Goal: Task Accomplishment & Management: Manage account settings

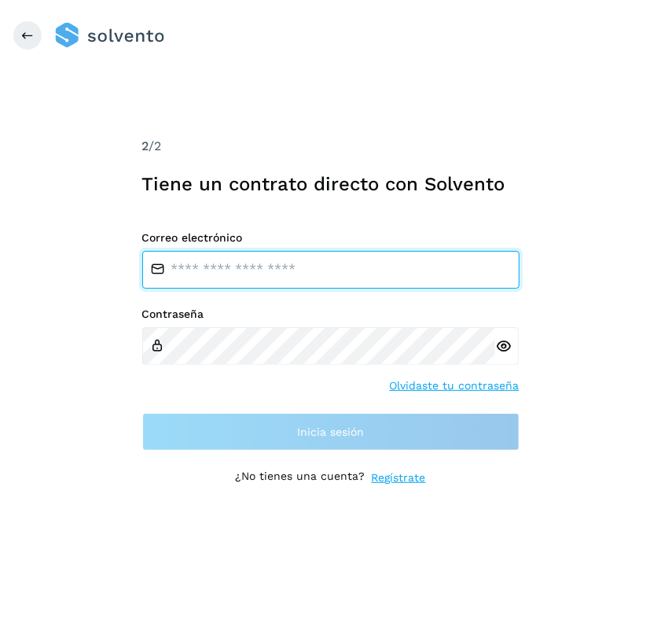
click at [282, 276] on input "email" at bounding box center [330, 270] width 377 height 38
type input "**********"
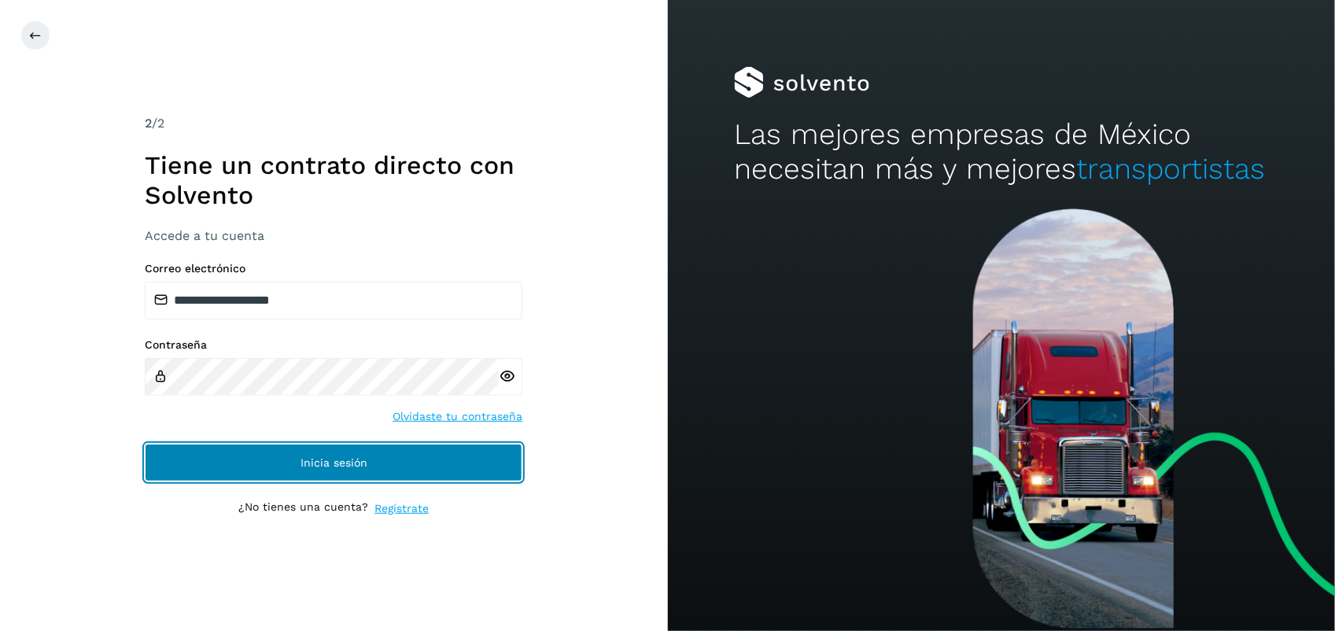
click at [299, 472] on button "Inicia sesión" at bounding box center [333, 463] width 377 height 38
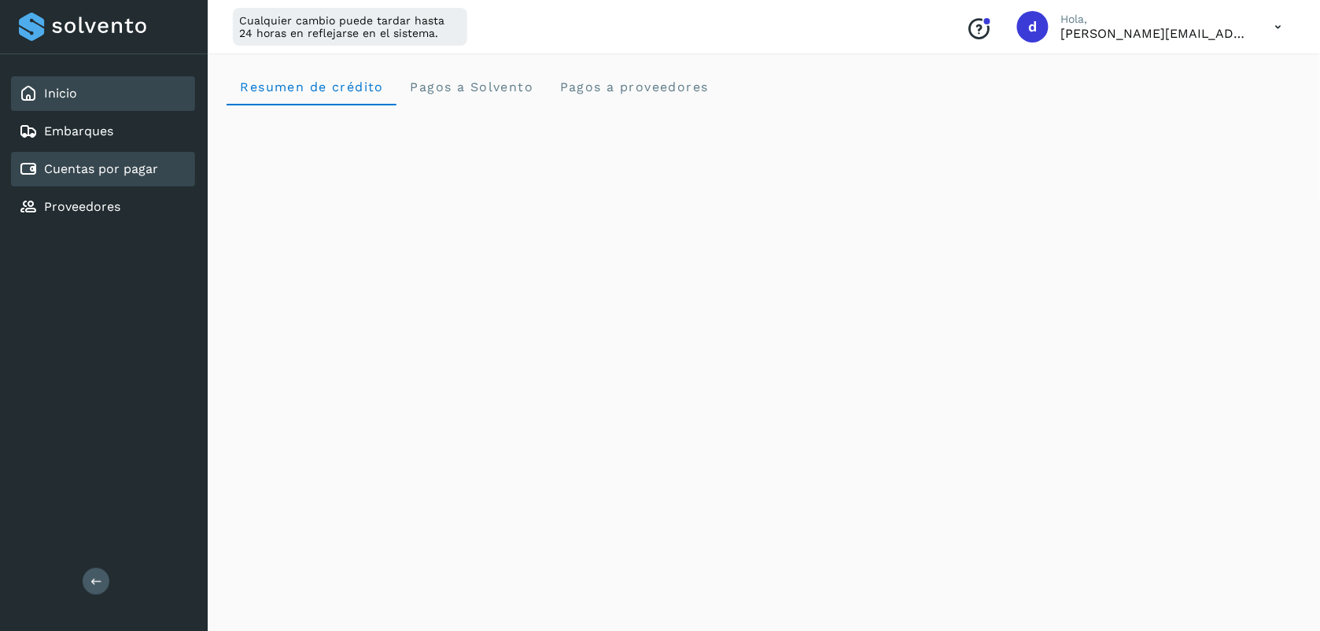
click at [159, 157] on div "Cuentas por pagar" at bounding box center [103, 169] width 184 height 35
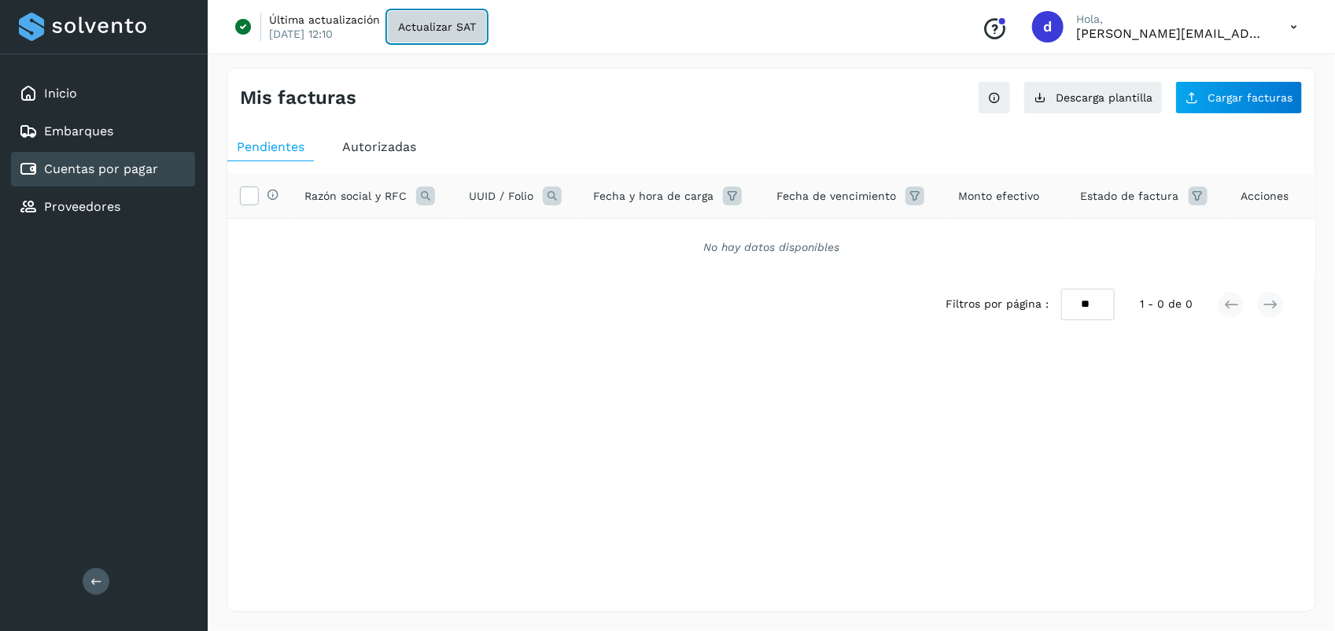
click at [457, 32] on button "Actualizar SAT" at bounding box center [437, 26] width 98 height 31
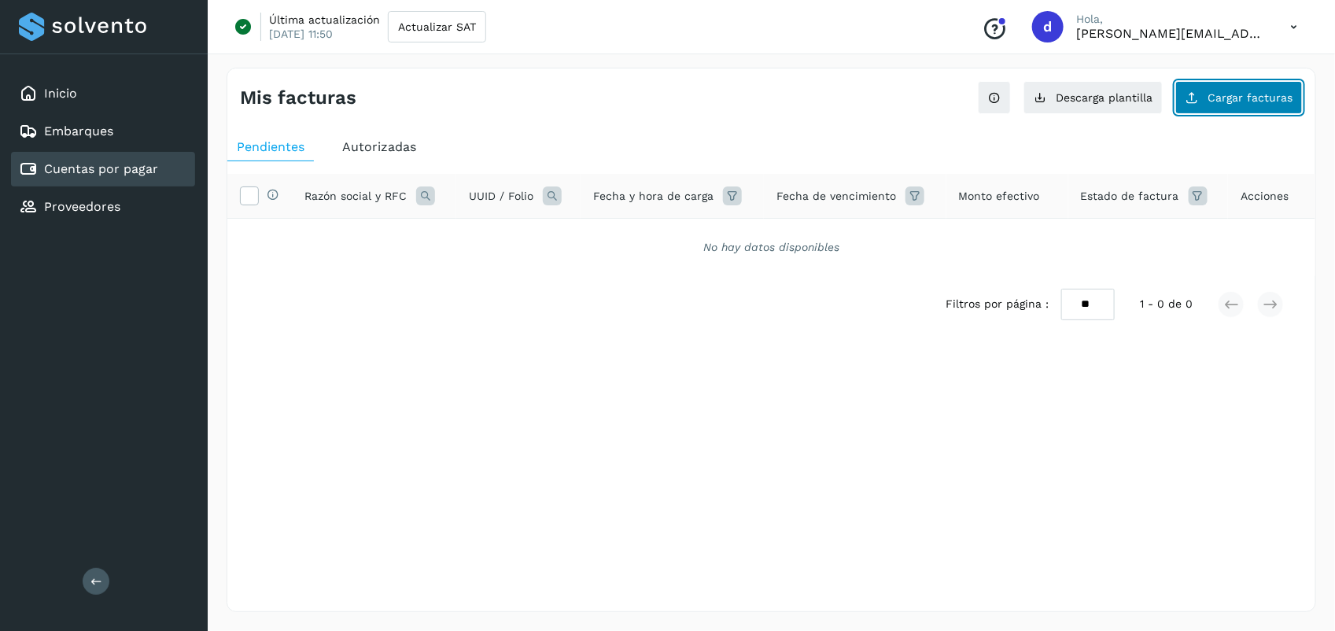
click at [661, 94] on span "Cargar facturas" at bounding box center [1249, 97] width 85 height 11
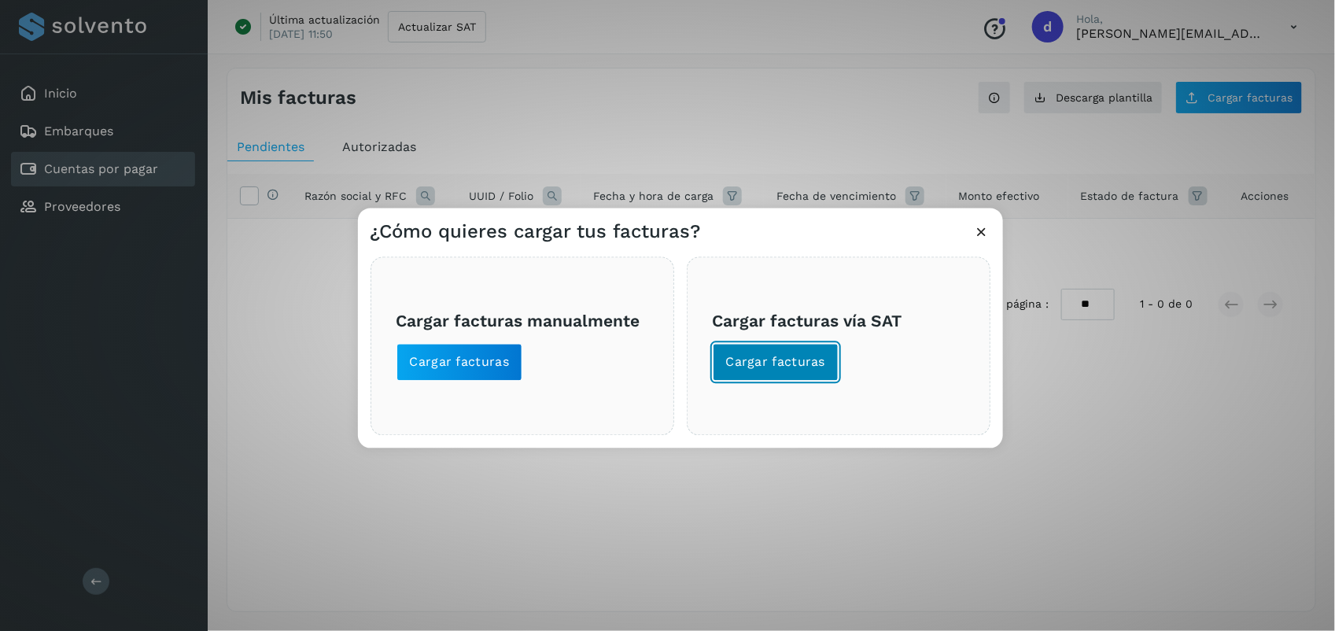
click at [661, 350] on button "Cargar facturas" at bounding box center [776, 363] width 127 height 38
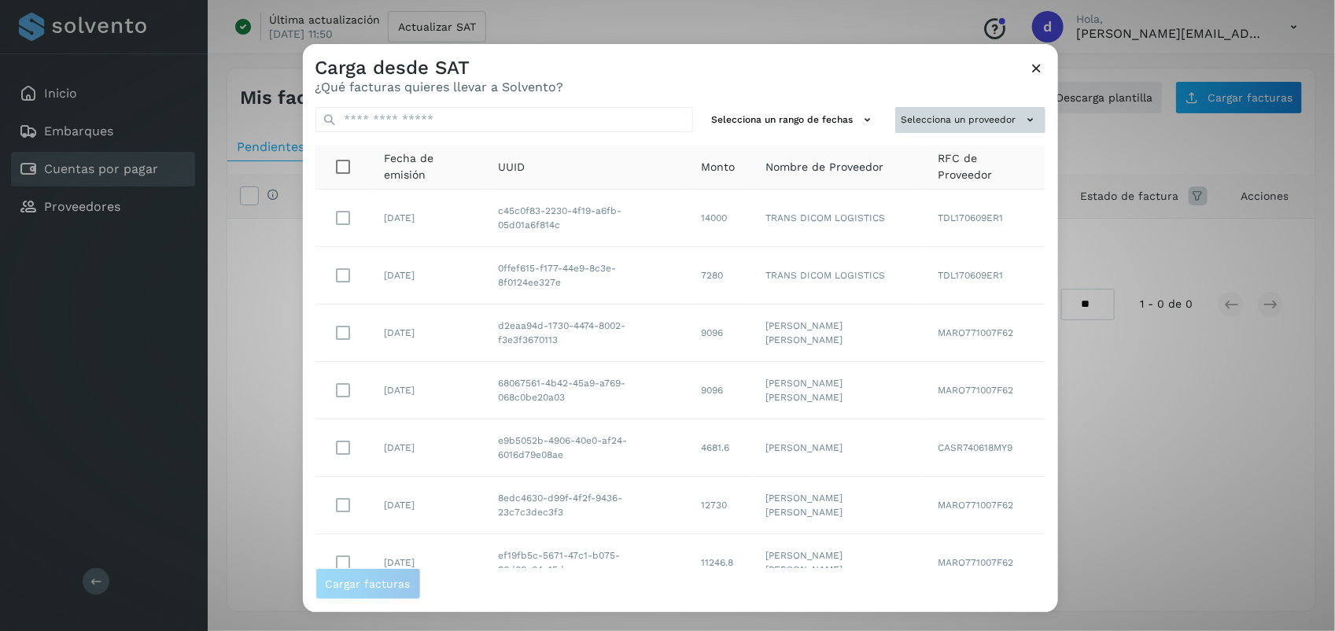
click at [661, 119] on button "Selecciona un proveedor" at bounding box center [970, 120] width 150 height 26
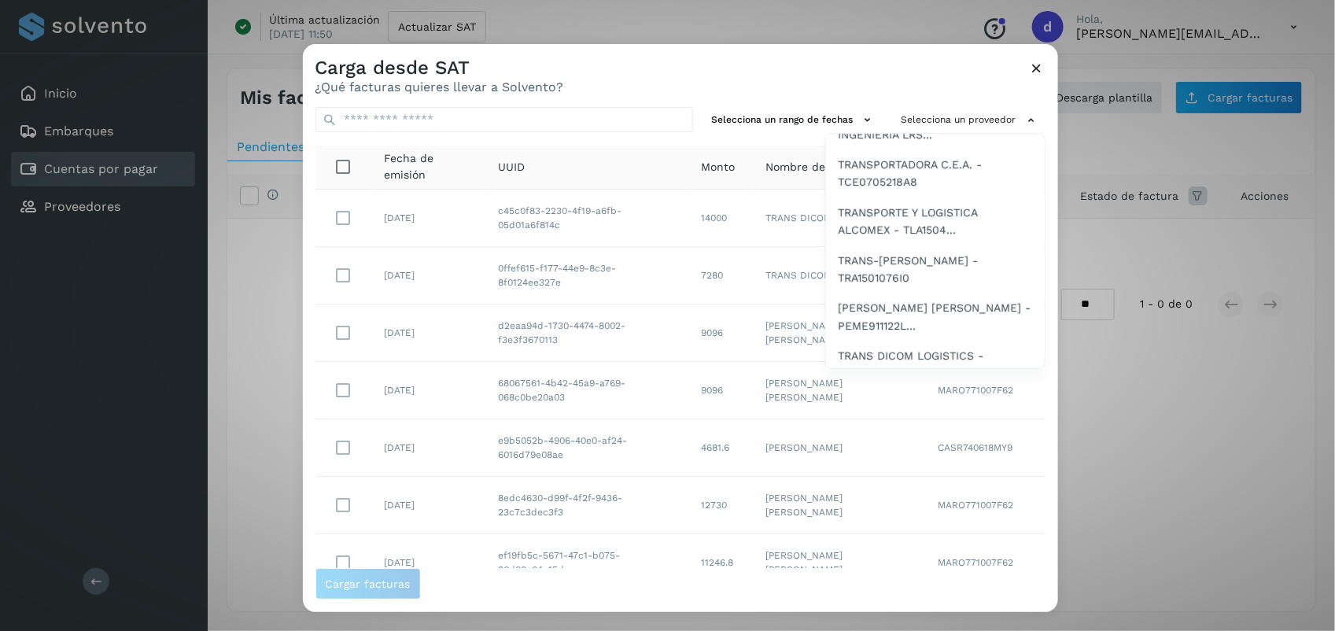
scroll to position [303, 0]
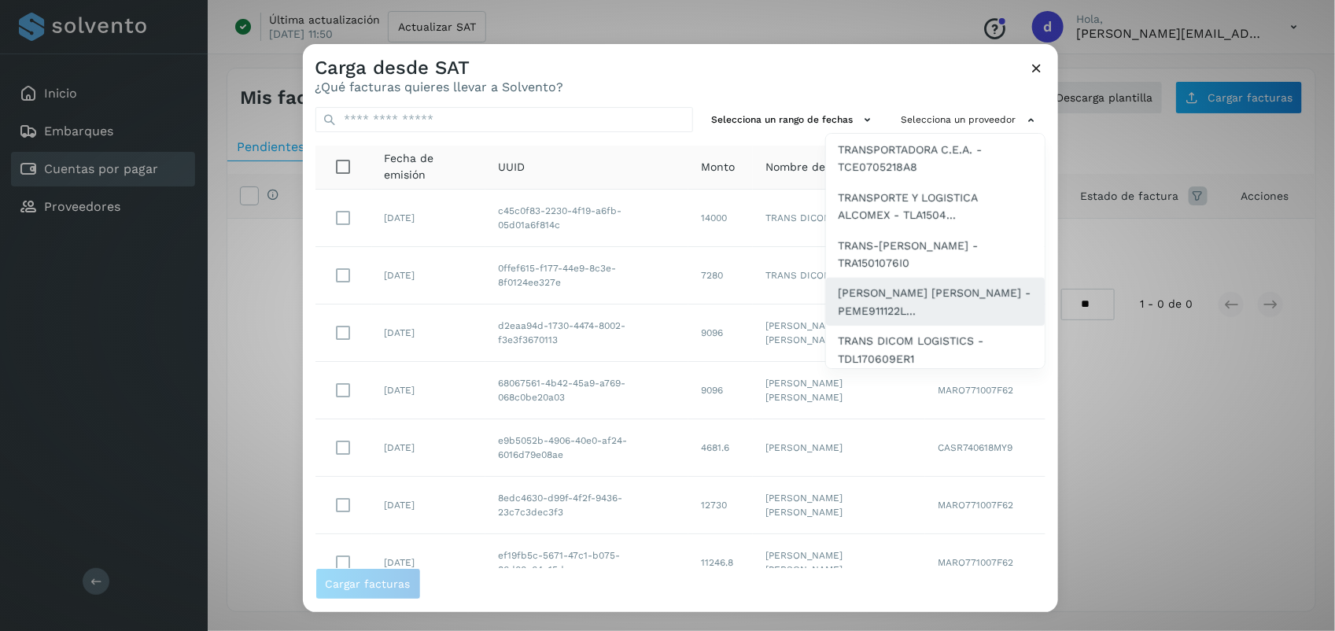
click at [661, 285] on span "[PERSON_NAME] [PERSON_NAME] - PEME911122L..." at bounding box center [934, 302] width 193 height 35
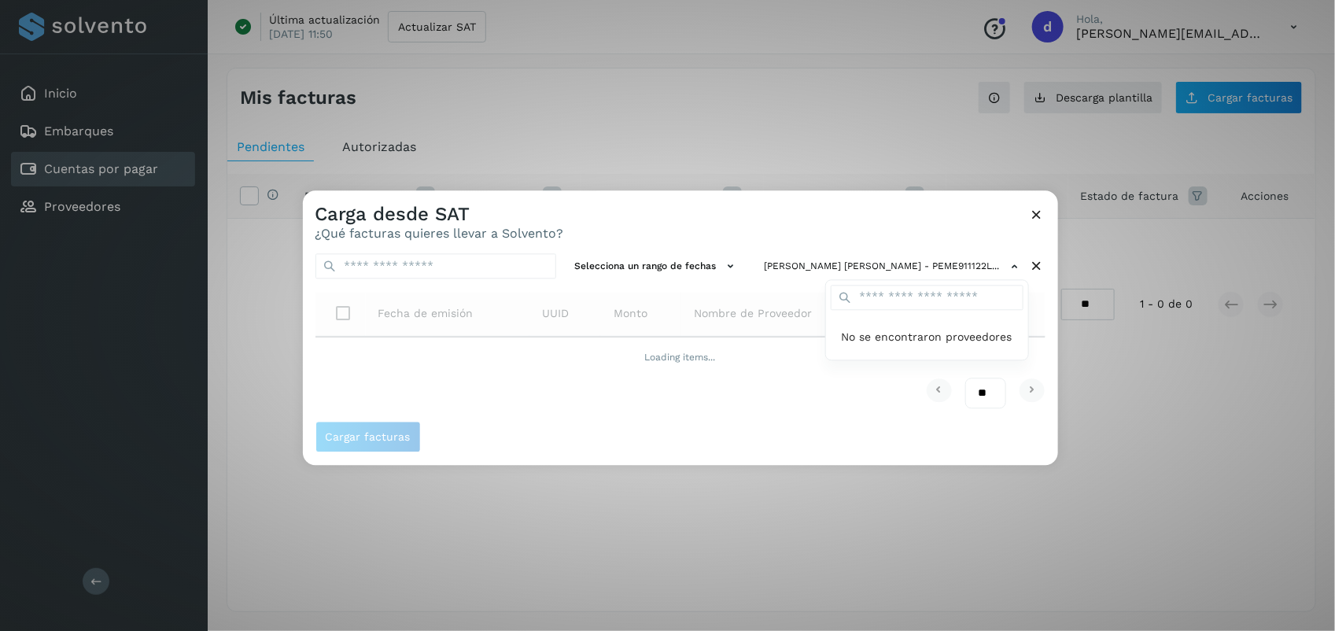
scroll to position [0, 0]
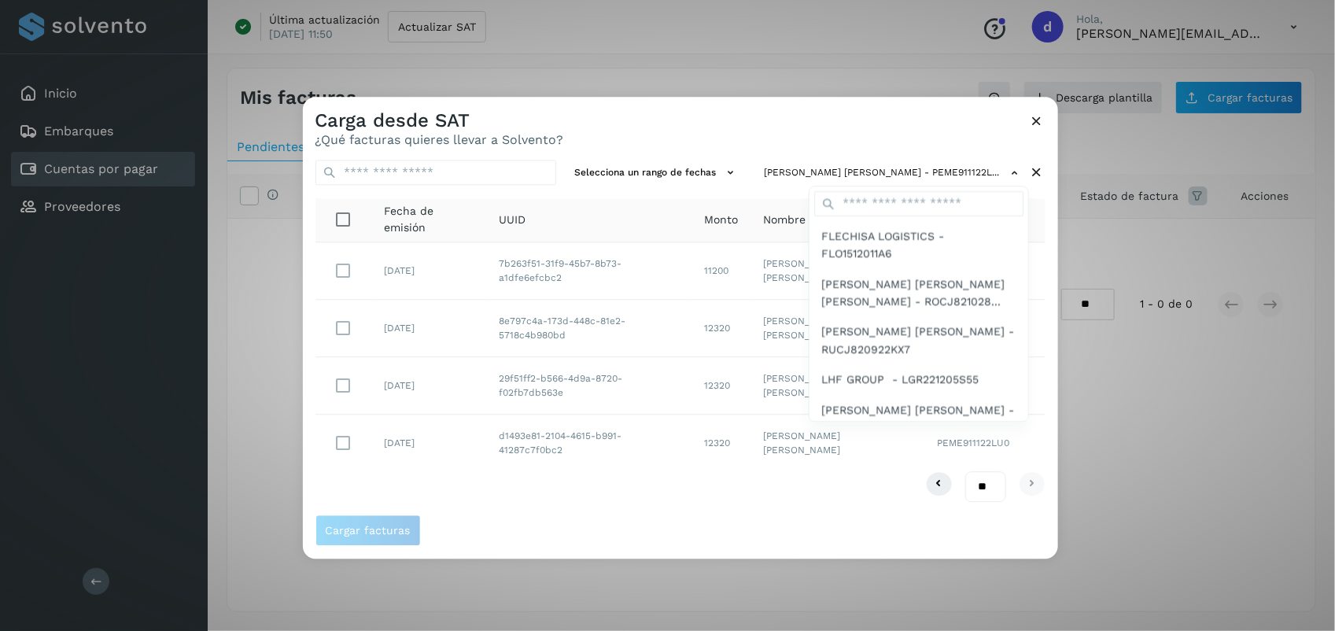
click at [661, 131] on div at bounding box center [970, 412] width 1335 height 631
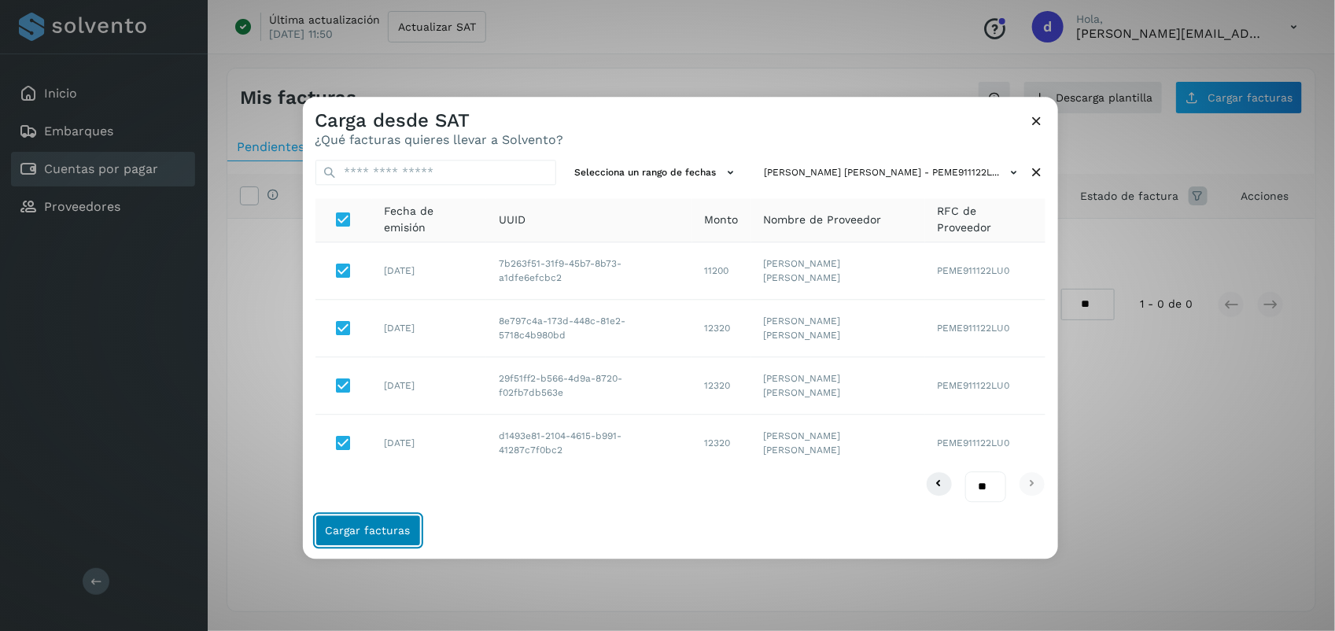
click at [403, 535] on span "Cargar facturas" at bounding box center [368, 530] width 85 height 11
click at [531, 519] on span "Cargar facturas" at bounding box center [680, 530] width 730 height 31
click at [382, 529] on span "Cargar facturas" at bounding box center [368, 530] width 85 height 11
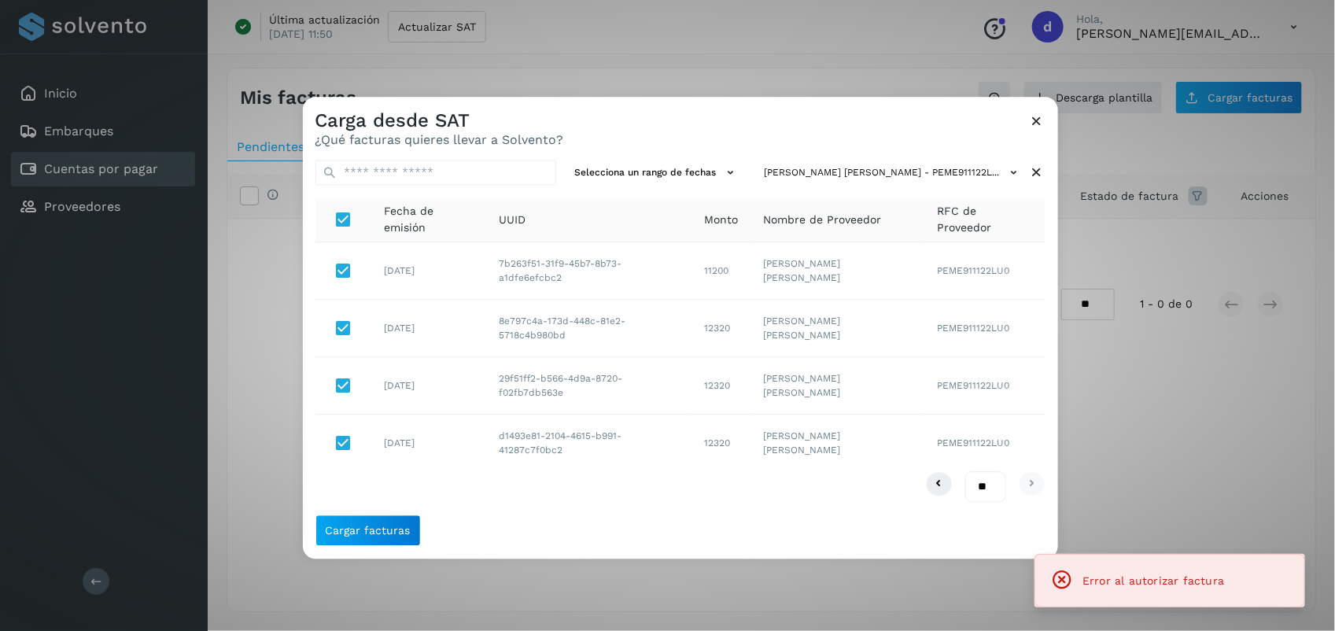
click at [661, 498] on div "** ** **" at bounding box center [680, 486] width 730 height 31
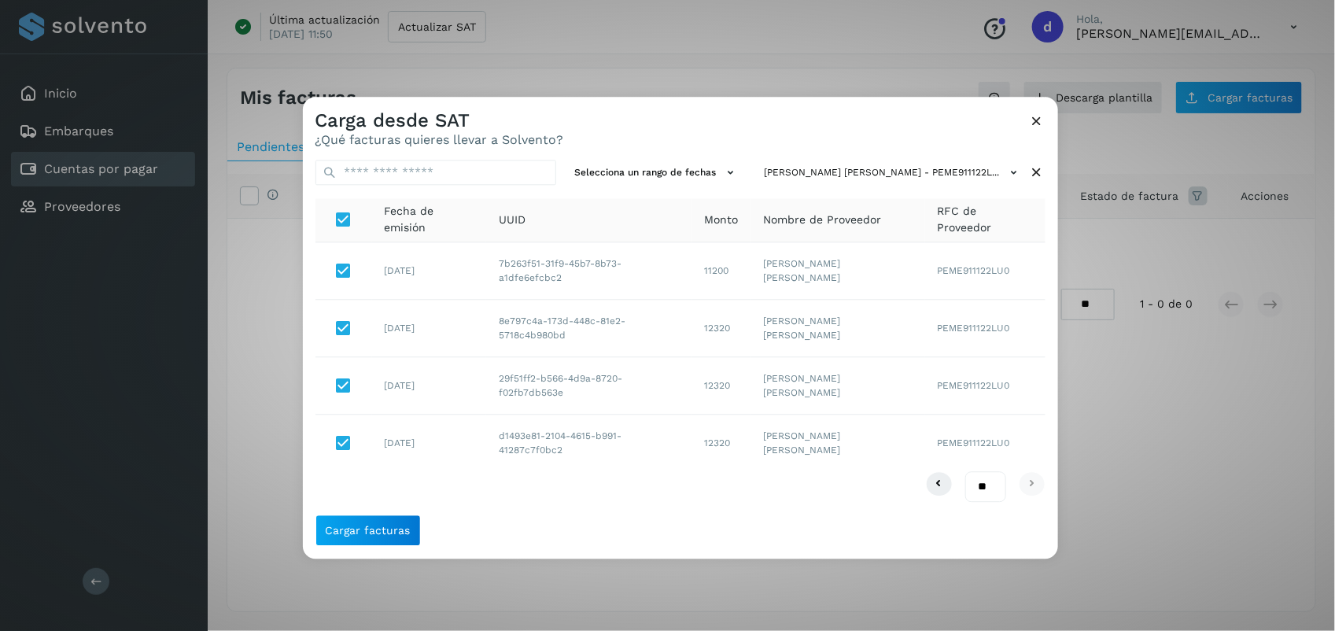
click at [502, 127] on h3 "Carga desde SAT" at bounding box center [439, 120] width 249 height 23
click at [374, 536] on span "Cargar facturas" at bounding box center [368, 530] width 85 height 11
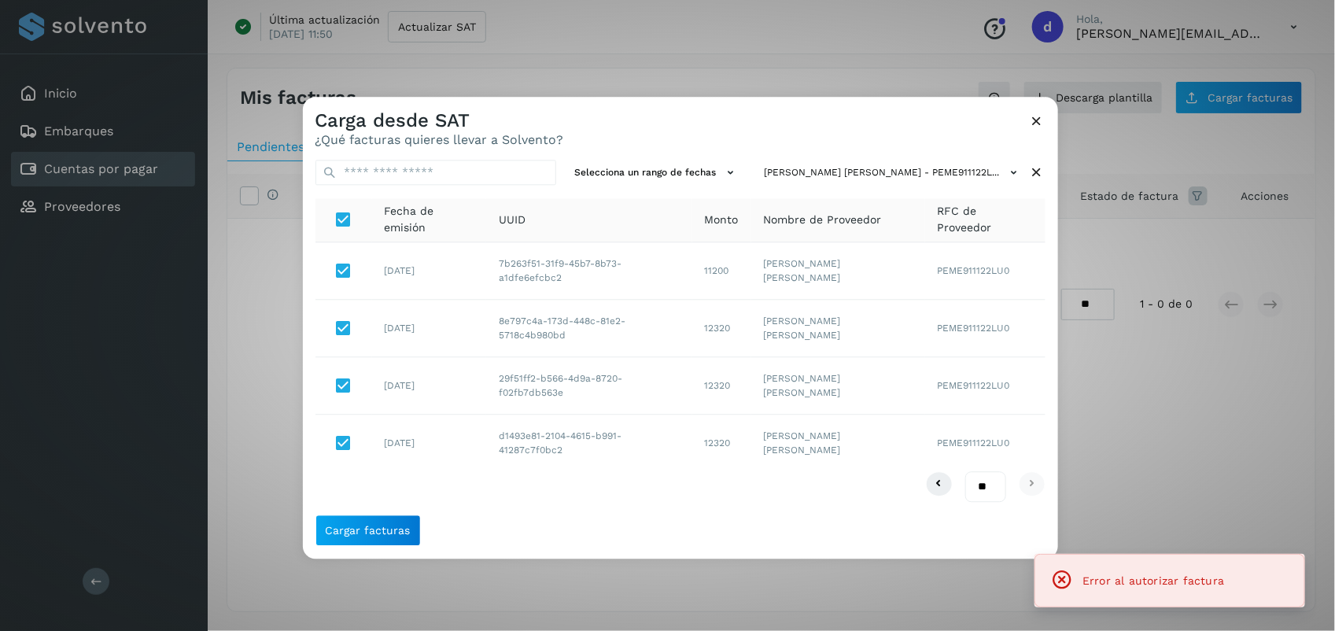
click at [661, 128] on icon at bounding box center [1037, 120] width 17 height 17
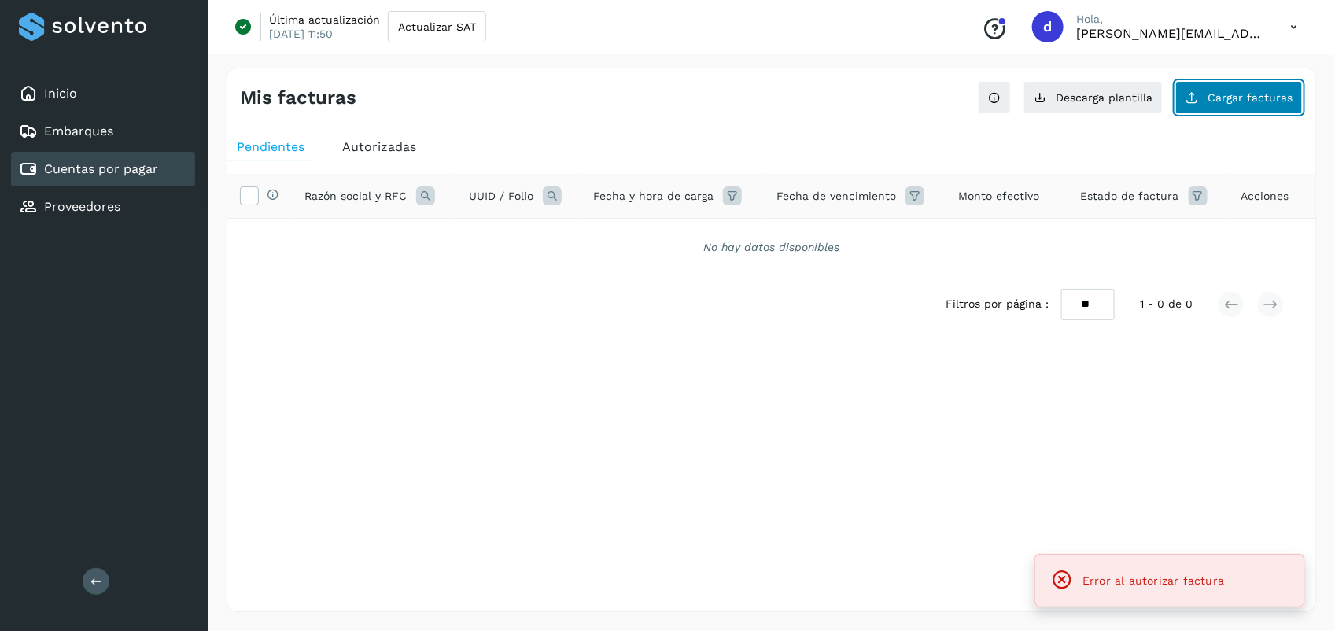
click at [661, 104] on button "Cargar facturas" at bounding box center [1238, 97] width 127 height 33
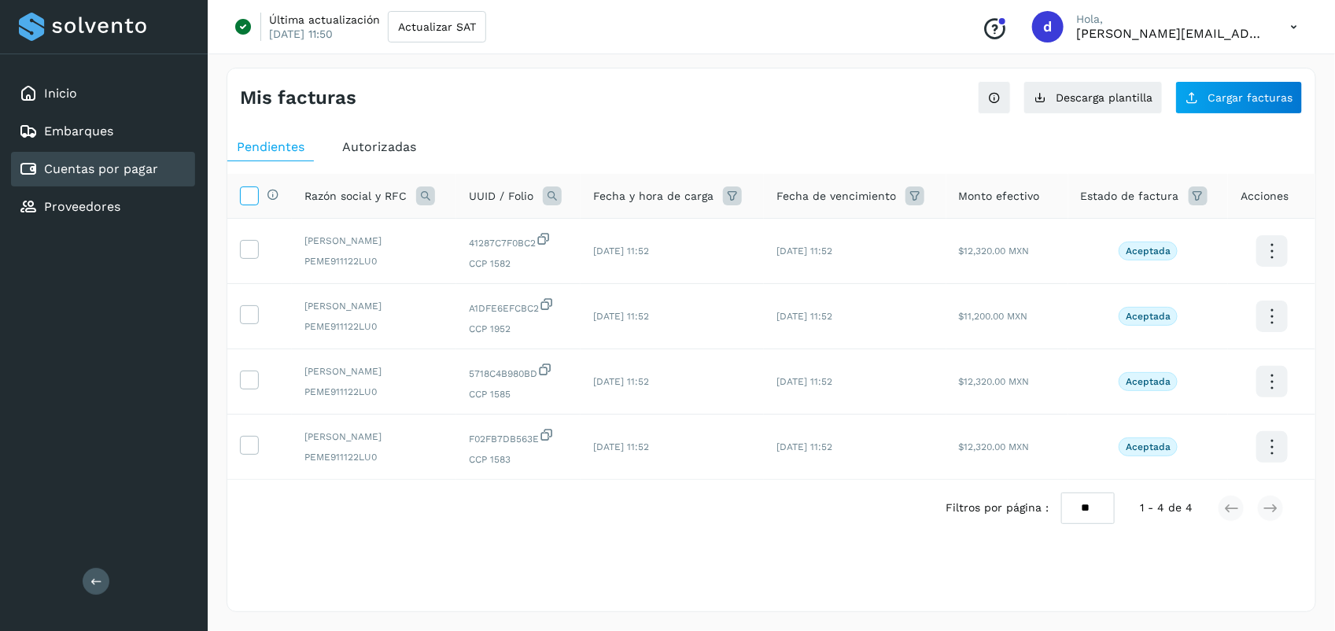
click at [250, 205] on label at bounding box center [249, 195] width 19 height 19
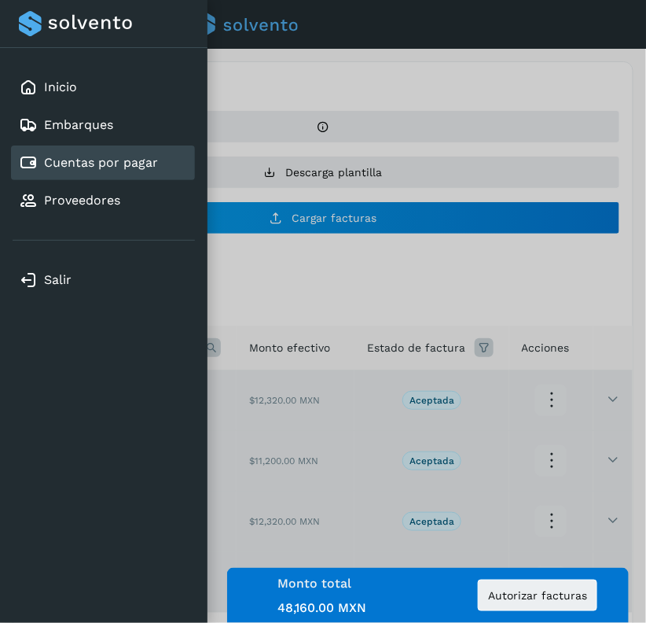
click at [451, 248] on div at bounding box center [323, 311] width 646 height 623
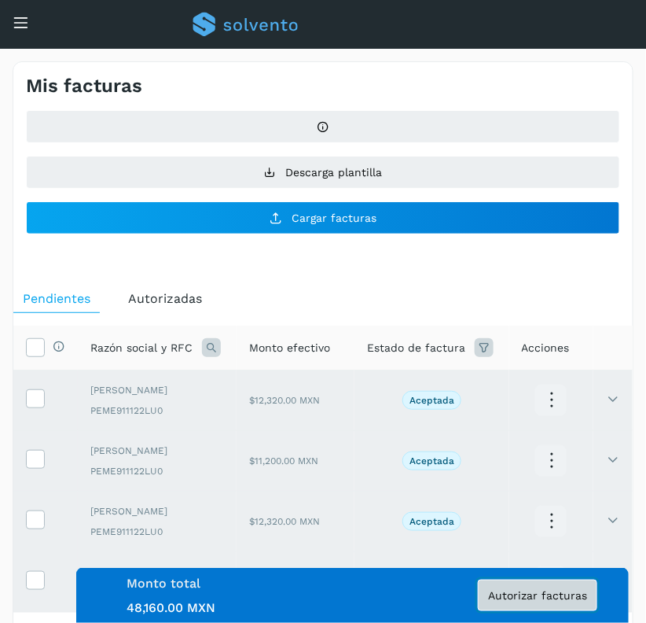
click at [512, 607] on button "Autorizar facturas" at bounding box center [538, 595] width 120 height 31
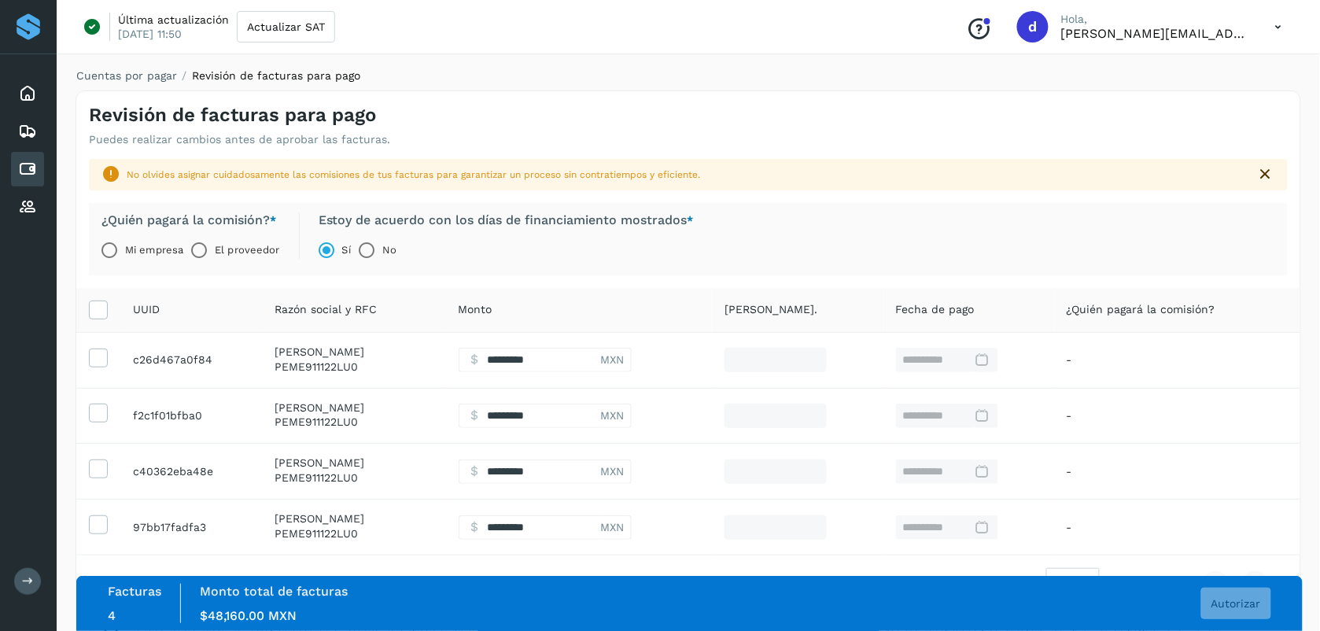
click at [217, 252] on label "El proveedor" at bounding box center [247, 249] width 64 height 31
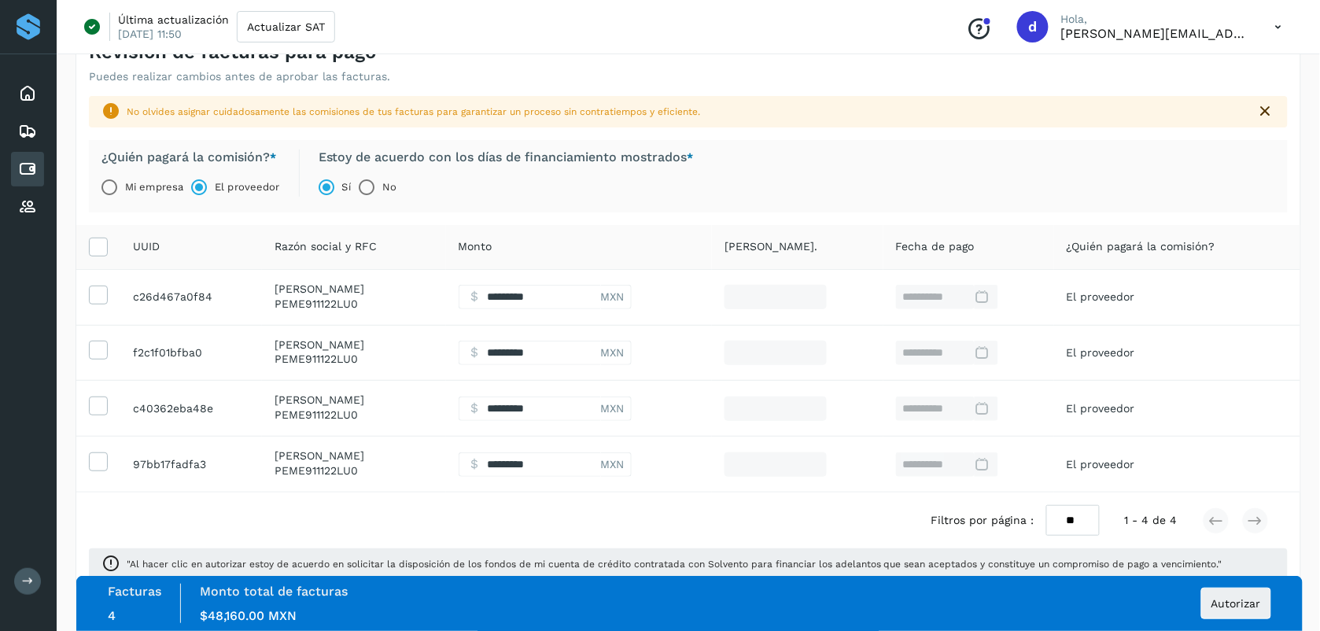
scroll to position [98, 0]
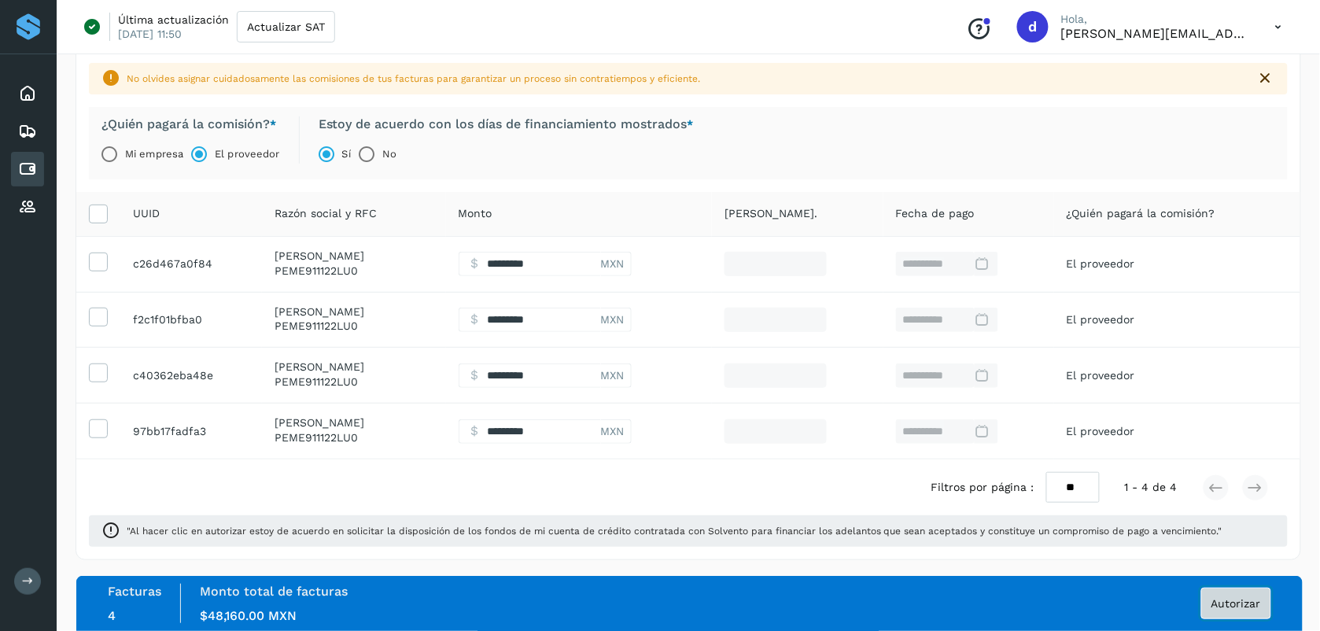
click at [1224, 607] on span "Autorizar" at bounding box center [1236, 603] width 50 height 11
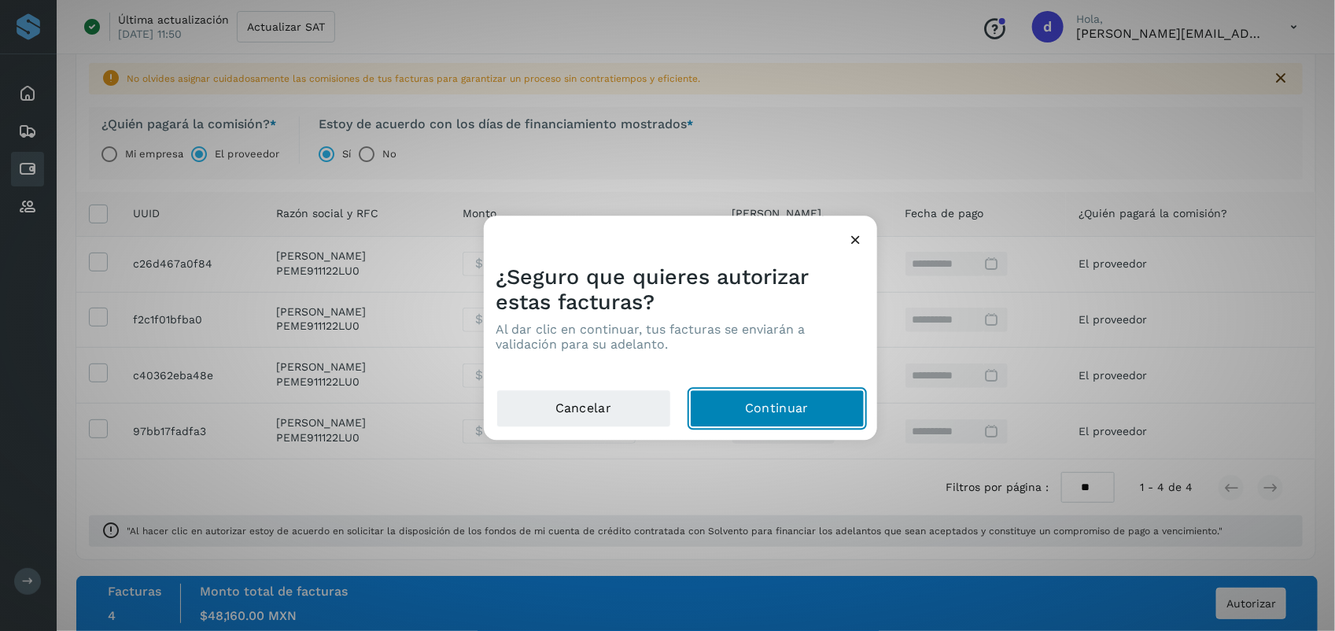
click at [748, 410] on button "Continuar" at bounding box center [777, 409] width 175 height 38
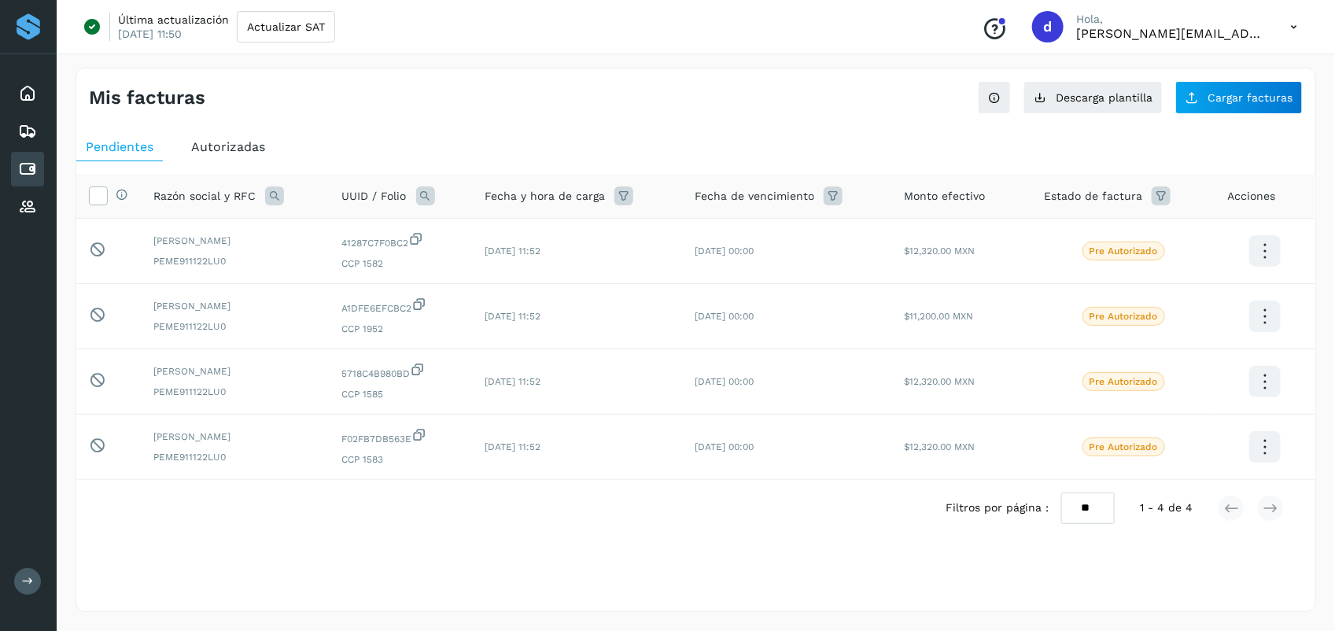
click at [395, 130] on div "Pendientes Autorizadas Selecciona todas las facturas disponibles para autorizac…" at bounding box center [695, 360] width 1239 height 467
click at [1224, 85] on button "Cargar facturas" at bounding box center [1238, 97] width 127 height 33
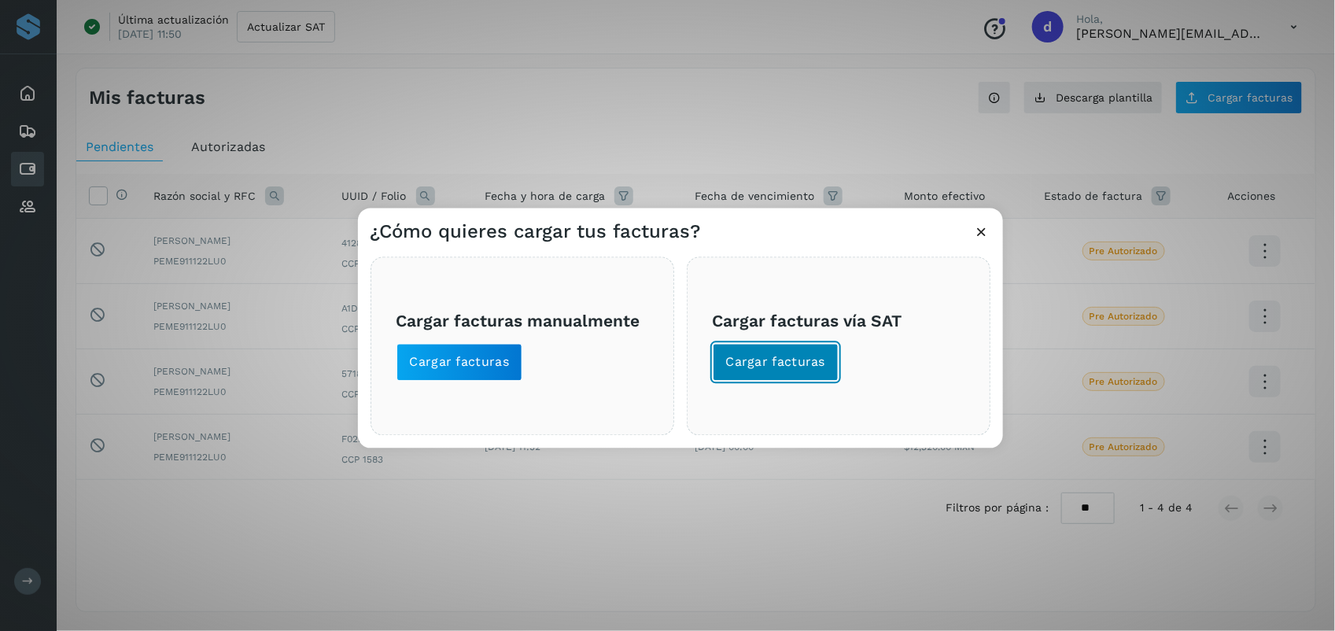
click at [781, 372] on button "Cargar facturas" at bounding box center [776, 363] width 127 height 38
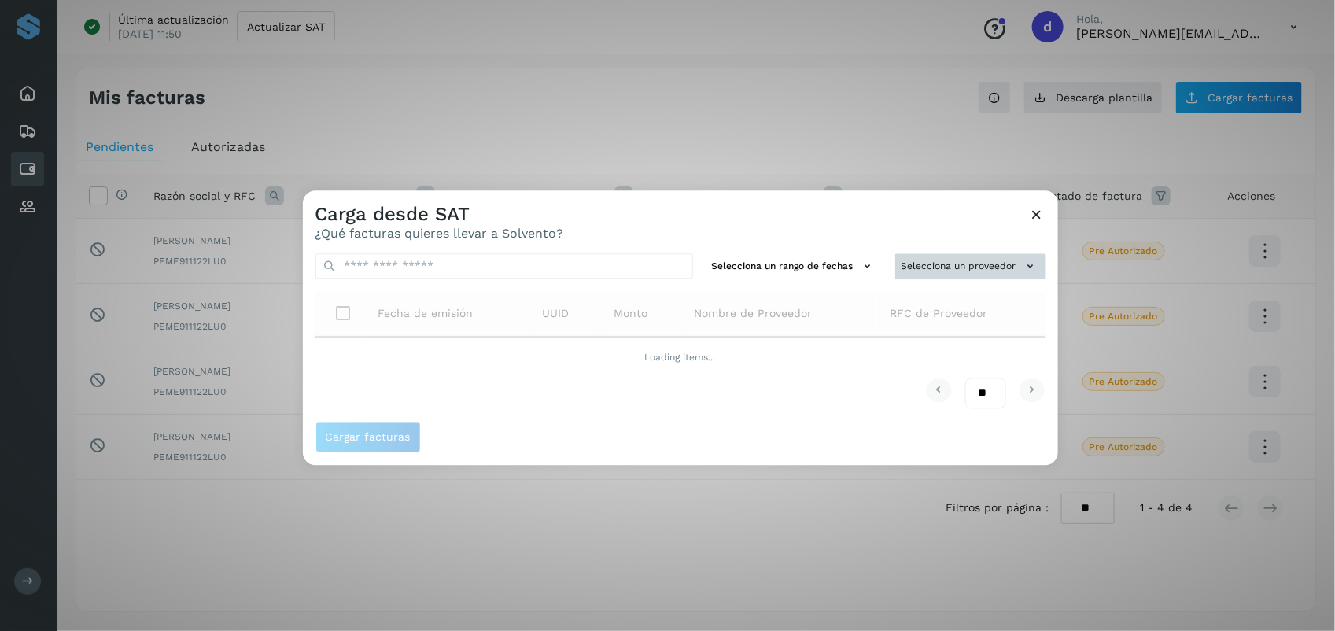
click at [929, 268] on button "Selecciona un proveedor" at bounding box center [970, 266] width 150 height 26
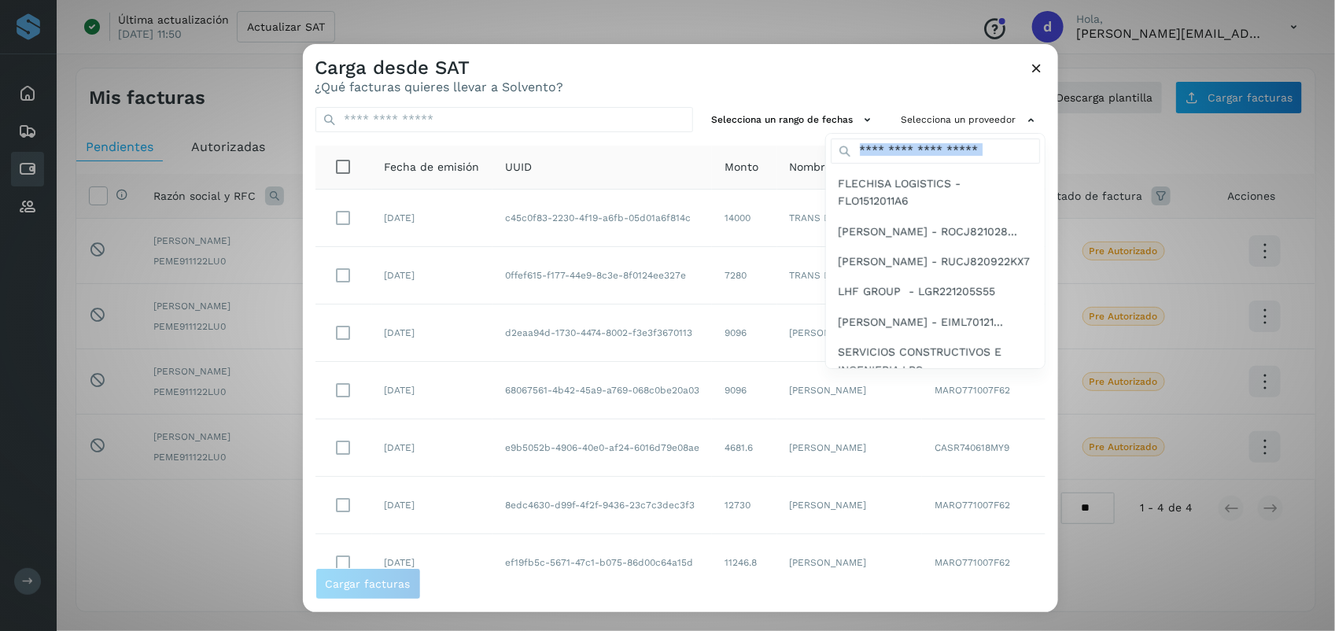
drag, startPoint x: 1029, startPoint y: 167, endPoint x: 1028, endPoint y: 221, distance: 54.3
click at [1028, 221] on div "FLECHISA LOGISTICS - FLO1512011A6 JUAN MANUEL ROMERO CARRANZA - ROCJ821028... J…" at bounding box center [935, 251] width 220 height 236
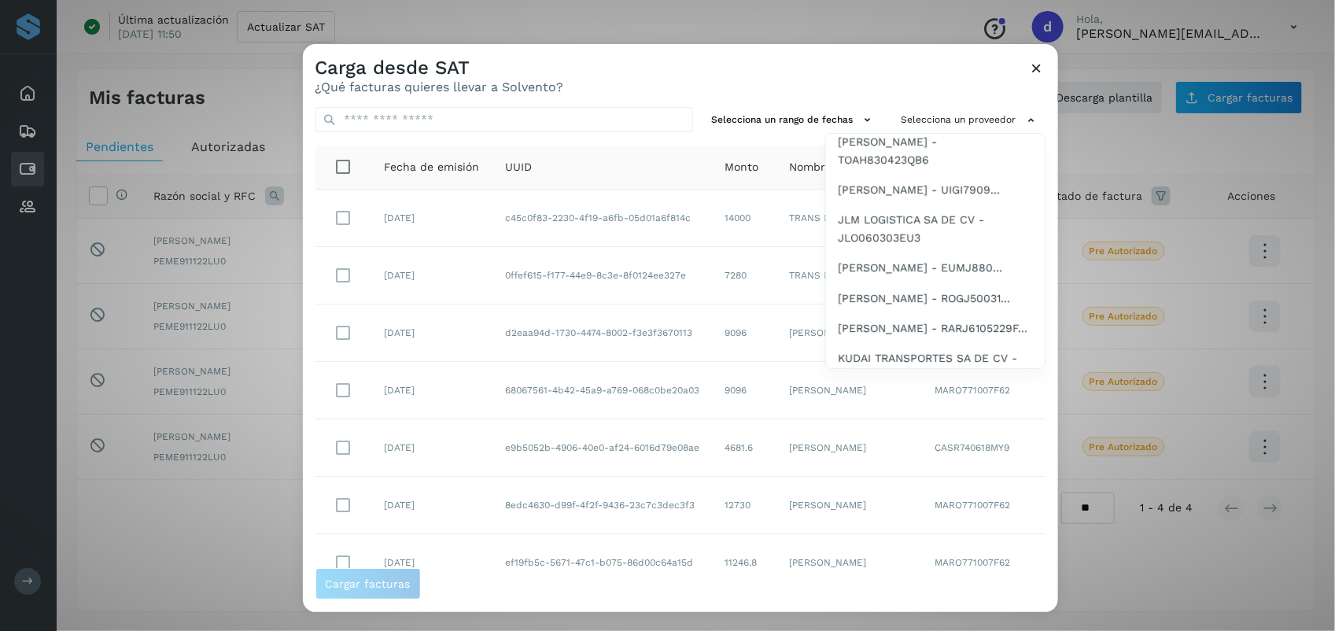
scroll to position [674, 0]
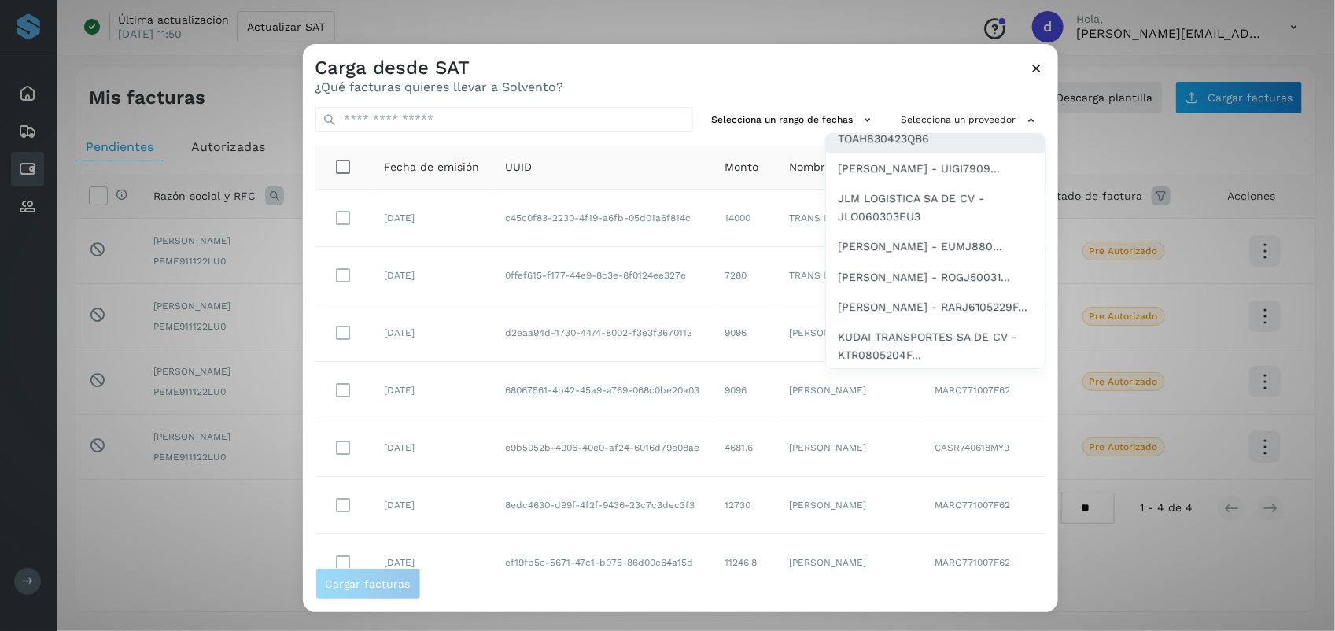
click at [928, 147] on span "[PERSON_NAME] - TOAH830423QB6" at bounding box center [934, 129] width 193 height 35
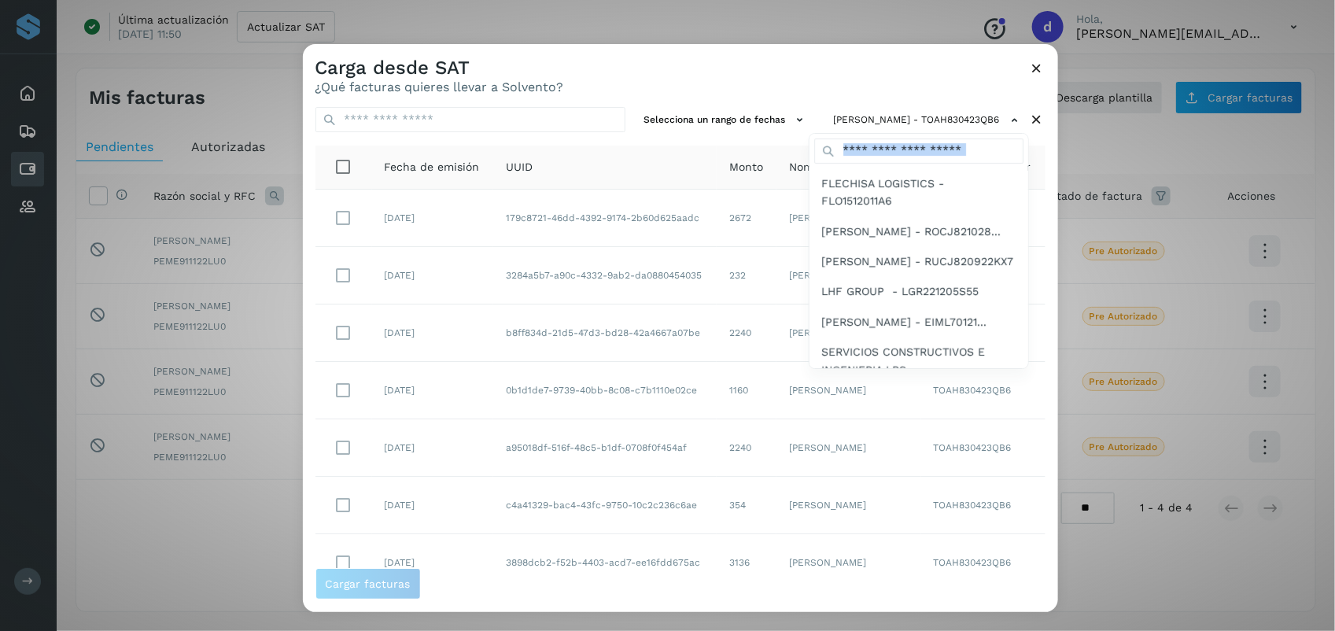
click at [709, 80] on div at bounding box center [970, 359] width 1335 height 631
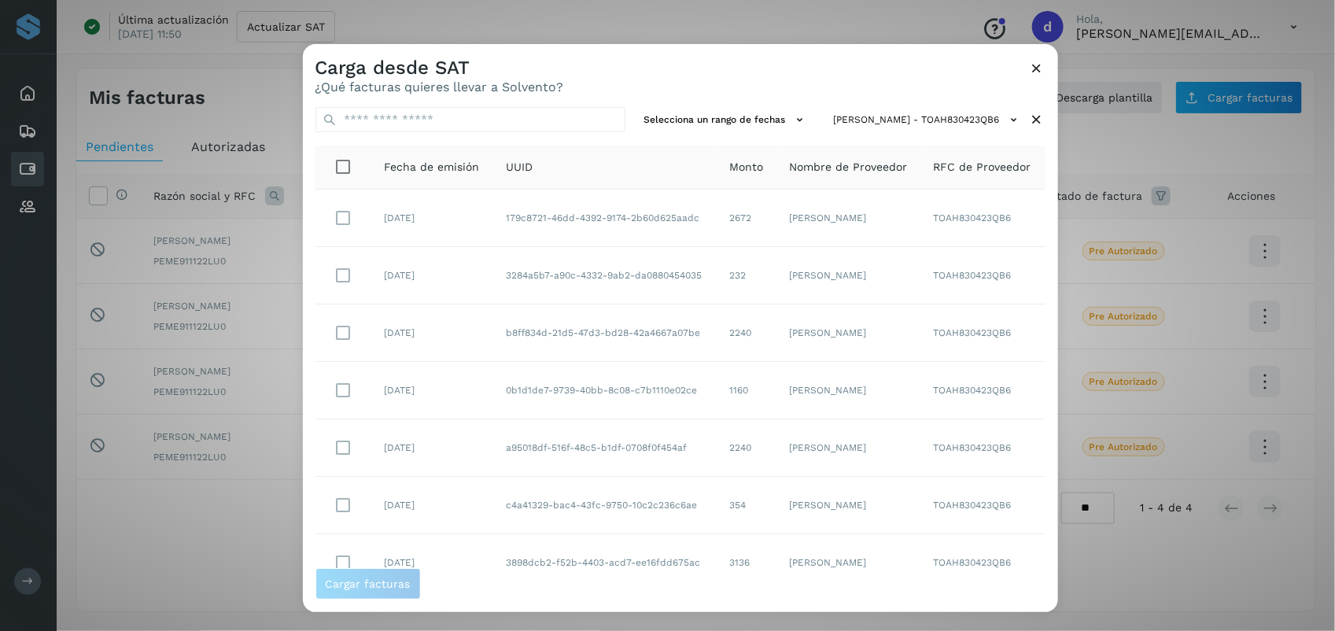
scroll to position [241, 0]
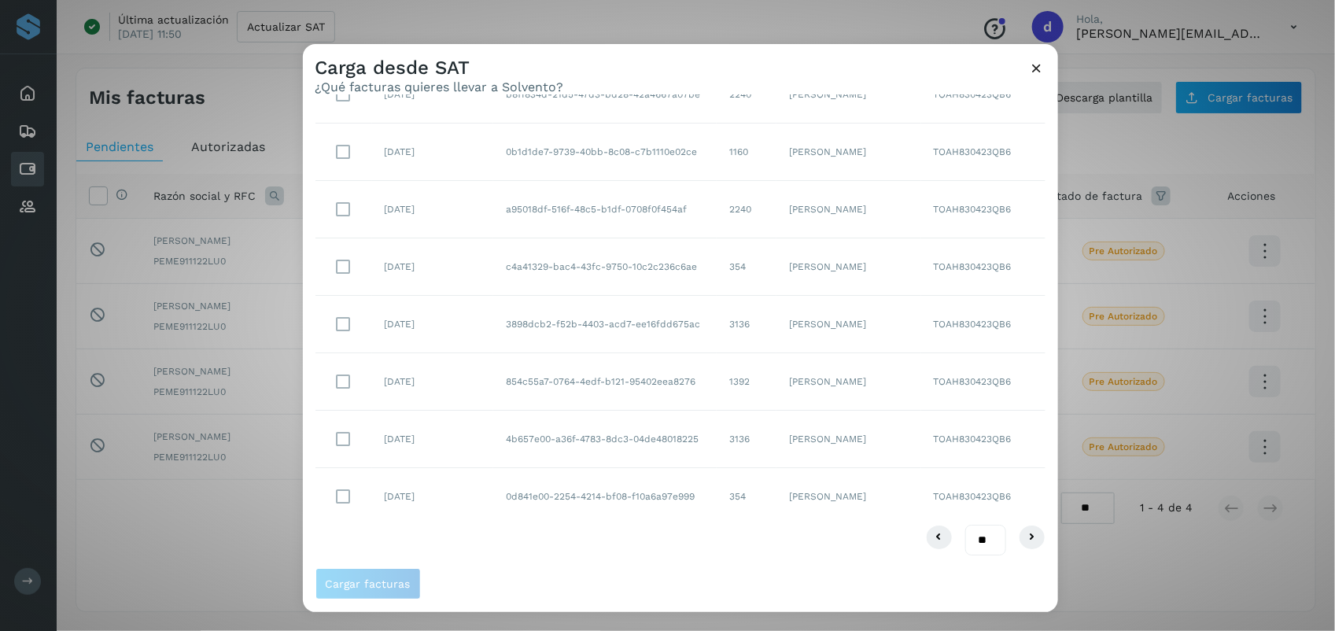
click at [968, 540] on select "** ** **" at bounding box center [985, 540] width 41 height 31
select select "**"
click at [965, 525] on select "** ** **" at bounding box center [985, 540] width 41 height 31
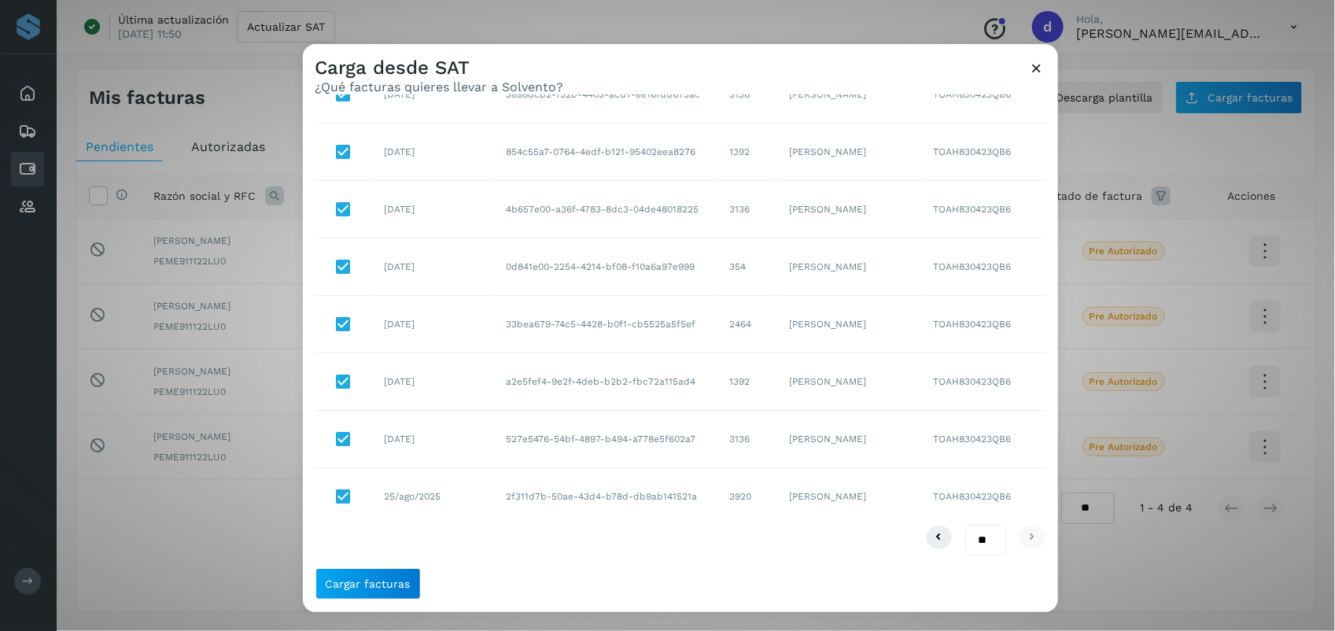
scroll to position [0, 0]
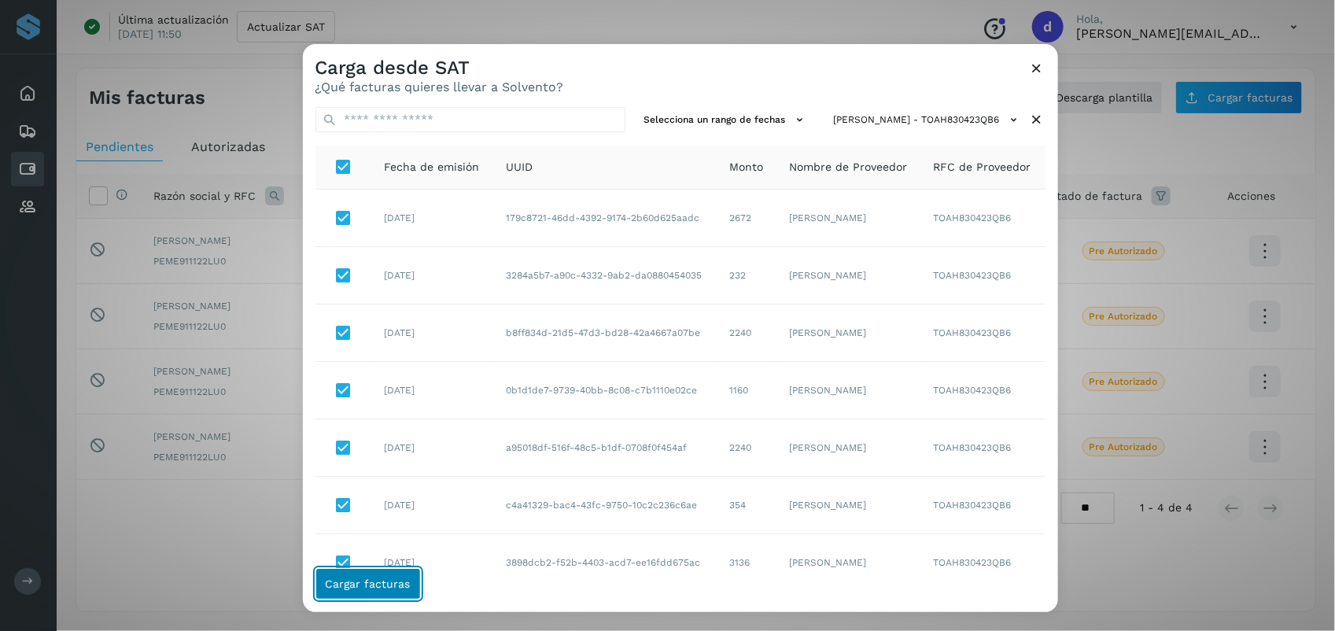
click at [388, 594] on button "Cargar facturas" at bounding box center [367, 583] width 105 height 31
click at [398, 584] on span "Cargar facturas" at bounding box center [368, 583] width 85 height 11
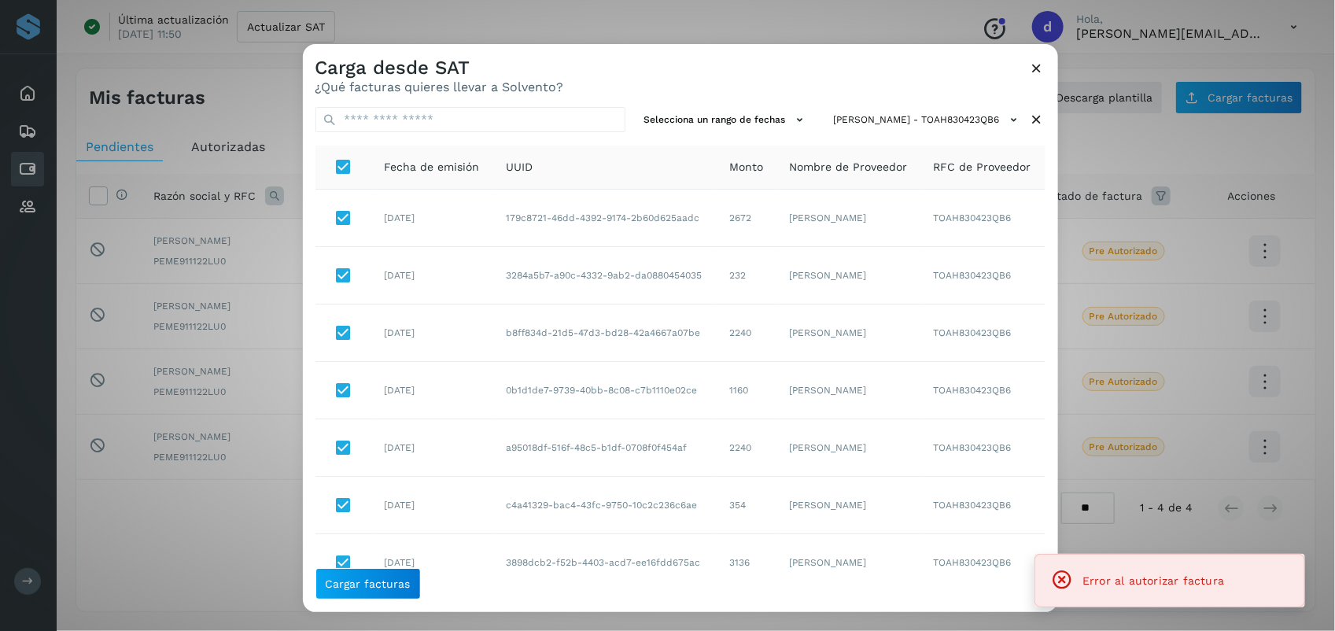
click at [1030, 72] on icon at bounding box center [1037, 68] width 17 height 17
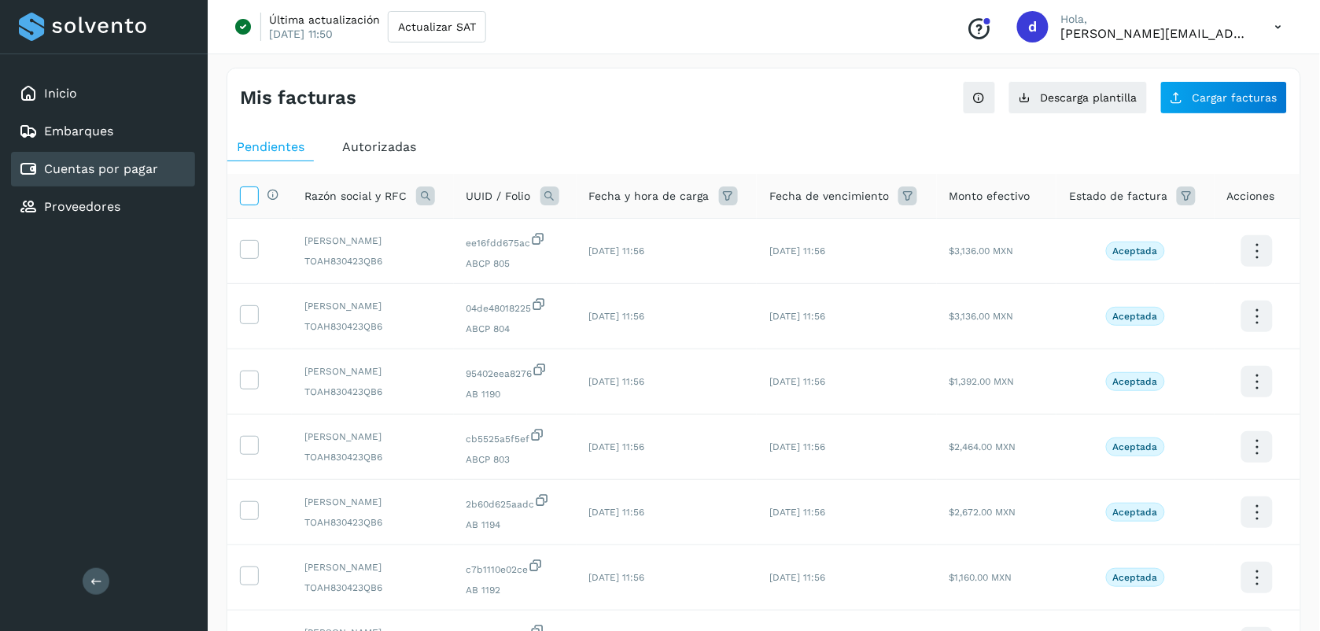
click at [249, 194] on icon at bounding box center [249, 194] width 17 height 17
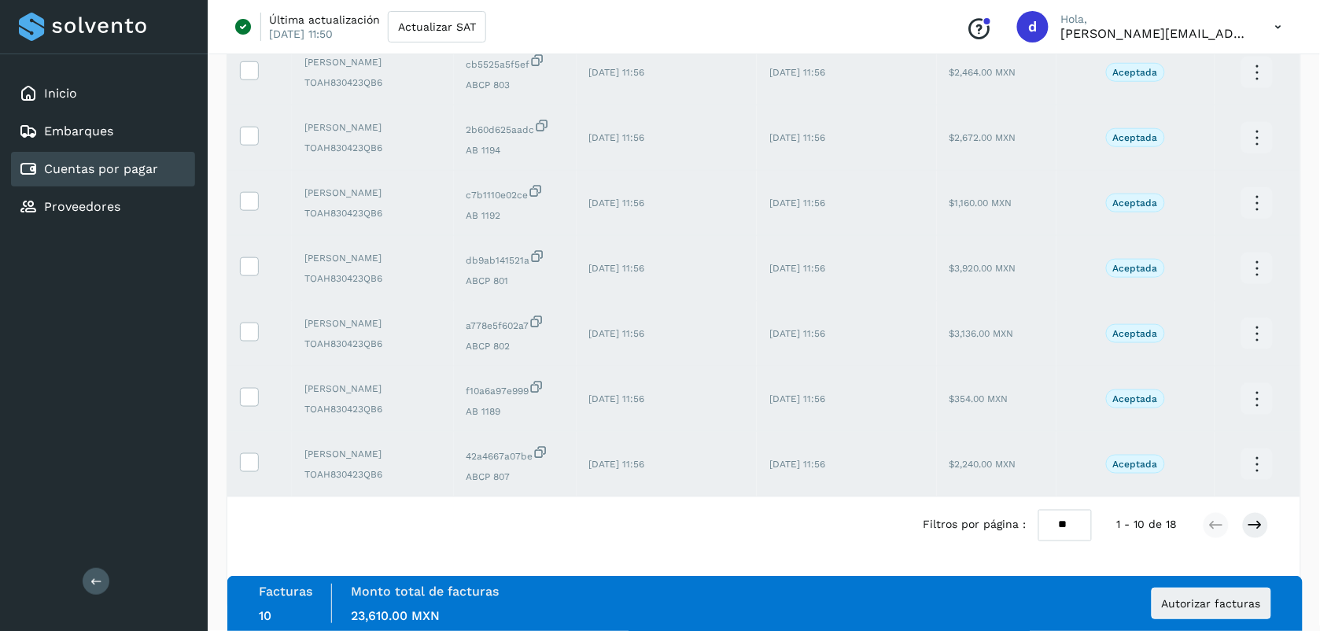
scroll to position [378, 0]
click at [1062, 525] on select "** ** **" at bounding box center [1064, 525] width 53 height 31
select select "**"
click at [1039, 510] on select "** ** **" at bounding box center [1064, 525] width 53 height 31
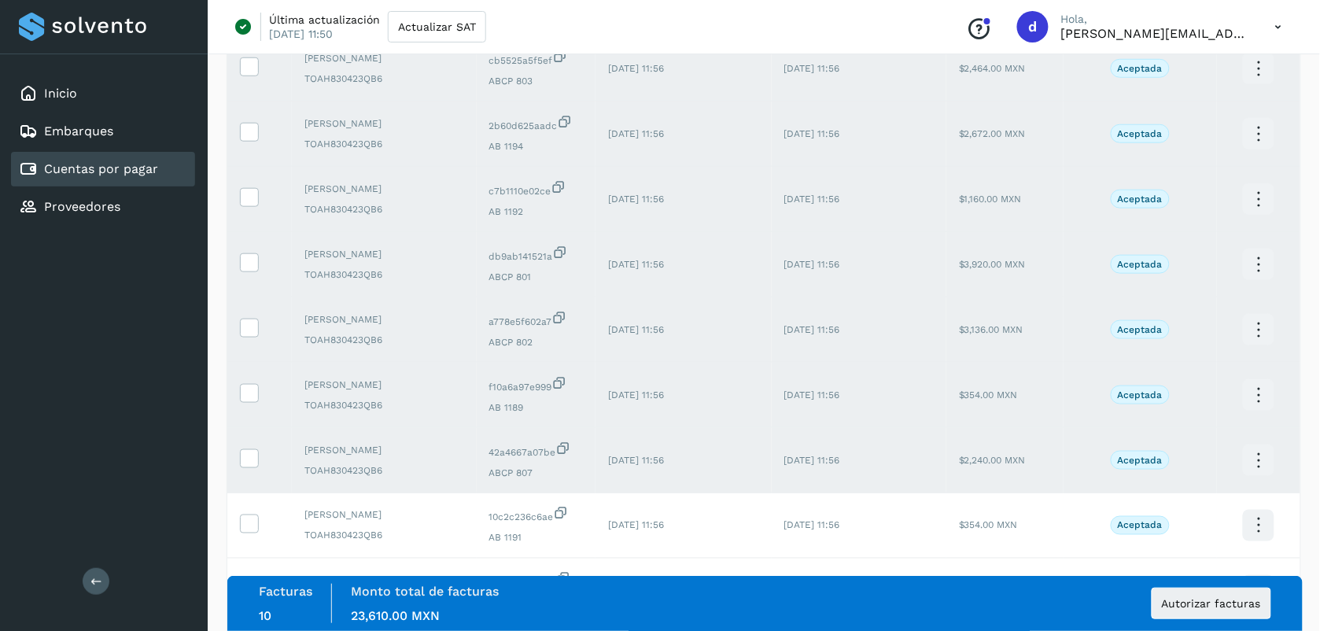
scroll to position [0, 0]
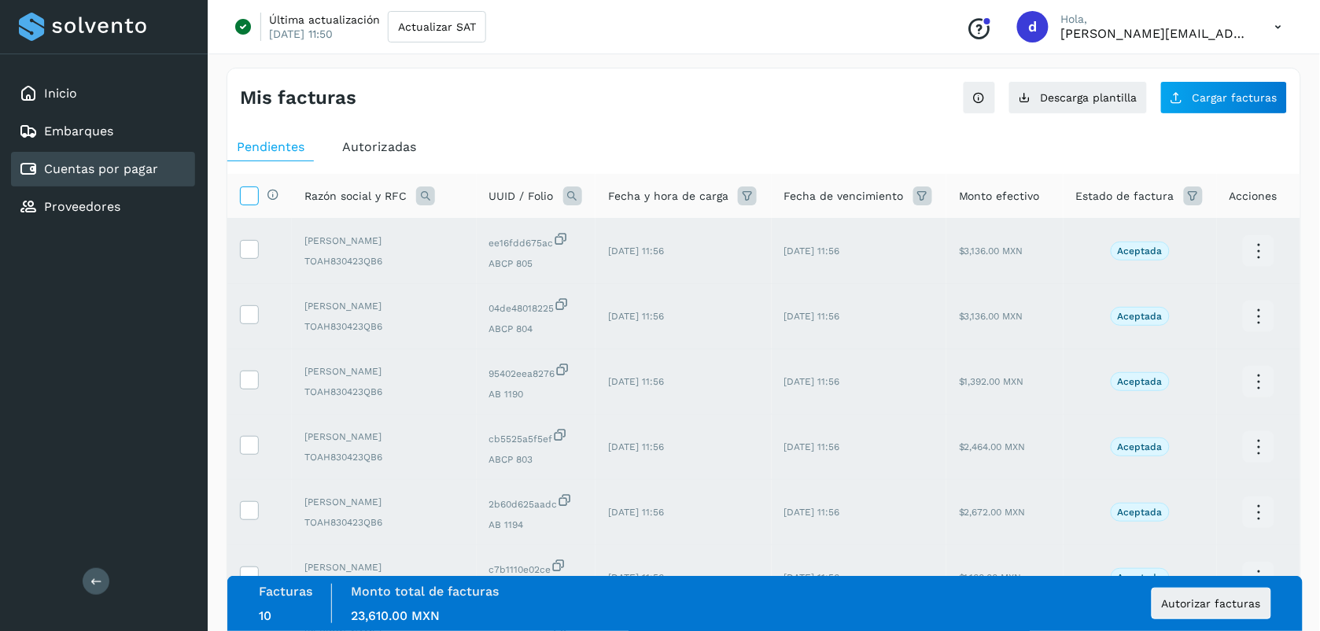
click at [242, 193] on icon at bounding box center [249, 194] width 17 height 17
click at [1236, 602] on span "Autorizar facturas" at bounding box center [1211, 603] width 99 height 11
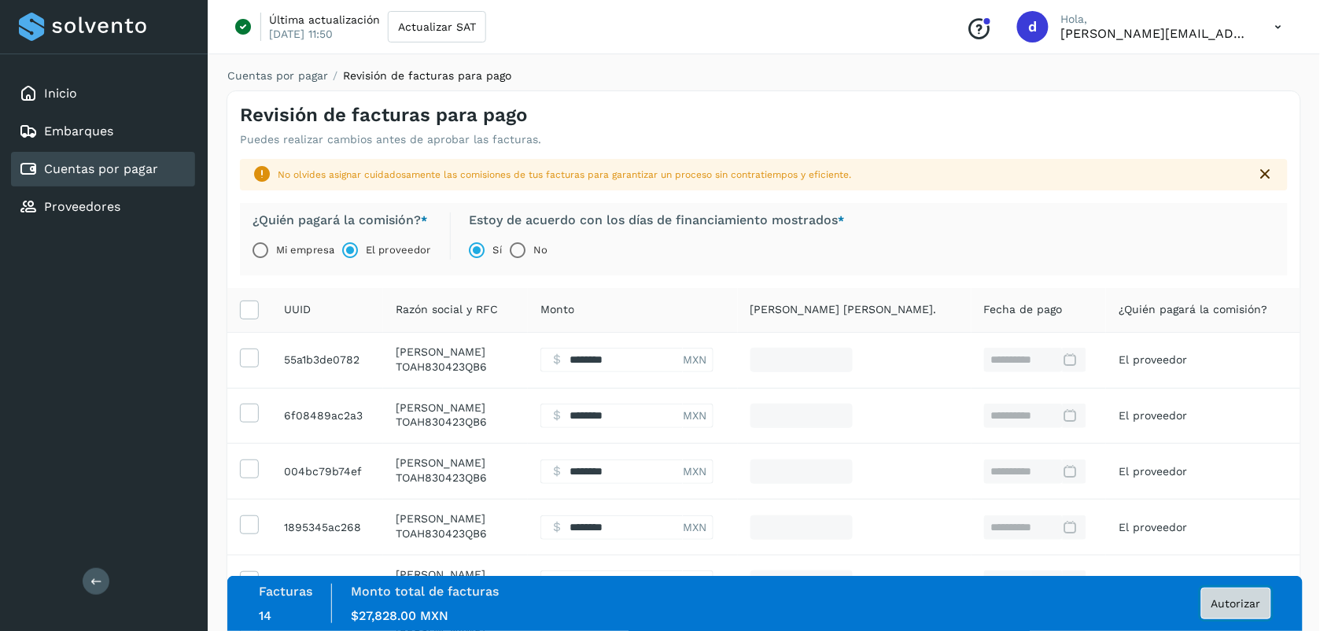
click at [1233, 599] on span "Autorizar" at bounding box center [1236, 603] width 50 height 11
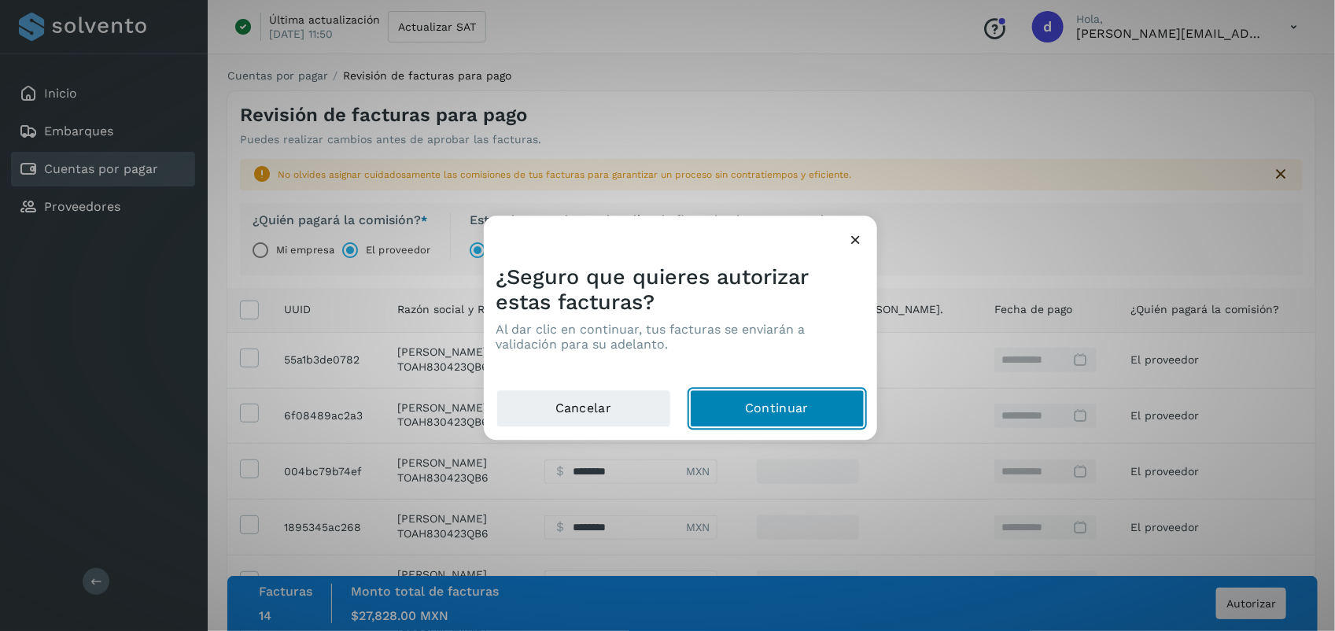
click at [749, 417] on button "Continuar" at bounding box center [777, 409] width 175 height 38
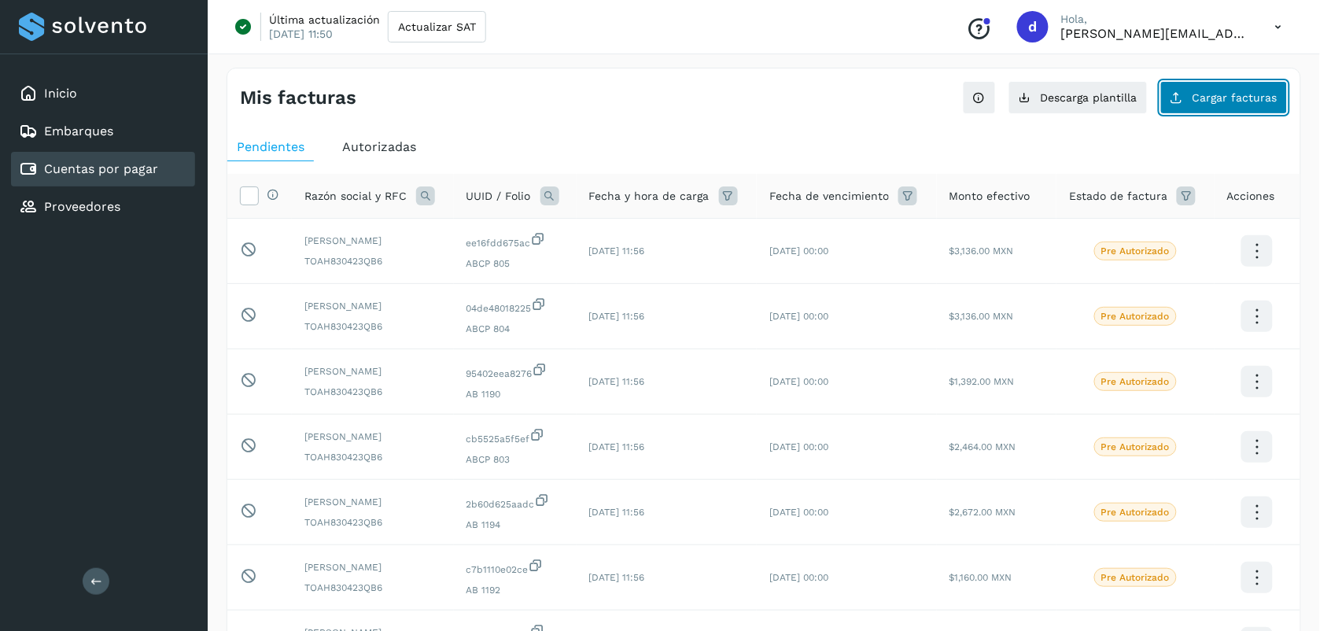
click at [1266, 90] on button "Cargar facturas" at bounding box center [1223, 97] width 127 height 33
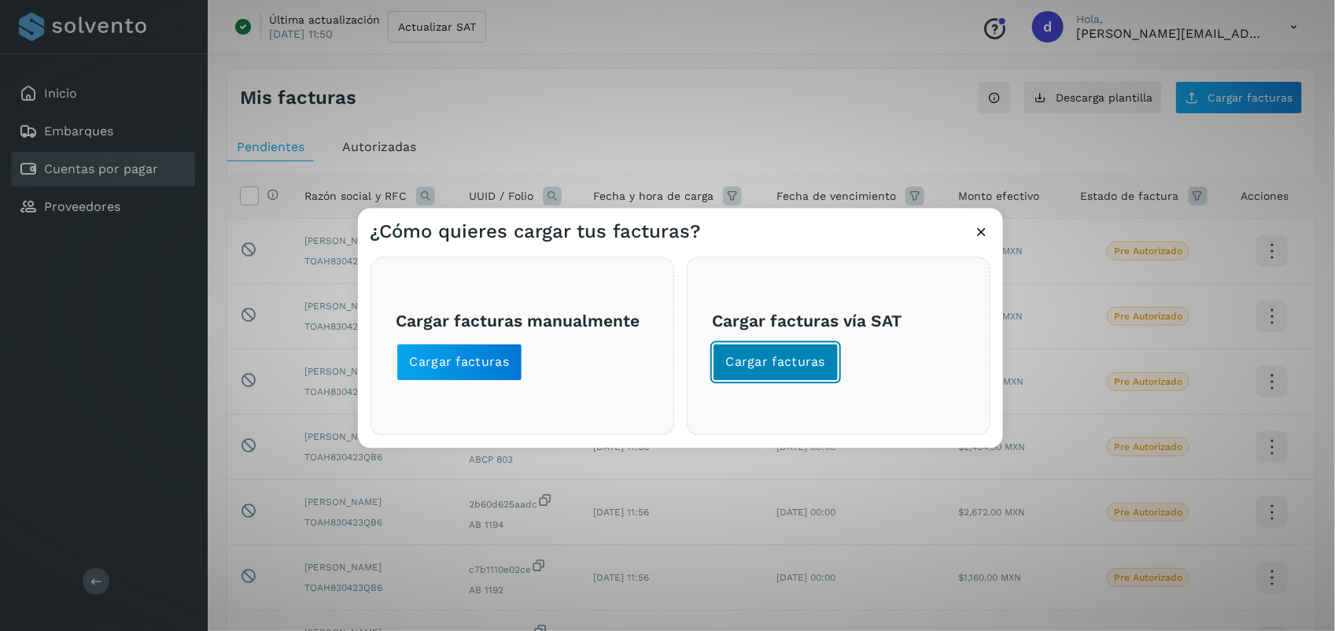
click at [764, 355] on span "Cargar facturas" at bounding box center [776, 362] width 100 height 17
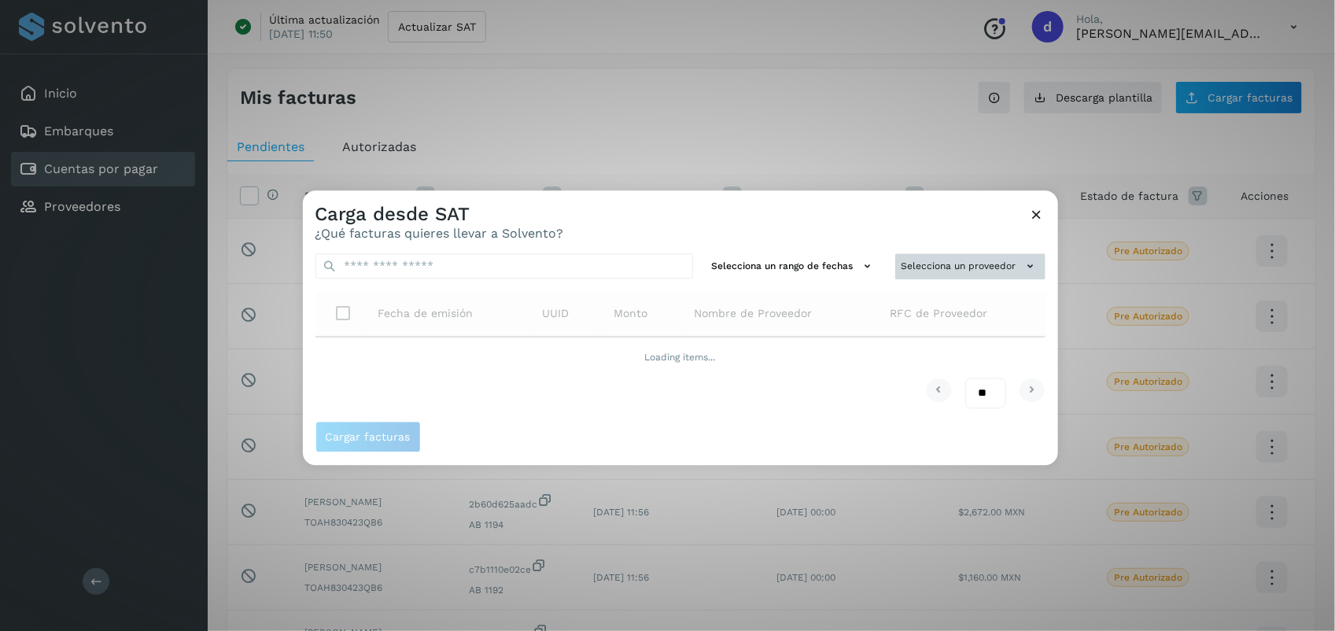
click at [961, 260] on button "Selecciona un proveedor" at bounding box center [970, 266] width 150 height 26
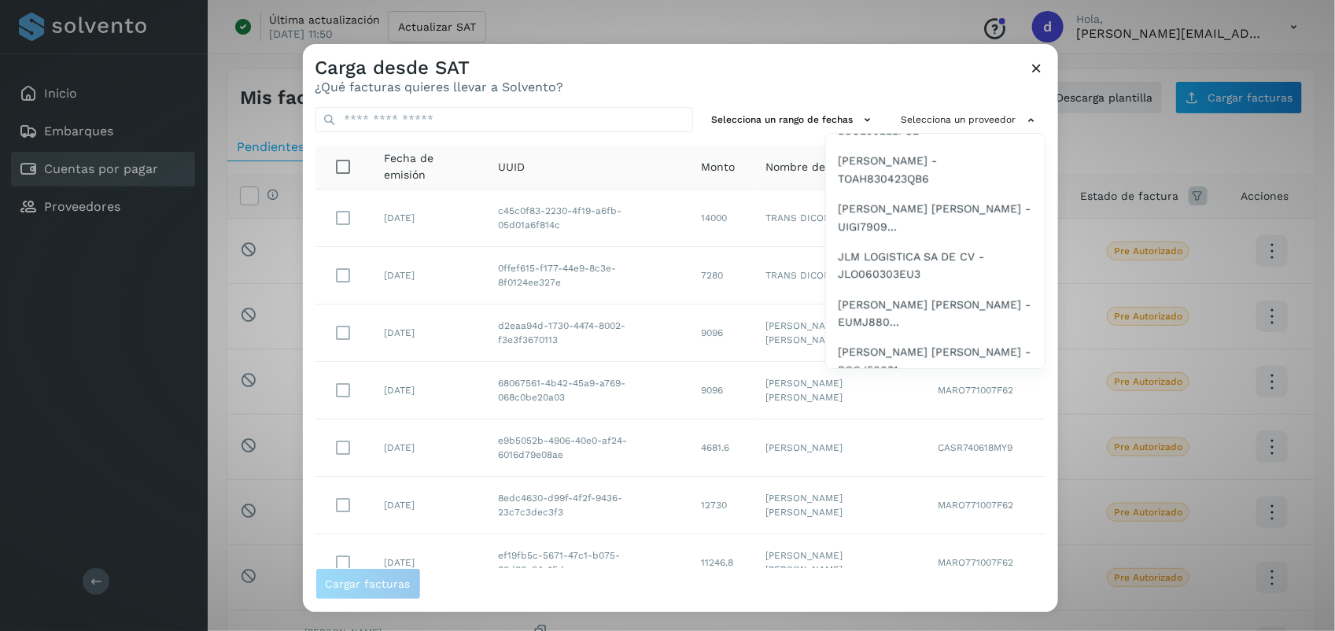
scroll to position [679, 0]
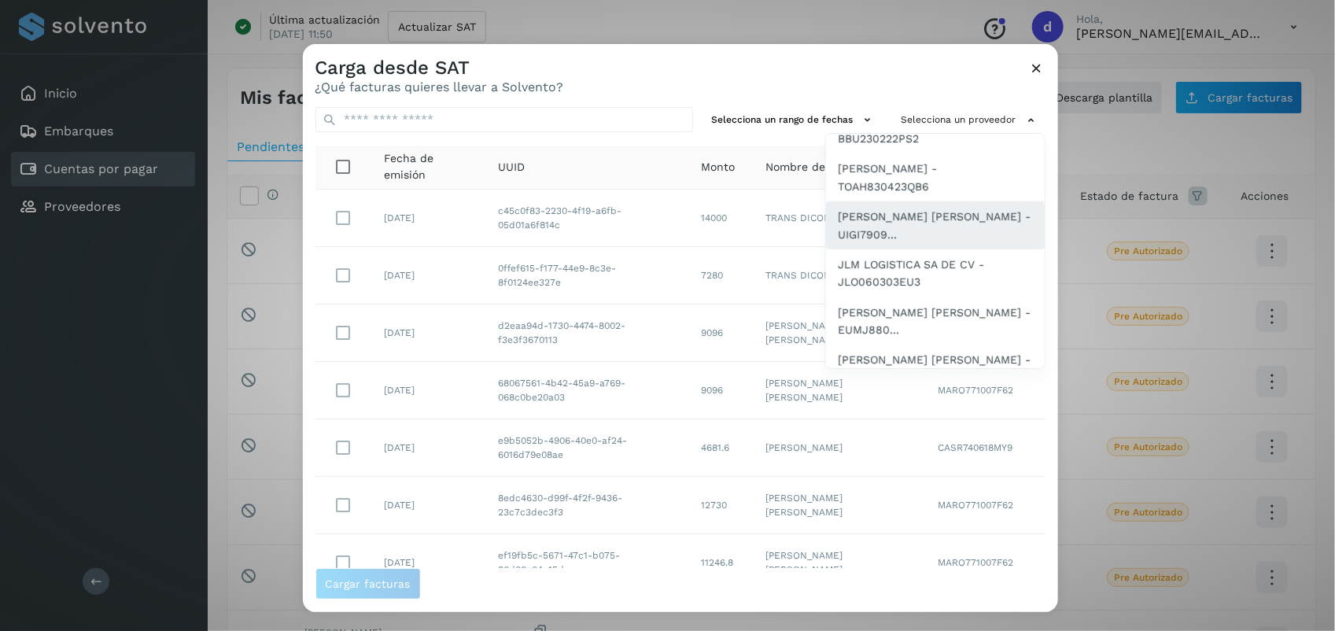
click at [926, 243] on span "[PERSON_NAME] [PERSON_NAME] - UIGI7909..." at bounding box center [934, 225] width 193 height 35
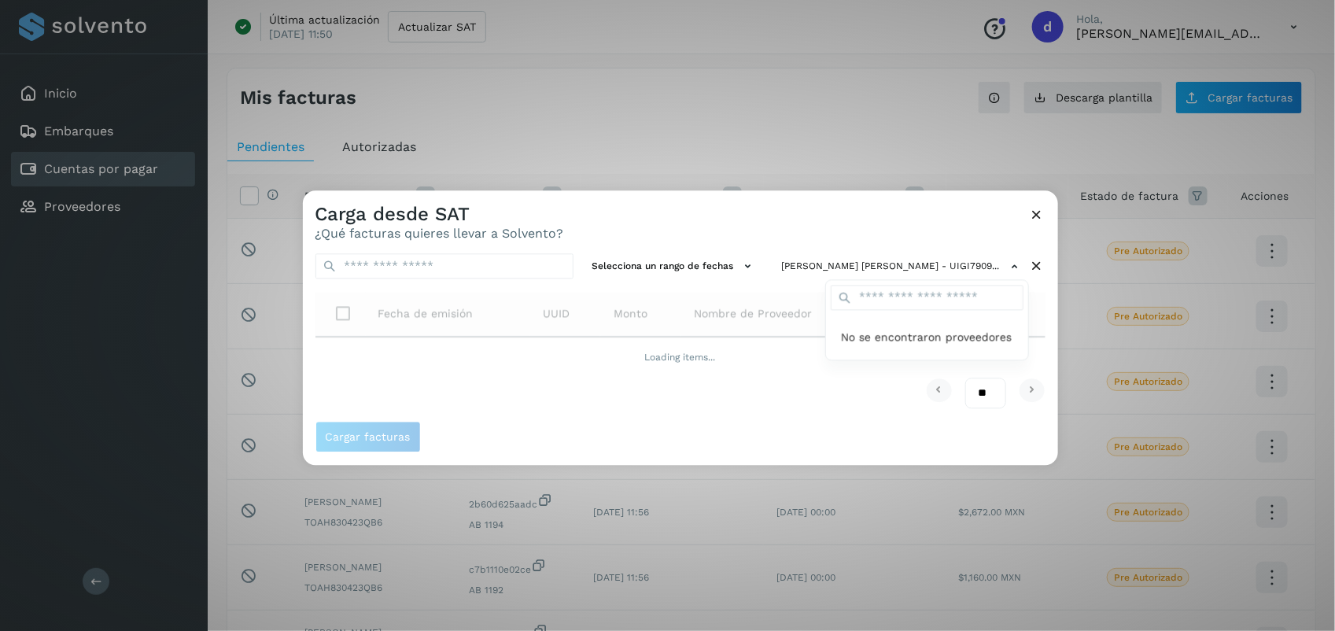
scroll to position [0, 0]
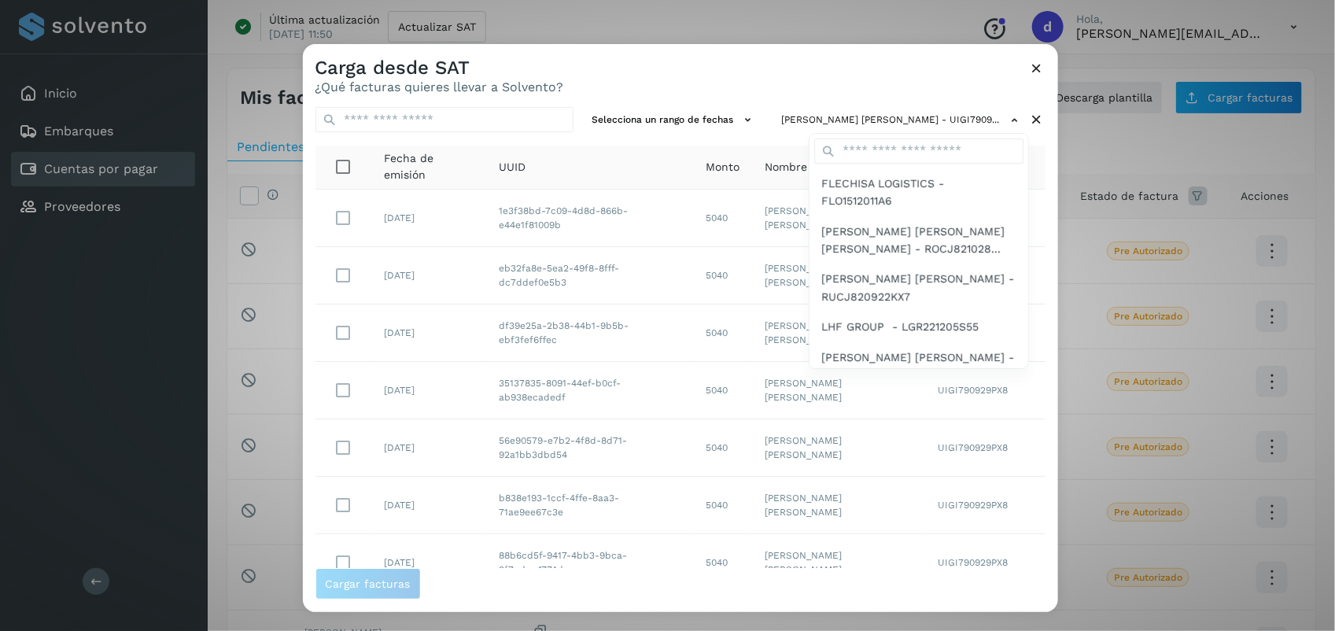
click at [835, 216] on div "[PERSON_NAME] [PERSON_NAME] [PERSON_NAME] - ROCJ821028..." at bounding box center [918, 240] width 219 height 48
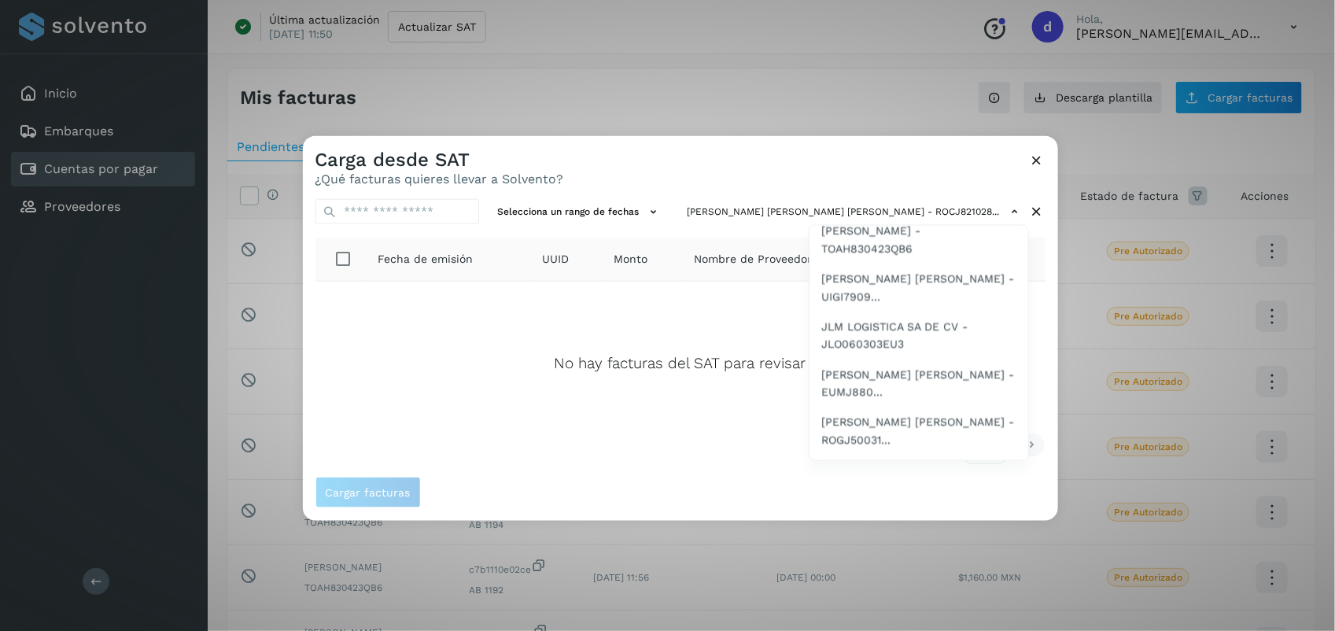
scroll to position [724, 0]
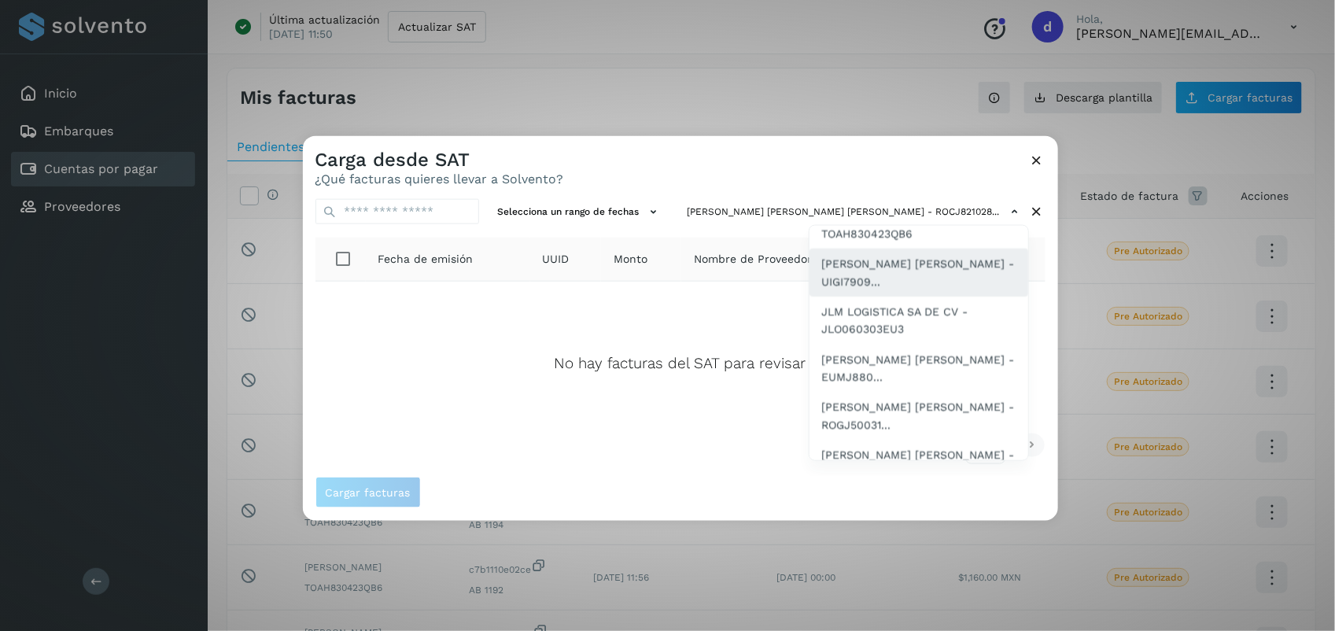
click at [889, 290] on span "[PERSON_NAME] [PERSON_NAME] - UIGI7909..." at bounding box center [918, 272] width 193 height 35
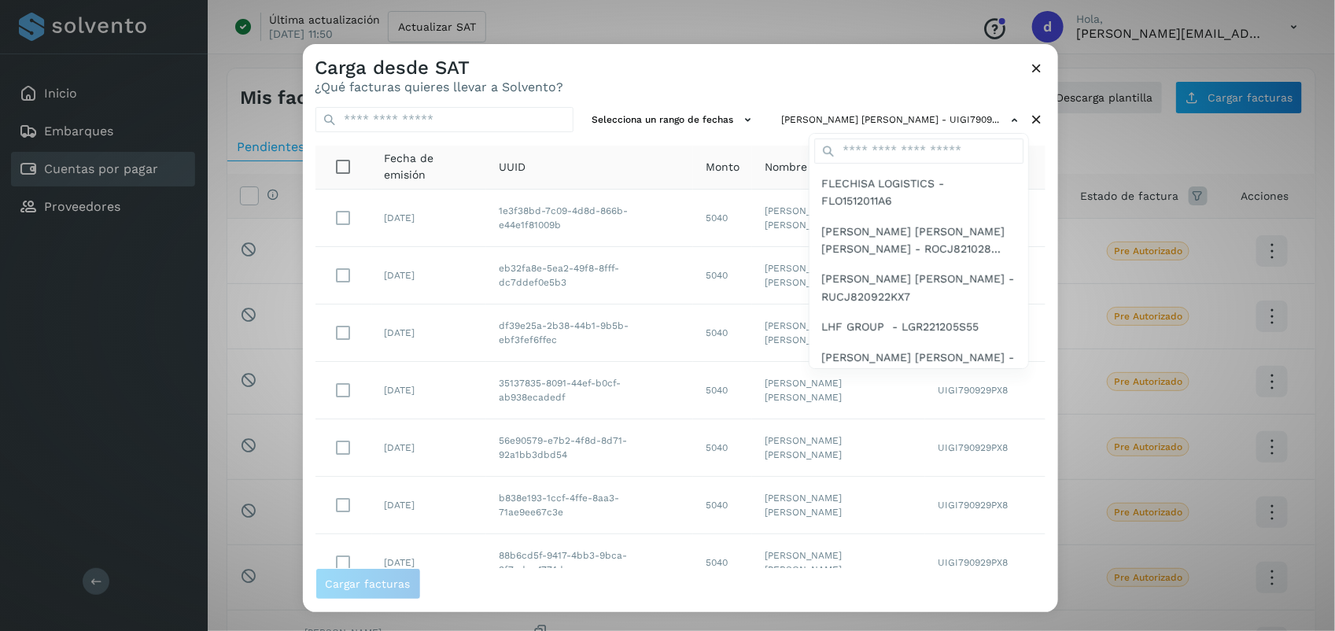
click at [689, 76] on div at bounding box center [970, 359] width 1335 height 631
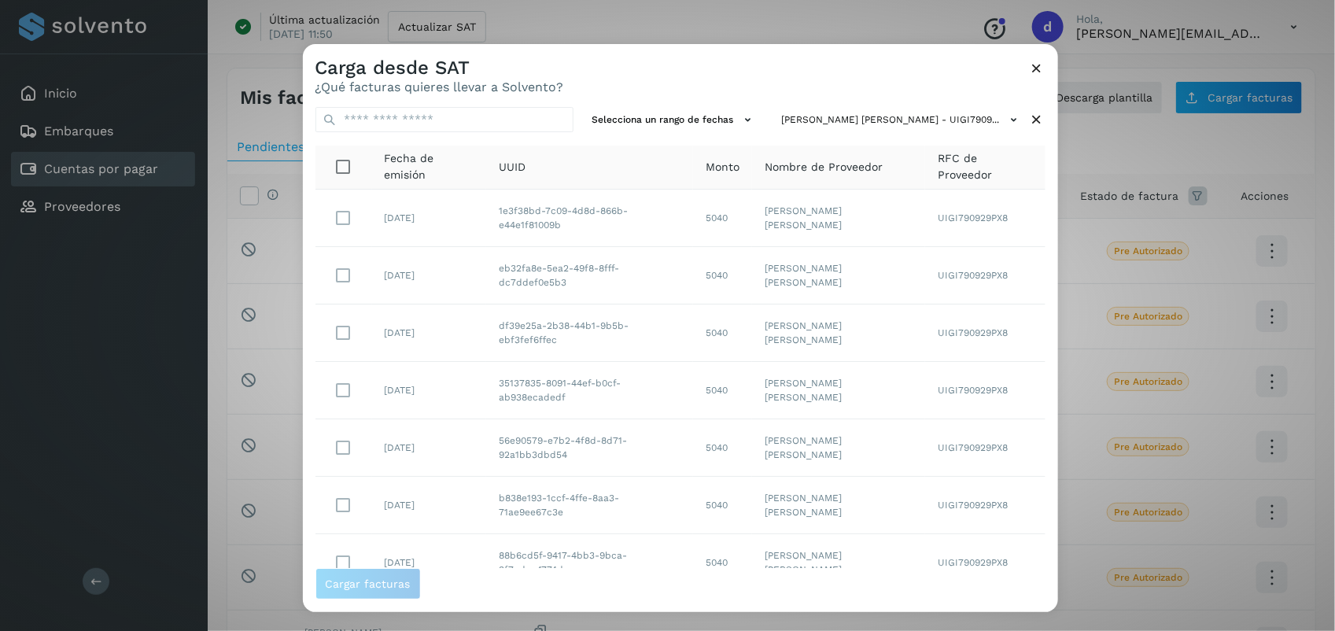
scroll to position [241, 0]
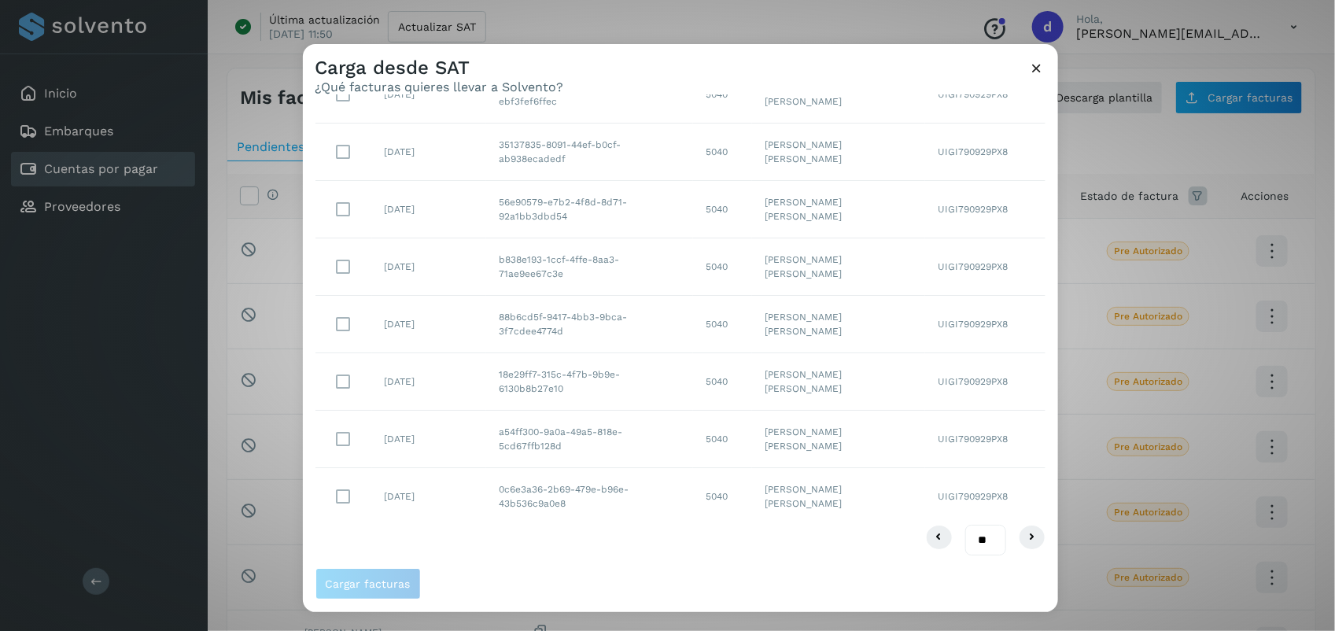
drag, startPoint x: 971, startPoint y: 543, endPoint x: 963, endPoint y: 611, distance: 68.9
click at [963, 611] on div "Carga desde SAT ¿Qué facturas quieres llevar a Solvento? Selecciona un rango de…" at bounding box center [680, 328] width 755 height 568
select select "**"
click at [965, 525] on select "** ** **" at bounding box center [985, 540] width 41 height 31
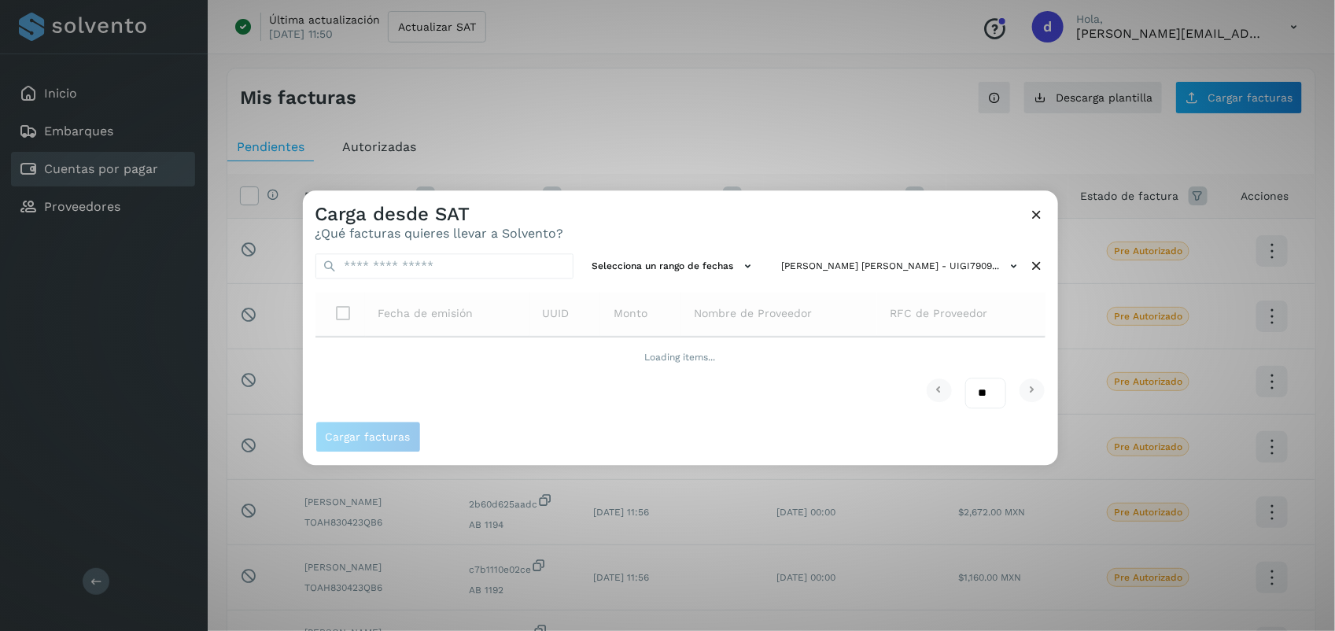
scroll to position [0, 0]
click at [764, 225] on div "Carga desde SAT ¿Qué facturas quieres llevar a Solvento?" at bounding box center [680, 215] width 755 height 50
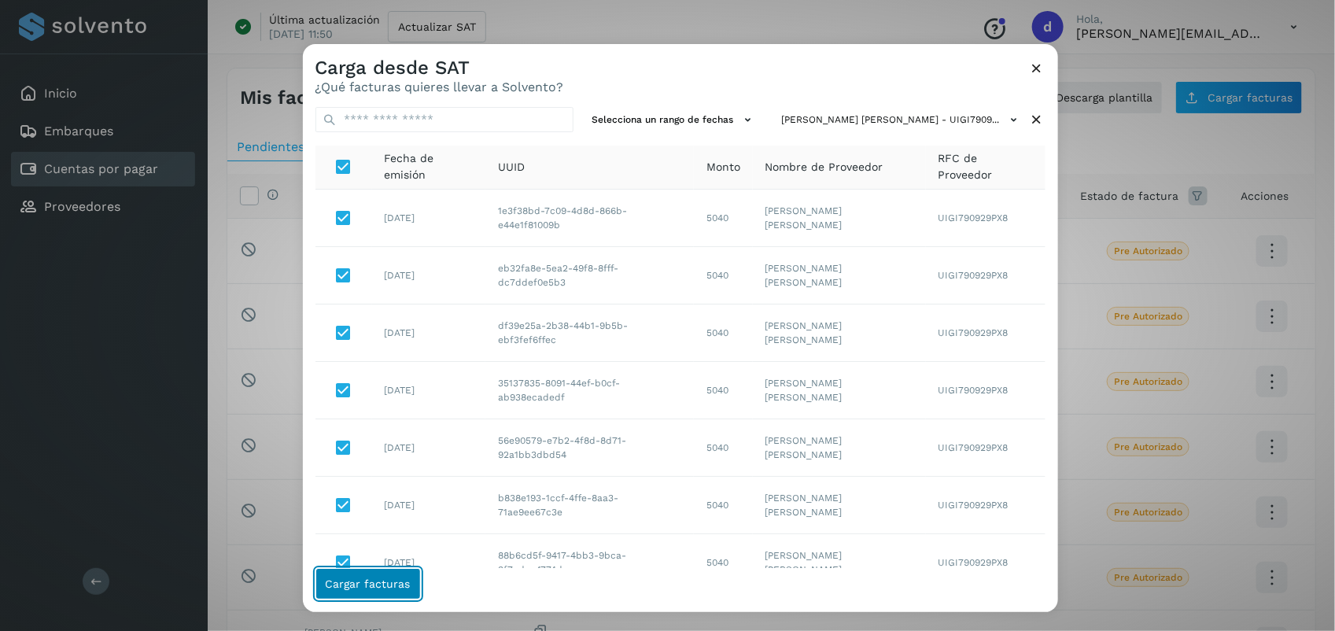
click at [385, 579] on span "Cargar facturas" at bounding box center [368, 583] width 85 height 11
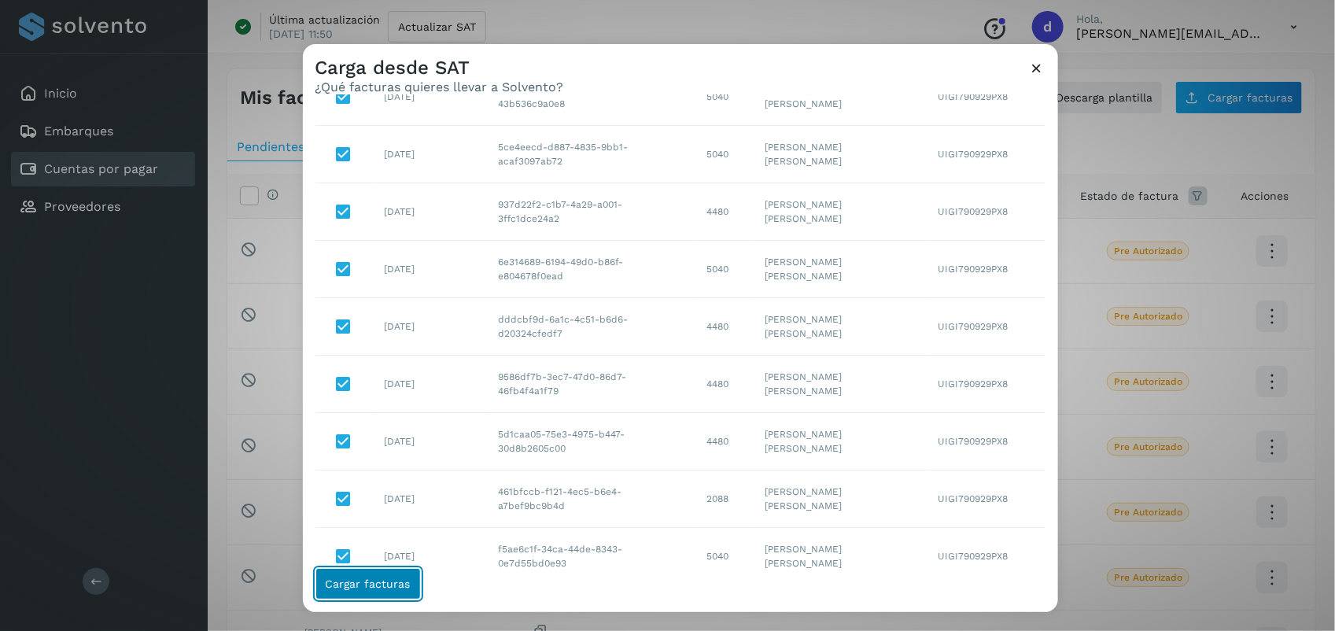
scroll to position [932, 0]
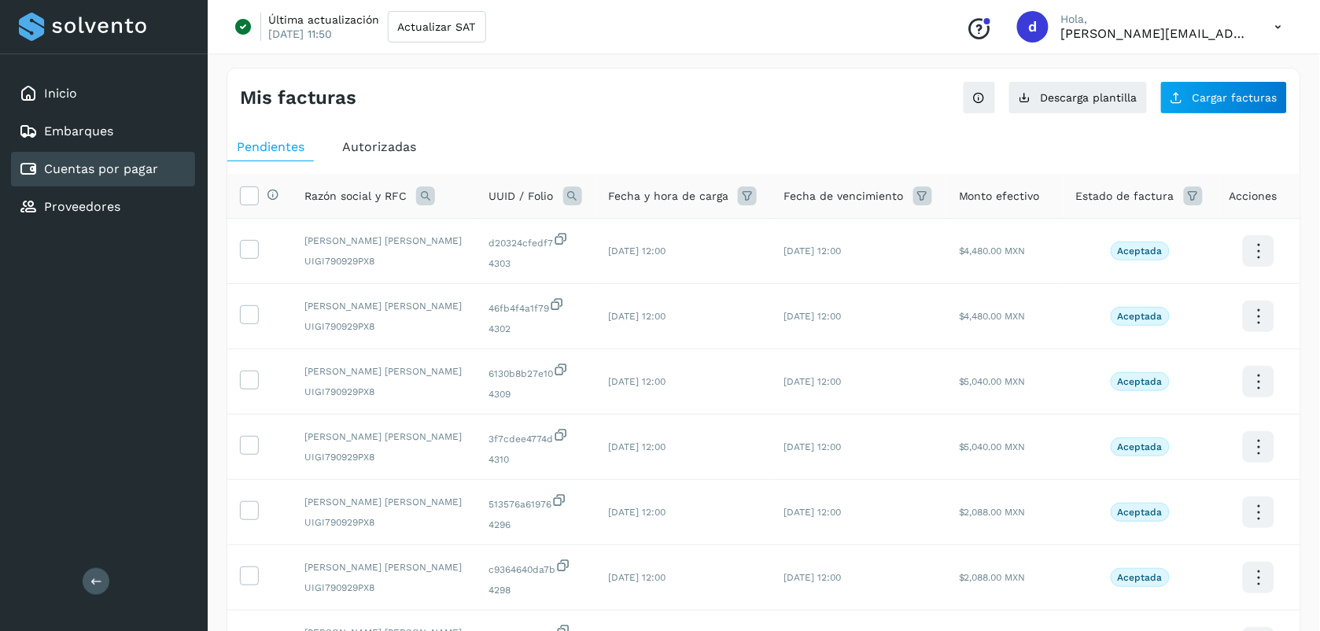
scroll to position [378, 0]
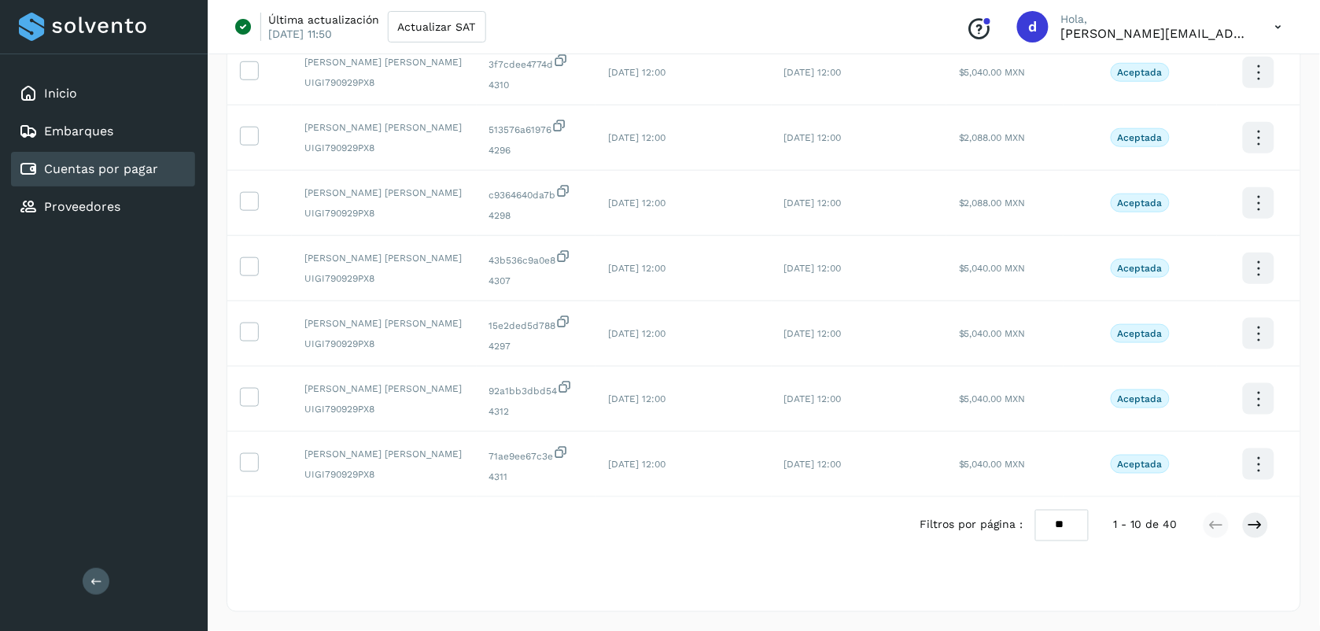
click at [1074, 528] on select "** ** **" at bounding box center [1061, 525] width 53 height 31
select select "**"
click at [1035, 510] on select "** ** **" at bounding box center [1061, 525] width 53 height 31
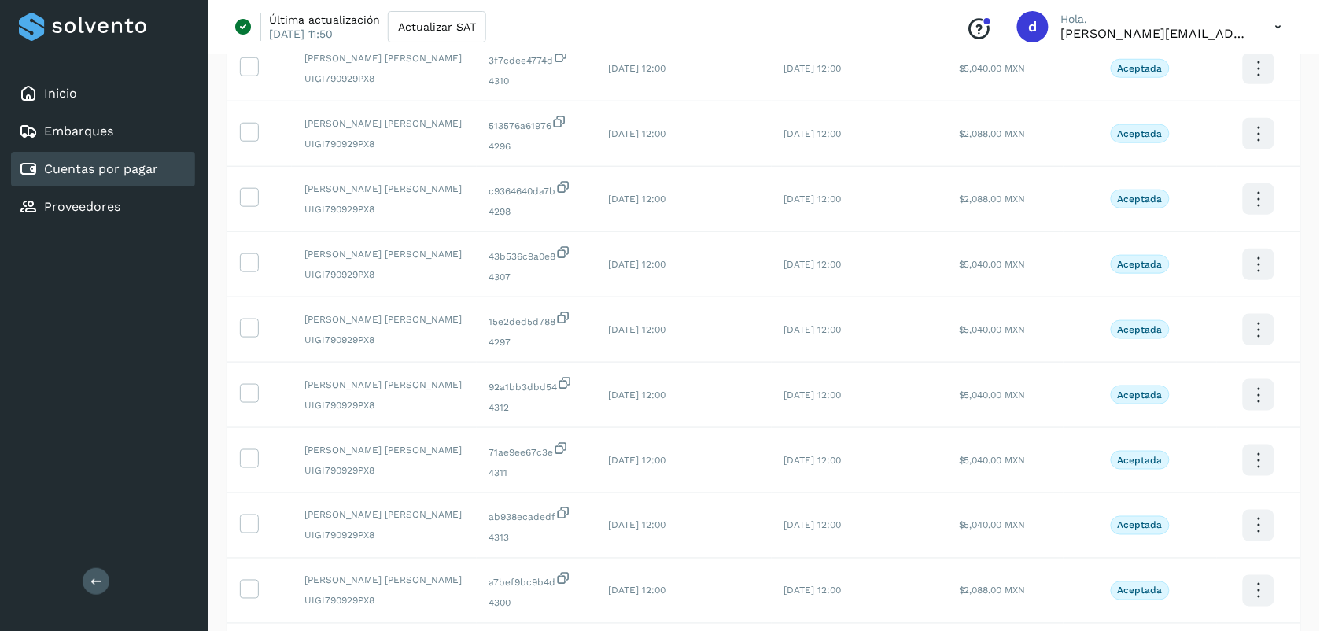
click at [90, 572] on button at bounding box center [96, 581] width 27 height 27
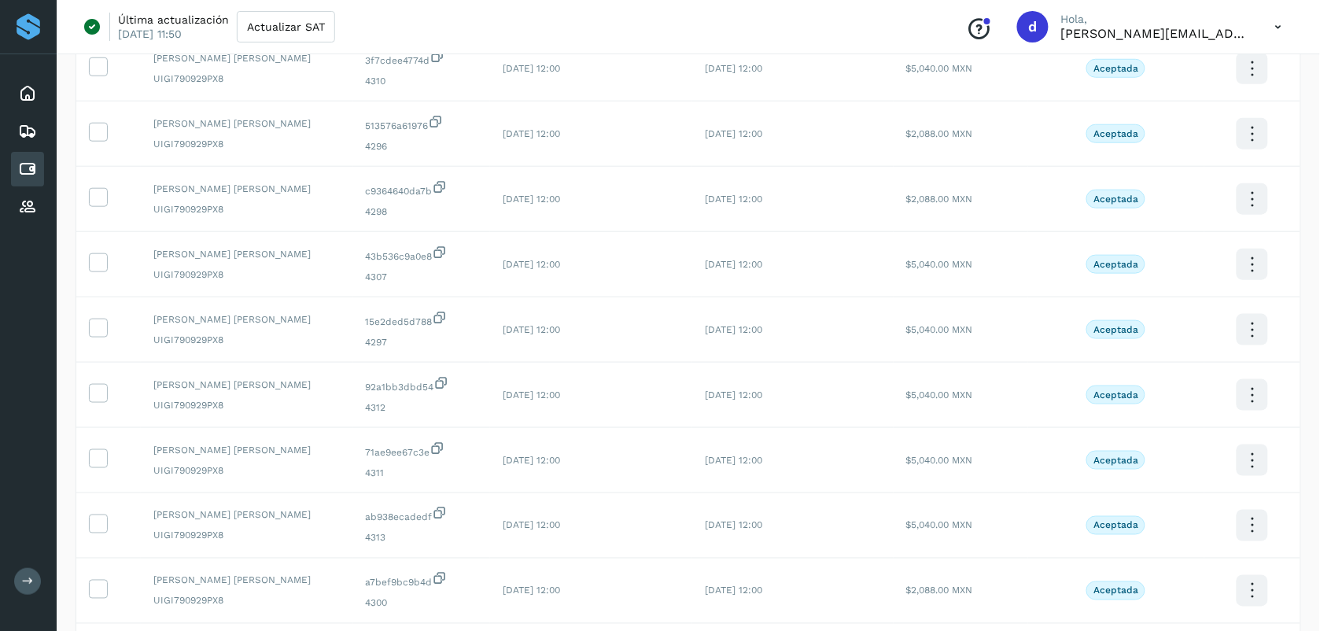
scroll to position [0, 0]
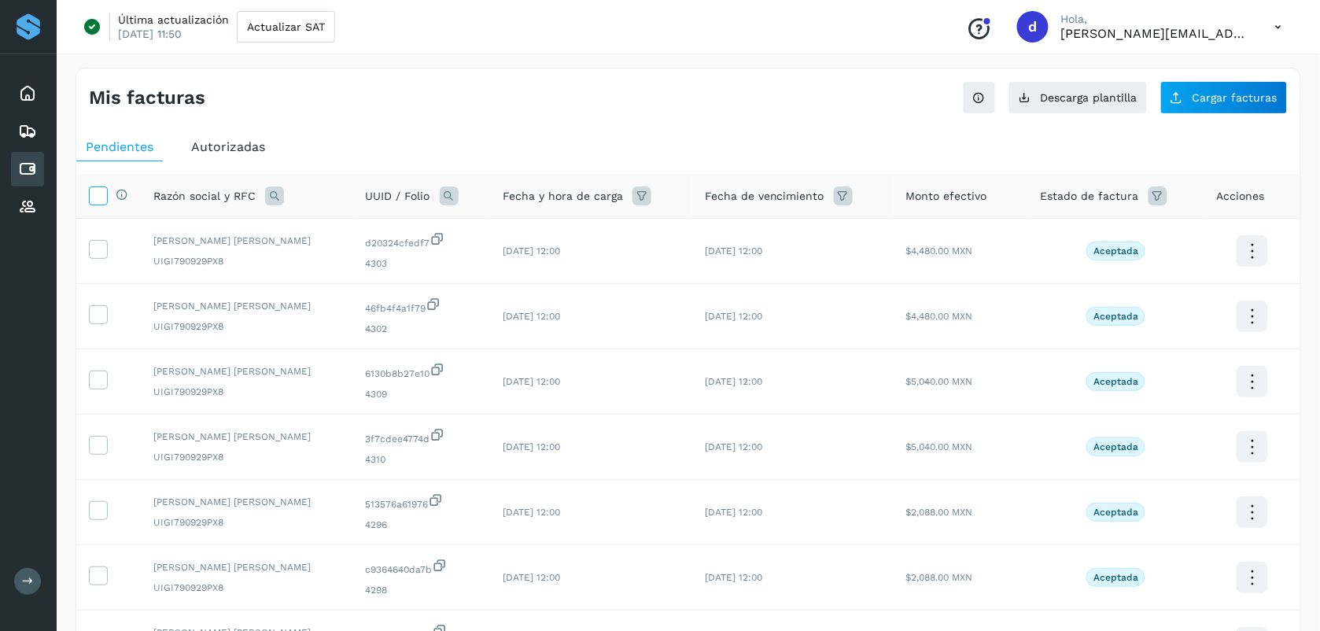
click at [96, 187] on icon at bounding box center [98, 194] width 17 height 17
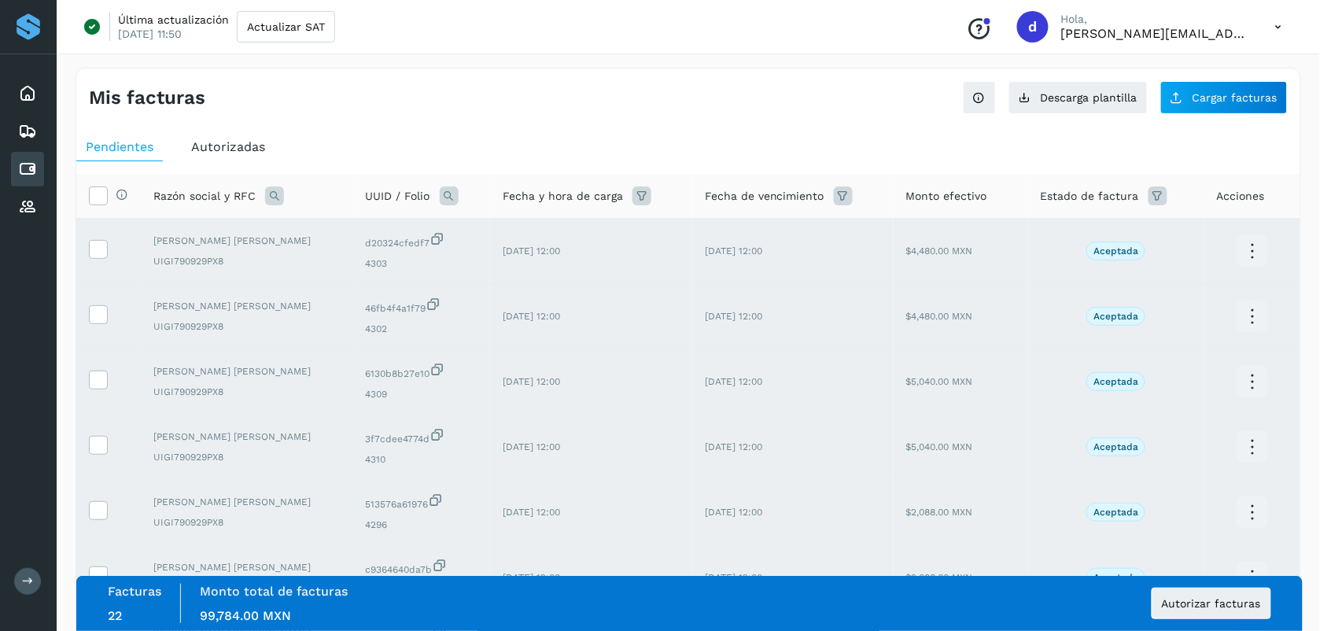
click at [580, 91] on div "Mis facturas" at bounding box center [388, 98] width 599 height 23
click at [1169, 602] on span "Autorizar facturas" at bounding box center [1211, 603] width 99 height 11
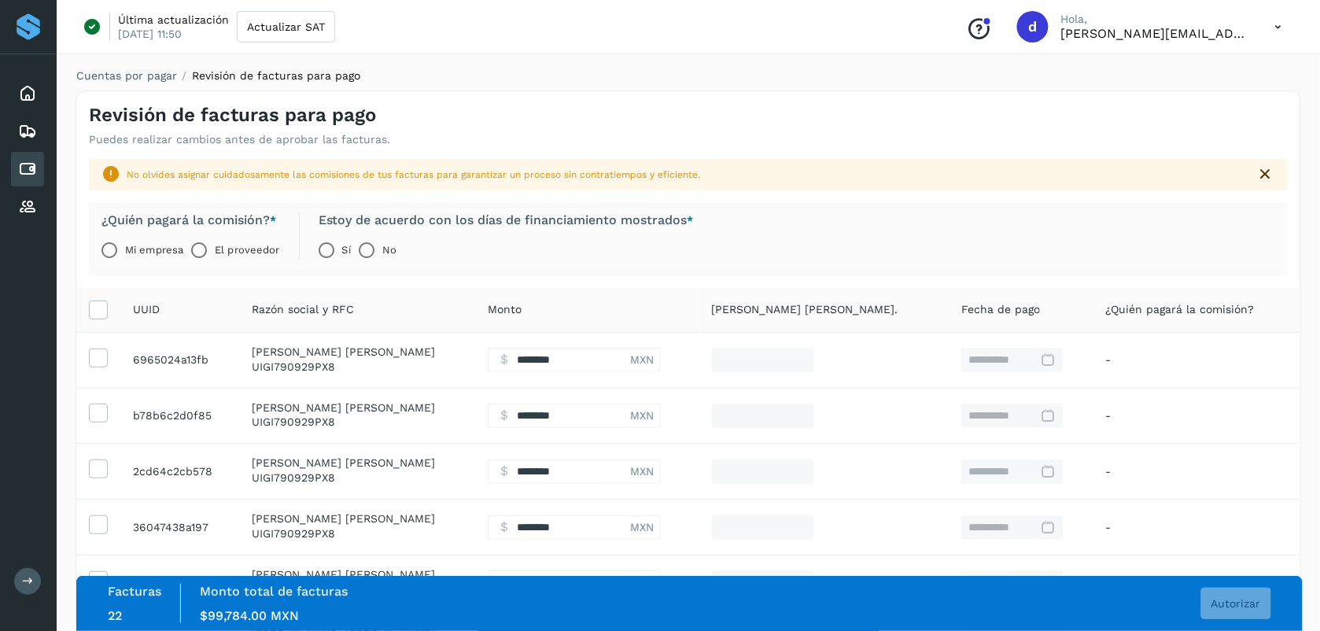
click at [260, 244] on label "El proveedor" at bounding box center [247, 249] width 64 height 31
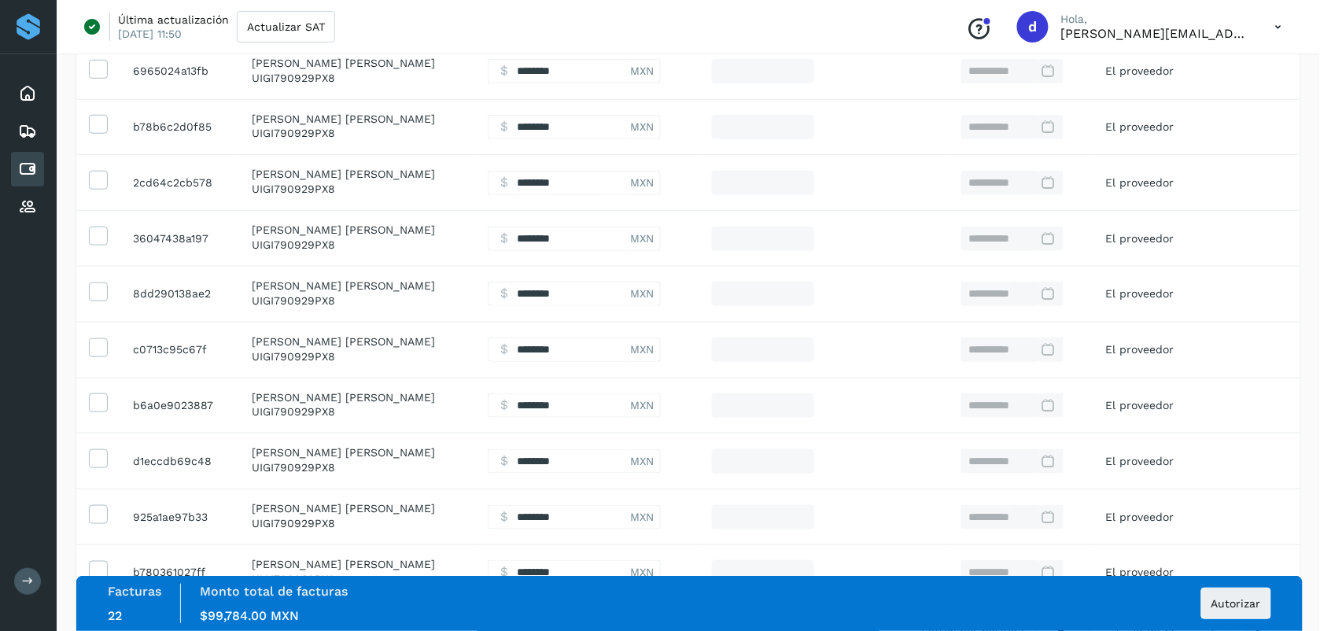
scroll to position [433, 0]
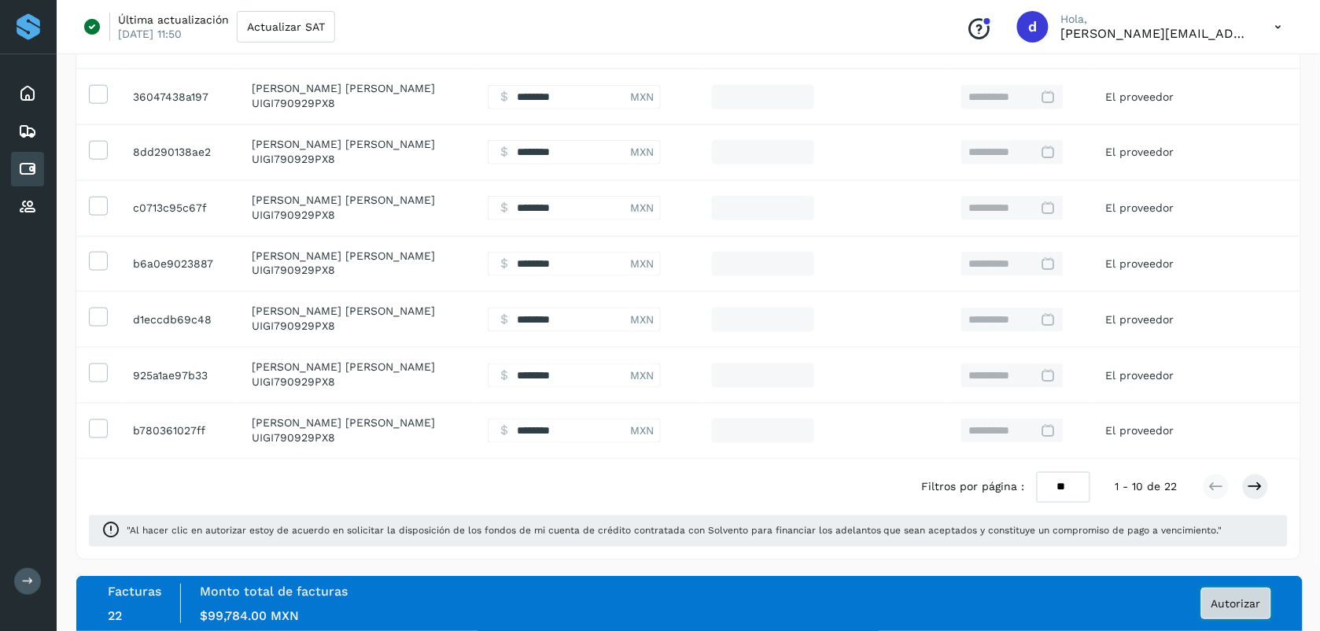
click at [1228, 603] on span "Autorizar" at bounding box center [1236, 603] width 50 height 11
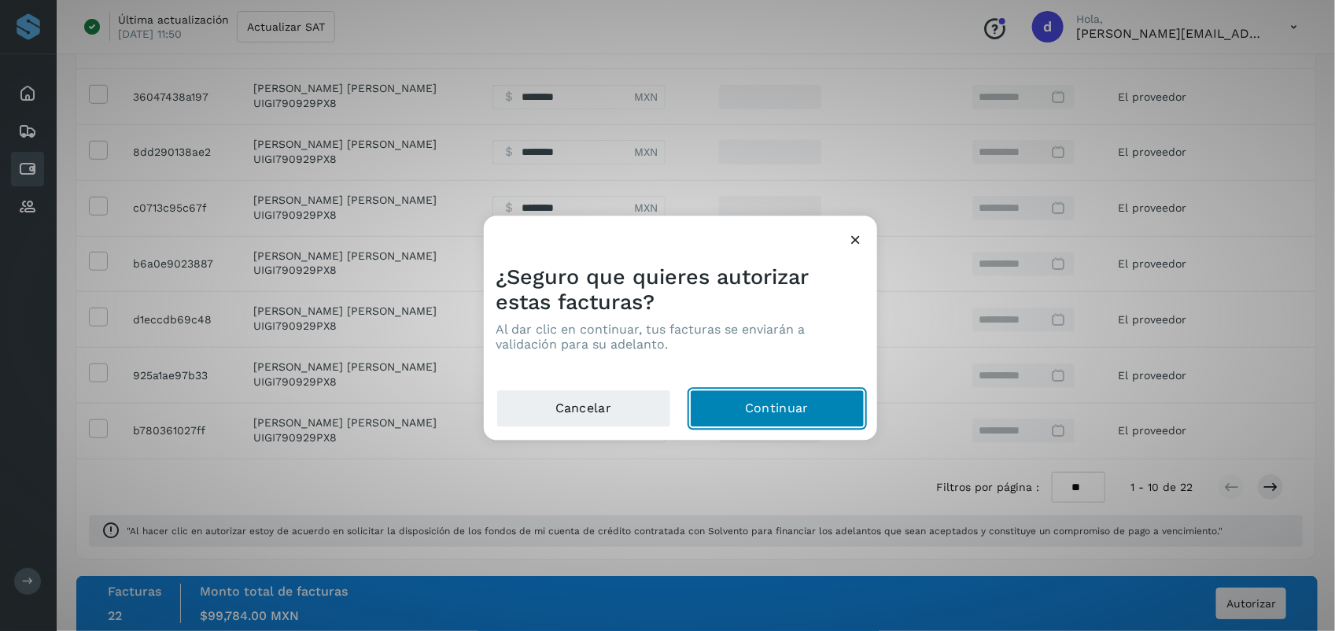
click at [800, 422] on button "Continuar" at bounding box center [777, 409] width 175 height 38
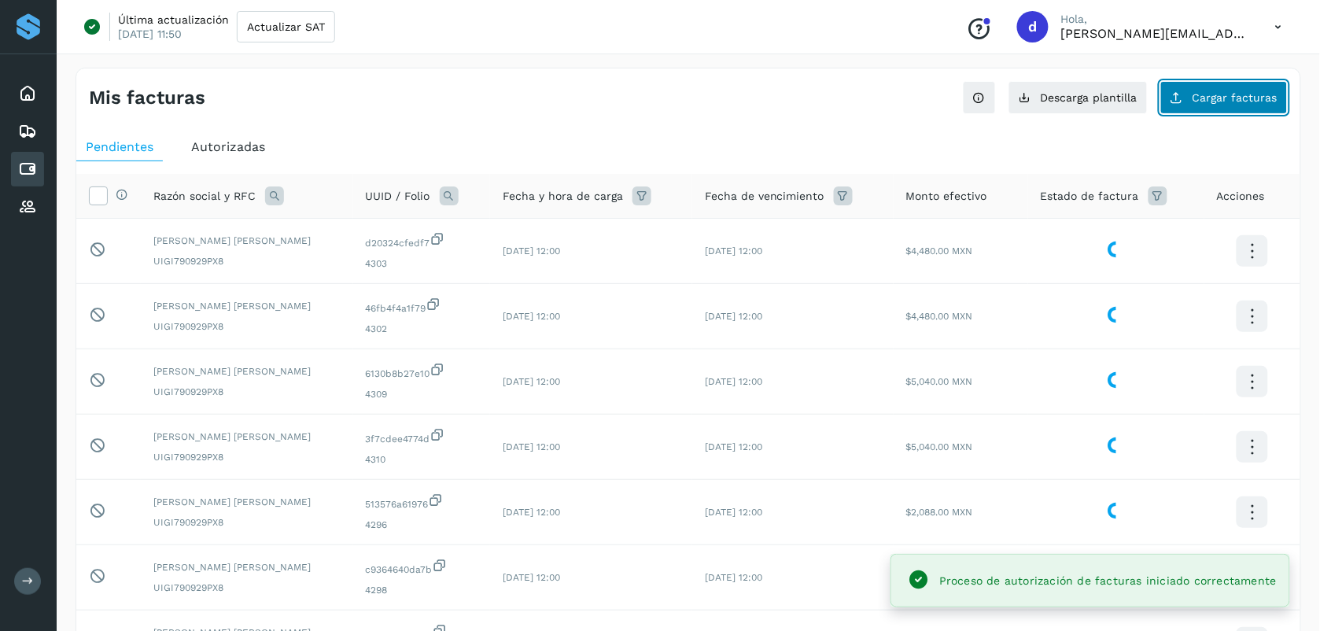
click at [1215, 87] on button "Cargar facturas" at bounding box center [1223, 97] width 127 height 33
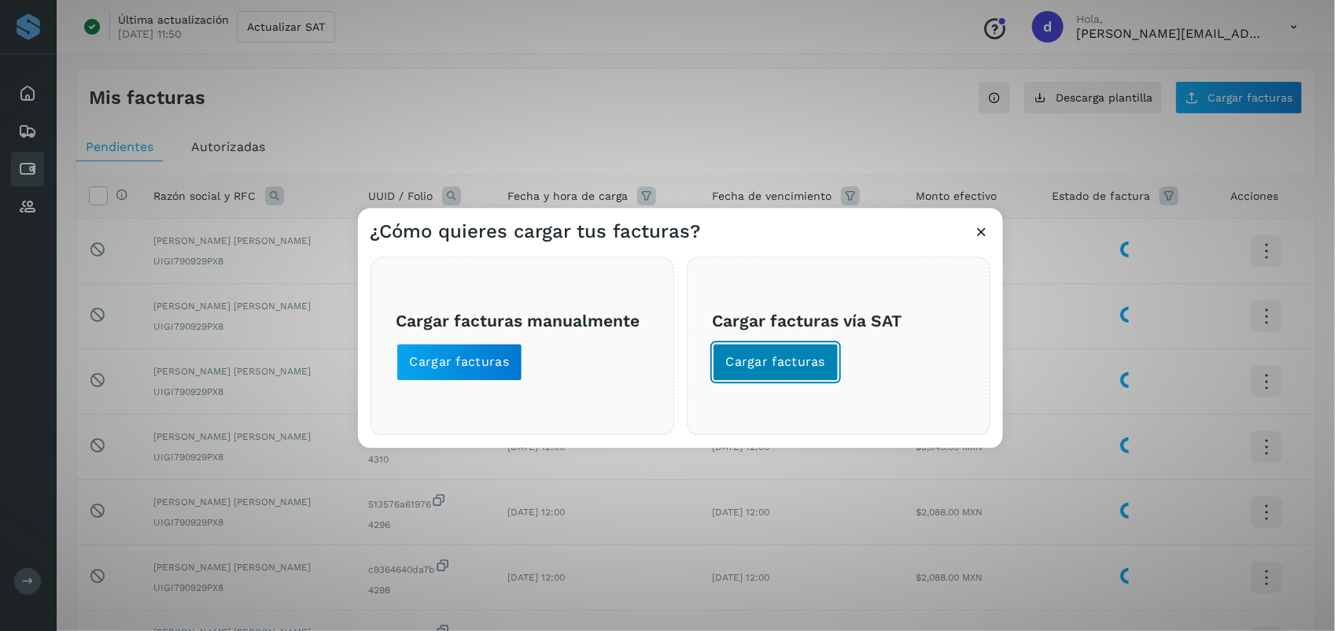
click at [783, 372] on button "Cargar facturas" at bounding box center [776, 363] width 127 height 38
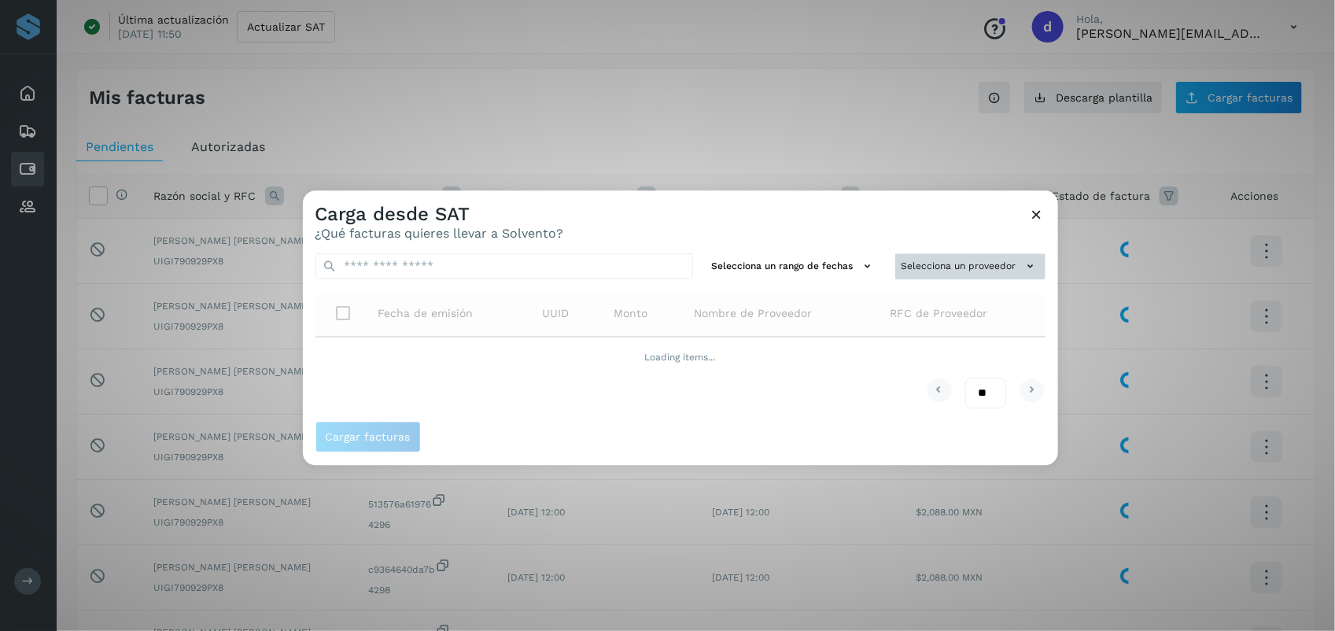
click at [979, 271] on button "Selecciona un proveedor" at bounding box center [970, 266] width 150 height 26
click at [999, 300] on input "text" at bounding box center [943, 297] width 193 height 25
click at [866, 223] on div at bounding box center [970, 505] width 1335 height 631
click at [1039, 207] on icon at bounding box center [1037, 214] width 17 height 17
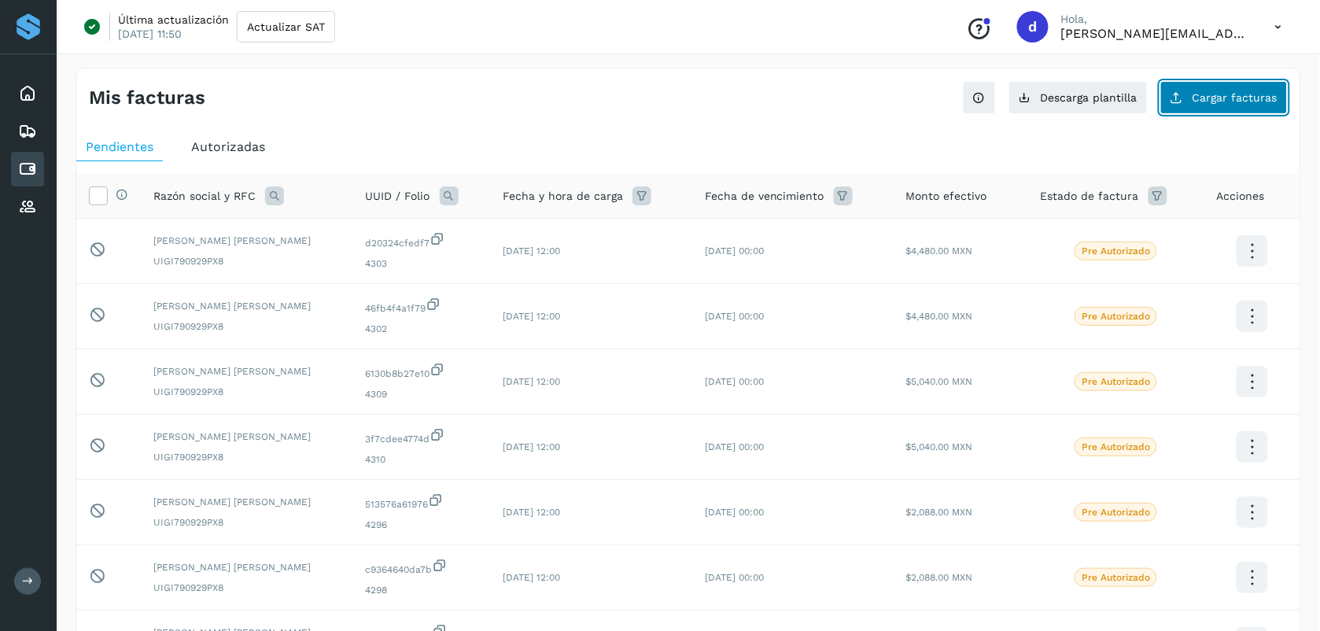
click at [1250, 108] on button "Cargar facturas" at bounding box center [1223, 97] width 127 height 33
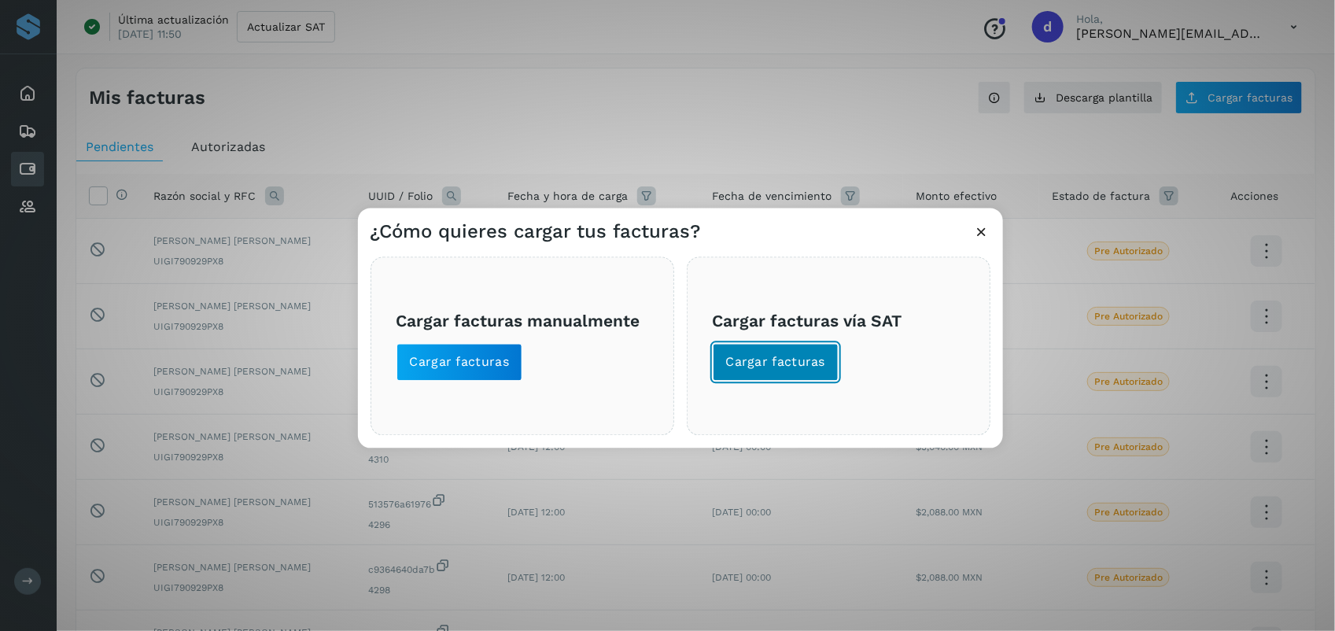
click at [790, 359] on span "Cargar facturas" at bounding box center [776, 362] width 100 height 17
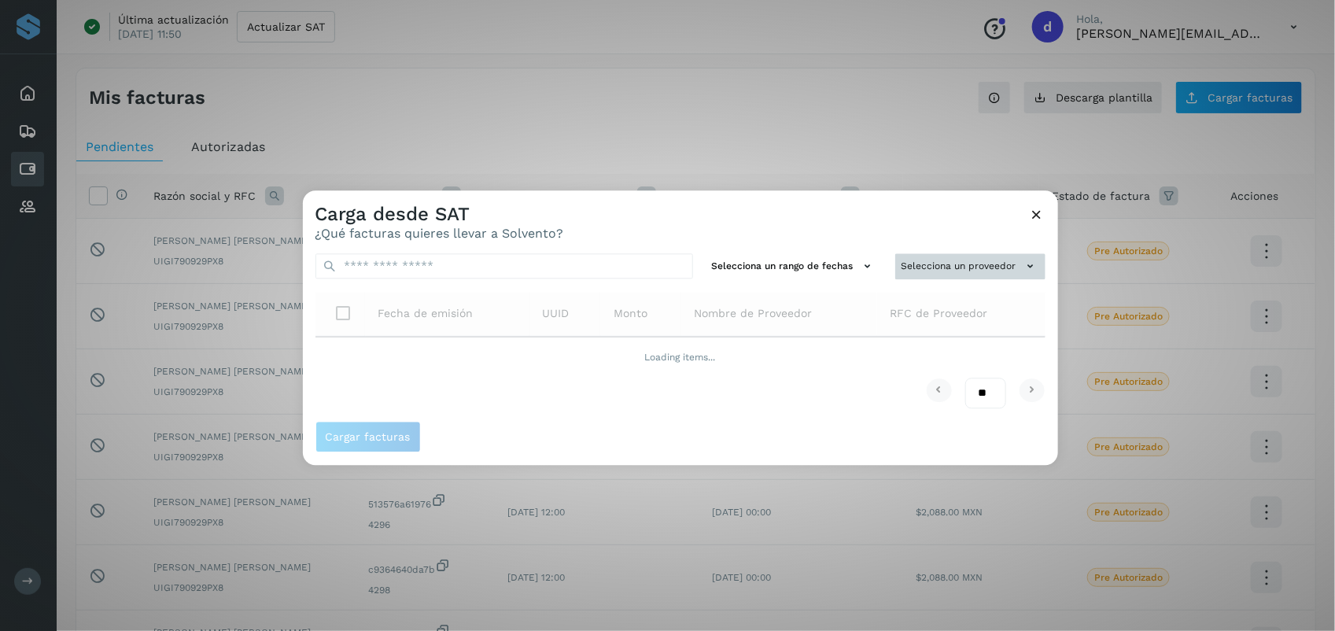
click at [1009, 257] on button "Selecciona un proveedor" at bounding box center [970, 266] width 150 height 26
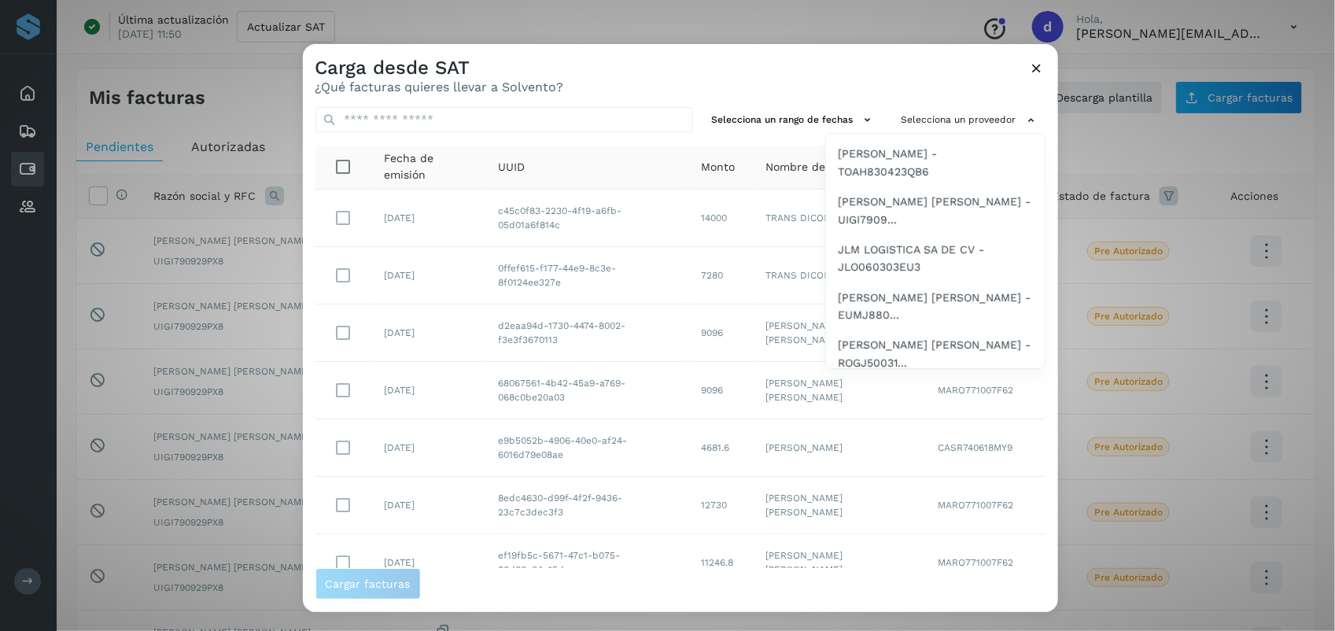
scroll to position [724, 0]
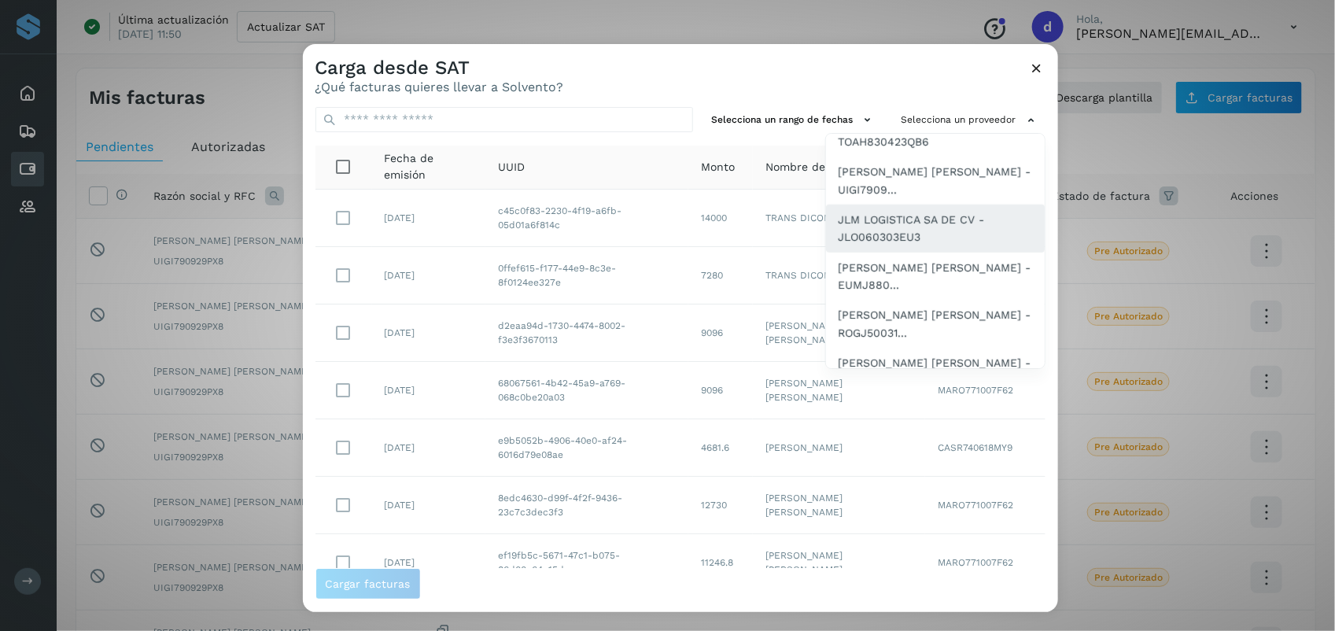
click at [905, 234] on span "JLM LOGISTICA SA DE CV - JLO060303EU3" at bounding box center [934, 228] width 193 height 35
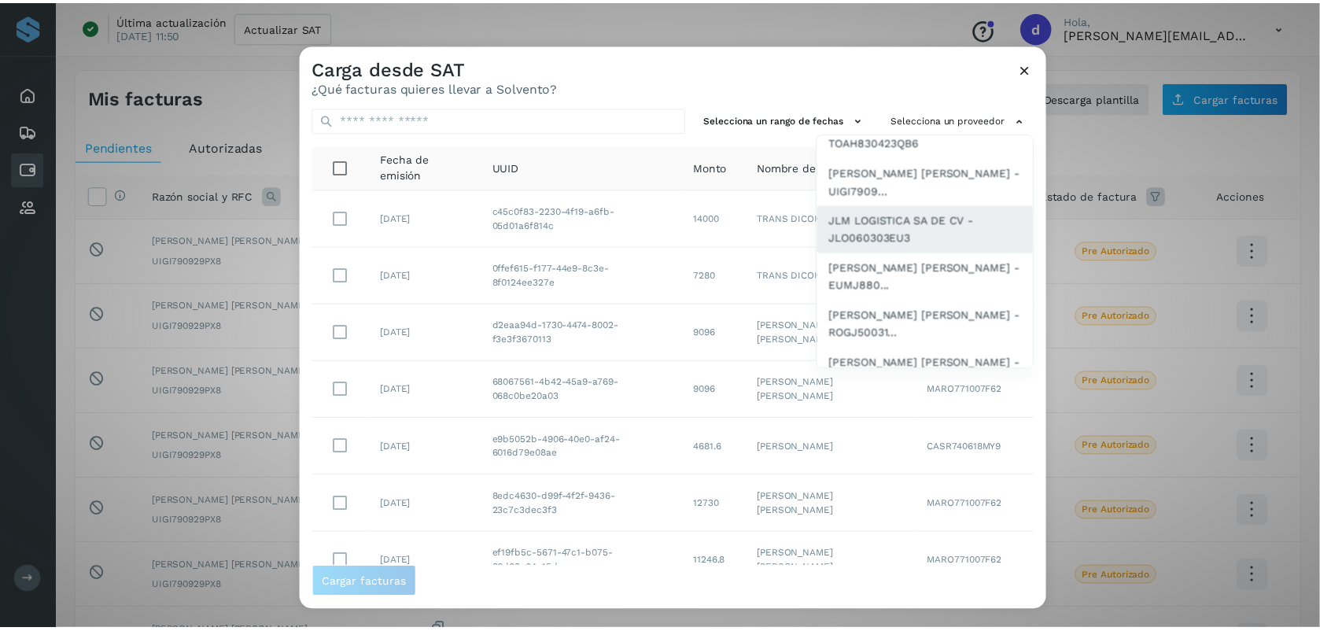
scroll to position [0, 0]
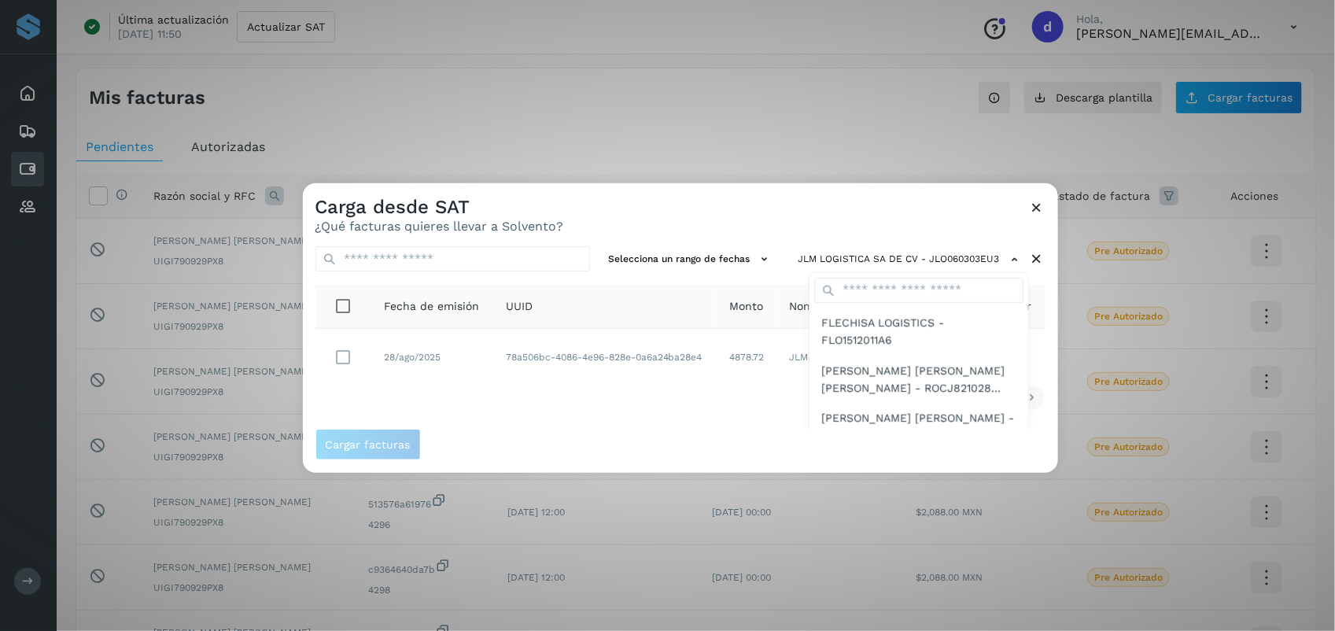
click at [555, 401] on div at bounding box center [970, 498] width 1335 height 631
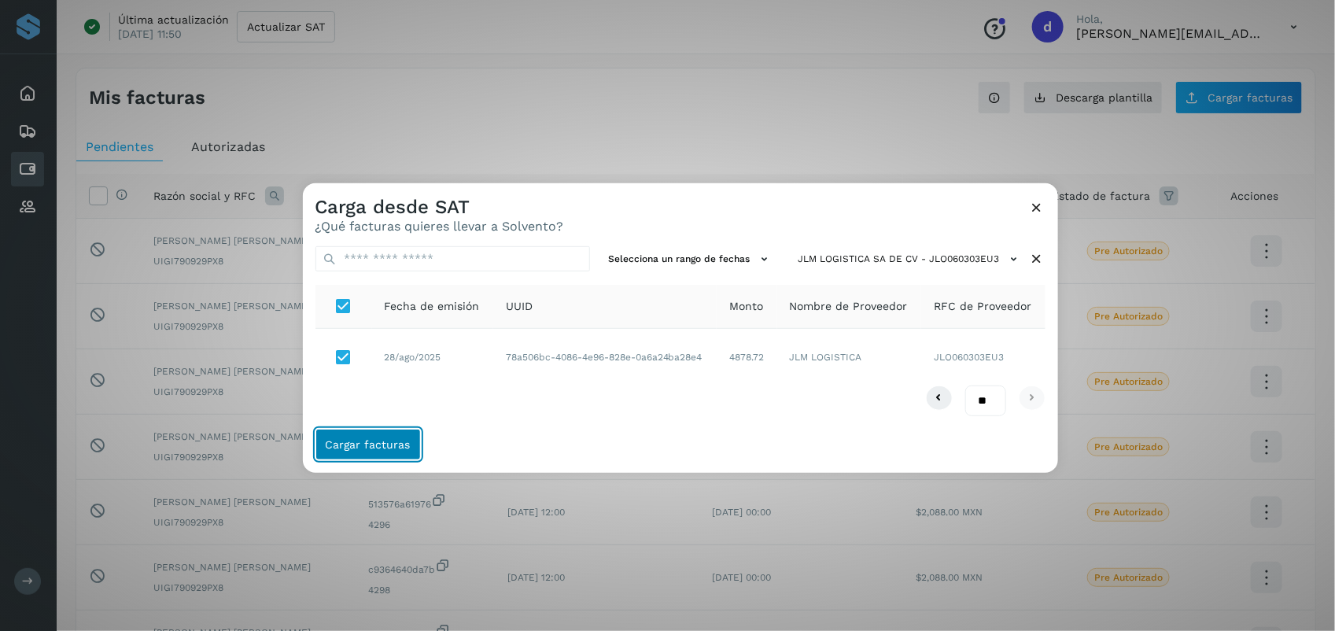
click at [384, 444] on span "Cargar facturas" at bounding box center [368, 444] width 85 height 11
click at [626, 209] on div "Carga desde SAT ¿Qué facturas quieres llevar a Solvento?" at bounding box center [680, 208] width 755 height 50
click at [359, 441] on span "Cargar facturas" at bounding box center [368, 444] width 85 height 11
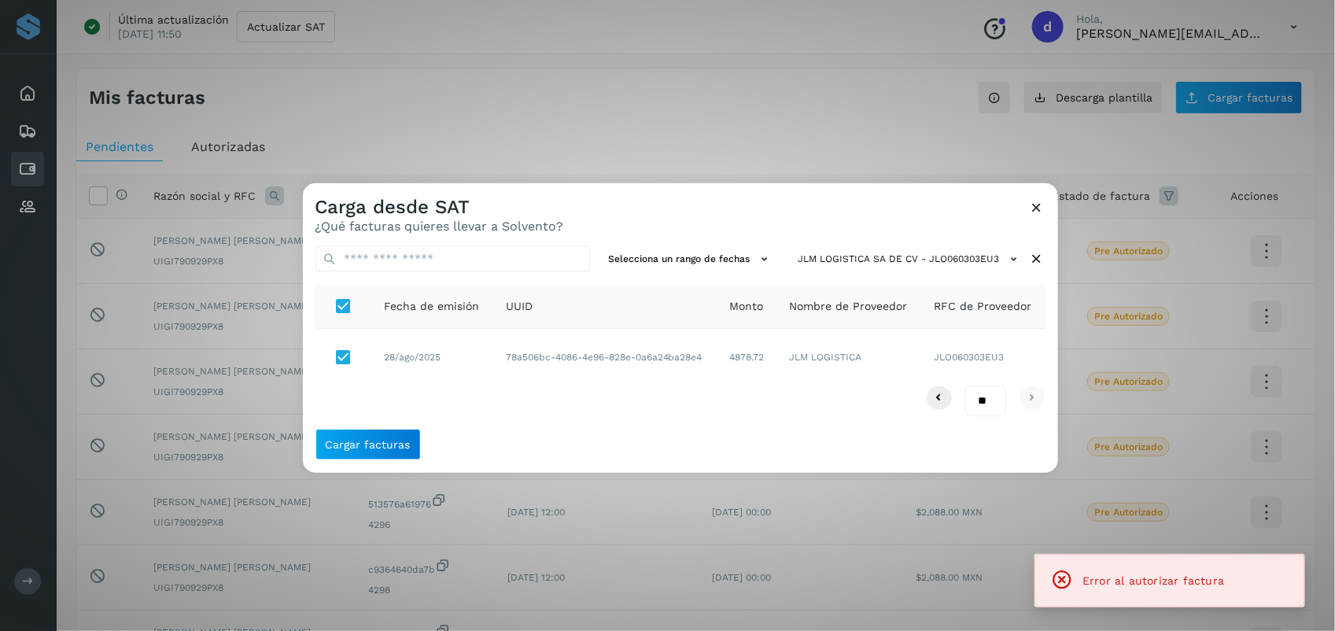
click at [1033, 208] on icon at bounding box center [1037, 207] width 17 height 17
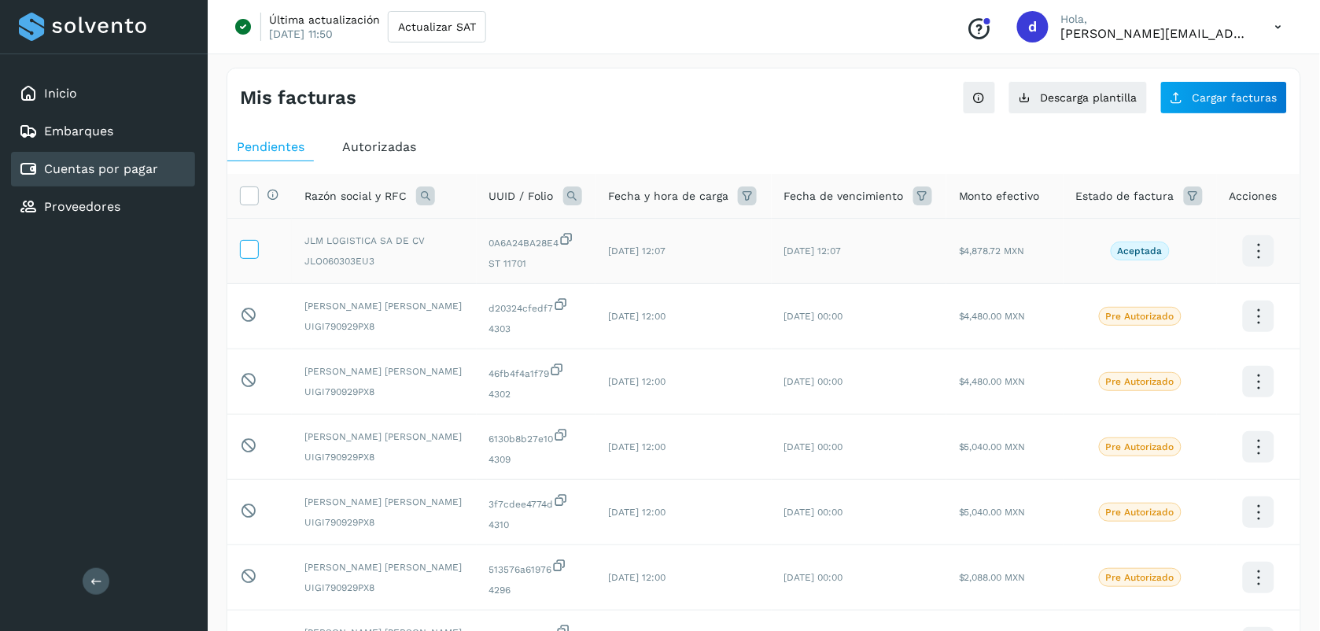
click at [253, 254] on icon at bounding box center [249, 248] width 17 height 17
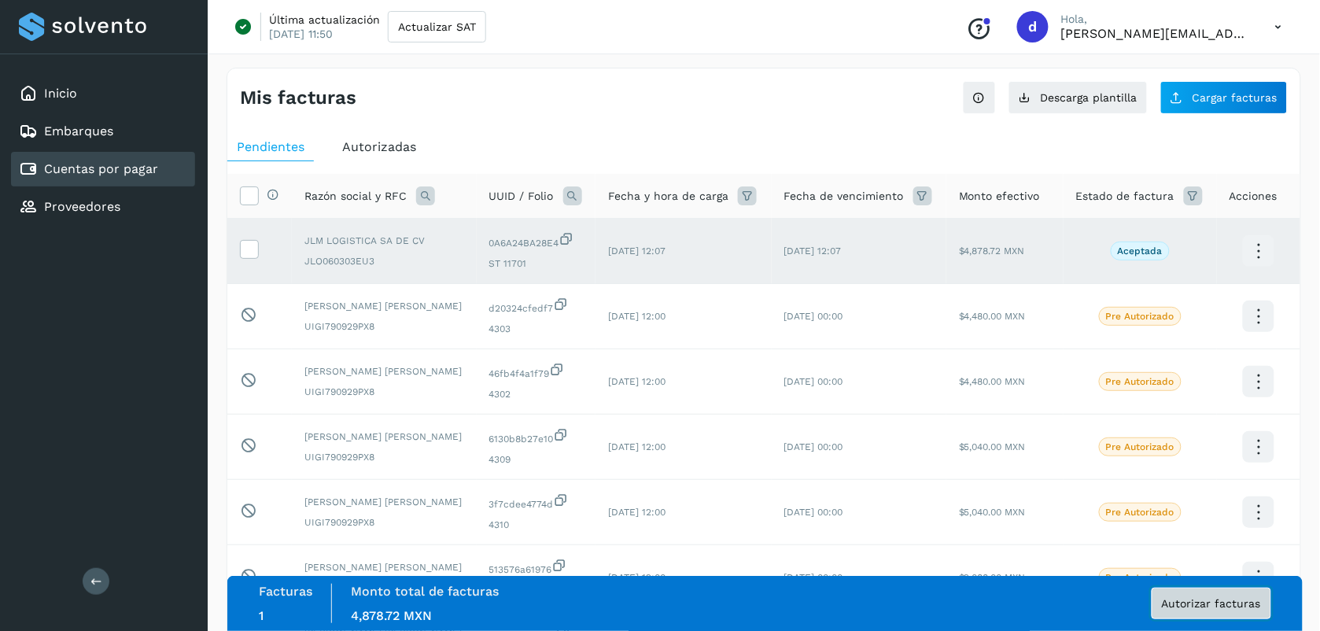
click at [1211, 598] on span "Autorizar facturas" at bounding box center [1211, 603] width 99 height 11
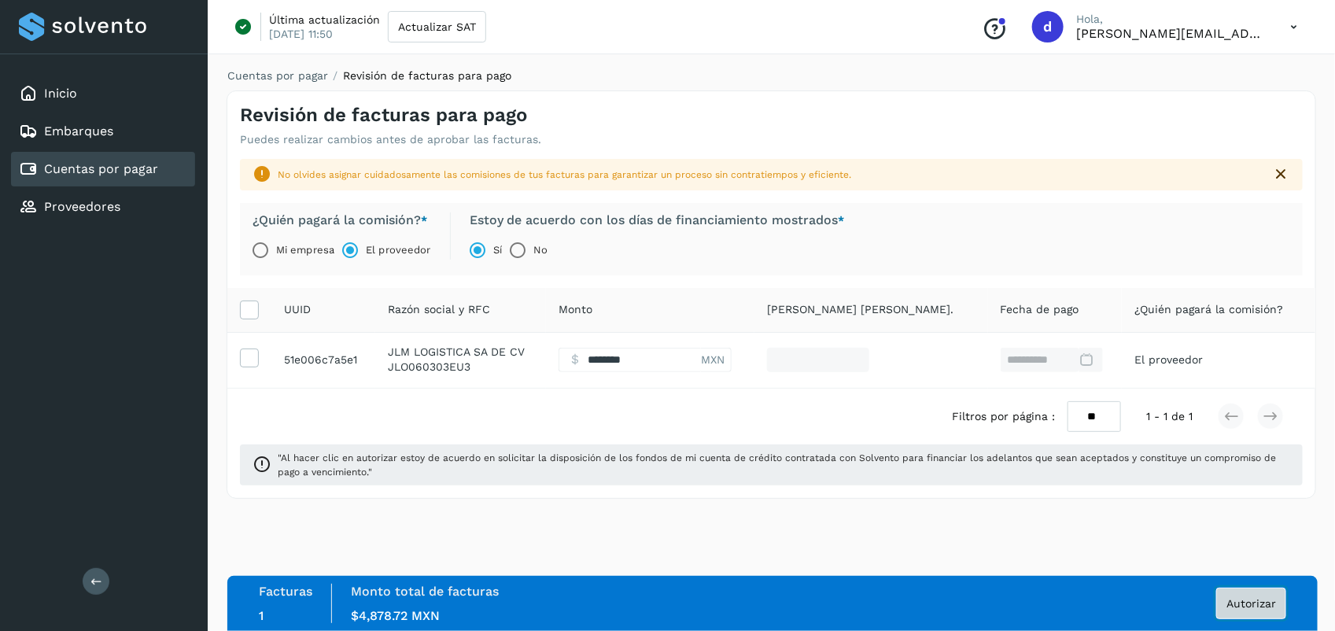
click at [1265, 598] on span "Autorizar" at bounding box center [1251, 603] width 50 height 11
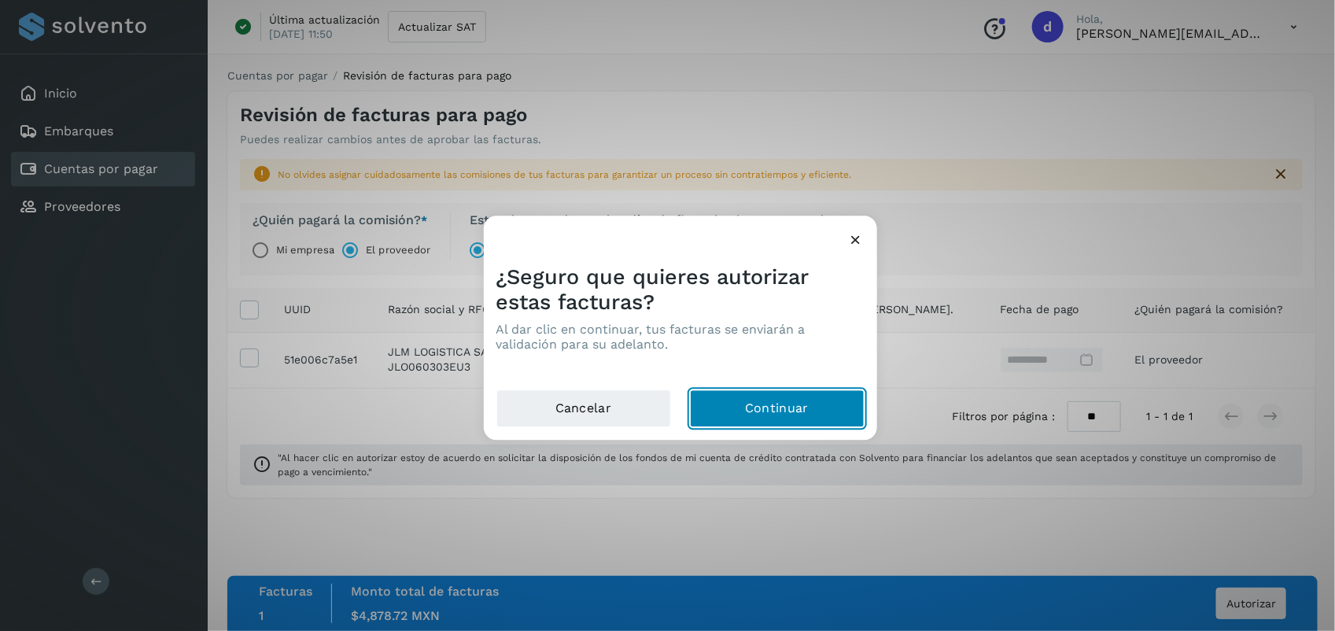
click at [805, 411] on button "Continuar" at bounding box center [777, 409] width 175 height 38
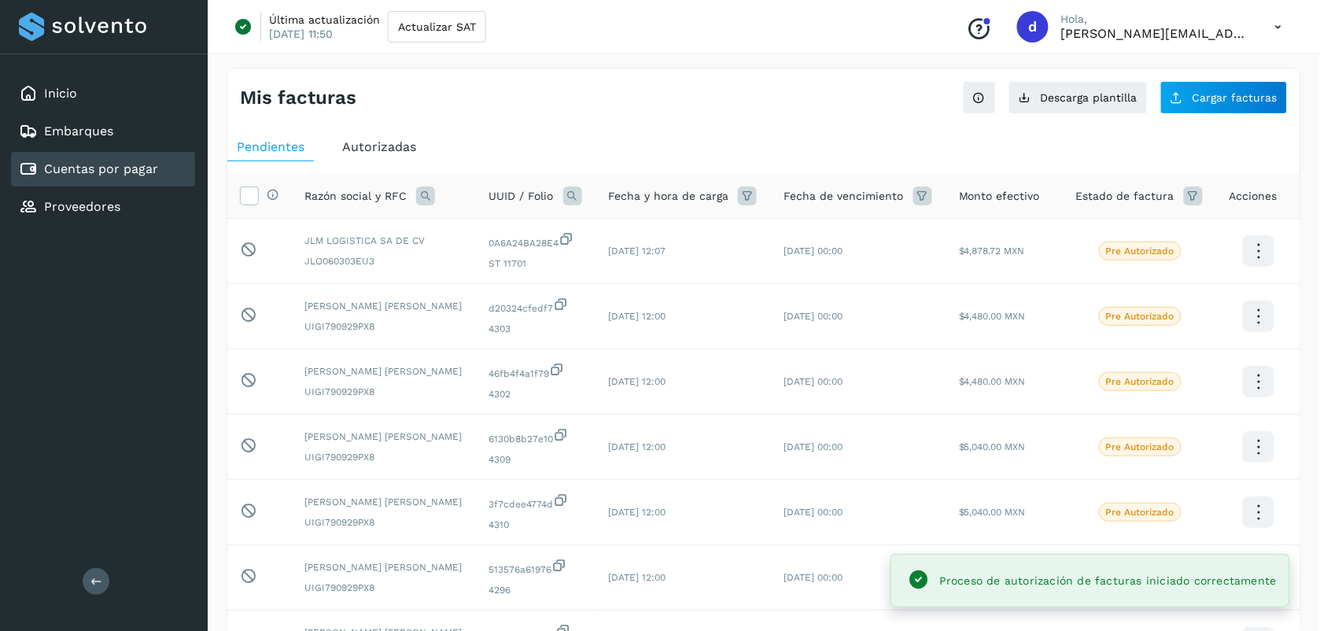
click at [540, 69] on div "Mis facturas Ver instrucciones para cargar Facturas Descarga plantilla Cargar f…" at bounding box center [763, 91] width 1073 height 46
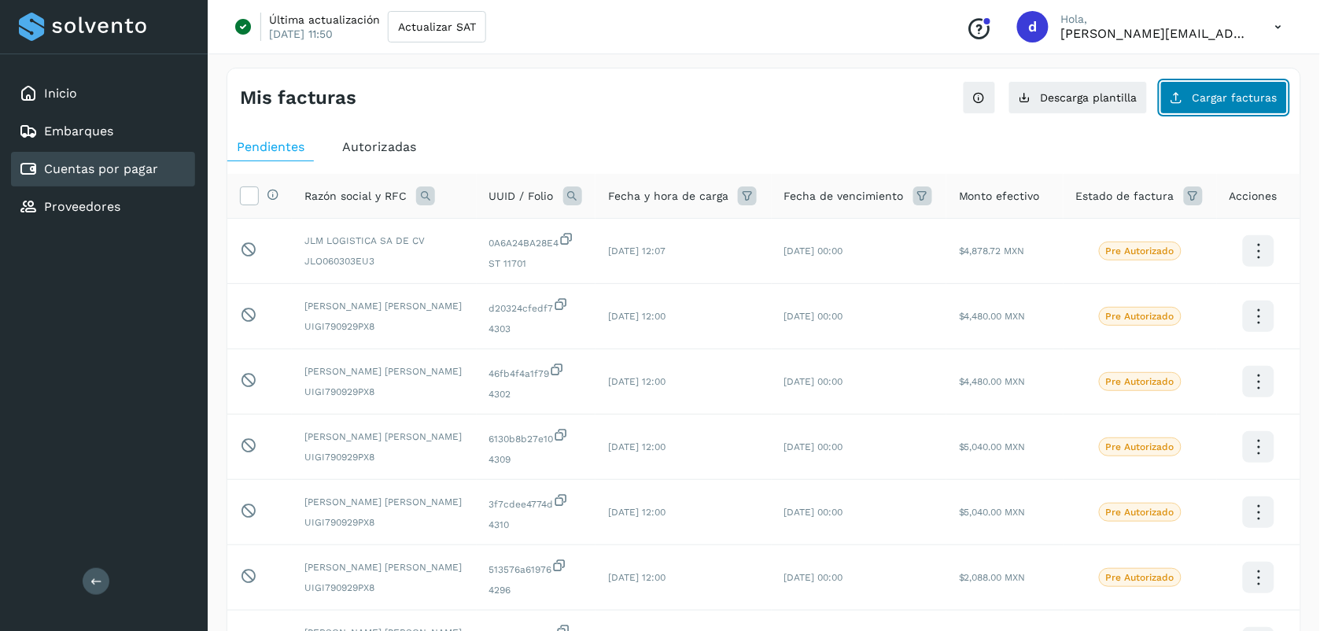
click at [1204, 111] on button "Cargar facturas" at bounding box center [1223, 97] width 127 height 33
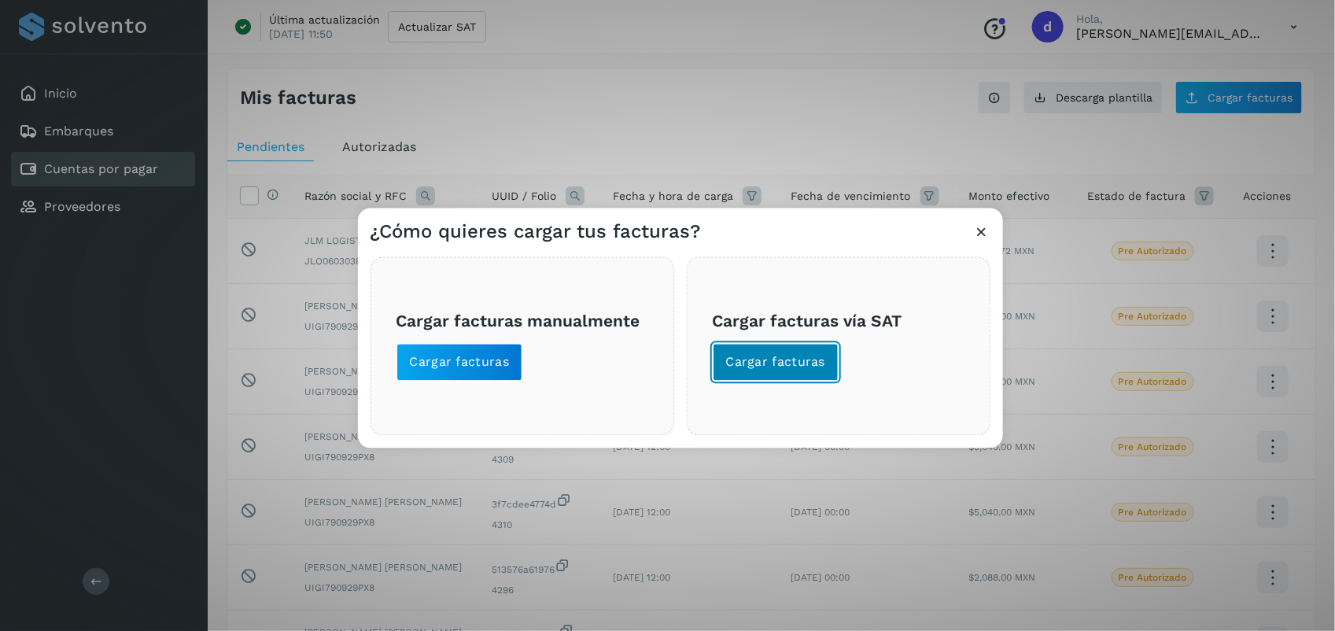
click at [775, 355] on span "Cargar facturas" at bounding box center [776, 362] width 100 height 17
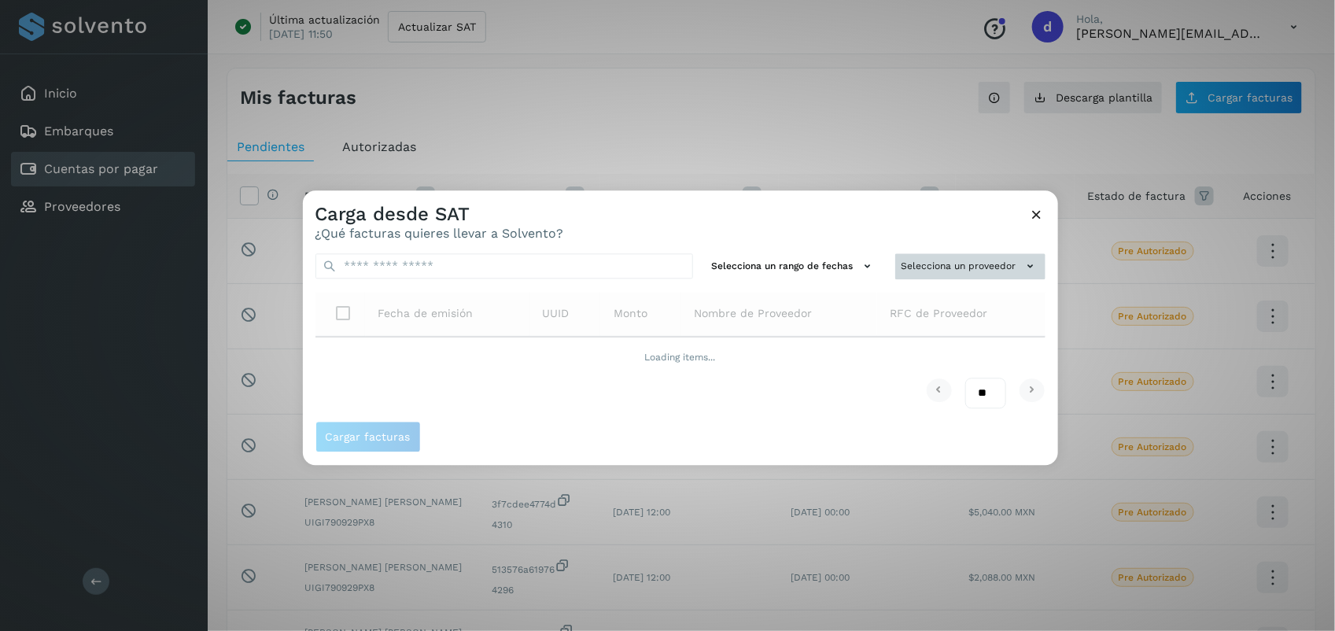
click at [977, 261] on button "Selecciona un proveedor" at bounding box center [970, 266] width 150 height 26
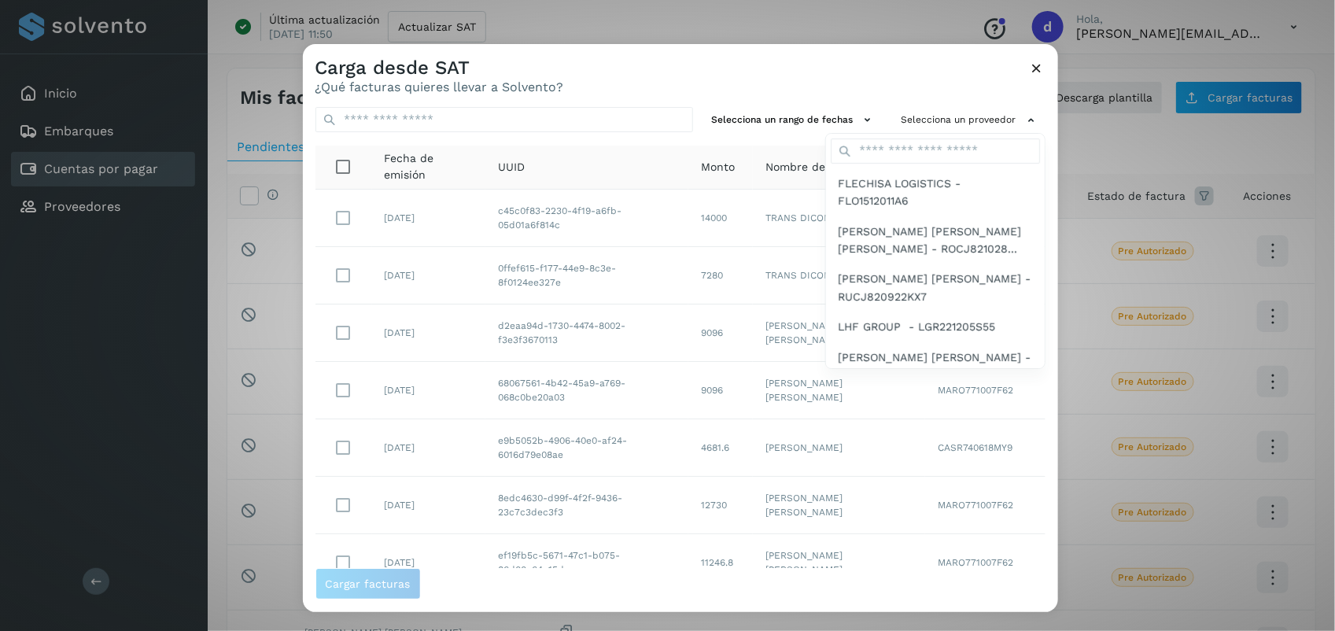
click at [954, 133] on div "Selecciona un proveedor FLECHISA LOGISTICS - FLO1512011A6 JUAN MANUEL ROMERO CA…" at bounding box center [970, 120] width 150 height 26
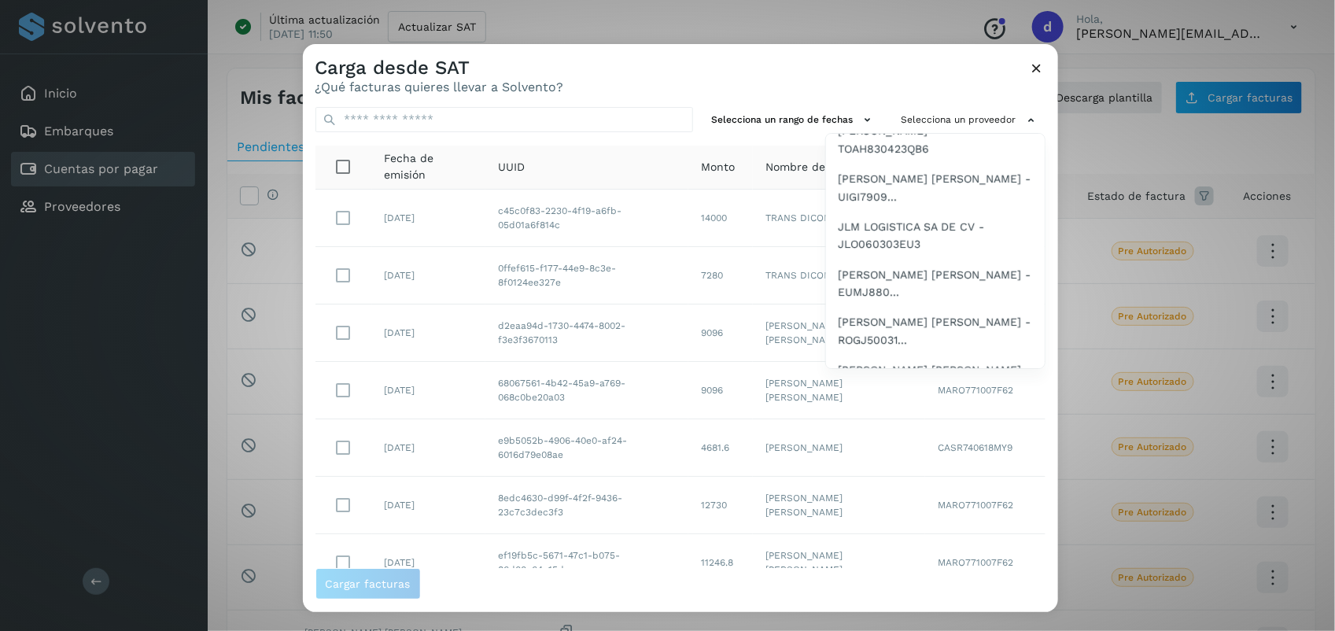
scroll to position [760, 0]
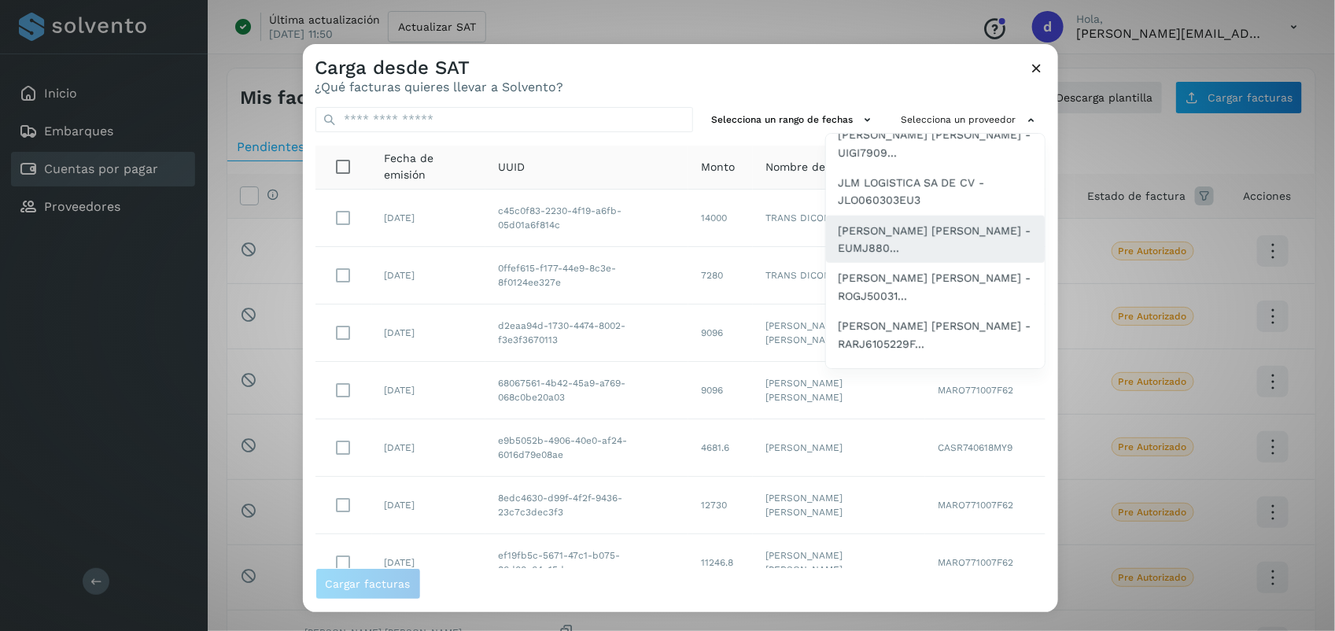
click at [934, 237] on div "[PERSON_NAME] [PERSON_NAME] - EUMJ880..." at bounding box center [935, 239] width 219 height 48
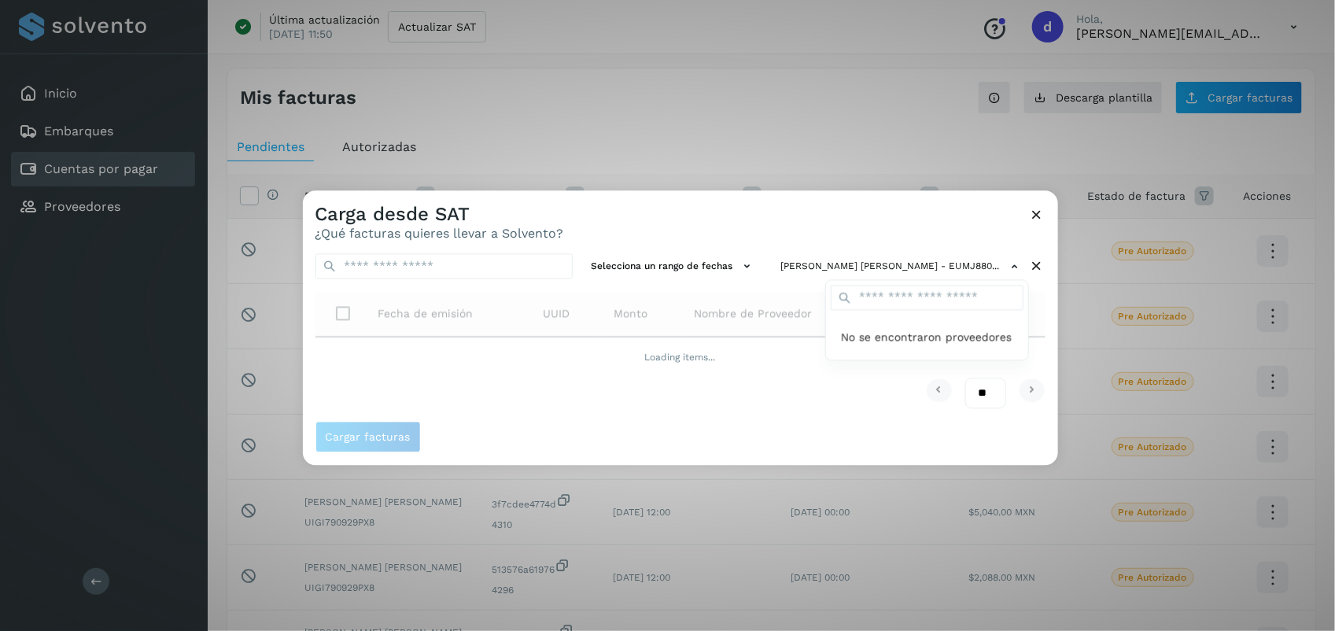
click at [790, 234] on div at bounding box center [970, 505] width 1335 height 631
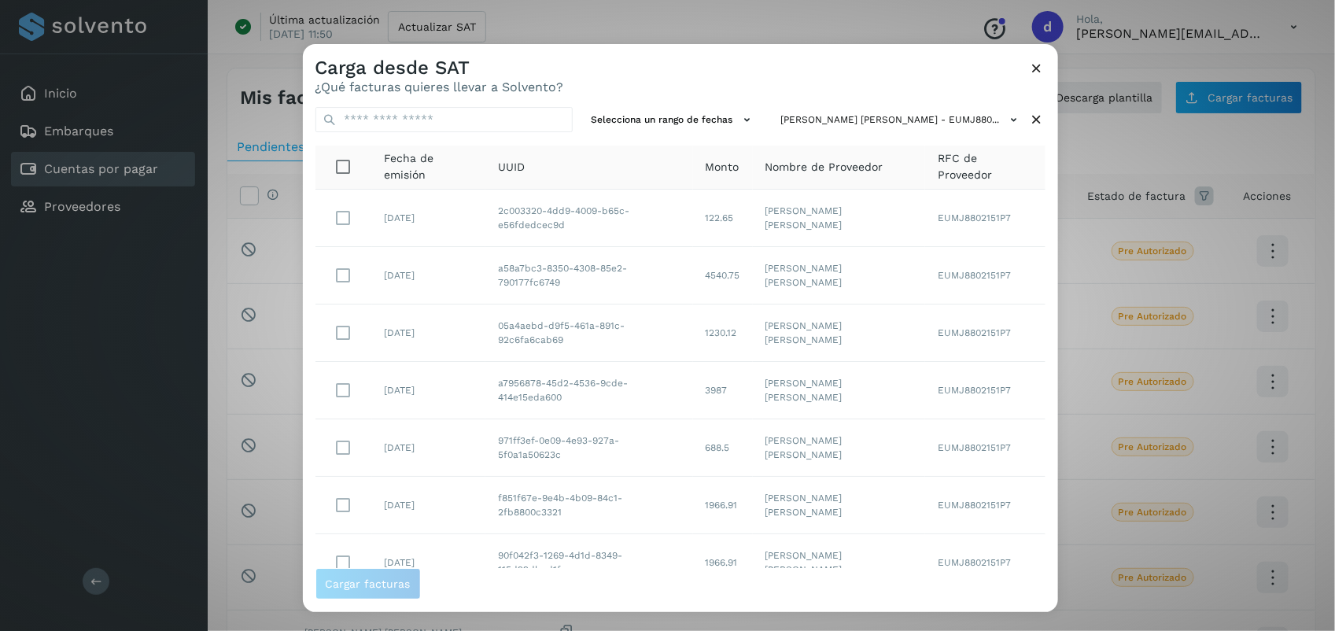
scroll to position [241, 0]
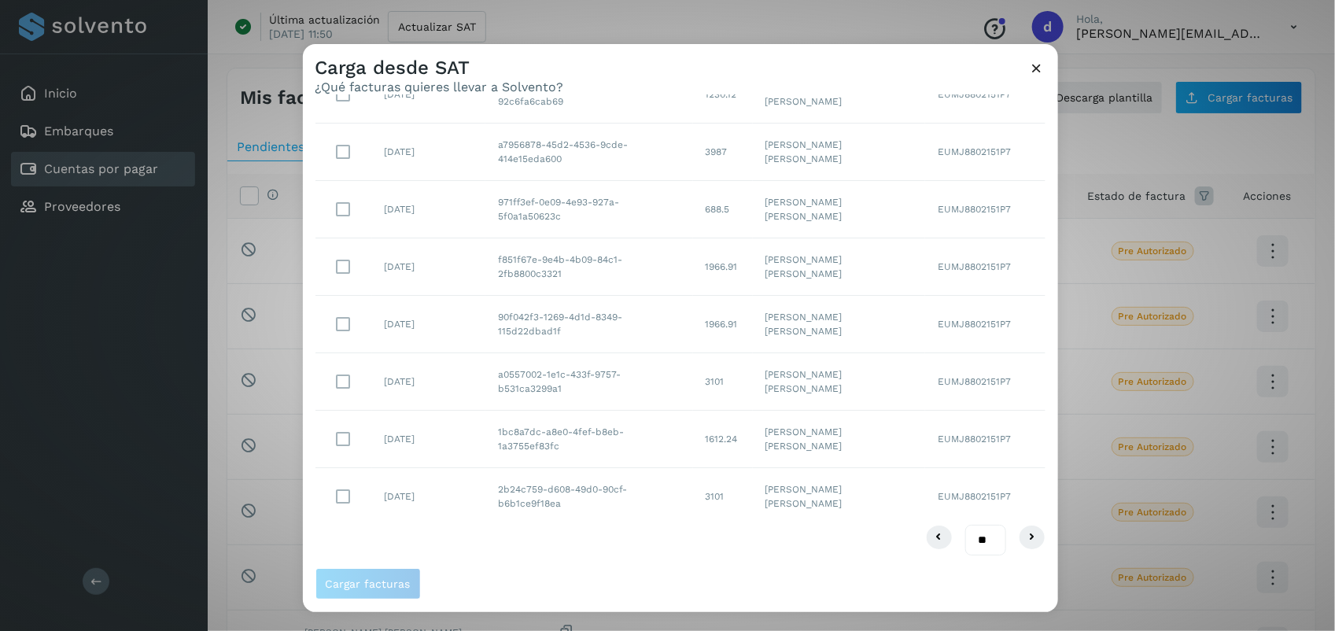
click at [971, 543] on select "** ** **" at bounding box center [985, 540] width 41 height 31
select select "**"
click at [965, 525] on select "** ** **" at bounding box center [985, 540] width 41 height 31
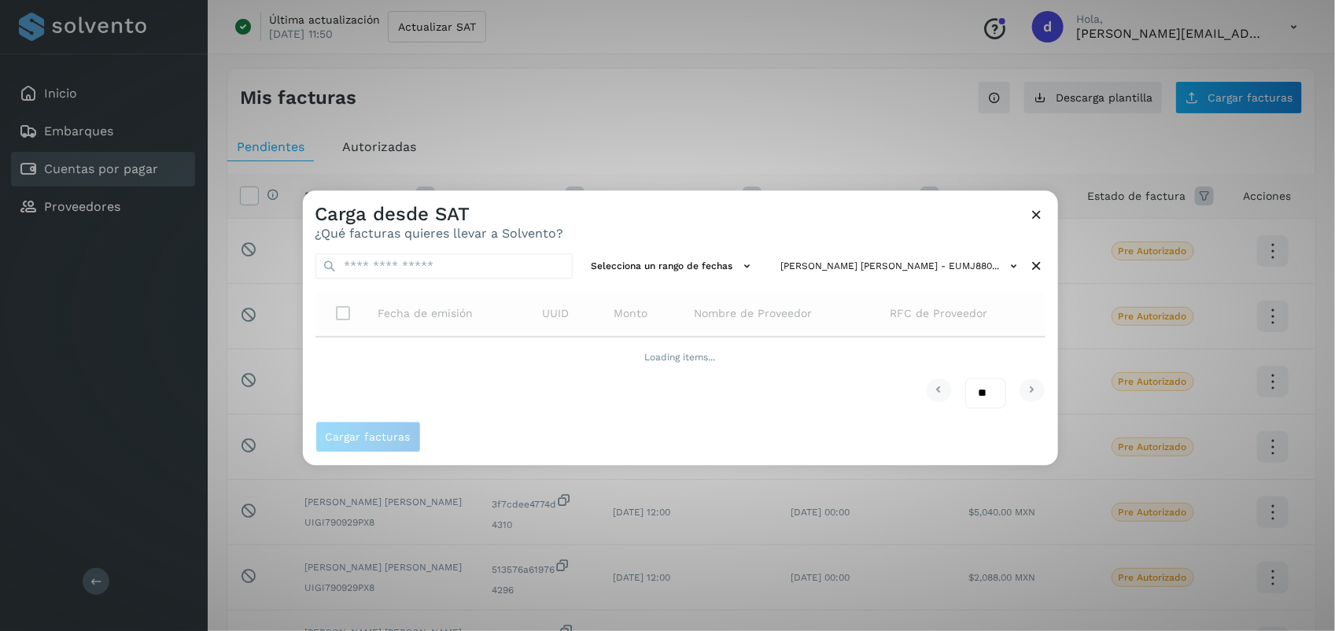
click at [725, 212] on div "Carga desde SAT ¿Qué facturas quieres llevar a Solvento?" at bounding box center [680, 215] width 755 height 50
click at [734, 226] on div "Carga desde SAT ¿Qué facturas quieres llevar a Solvento?" at bounding box center [680, 215] width 755 height 50
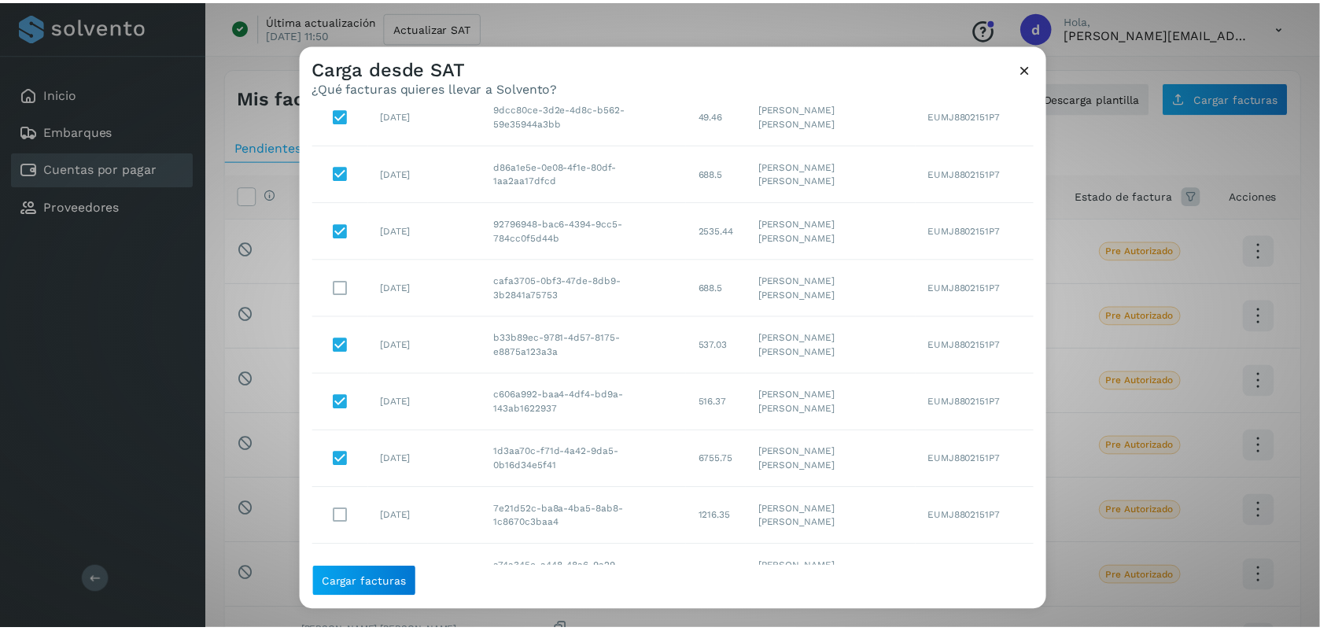
scroll to position [1519, 0]
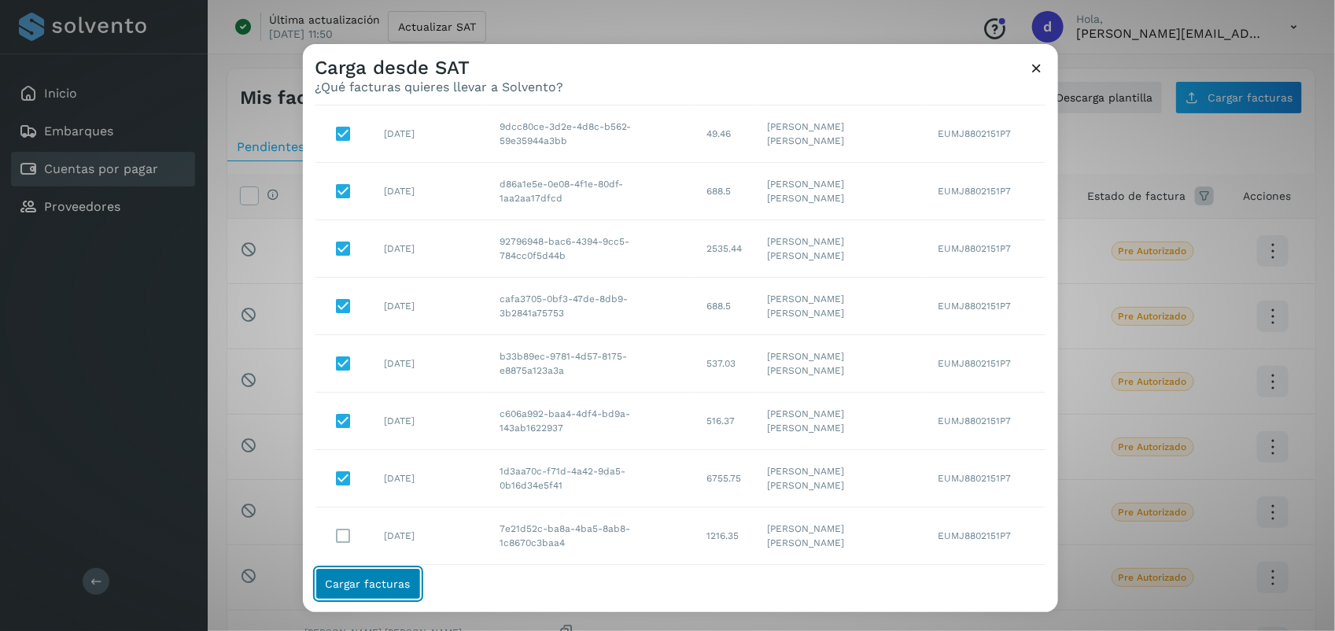
click at [383, 587] on span "Cargar facturas" at bounding box center [368, 583] width 85 height 11
click at [389, 586] on span "Cargar facturas" at bounding box center [368, 583] width 85 height 11
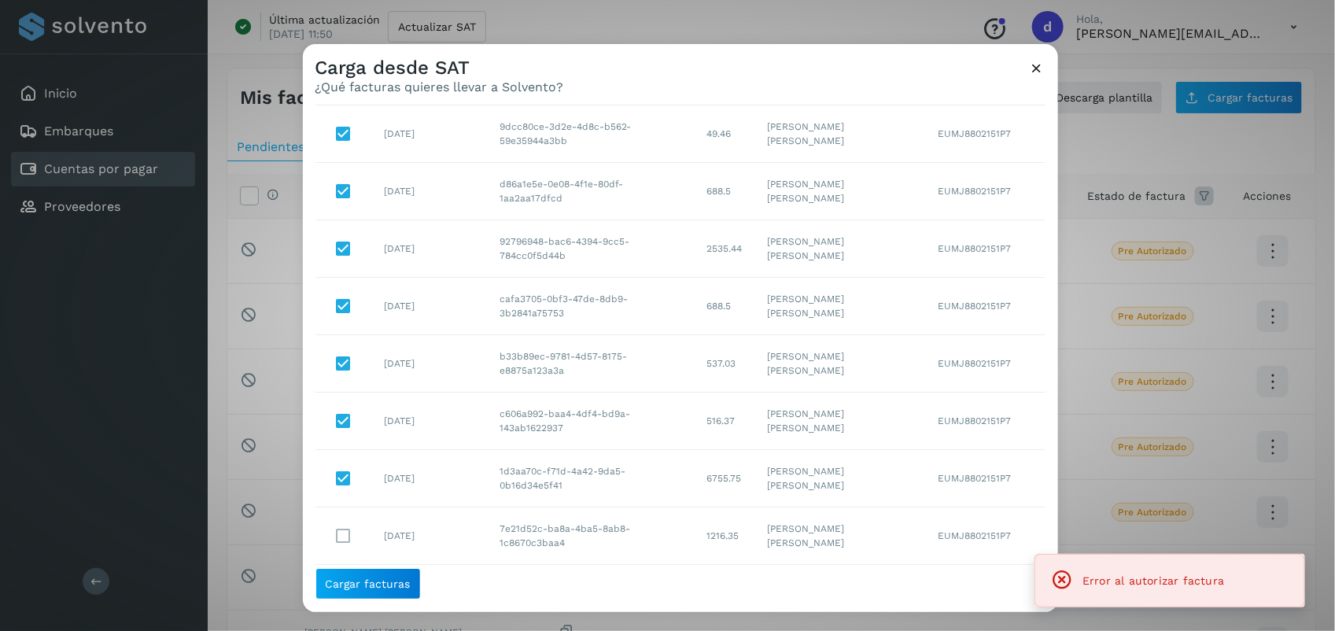
click at [1037, 72] on icon at bounding box center [1037, 68] width 17 height 17
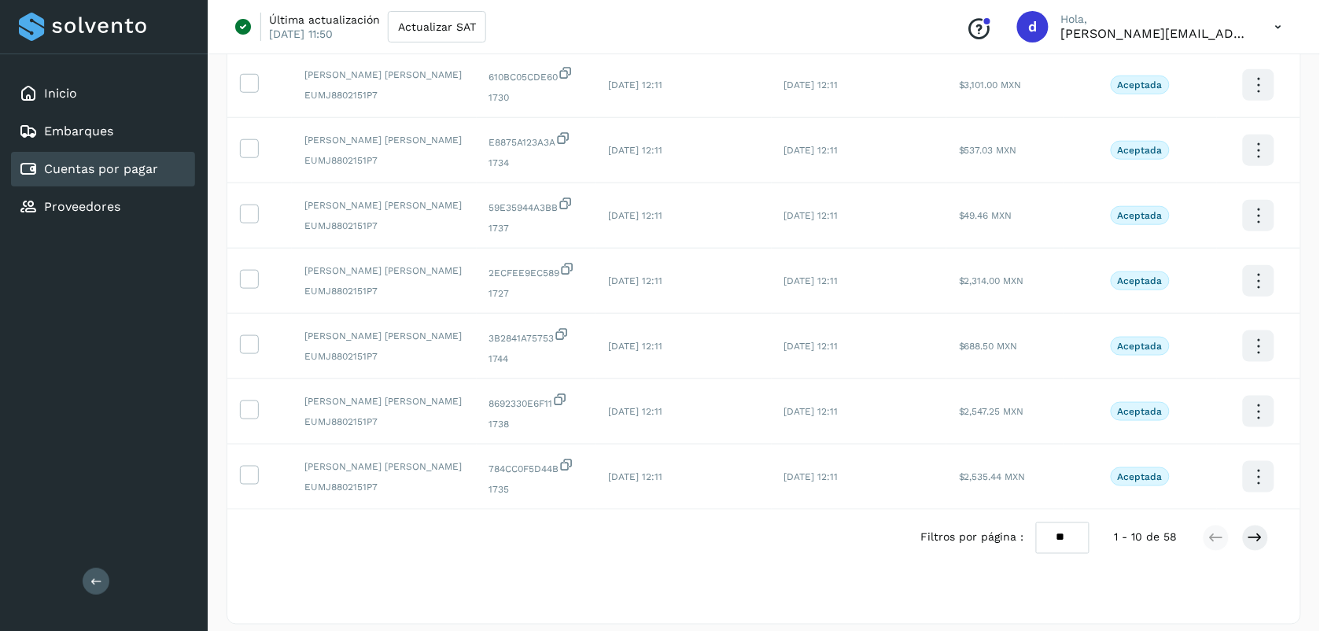
scroll to position [378, 0]
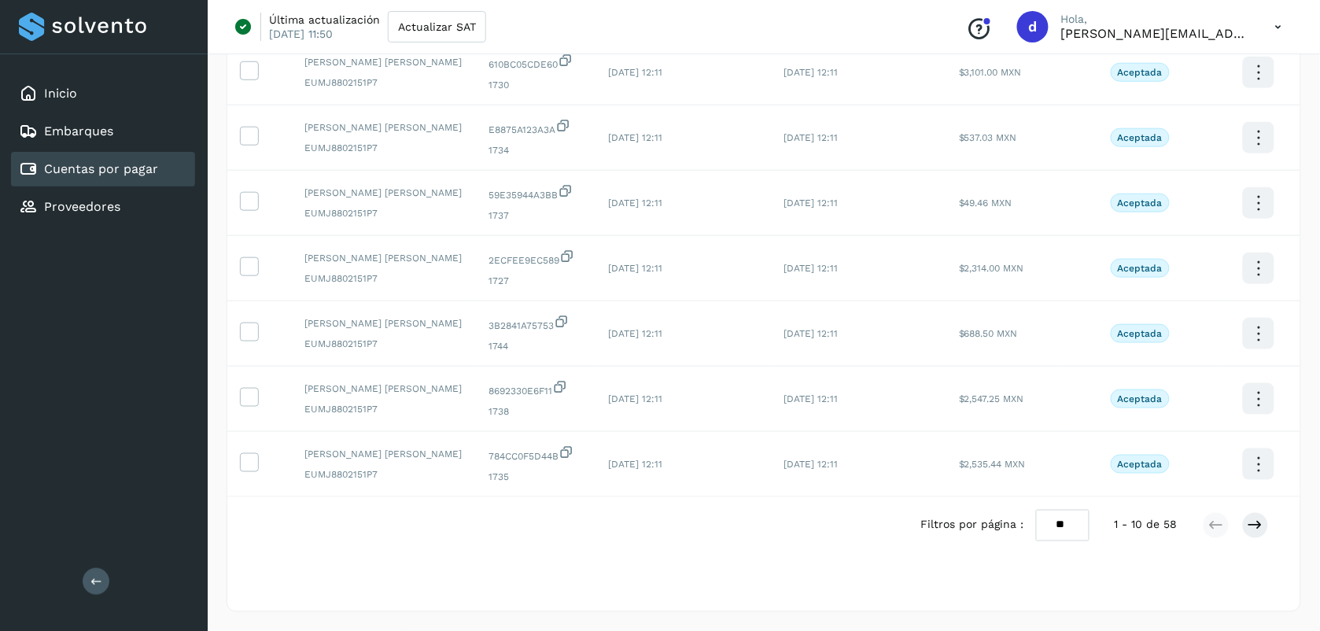
click at [1051, 519] on select "** ** **" at bounding box center [1062, 525] width 53 height 31
select select "**"
click at [1036, 510] on select "** ** **" at bounding box center [1062, 525] width 53 height 31
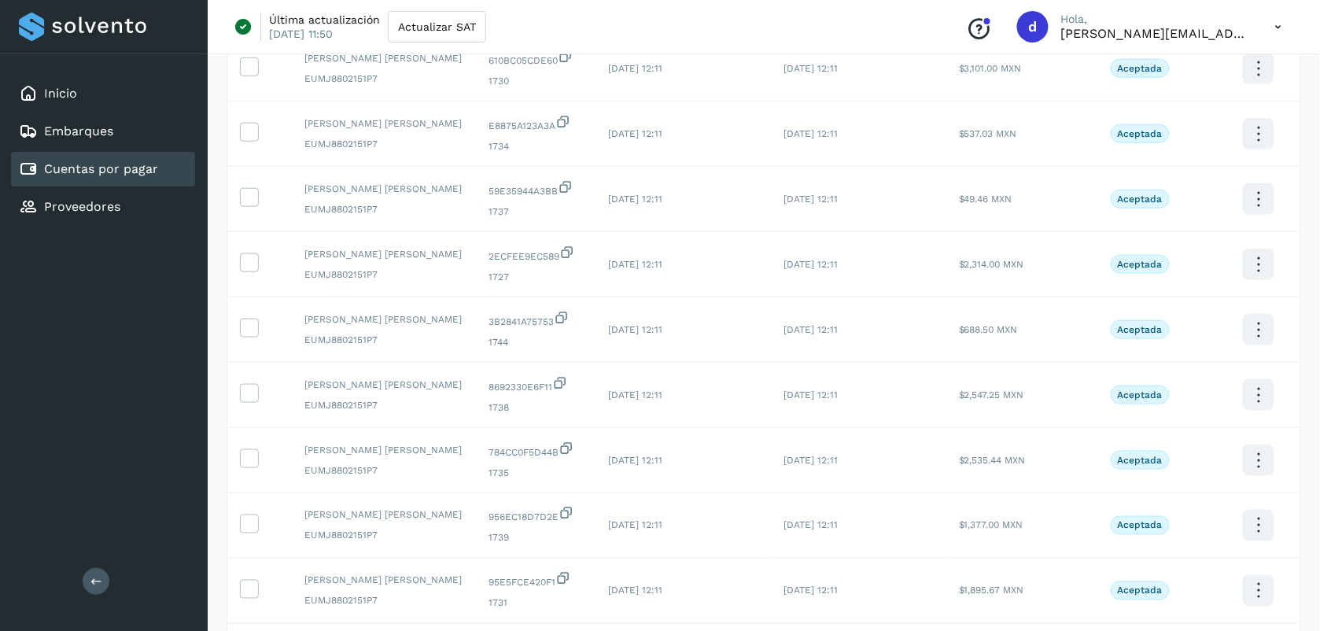
scroll to position [0, 0]
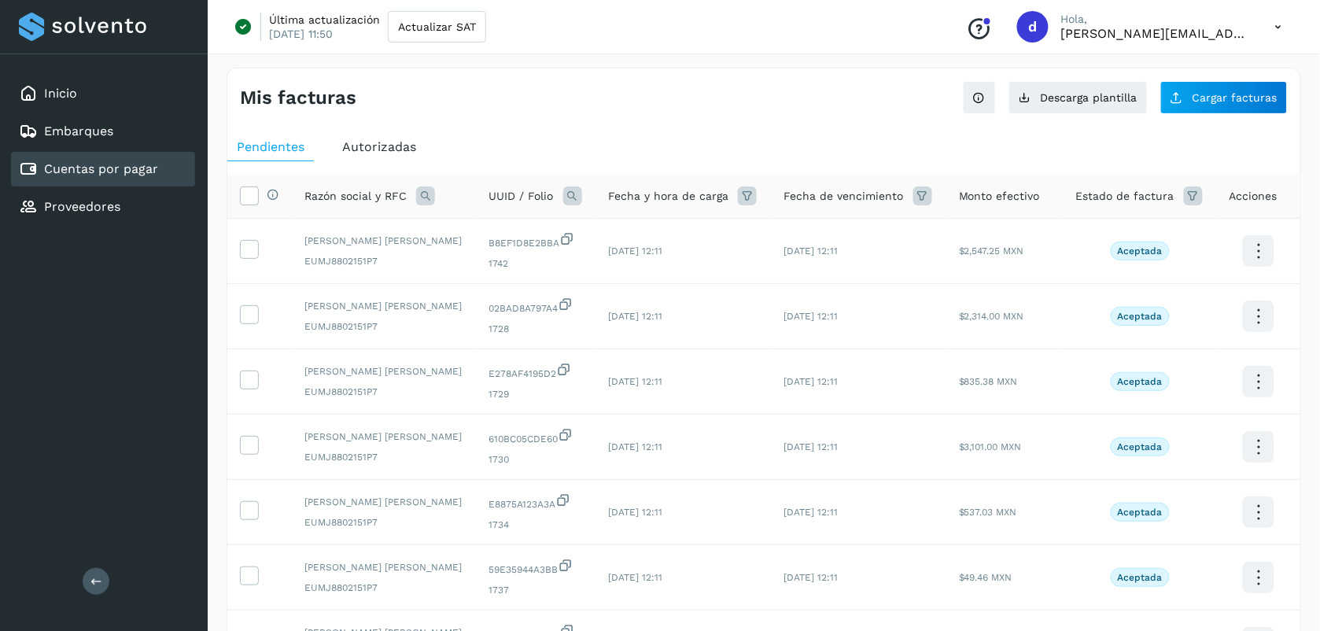
click at [241, 208] on th "Selecciona todas las facturas disponibles para autorización" at bounding box center [259, 196] width 64 height 45
click at [246, 204] on span at bounding box center [249, 198] width 17 height 13
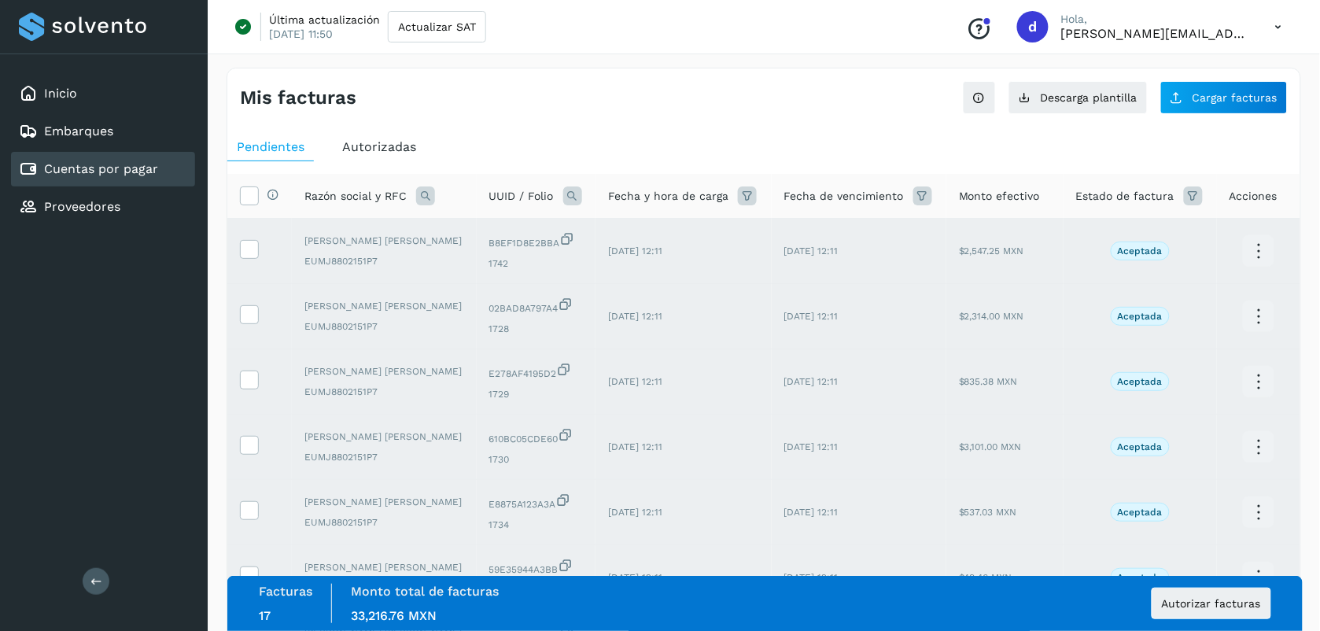
click at [613, 595] on div "Facturas 17 Monto total de facturas Monto total 33,216.76 MXN Autorizar facturas" at bounding box center [765, 603] width 1012 height 39
click at [1254, 594] on button "Autorizar facturas" at bounding box center [1211, 602] width 120 height 31
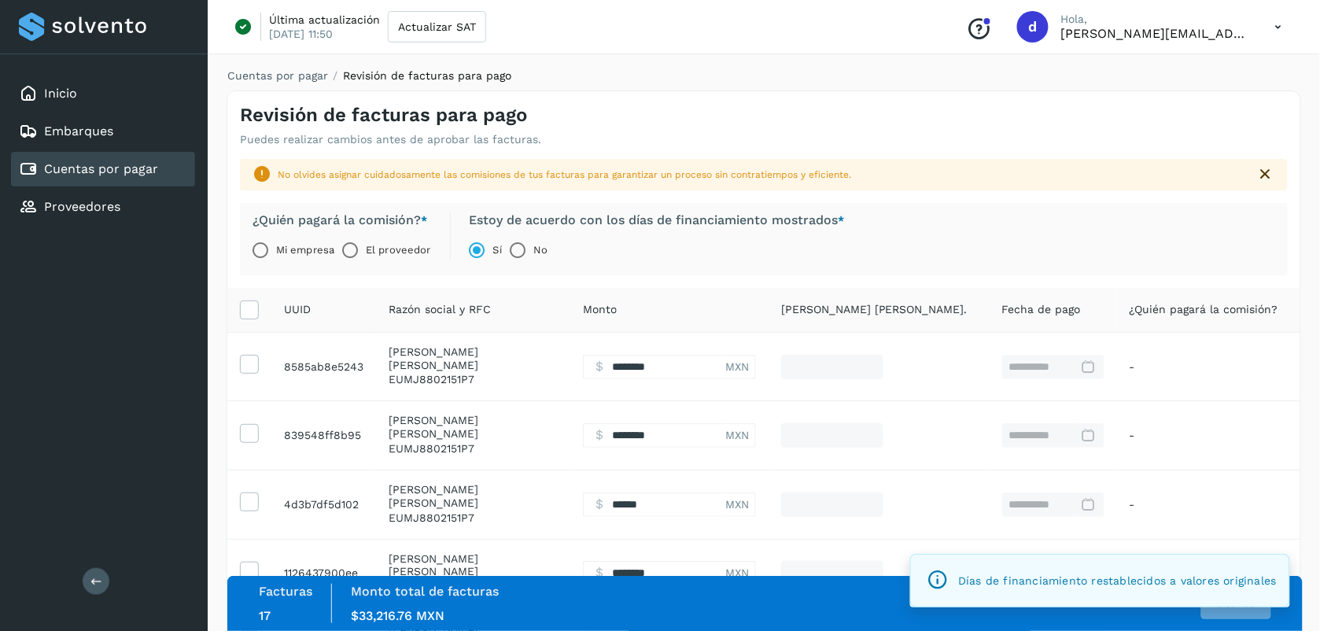
click at [376, 256] on label "El proveedor" at bounding box center [398, 249] width 64 height 31
click at [1239, 611] on button "Autorizar" at bounding box center [1236, 602] width 70 height 31
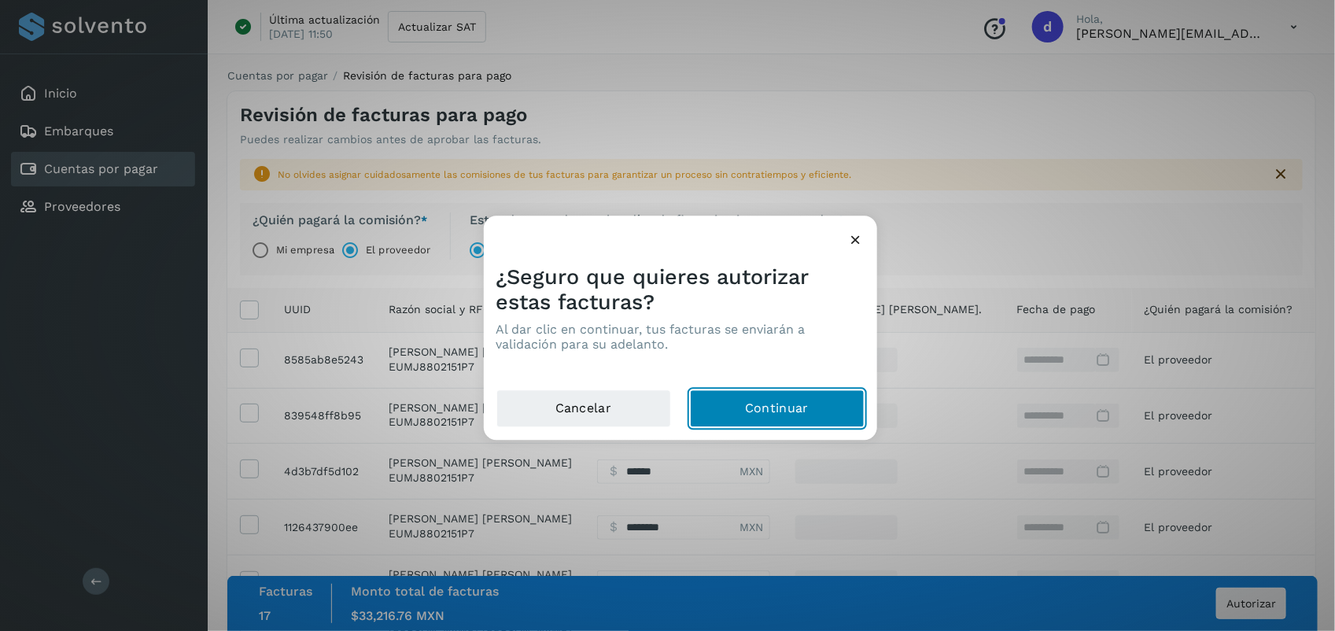
click at [814, 401] on button "Continuar" at bounding box center [777, 409] width 175 height 38
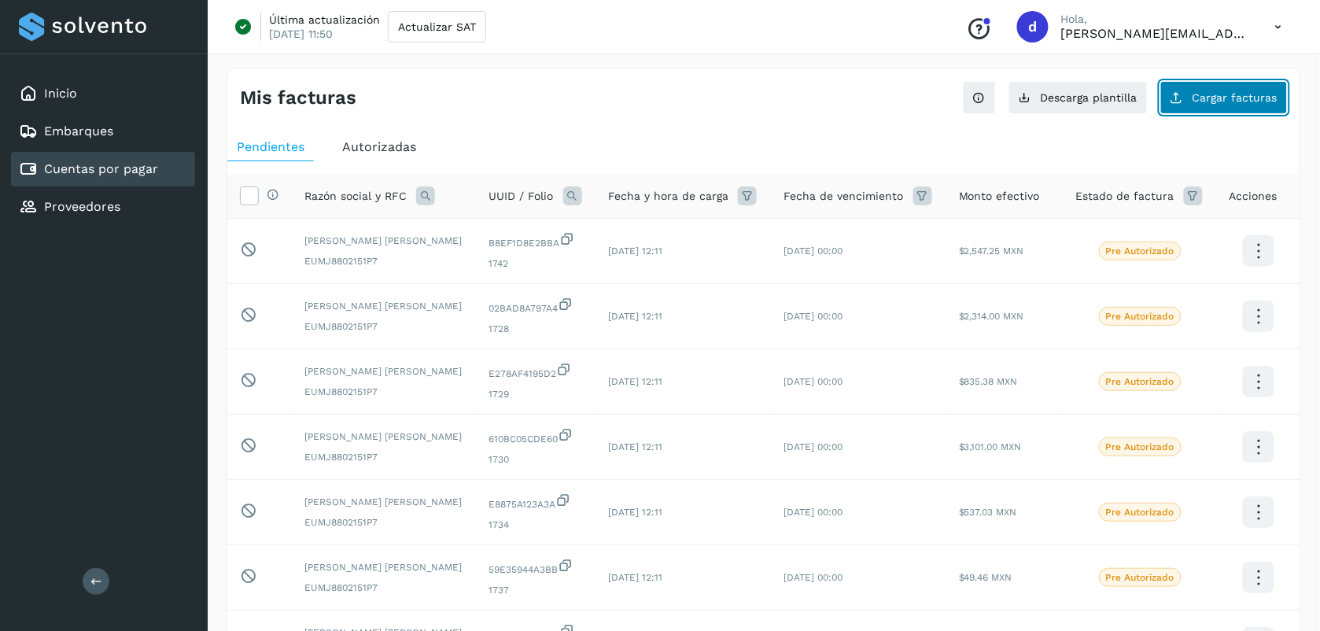
click at [1247, 102] on span "Cargar facturas" at bounding box center [1234, 97] width 85 height 11
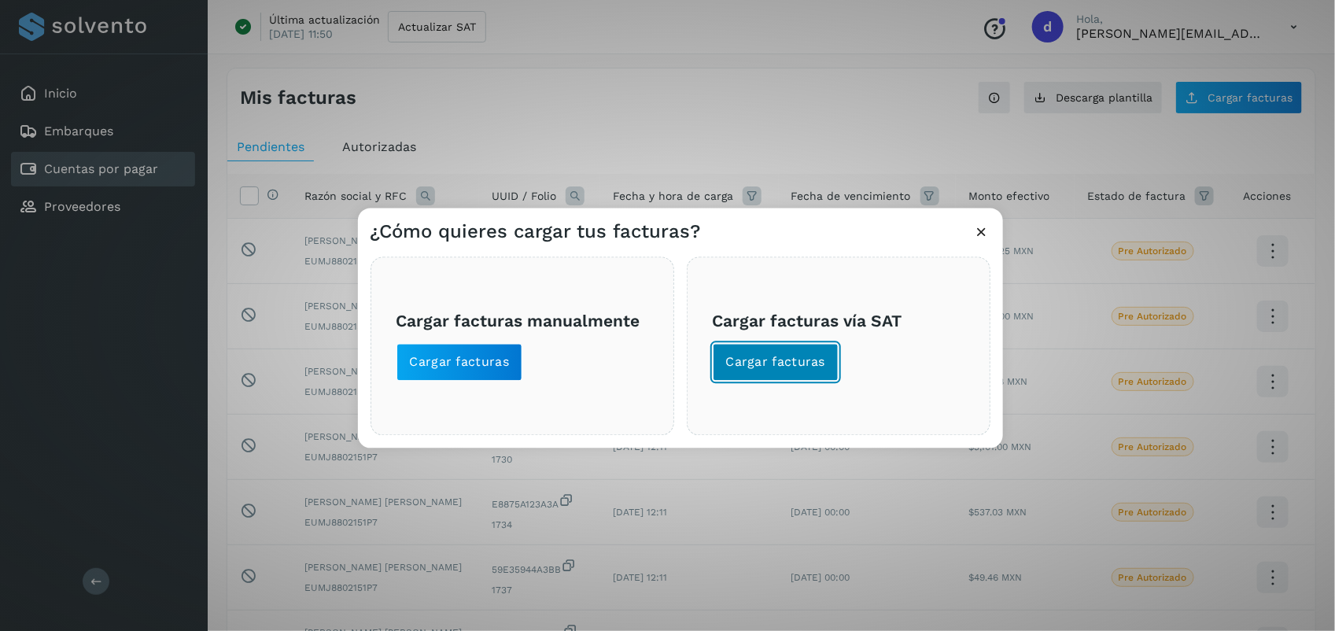
click at [792, 366] on span "Cargar facturas" at bounding box center [776, 362] width 100 height 17
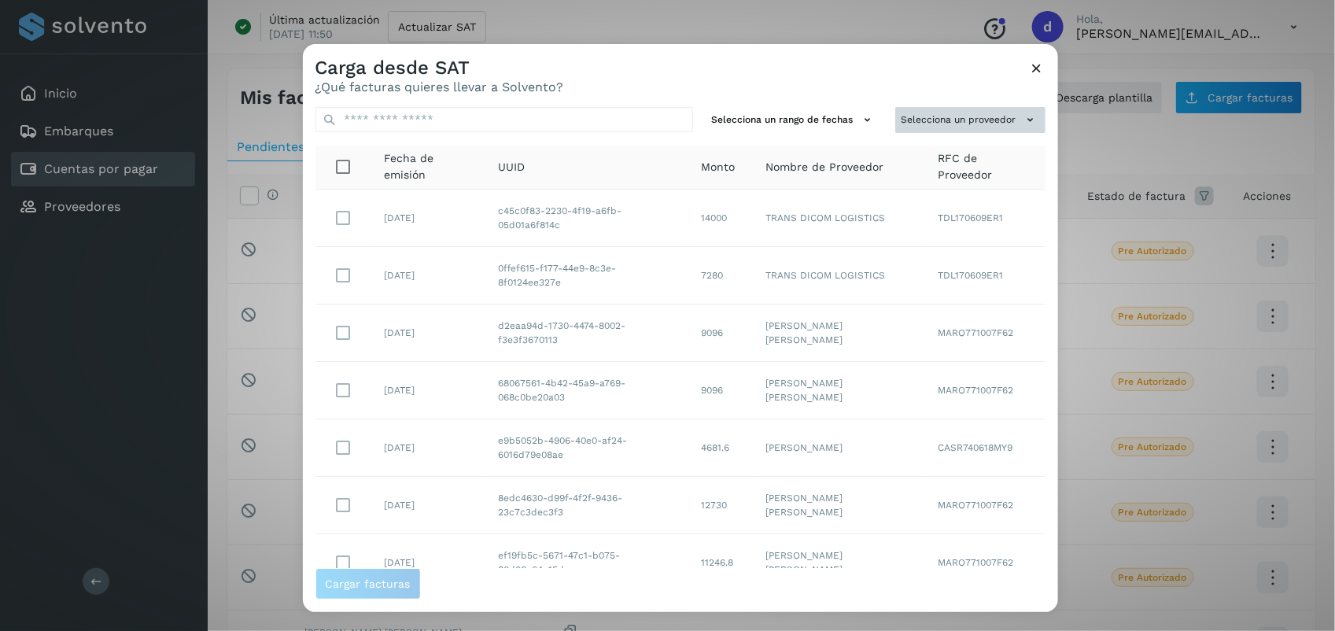
click at [976, 119] on button "Selecciona un proveedor" at bounding box center [970, 120] width 150 height 26
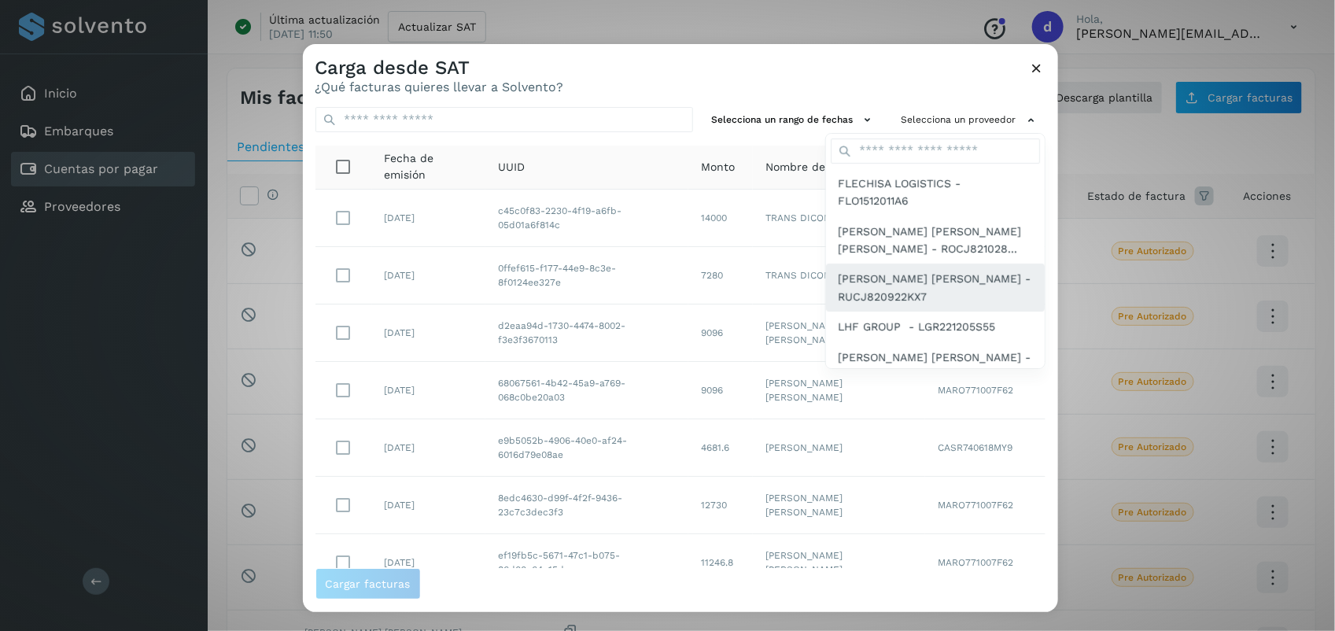
click at [974, 282] on span "[PERSON_NAME] [PERSON_NAME] - RUCJ820922KX7" at bounding box center [934, 287] width 193 height 35
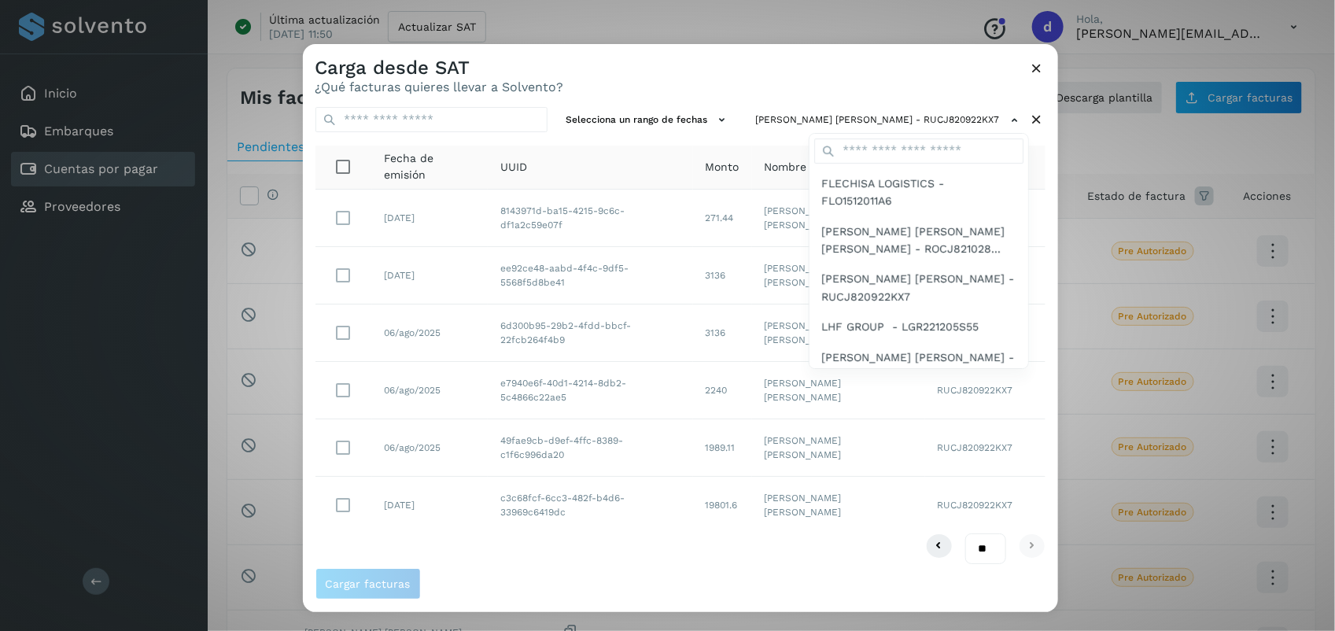
click at [683, 68] on div at bounding box center [970, 359] width 1335 height 631
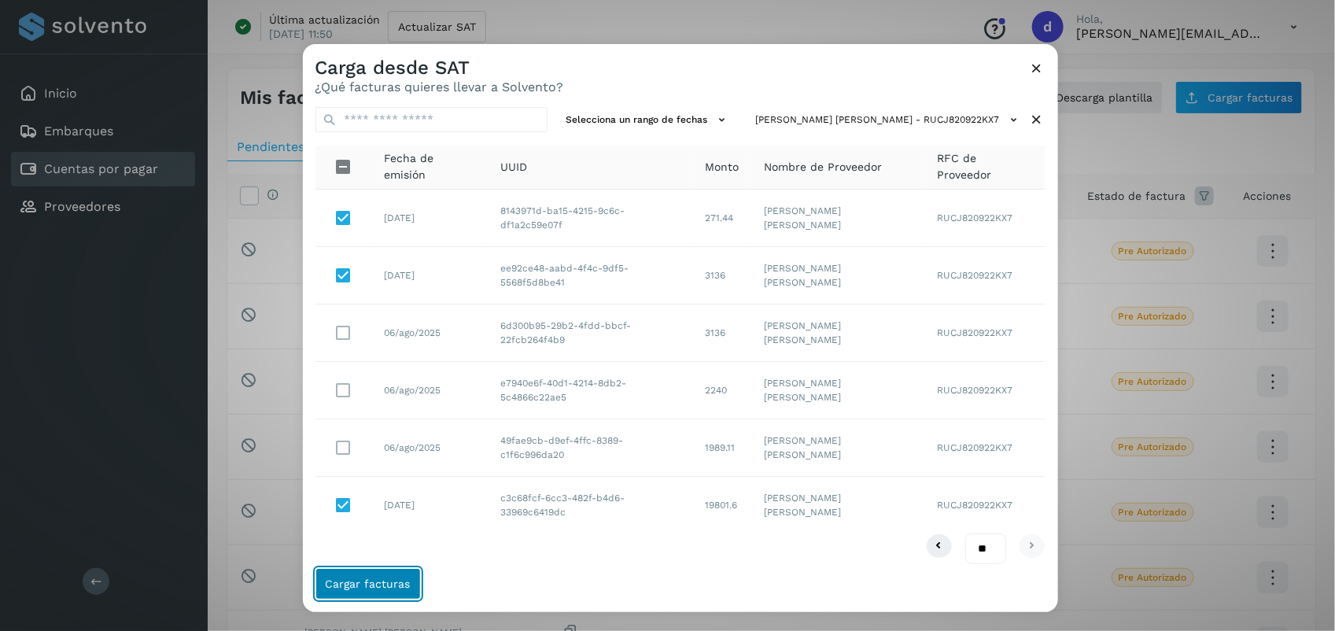
click at [386, 582] on span "Cargar facturas" at bounding box center [368, 583] width 85 height 11
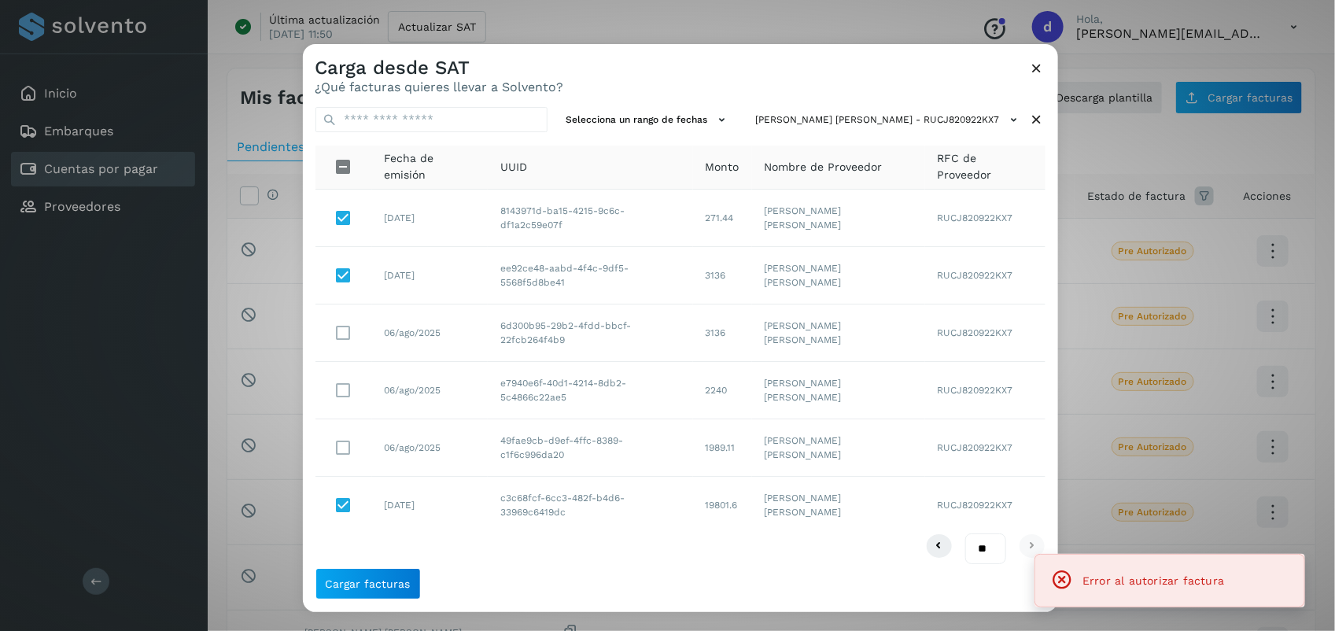
click at [1030, 68] on icon at bounding box center [1037, 68] width 17 height 17
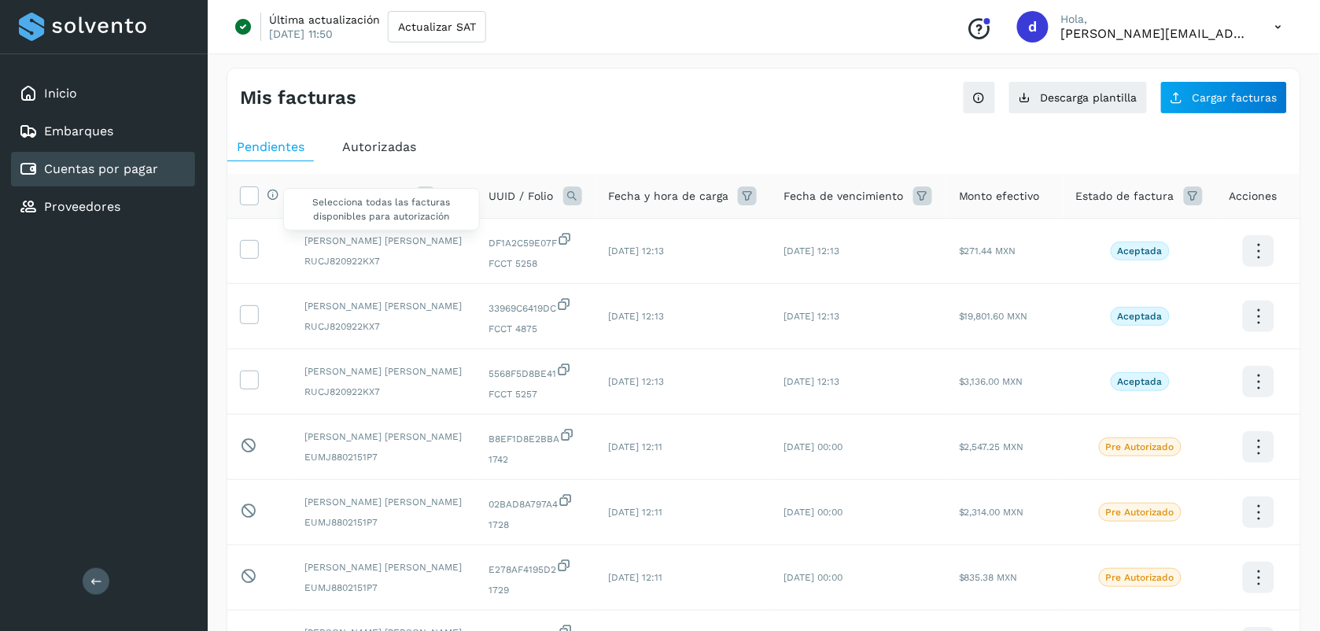
click at [269, 193] on icon at bounding box center [273, 194] width 13 height 13
click at [256, 193] on icon at bounding box center [249, 194] width 17 height 17
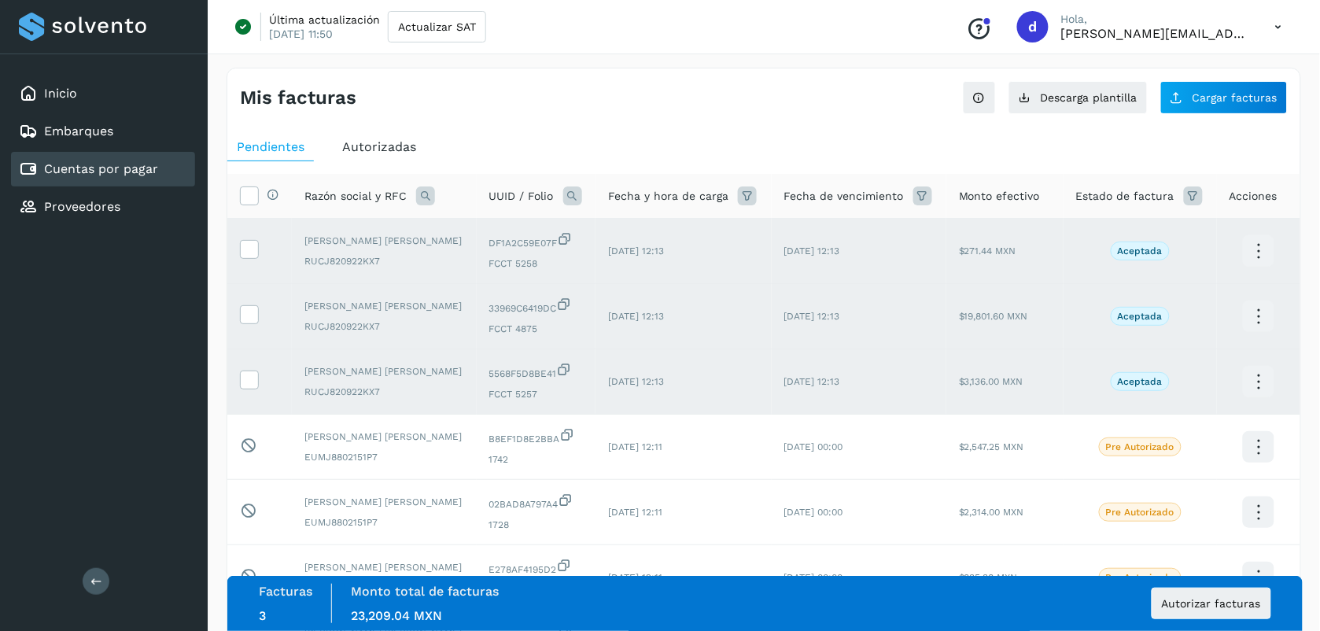
click at [557, 119] on div "Mis facturas Ver instrucciones para cargar Facturas Descarga plantilla Cargar f…" at bounding box center [763, 527] width 1074 height 919
click at [1239, 602] on span "Autorizar facturas" at bounding box center [1211, 603] width 99 height 11
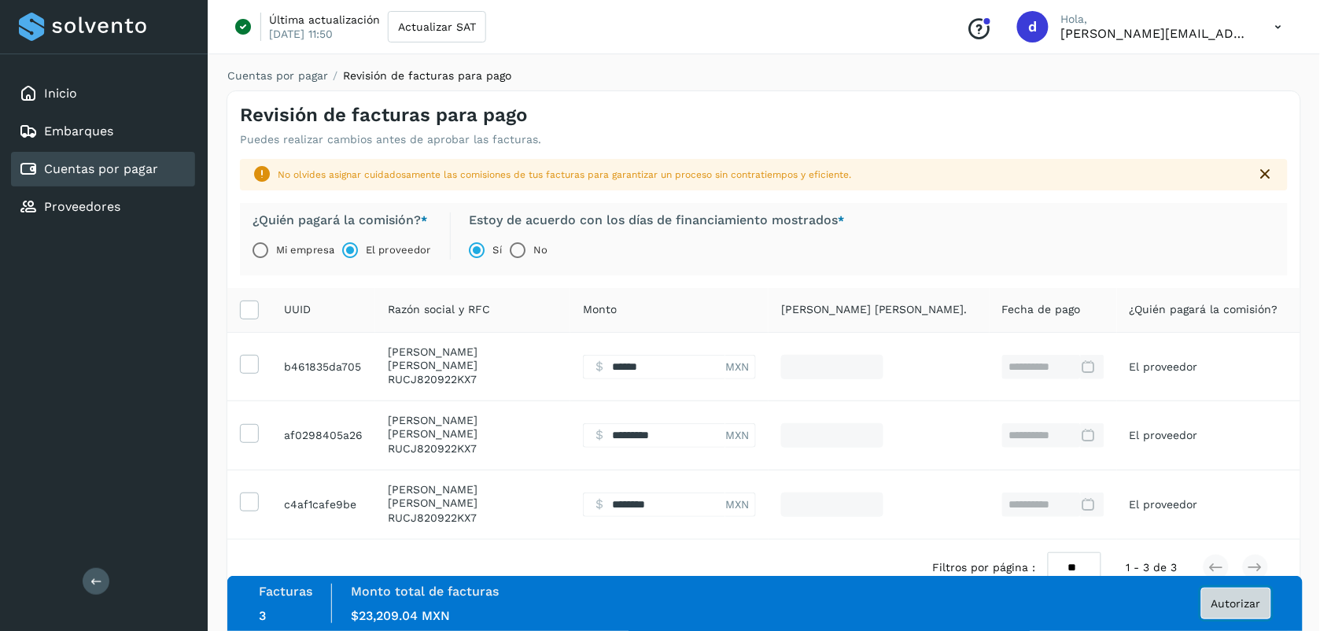
click at [1236, 606] on span "Autorizar" at bounding box center [1236, 603] width 50 height 11
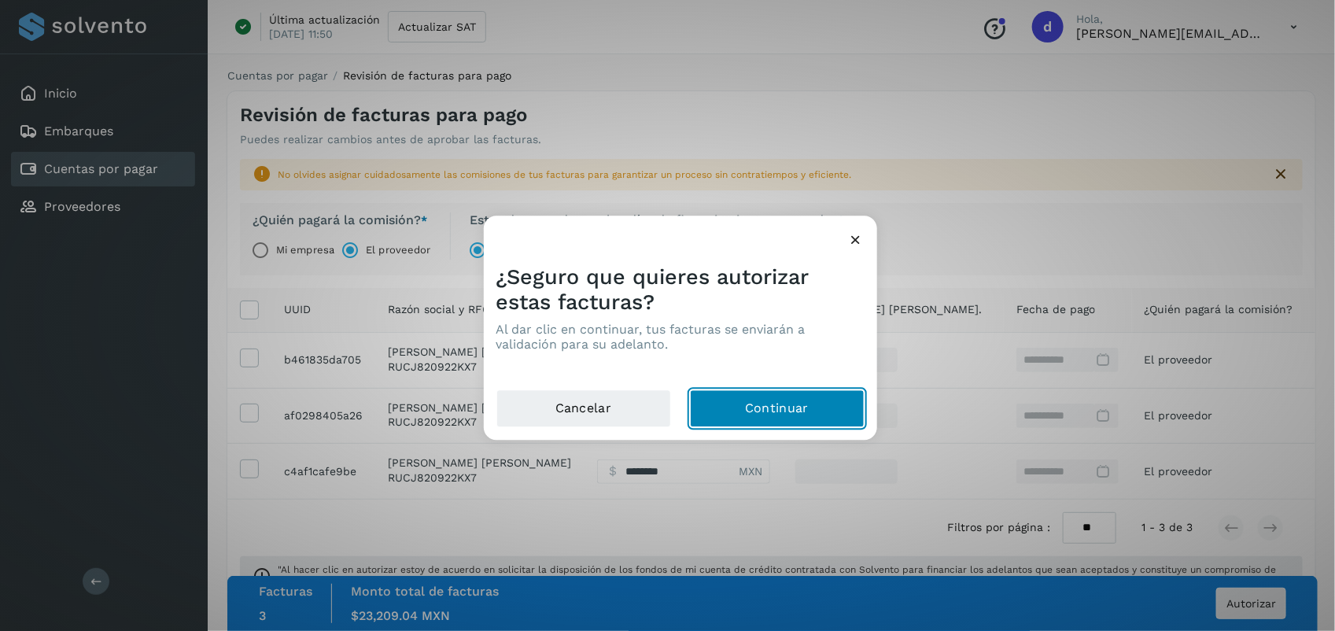
click at [834, 415] on button "Continuar" at bounding box center [777, 409] width 175 height 38
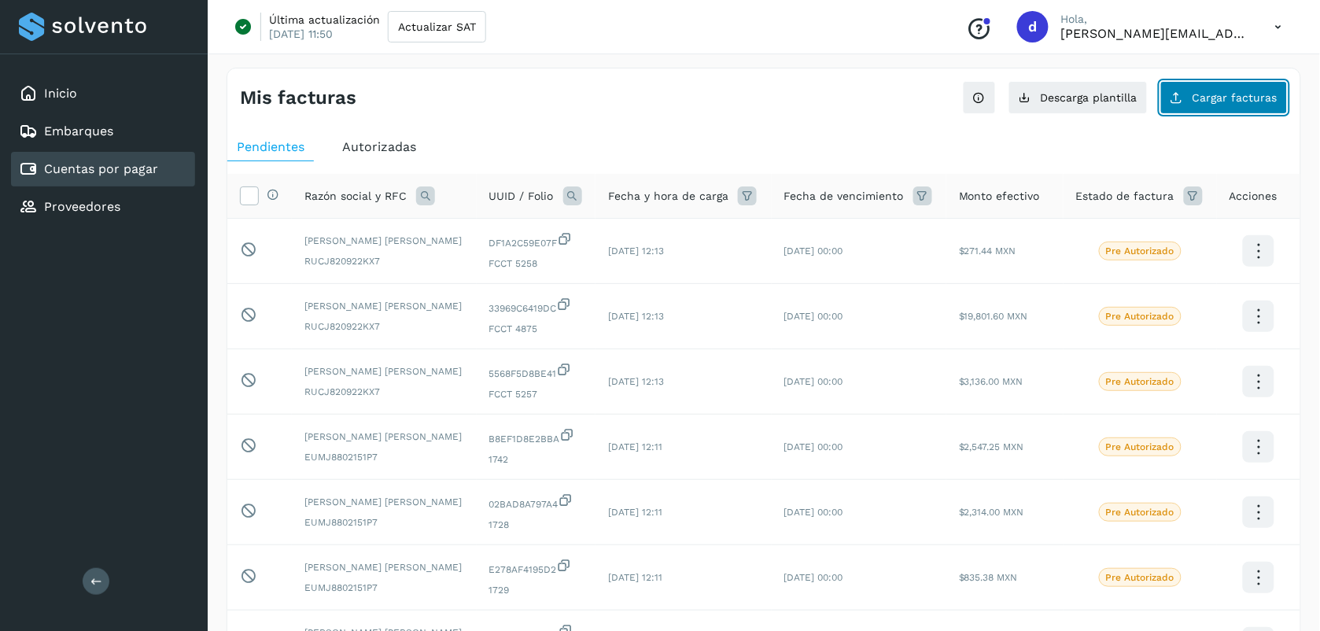
click at [1260, 88] on button "Cargar facturas" at bounding box center [1223, 97] width 127 height 33
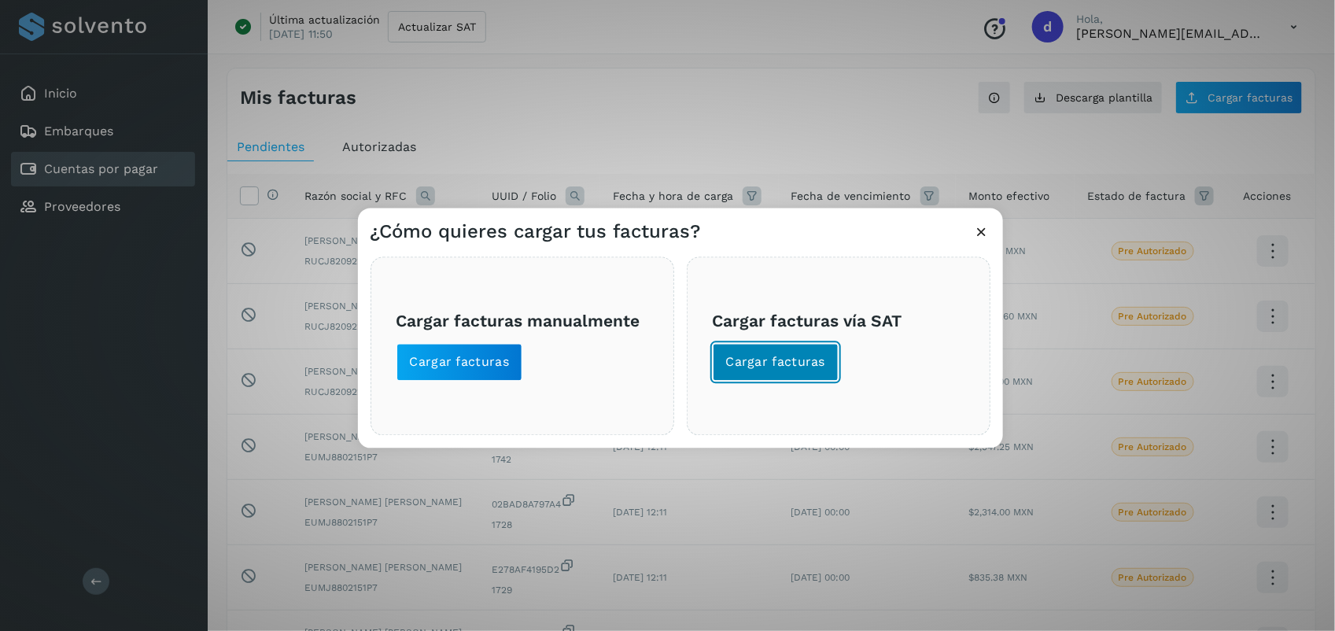
click at [818, 350] on button "Cargar facturas" at bounding box center [776, 363] width 127 height 38
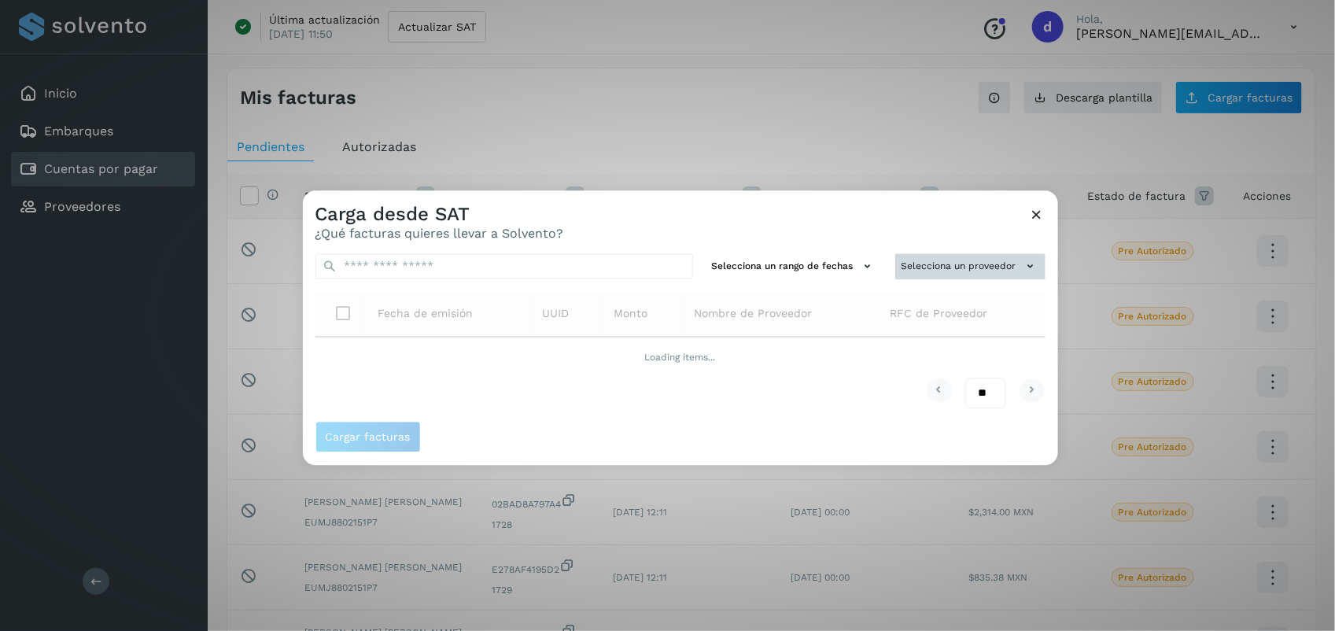
click at [992, 262] on button "Selecciona un proveedor" at bounding box center [970, 266] width 150 height 26
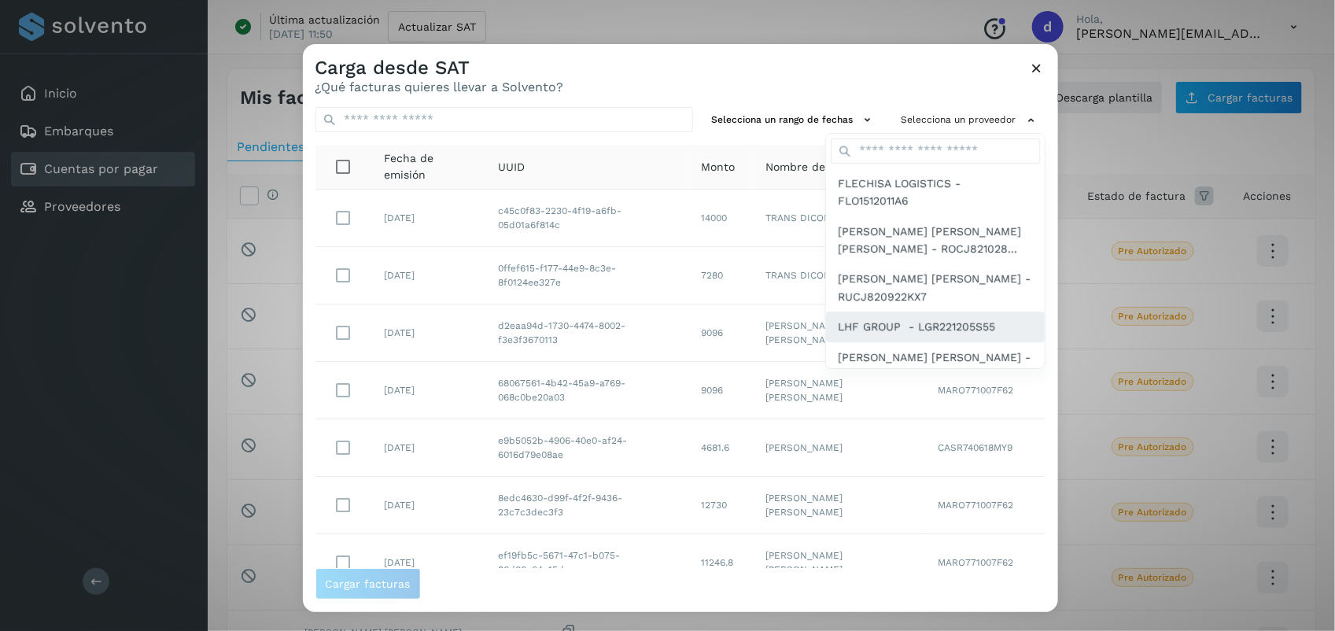
click at [941, 334] on span "LHF GROUP - LGR221205S55" at bounding box center [916, 326] width 157 height 17
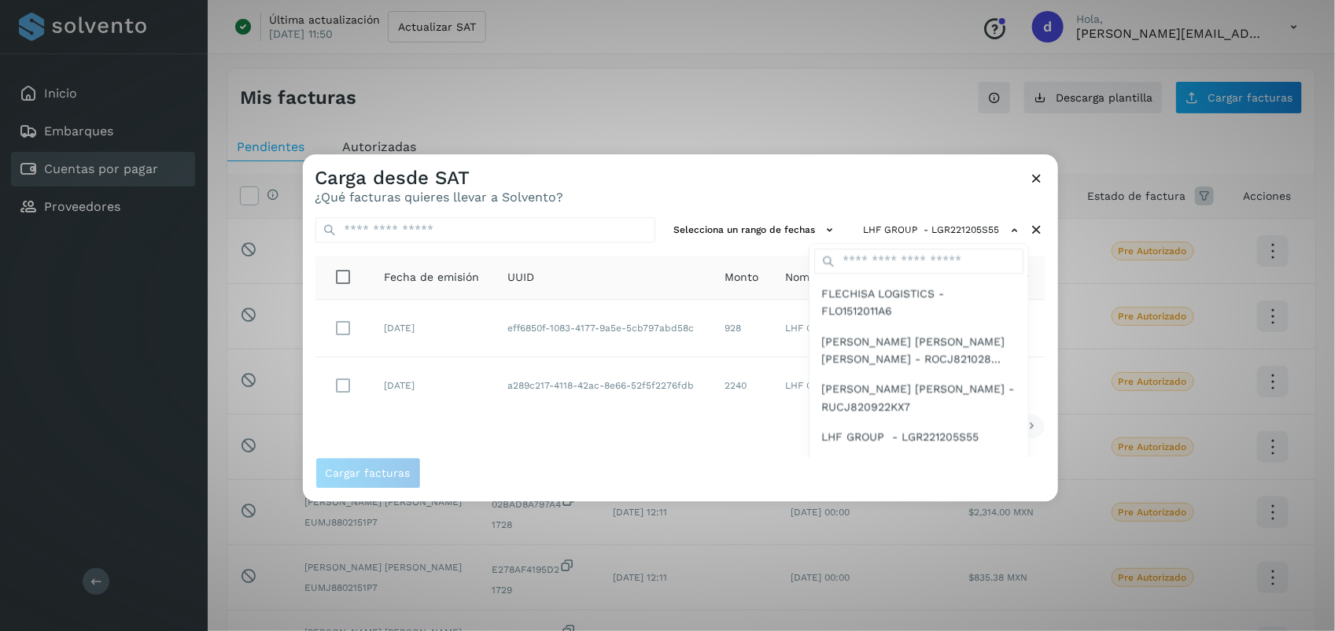
click at [339, 381] on div at bounding box center [970, 469] width 1335 height 631
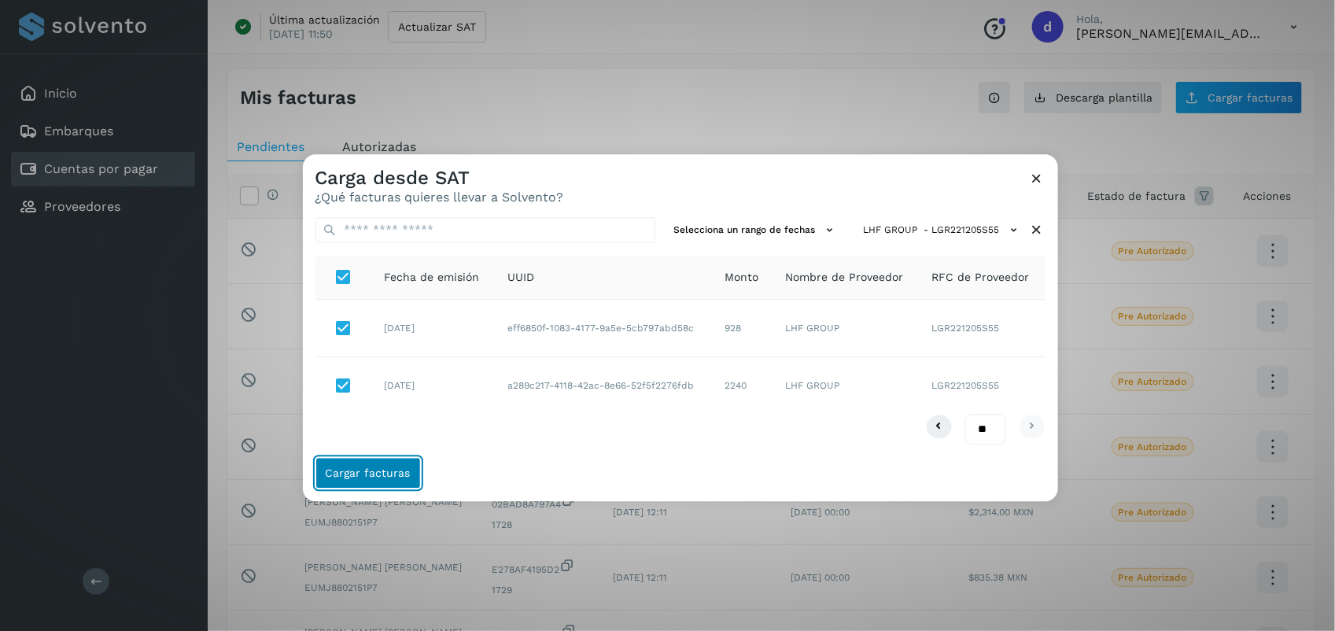
click at [367, 469] on span "Cargar facturas" at bounding box center [368, 473] width 85 height 11
click at [383, 476] on span "Cargar facturas" at bounding box center [368, 473] width 85 height 11
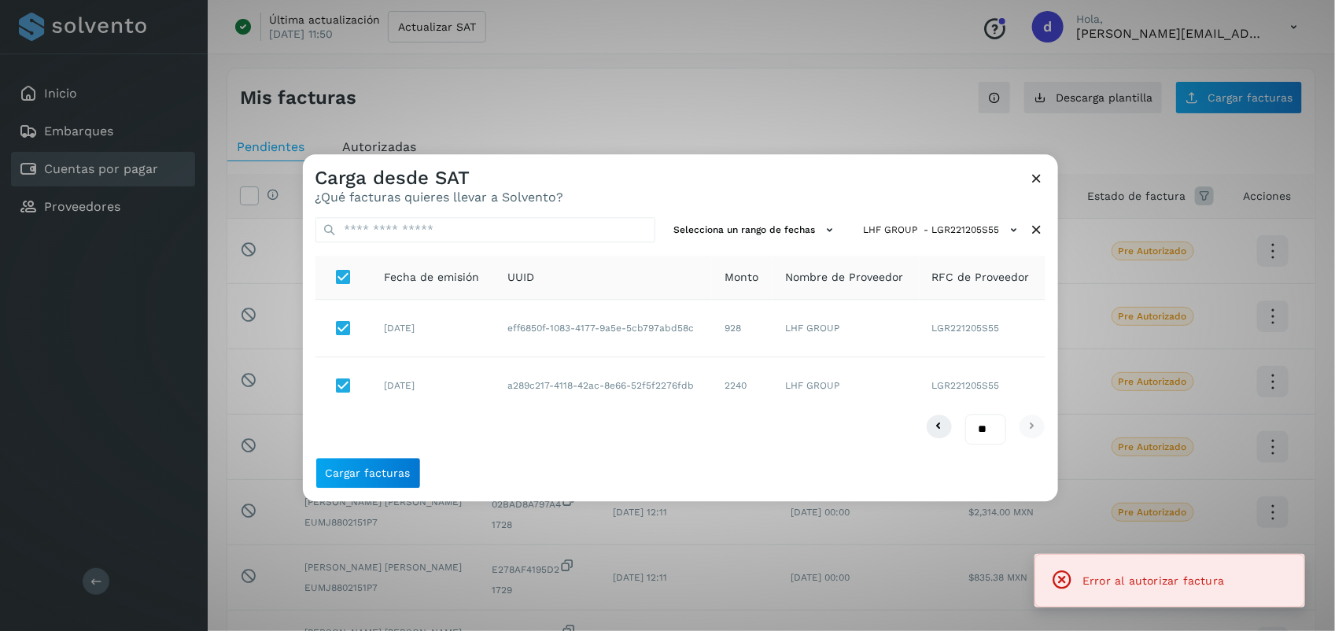
click at [1035, 186] on icon at bounding box center [1037, 178] width 17 height 17
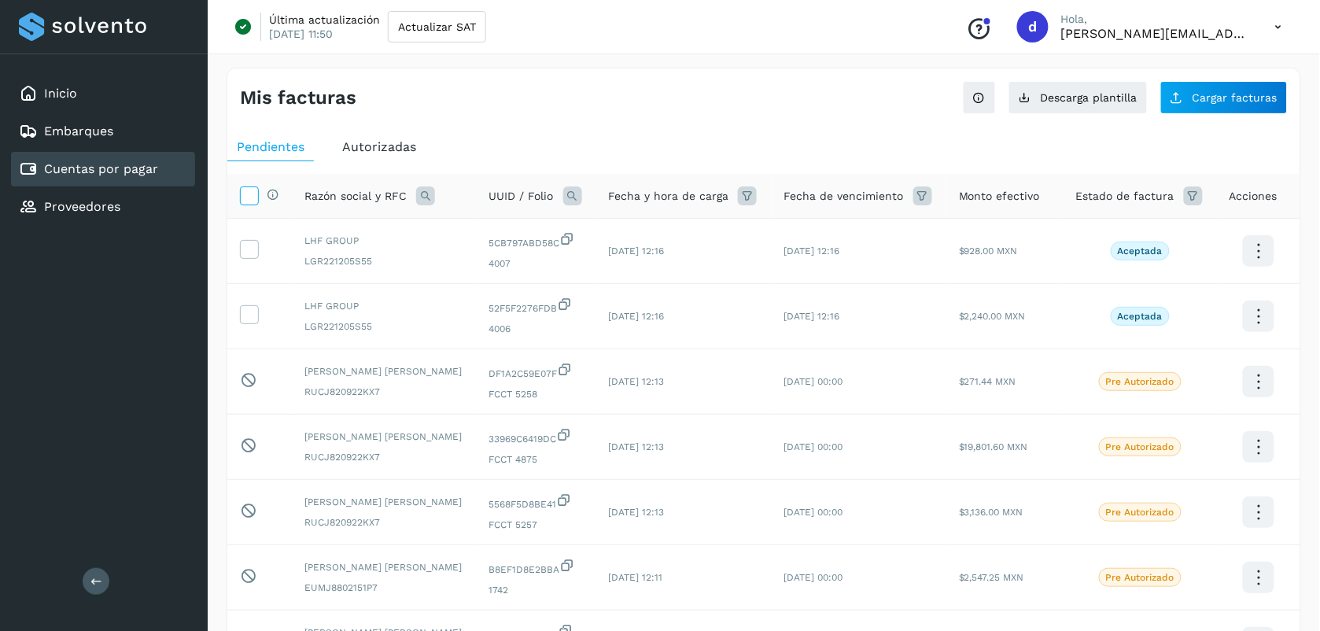
click at [250, 201] on icon at bounding box center [249, 194] width 17 height 17
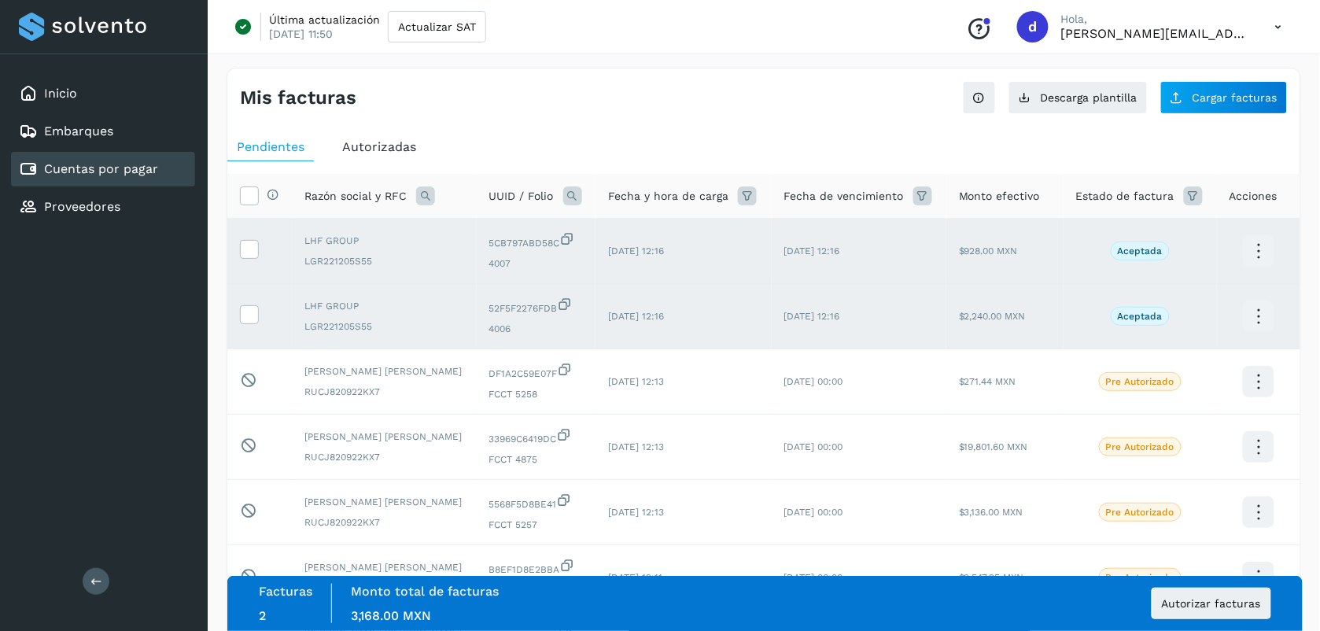
click at [621, 600] on div "Facturas 2 Monto total de facturas Monto total 3,168.00 MXN Autorizar facturas" at bounding box center [765, 603] width 1012 height 39
click at [1216, 606] on span "Autorizar facturas" at bounding box center [1211, 603] width 99 height 11
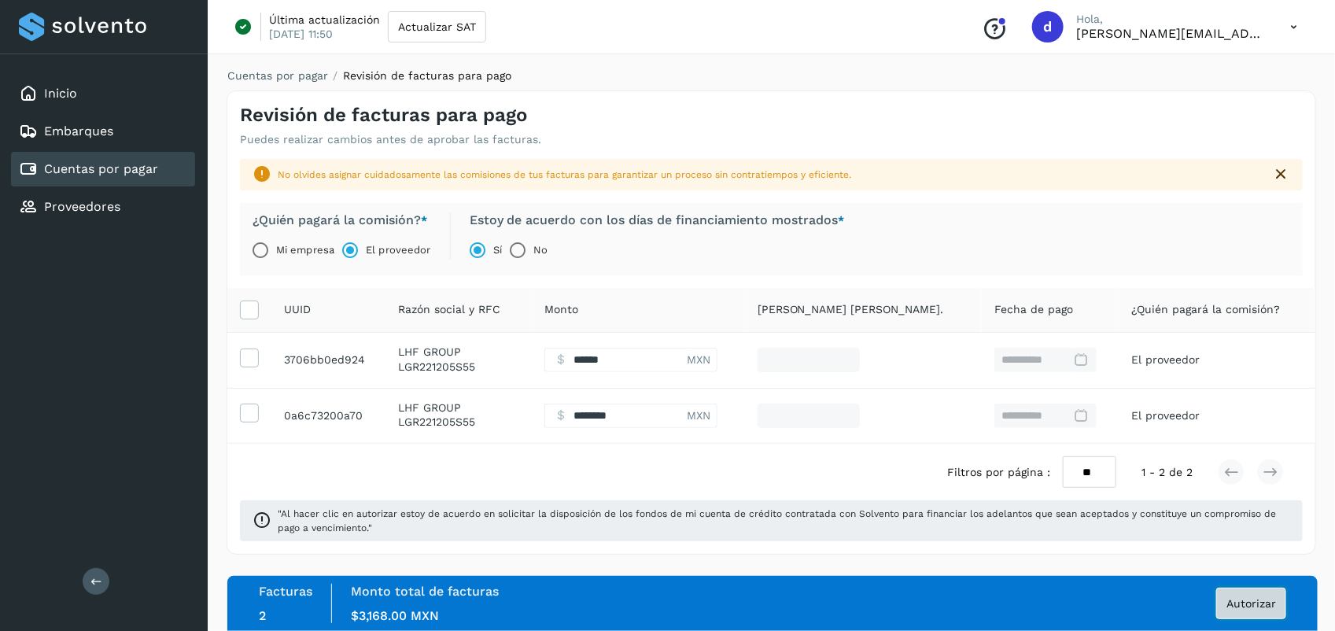
click at [1252, 595] on button "Autorizar" at bounding box center [1251, 602] width 70 height 31
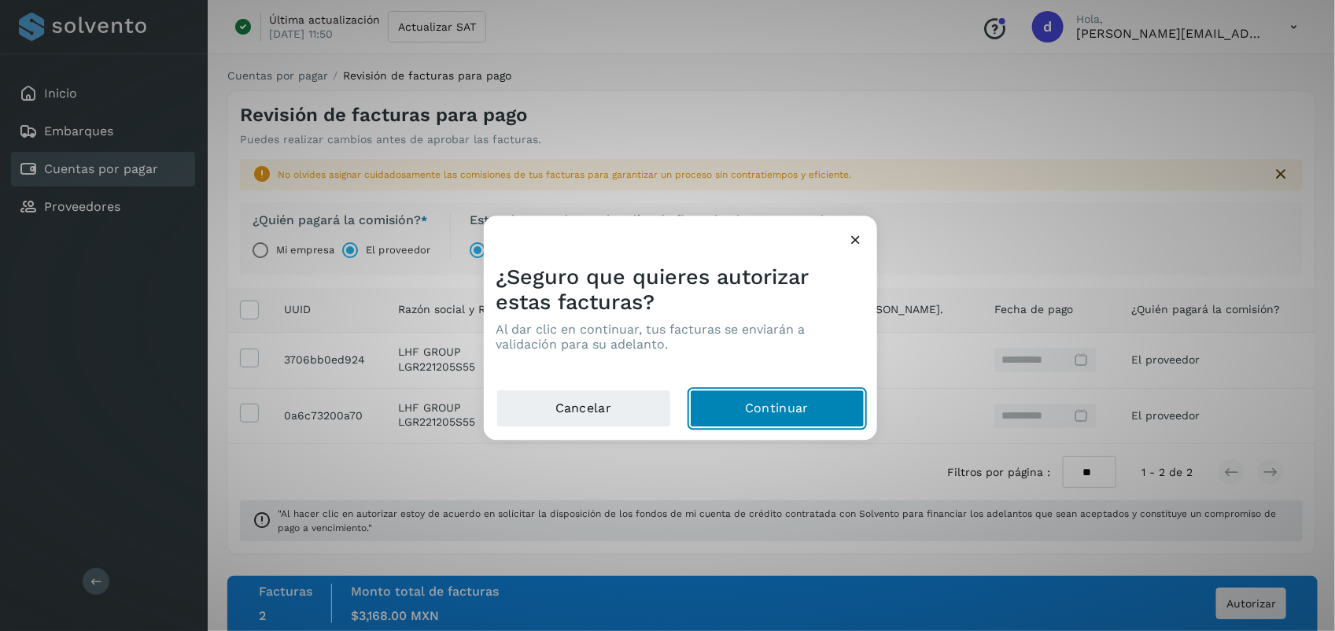
click at [819, 407] on button "Continuar" at bounding box center [777, 409] width 175 height 38
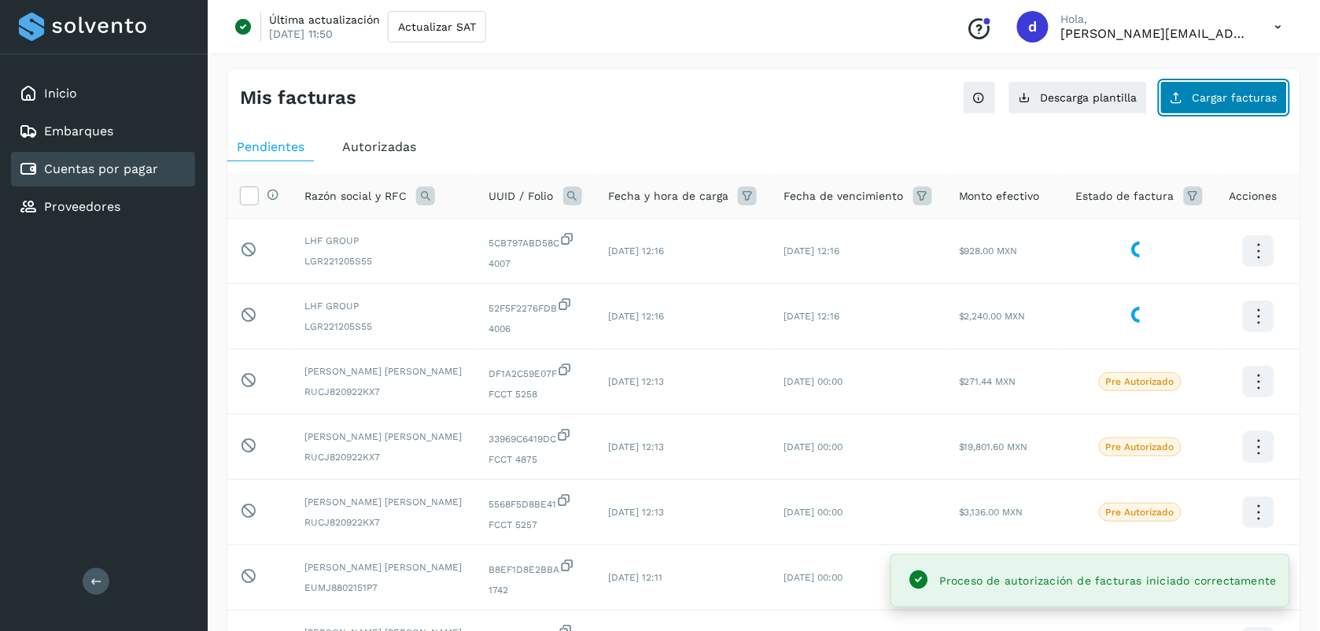
click at [1228, 97] on span "Cargar facturas" at bounding box center [1234, 97] width 85 height 11
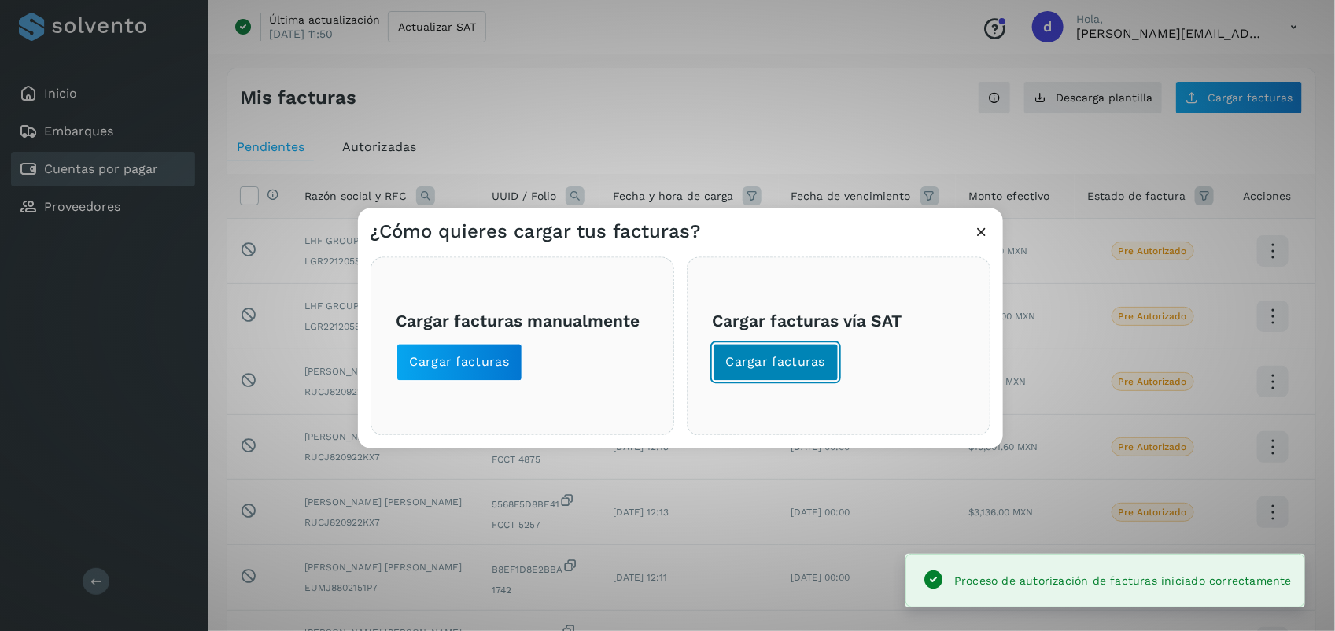
click at [798, 366] on span "Cargar facturas" at bounding box center [776, 362] width 100 height 17
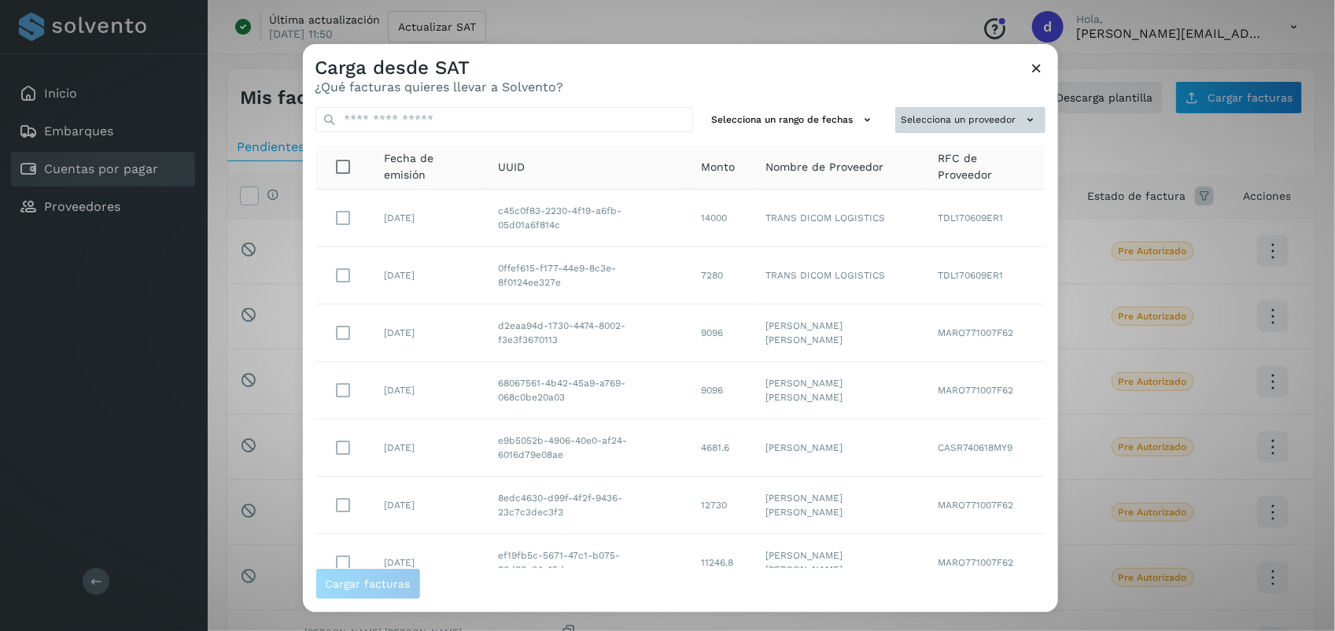
click at [918, 116] on button "Selecciona un proveedor" at bounding box center [970, 120] width 150 height 26
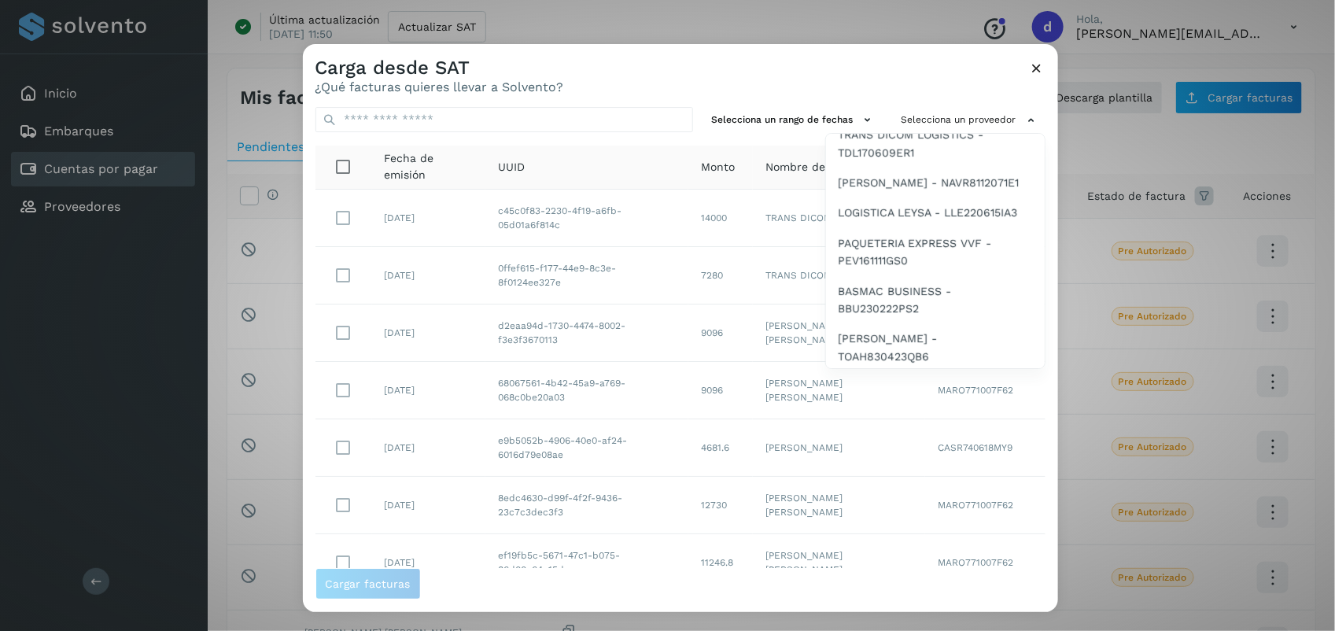
scroll to position [524, 0]
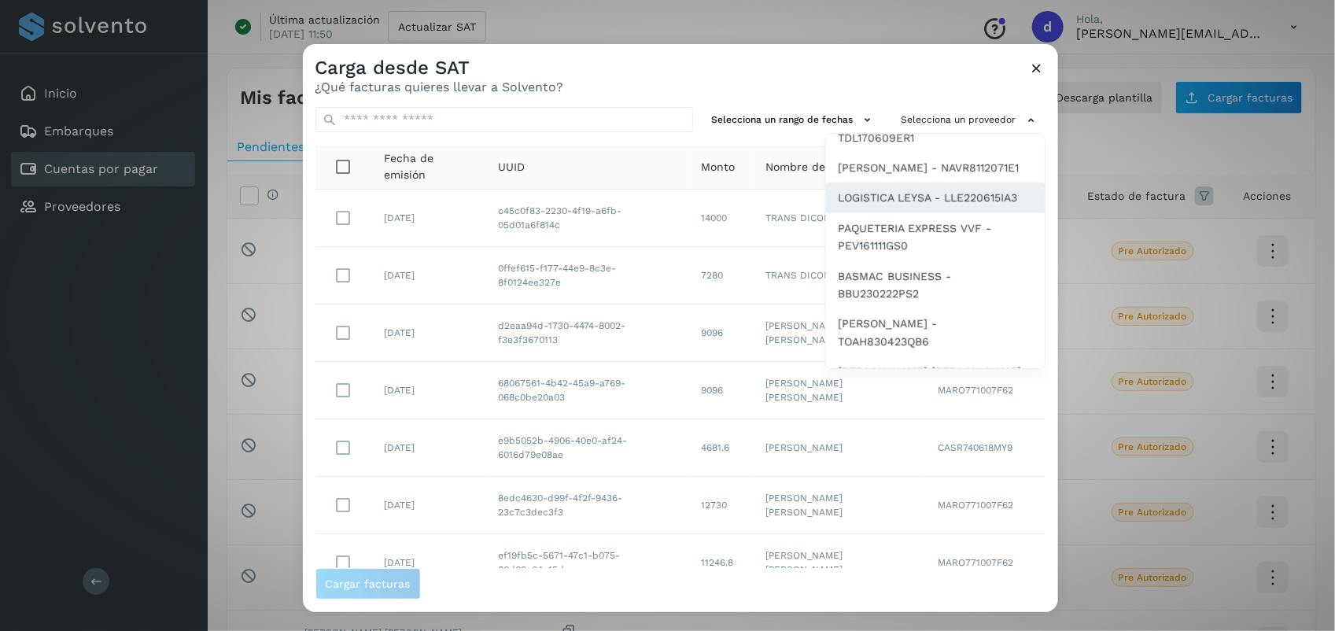
drag, startPoint x: 895, startPoint y: 179, endPoint x: 901, endPoint y: 198, distance: 19.9
click at [901, 198] on div "FLECHISA LOGISTICS - FLO1512011A6 JUAN MANUEL ROMERO CARRANZA - ROCJ821028... J…" at bounding box center [935, 251] width 220 height 236
click at [901, 198] on span "LOGISTICA LEYSA - LLE220615IA3" at bounding box center [927, 197] width 179 height 17
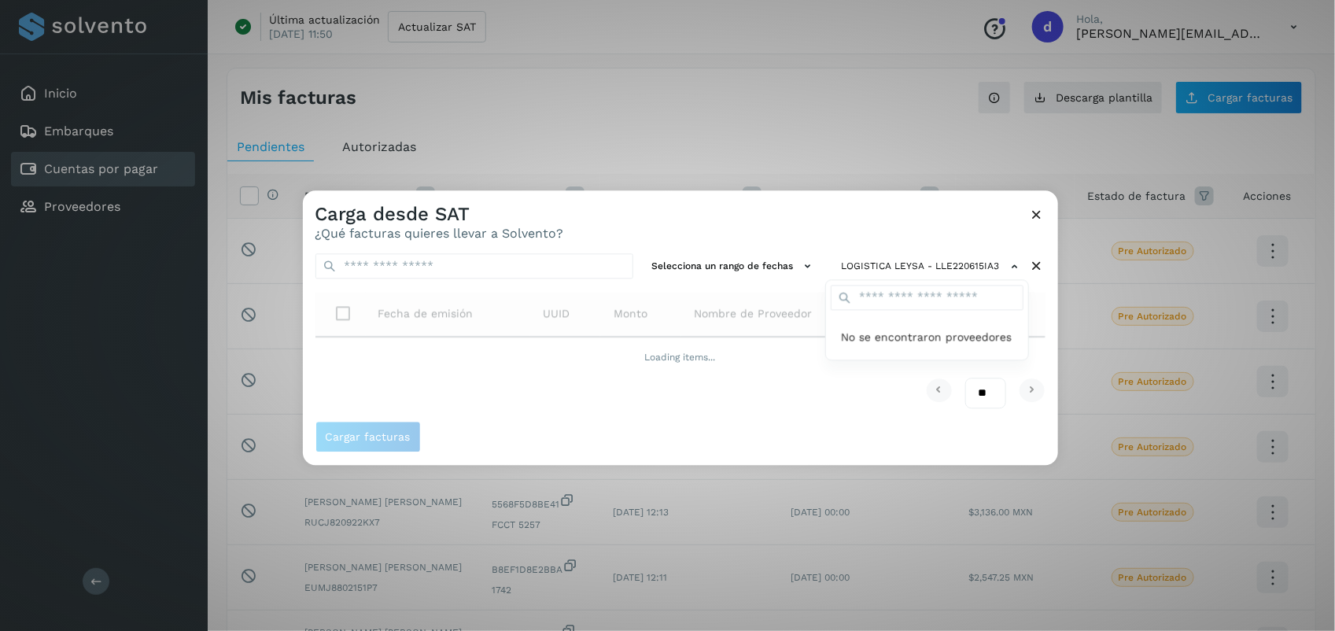
scroll to position [0, 0]
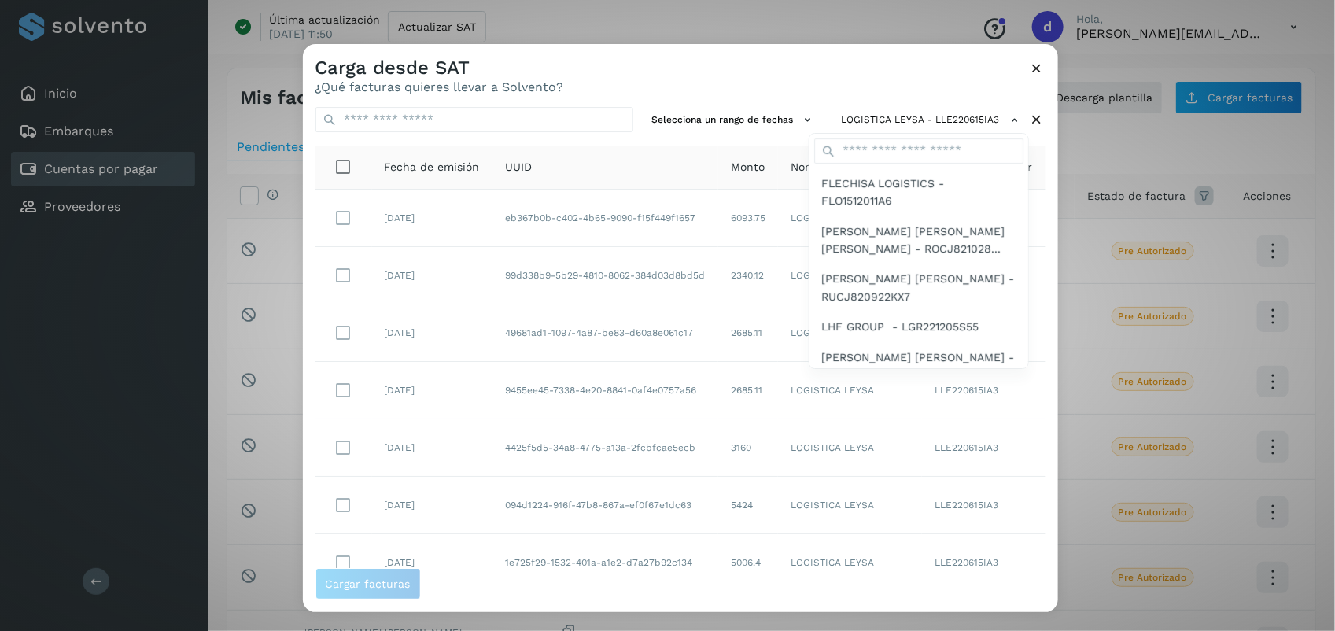
drag, startPoint x: 1048, startPoint y: 282, endPoint x: 1048, endPoint y: 521, distance: 239.1
click at [1048, 521] on div at bounding box center [970, 359] width 1335 height 631
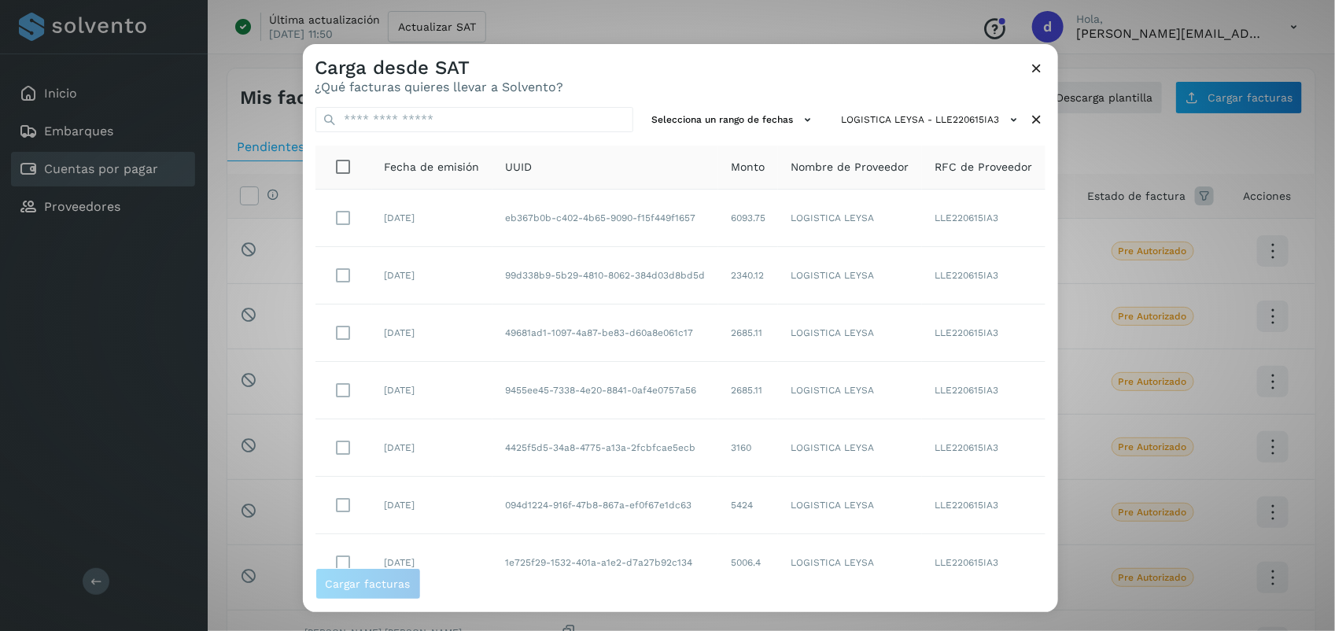
click at [1048, 521] on div at bounding box center [970, 359] width 1335 height 631
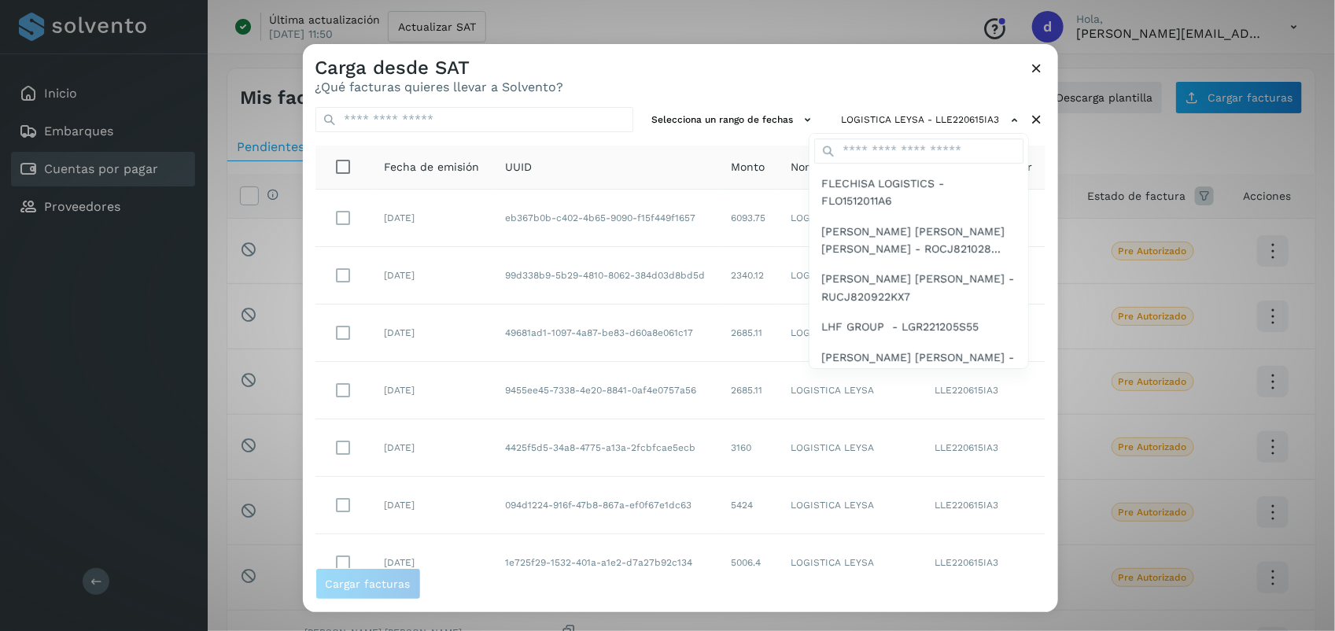
click at [1048, 521] on div at bounding box center [970, 359] width 1335 height 631
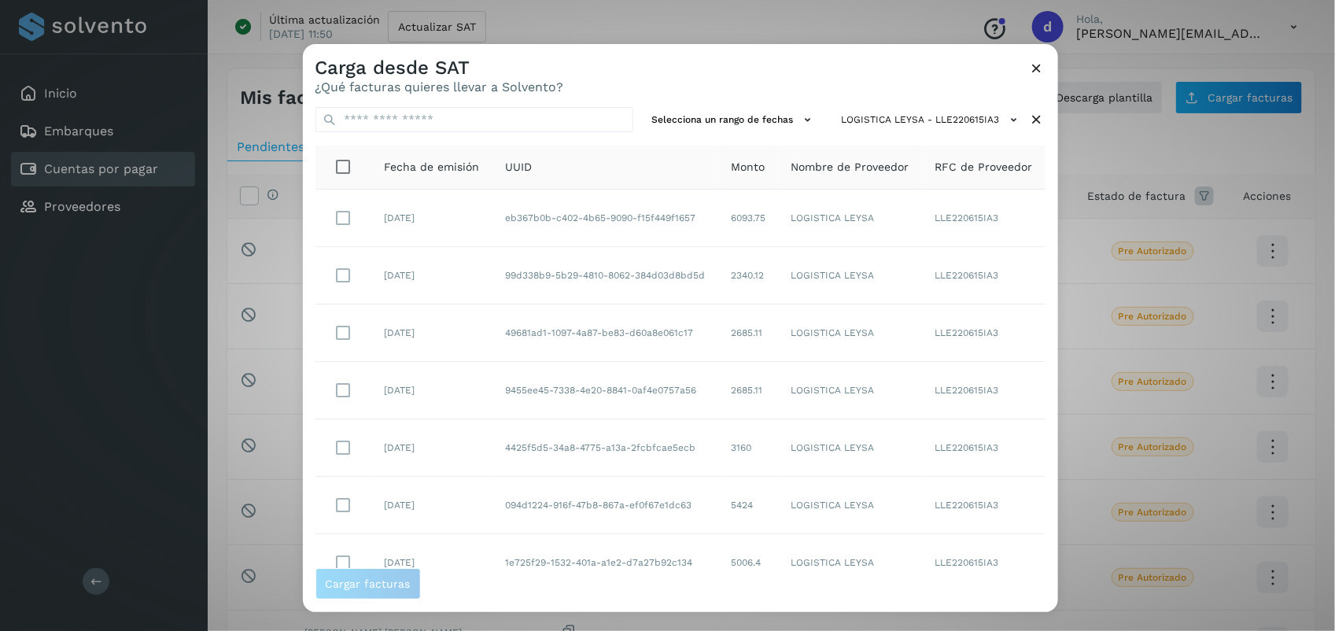
click at [1048, 521] on div at bounding box center [970, 359] width 1335 height 631
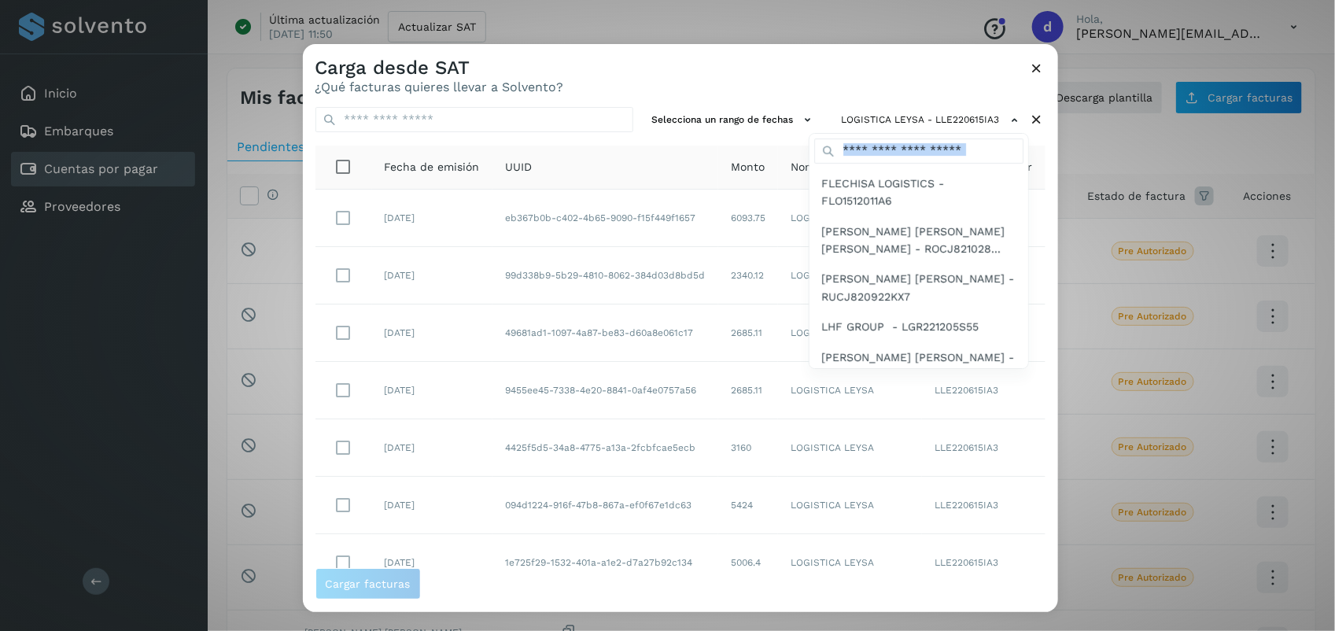
click at [1051, 524] on div at bounding box center [970, 359] width 1335 height 631
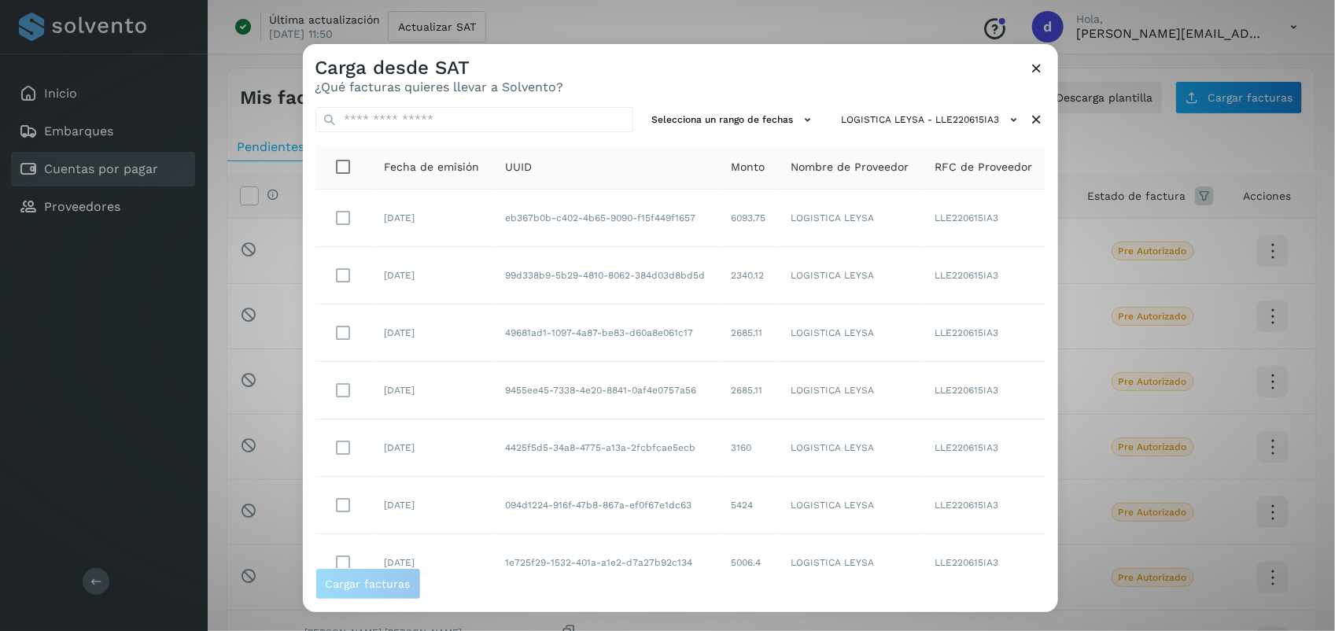
click at [1051, 524] on div at bounding box center [970, 359] width 1335 height 631
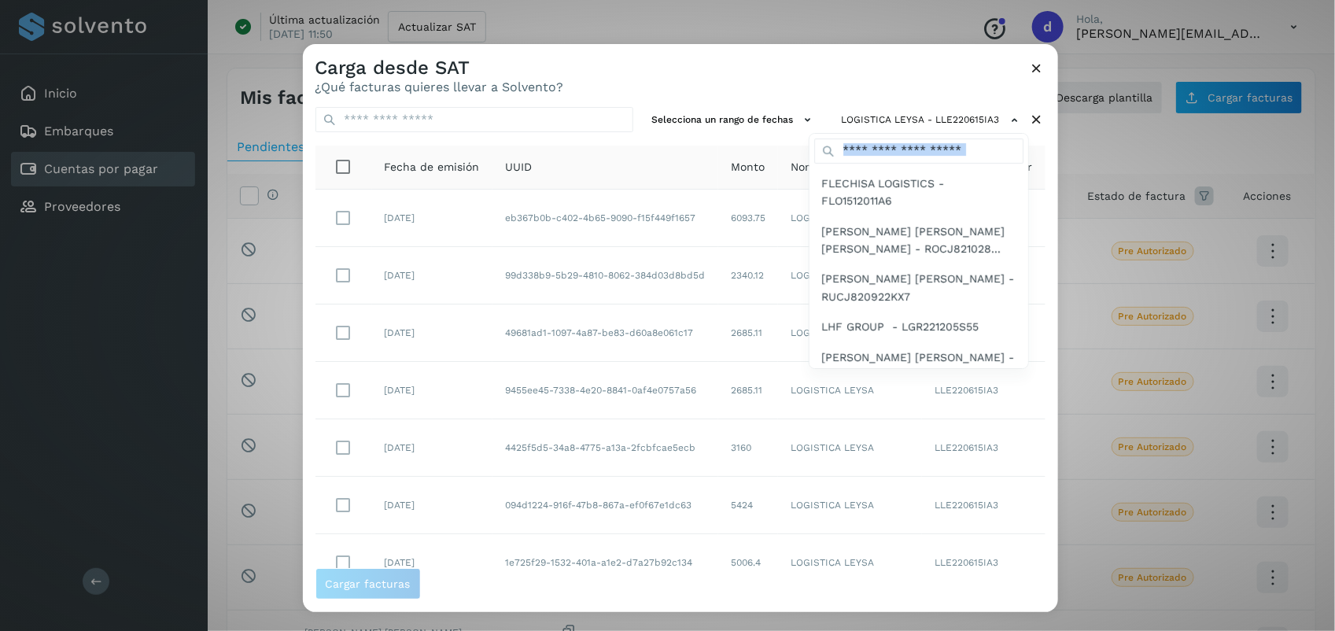
click at [1048, 262] on div at bounding box center [970, 359] width 1335 height 631
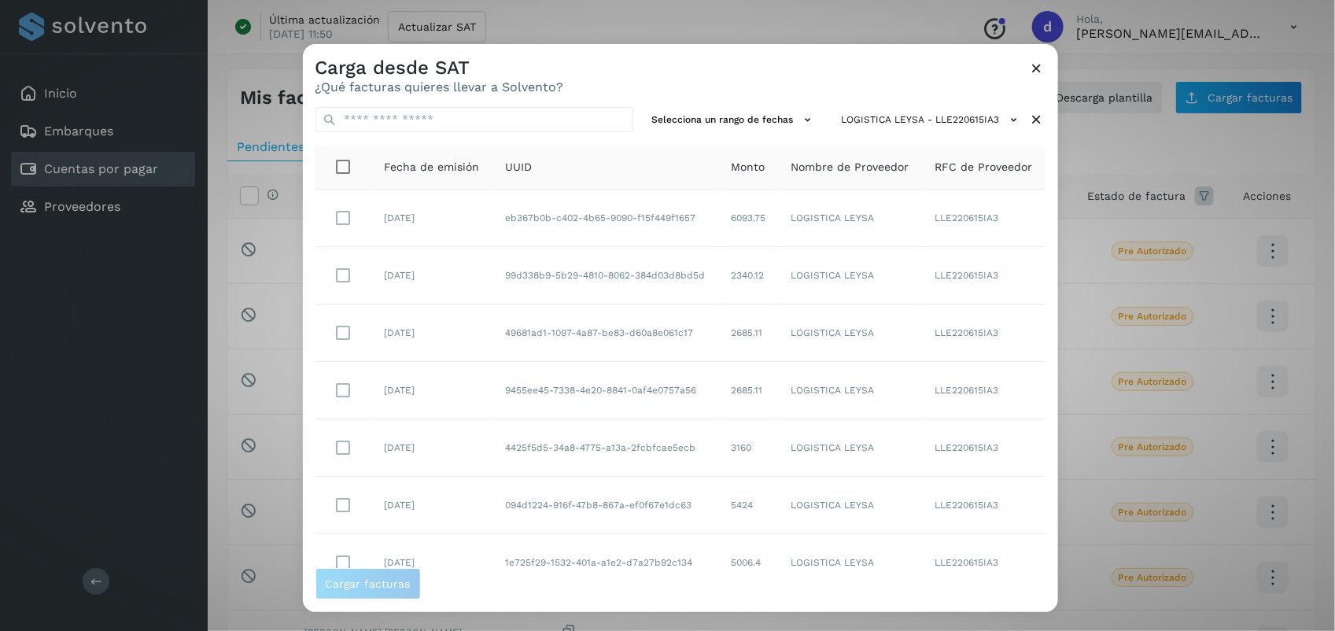
click at [767, 101] on div "Selecciona un rango de fechas LOGISTICA LEYSA - LLE220615IA3 Fecha de emisión U…" at bounding box center [680, 330] width 755 height 473
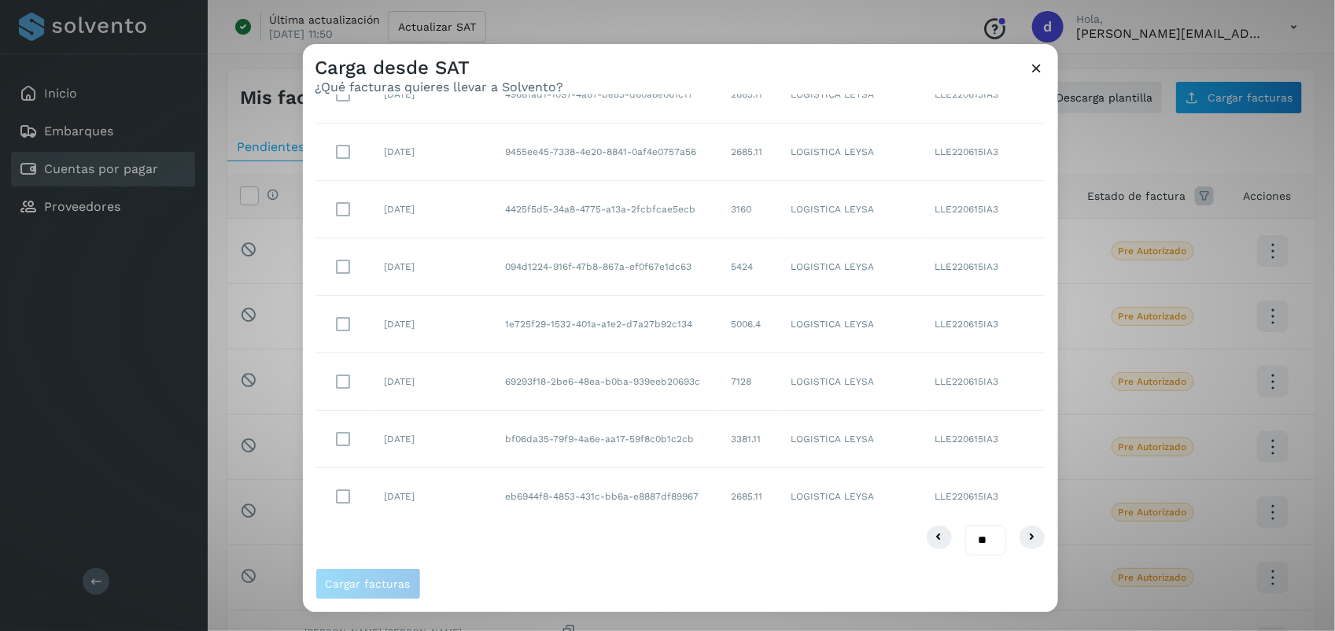
click at [972, 532] on select "** ** **" at bounding box center [985, 540] width 41 height 31
select select "**"
click at [965, 525] on select "** ** **" at bounding box center [985, 540] width 41 height 31
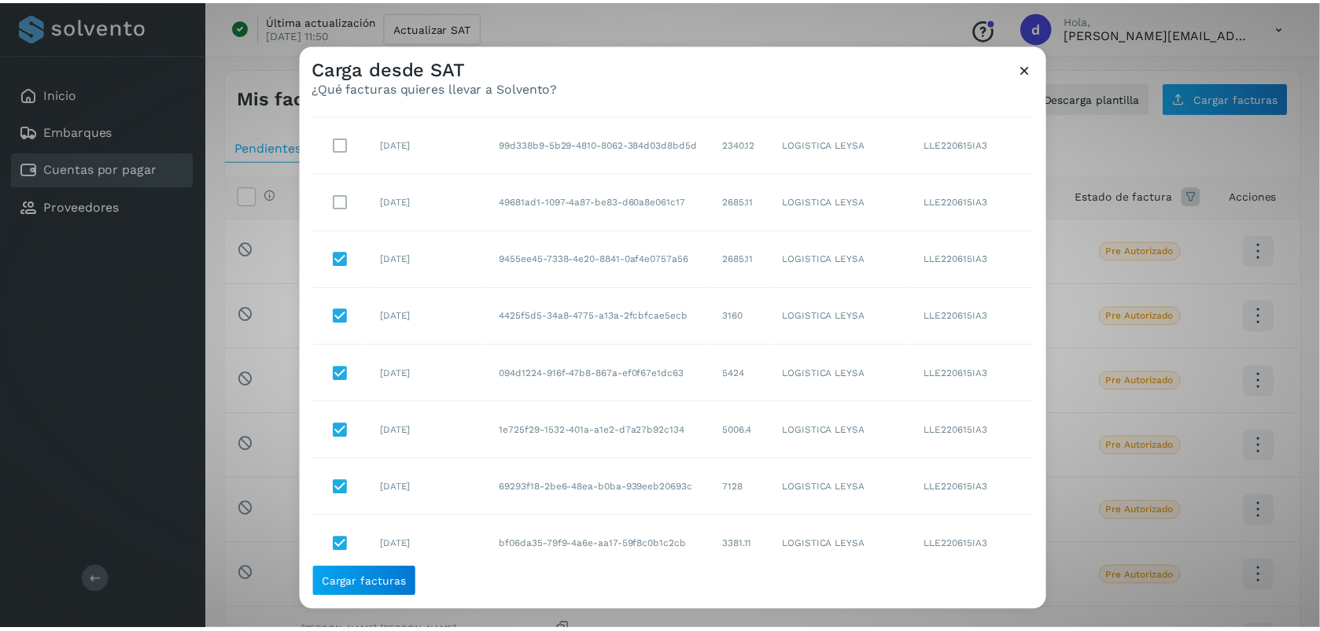
scroll to position [0, 0]
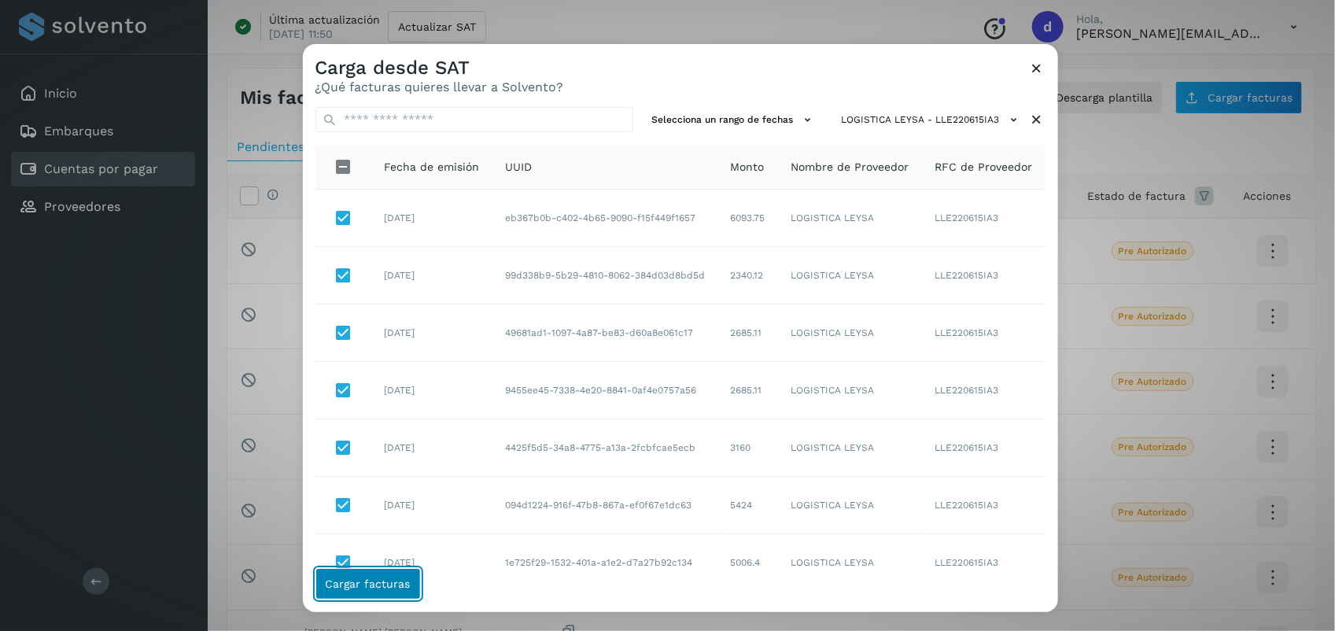
click at [371, 579] on span "Cargar facturas" at bounding box center [368, 583] width 85 height 11
click at [371, 592] on button "Cargar facturas" at bounding box center [367, 583] width 105 height 31
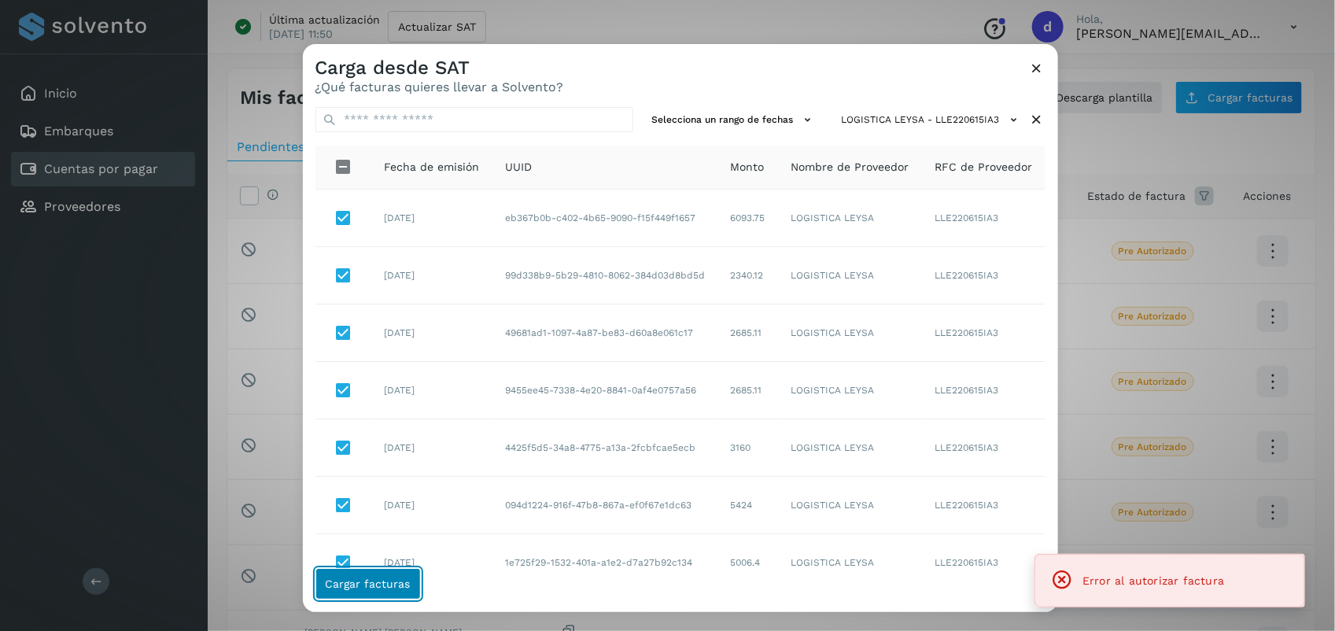
click at [371, 592] on button "Cargar facturas" at bounding box center [367, 583] width 105 height 31
click at [1032, 73] on icon at bounding box center [1037, 68] width 17 height 17
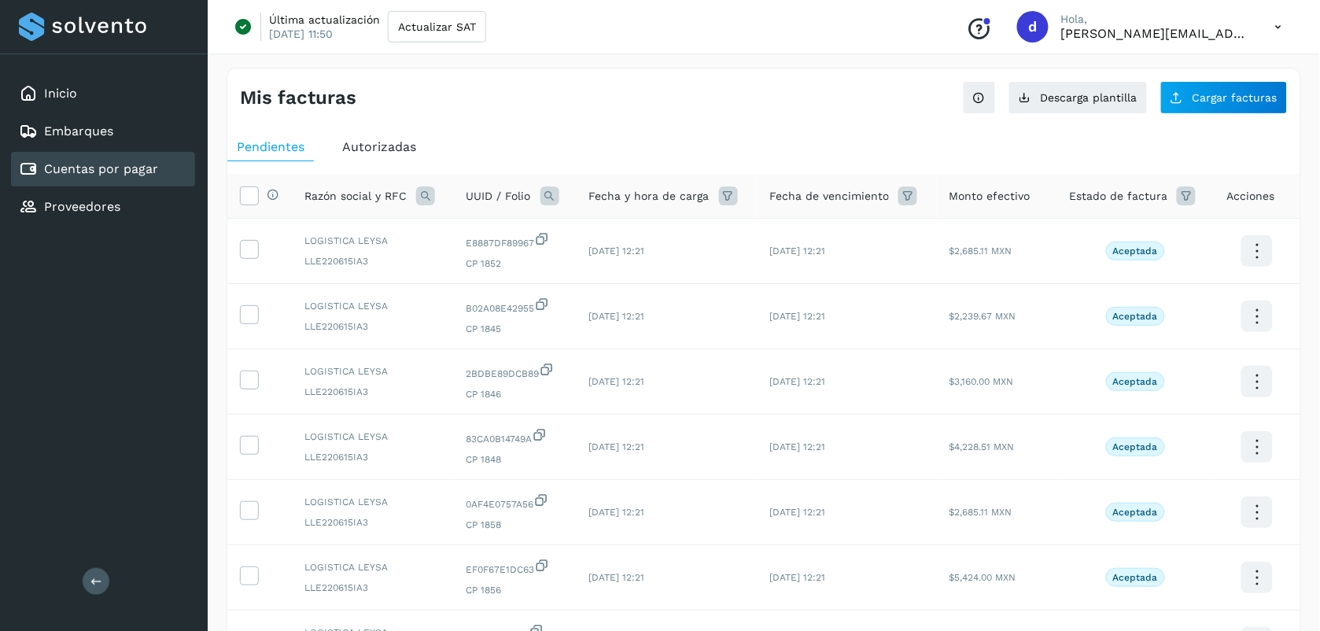
scroll to position [378, 0]
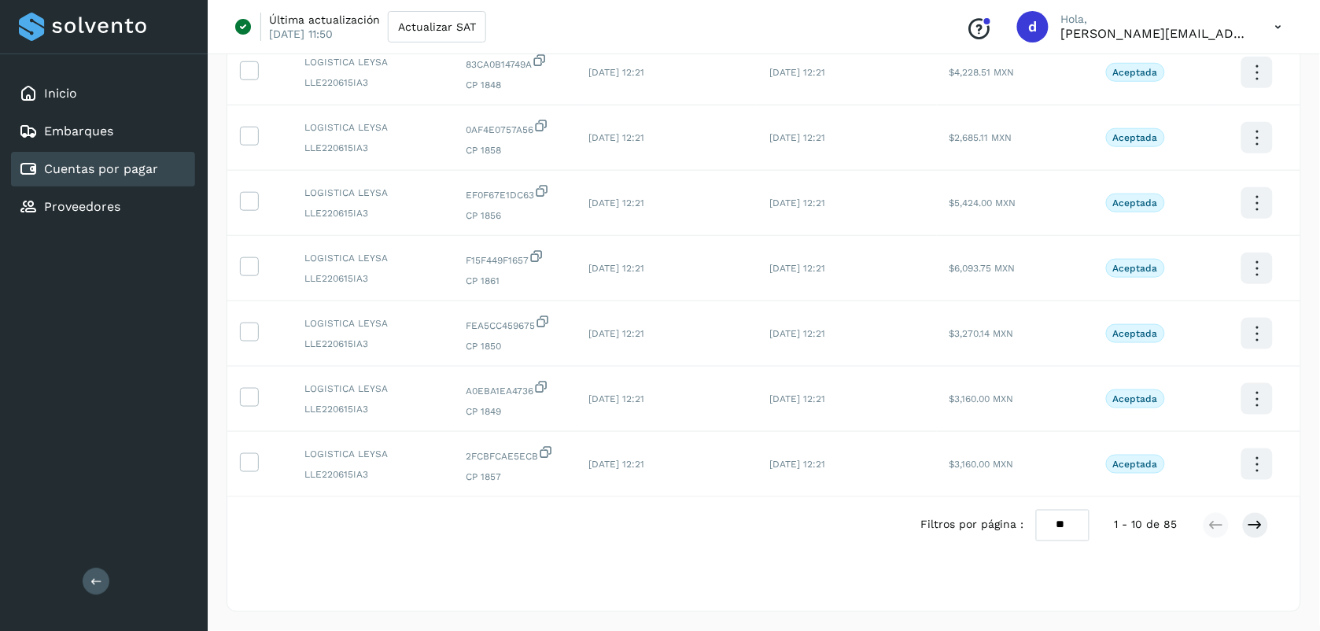
click at [1059, 528] on select "** ** **" at bounding box center [1062, 525] width 53 height 31
select select "**"
click at [1036, 510] on select "** ** **" at bounding box center [1062, 525] width 53 height 31
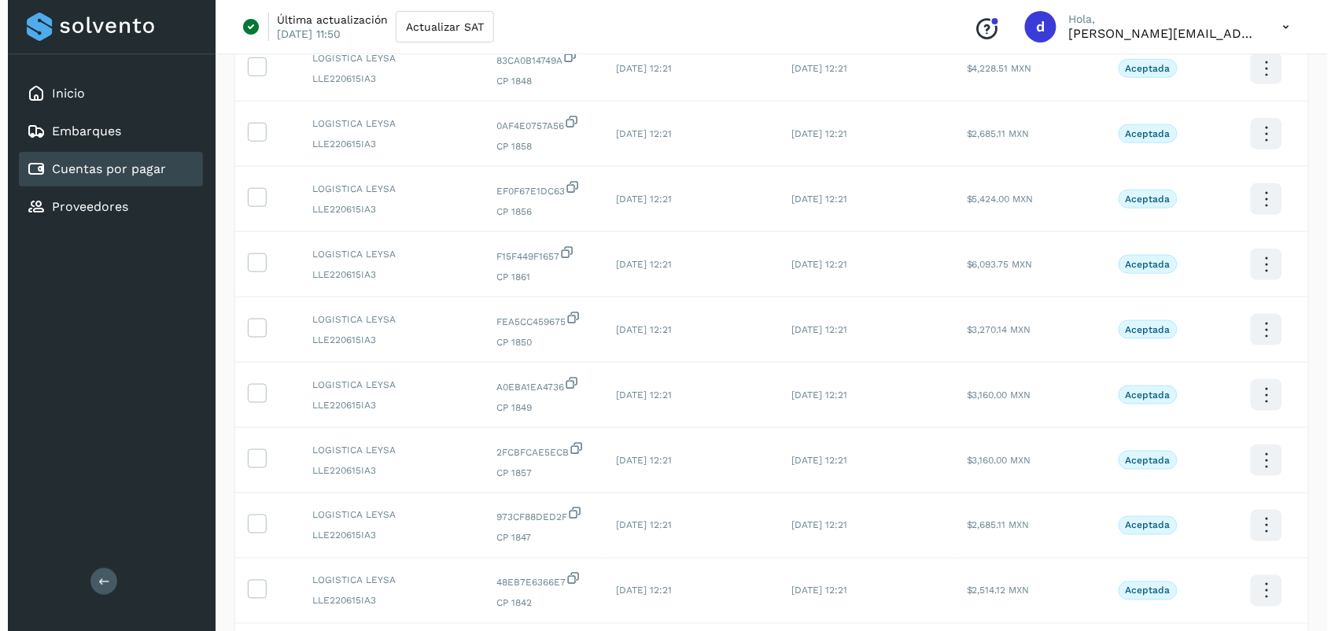
scroll to position [0, 0]
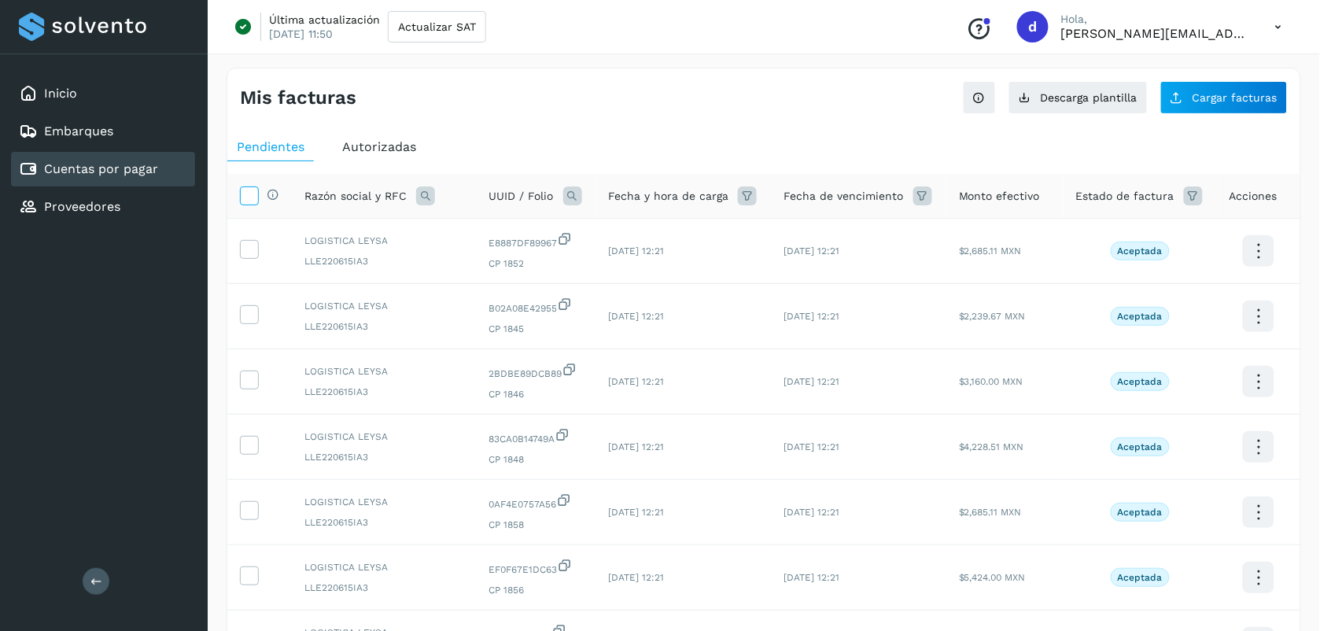
click at [252, 193] on icon at bounding box center [249, 194] width 17 height 17
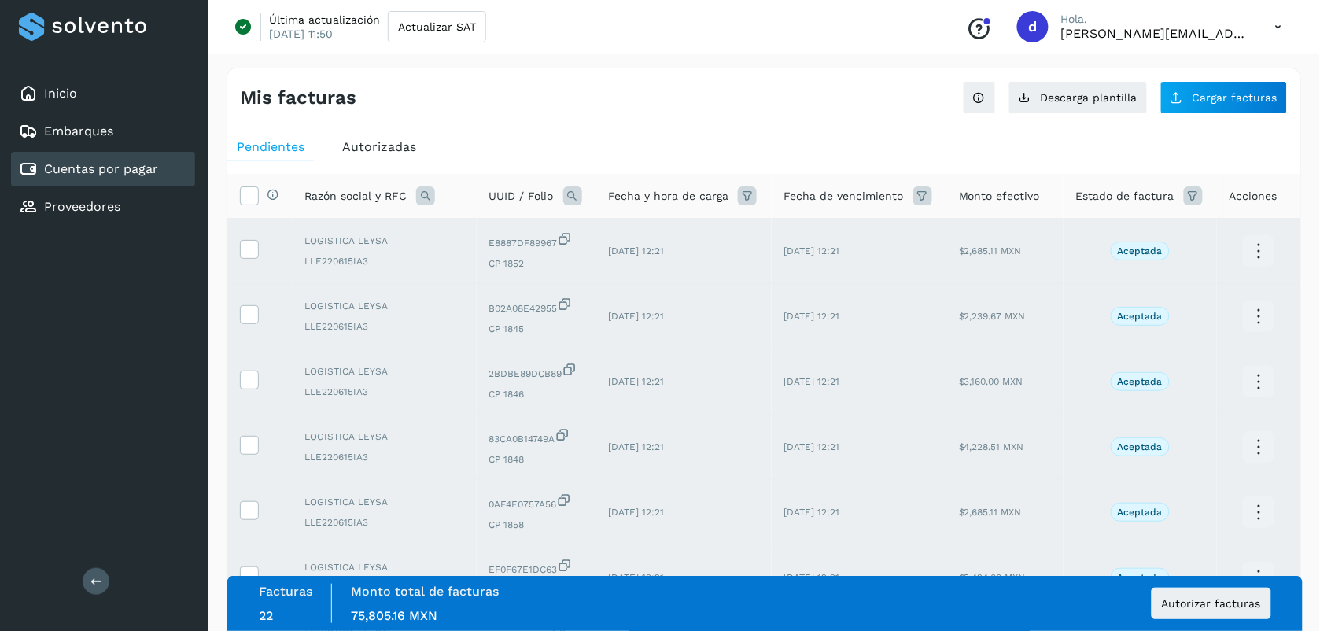
click at [346, 600] on div "Monto total de facturas Monto total 75,805.16 MXN" at bounding box center [425, 603] width 186 height 39
click at [1195, 610] on button "Autorizar facturas" at bounding box center [1211, 602] width 120 height 31
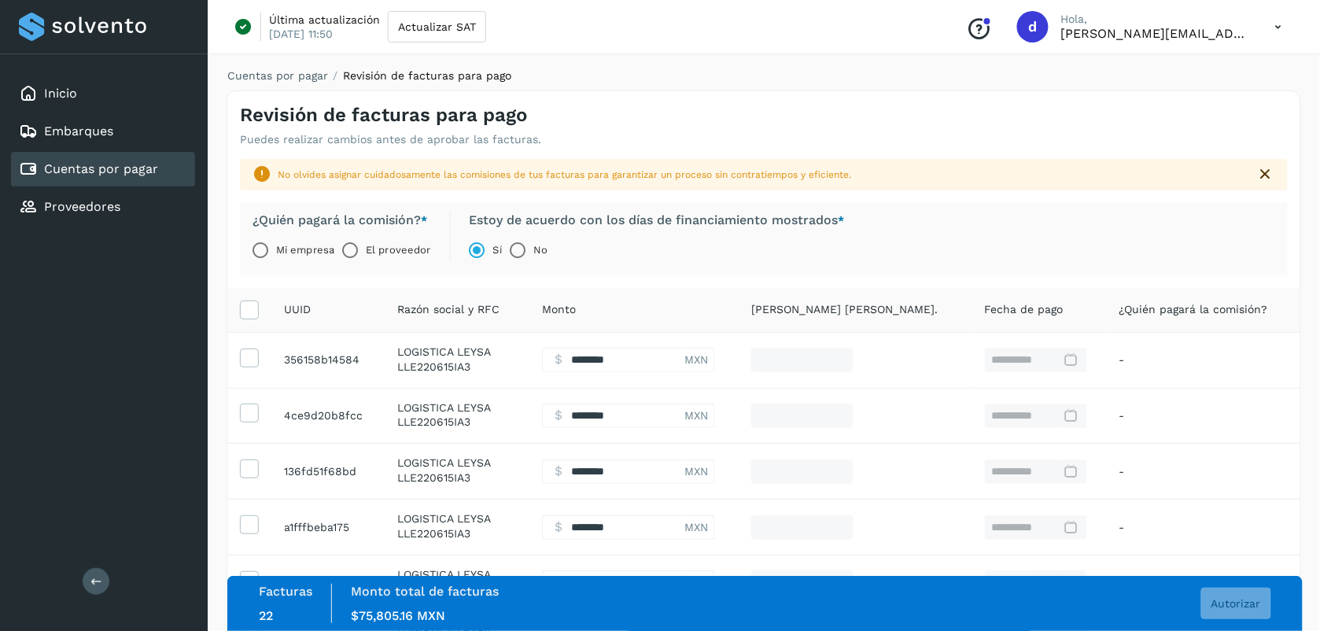
click at [387, 245] on label "El proveedor" at bounding box center [398, 249] width 64 height 31
click at [1248, 606] on span "Autorizar" at bounding box center [1236, 603] width 50 height 11
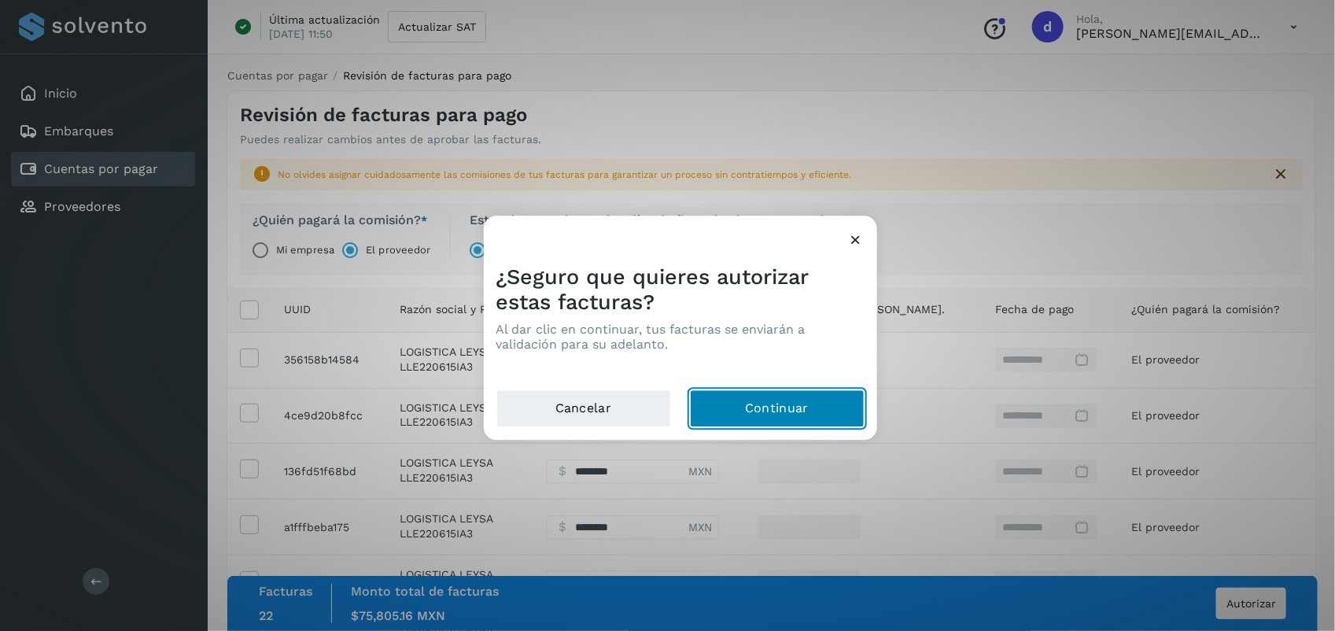
click at [824, 418] on button "Continuar" at bounding box center [777, 409] width 175 height 38
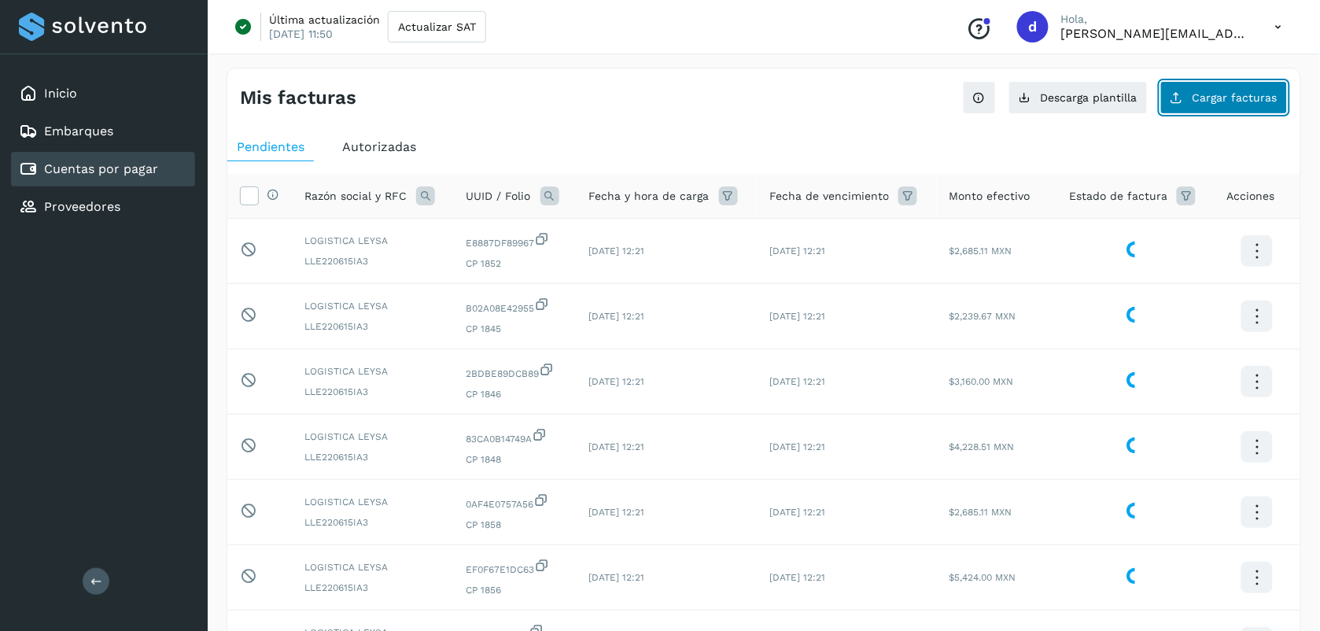
click at [1235, 83] on button "Cargar facturas" at bounding box center [1223, 97] width 127 height 33
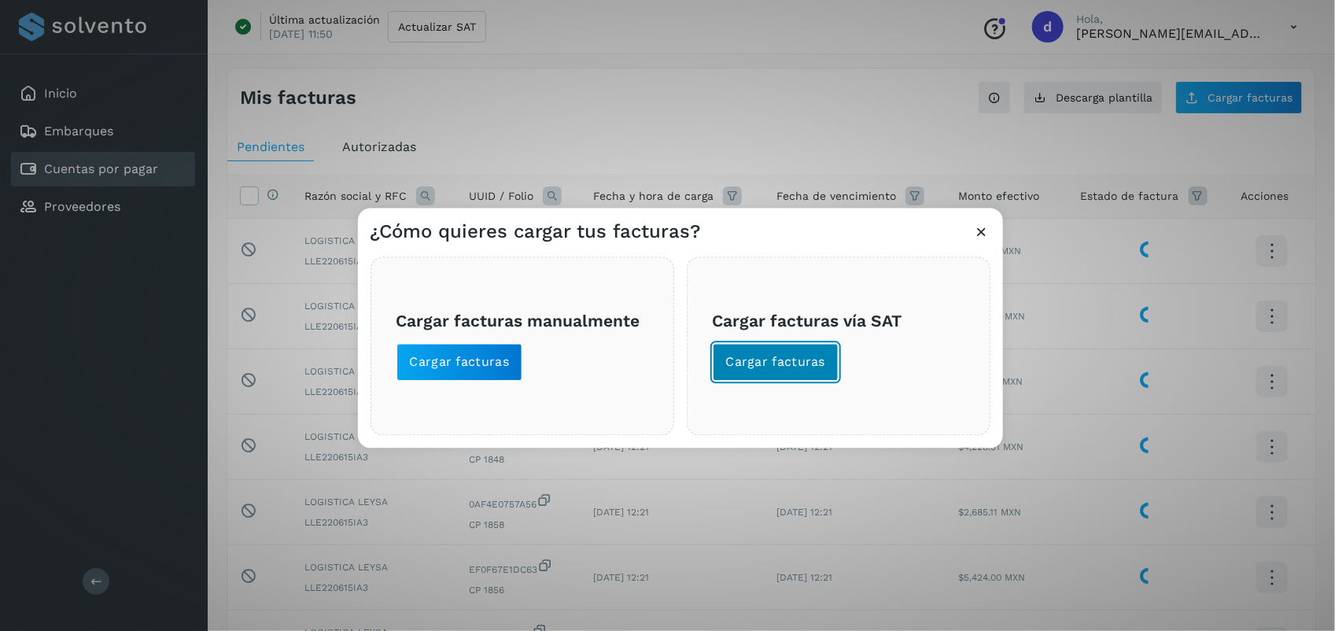
click at [800, 370] on span "Cargar facturas" at bounding box center [776, 362] width 100 height 17
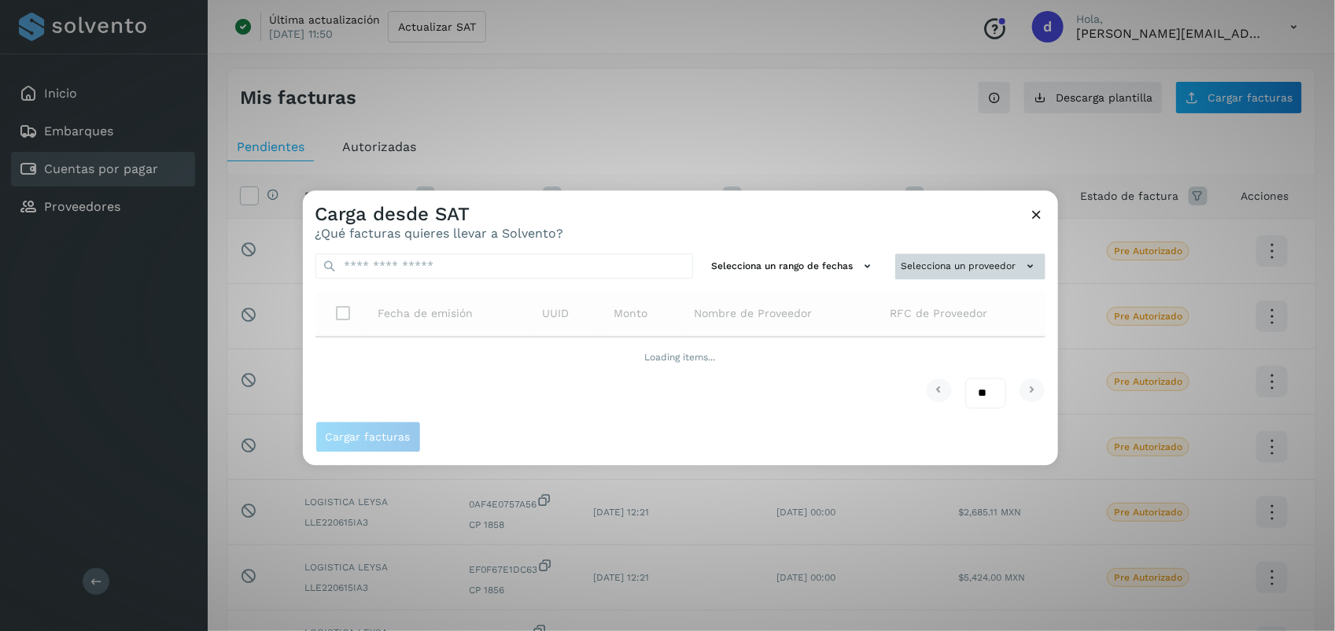
click at [976, 264] on button "Selecciona un proveedor" at bounding box center [970, 266] width 150 height 26
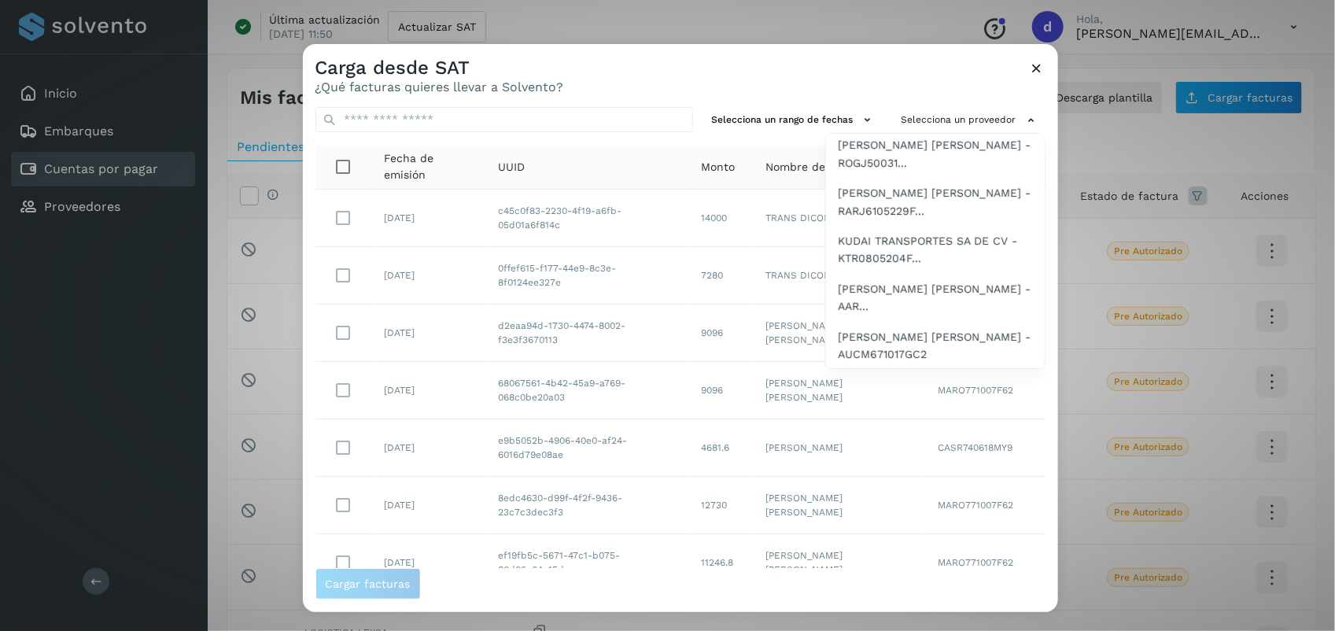
scroll to position [923, 0]
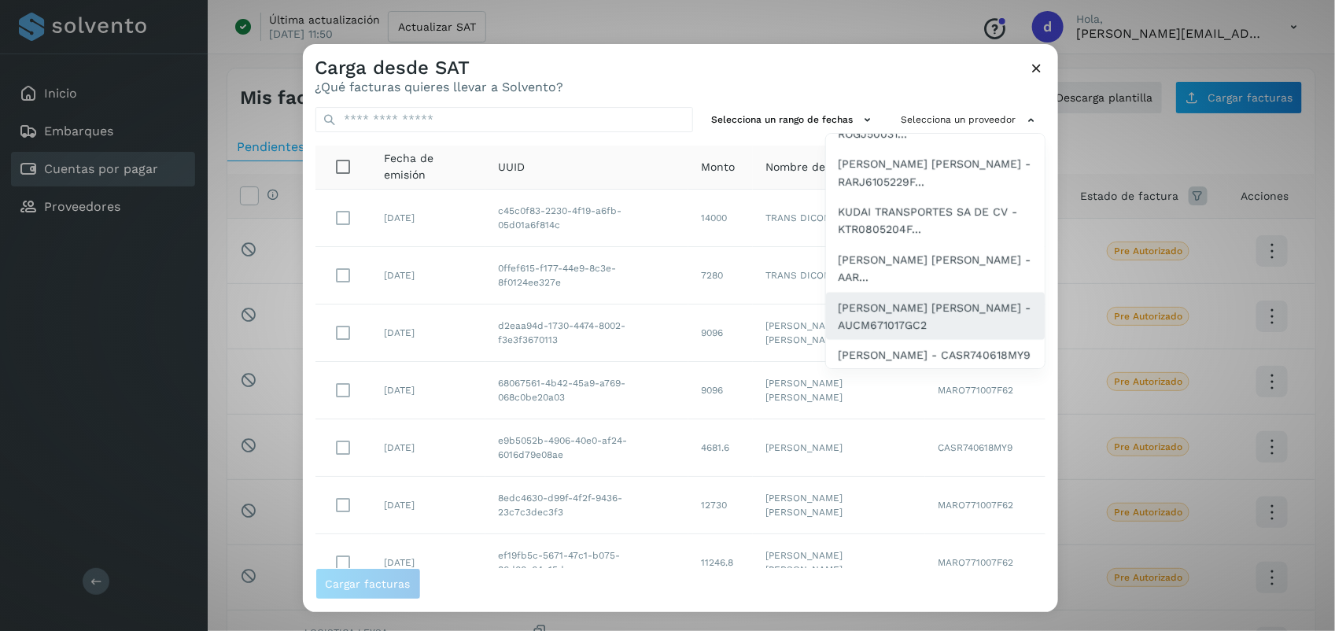
click at [901, 325] on span "[PERSON_NAME] [PERSON_NAME] - AUCM671017GC2" at bounding box center [934, 316] width 193 height 35
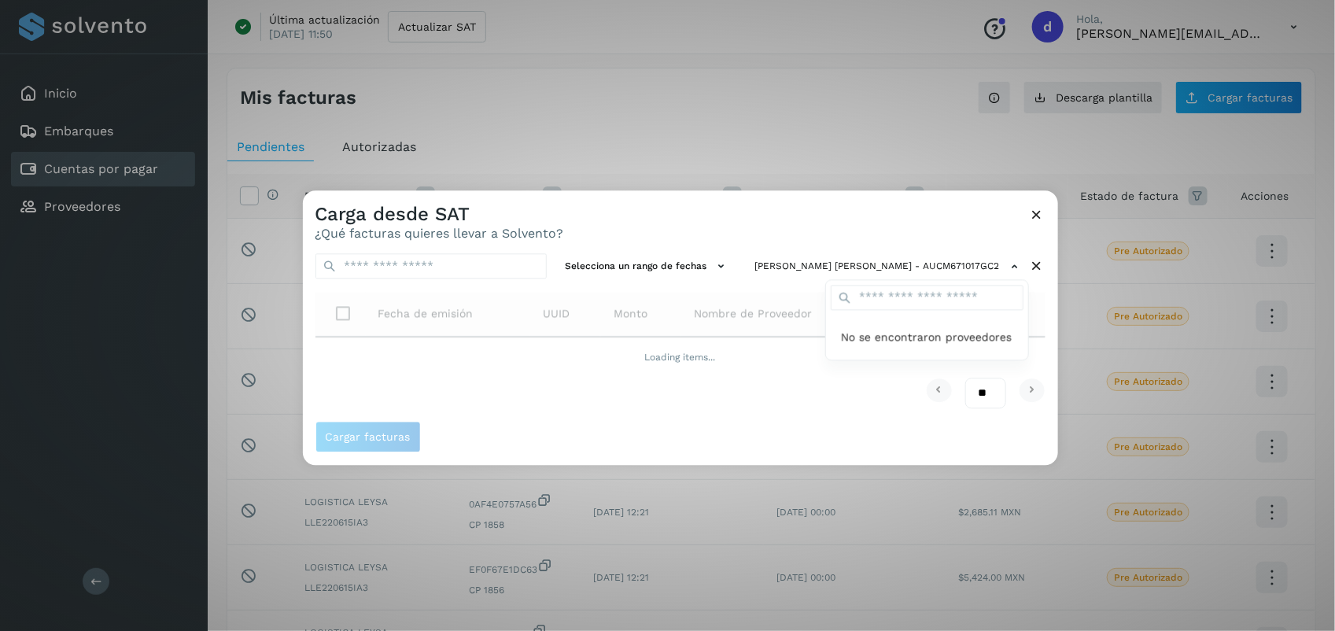
click at [659, 226] on div at bounding box center [970, 505] width 1335 height 631
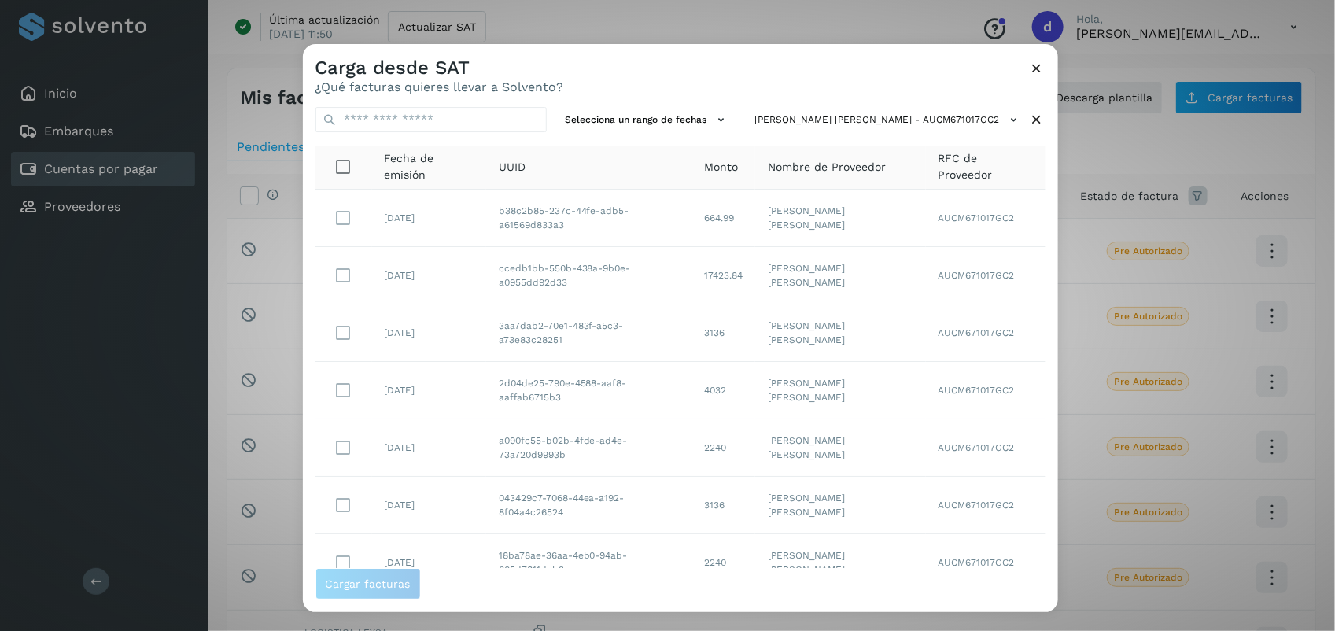
scroll to position [241, 0]
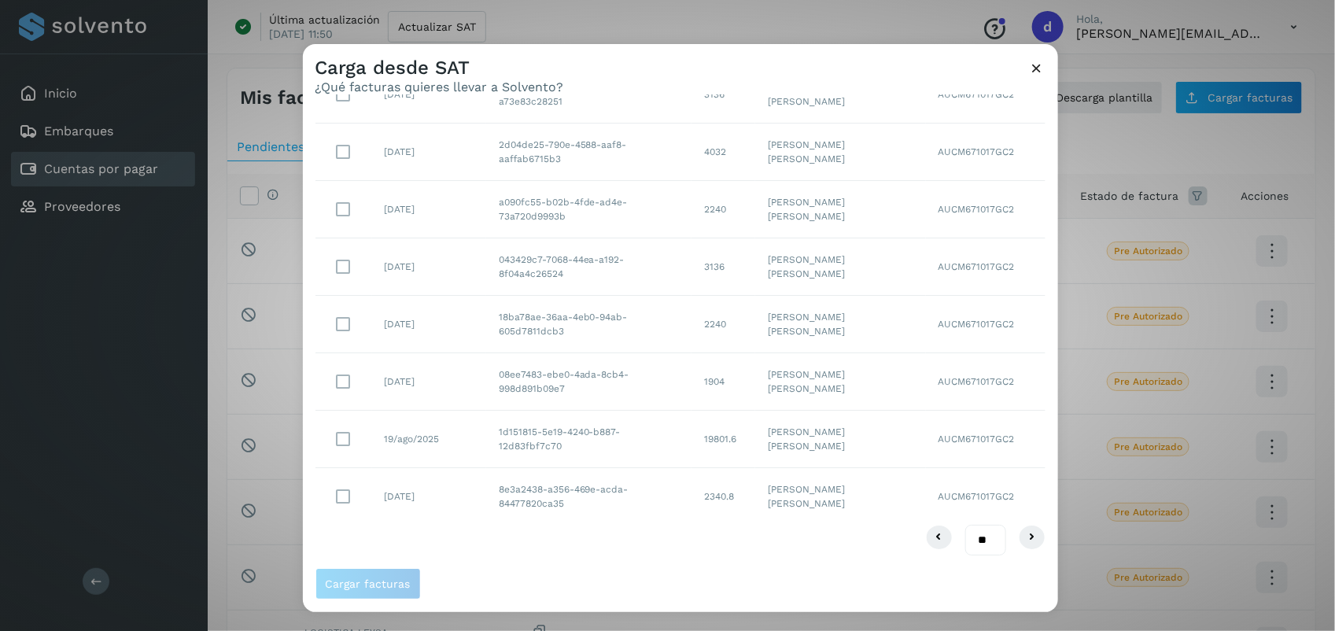
click at [971, 549] on select "** ** **" at bounding box center [985, 540] width 41 height 31
select select "**"
click at [965, 525] on select "** ** **" at bounding box center [985, 540] width 41 height 31
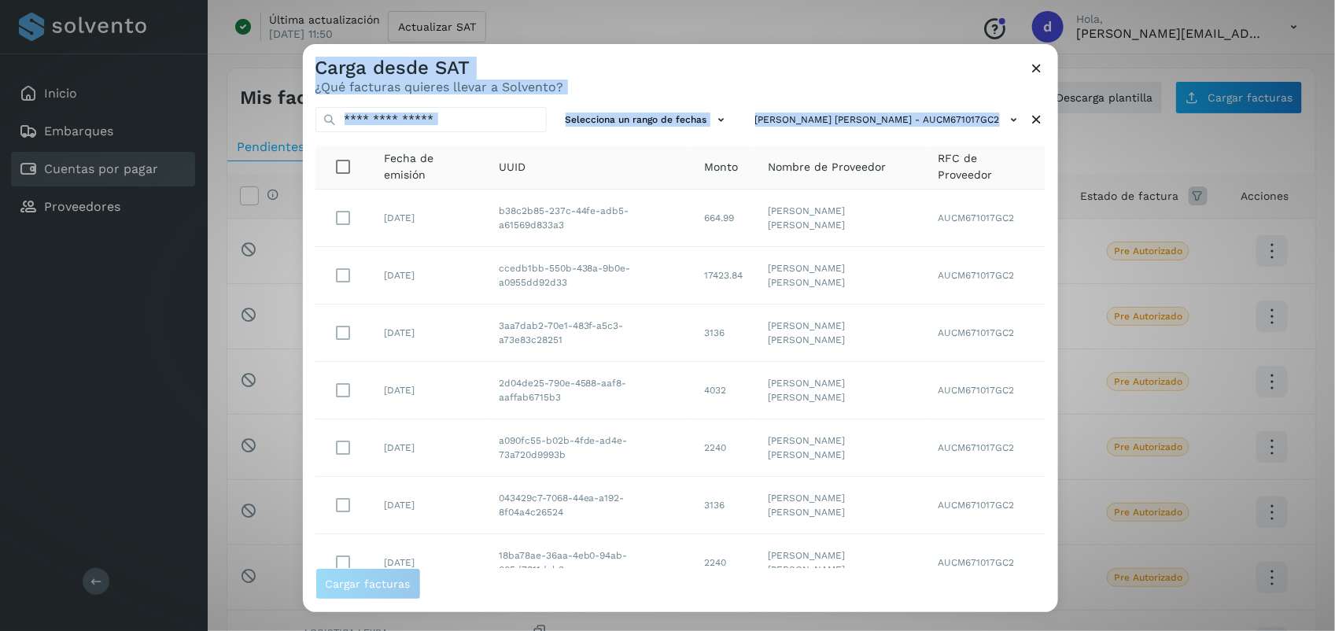
drag, startPoint x: 1058, startPoint y: 342, endPoint x: 1050, endPoint y: 532, distance: 190.5
click at [1050, 532] on div "Carga desde SAT ¿Qué facturas quieres llevar a Solvento? Selecciona un rango de…" at bounding box center [667, 315] width 1335 height 631
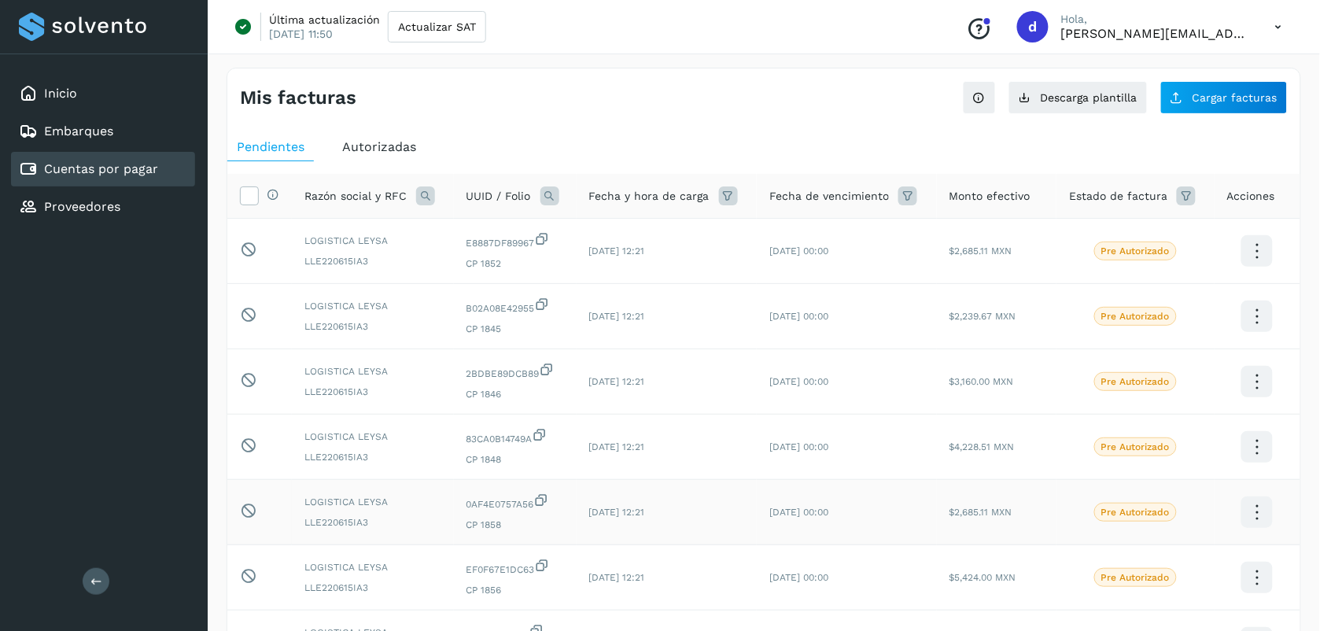
click at [1050, 532] on td "$2,685.11 MXN" at bounding box center [997, 512] width 120 height 65
click at [1203, 114] on button "Cargar facturas" at bounding box center [1223, 97] width 127 height 33
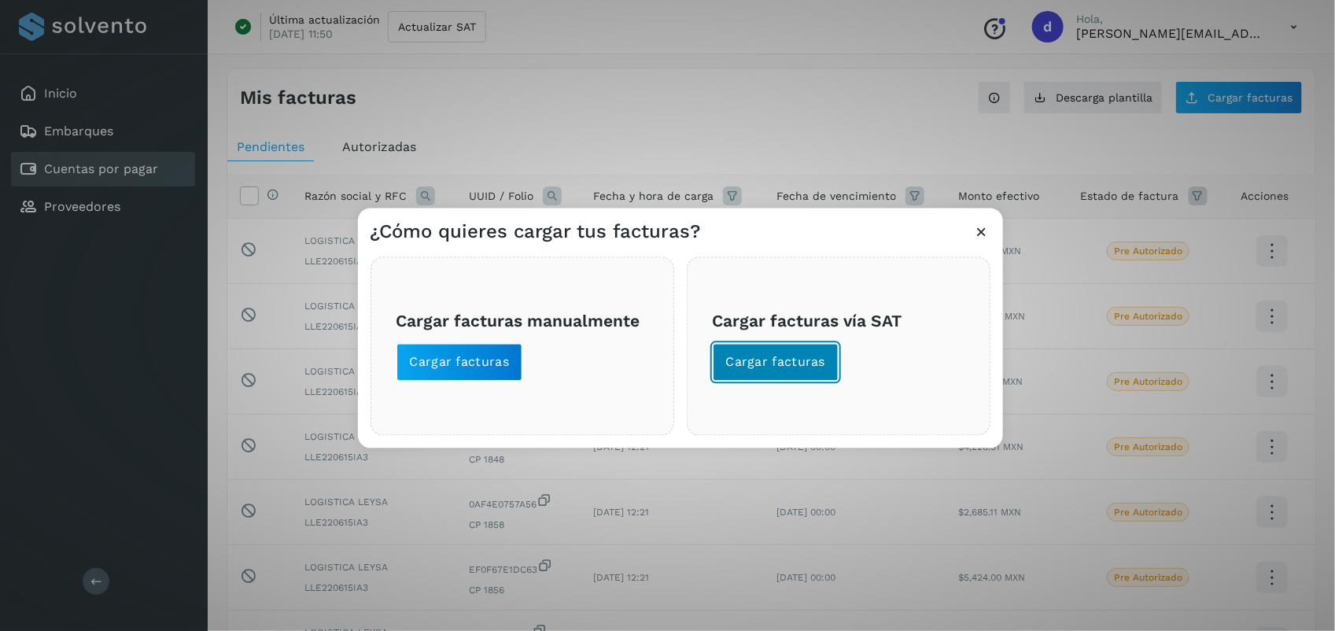
click at [800, 372] on button "Cargar facturas" at bounding box center [776, 363] width 127 height 38
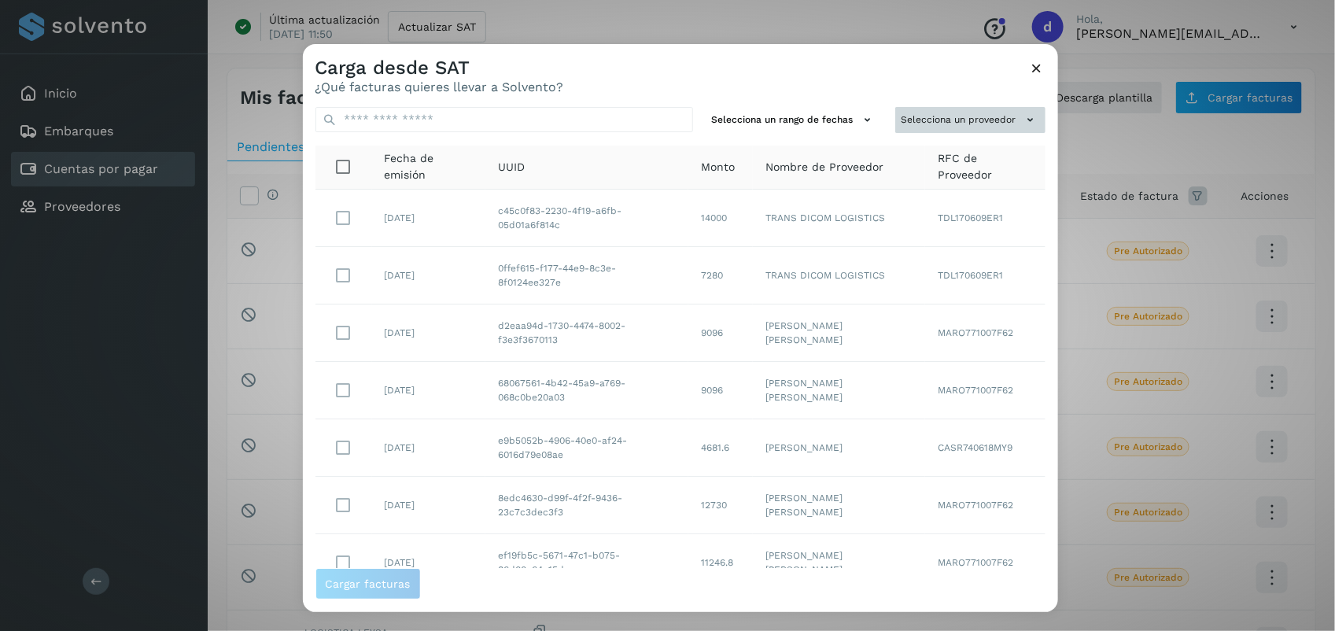
click at [995, 118] on button "Selecciona un proveedor" at bounding box center [970, 120] width 150 height 26
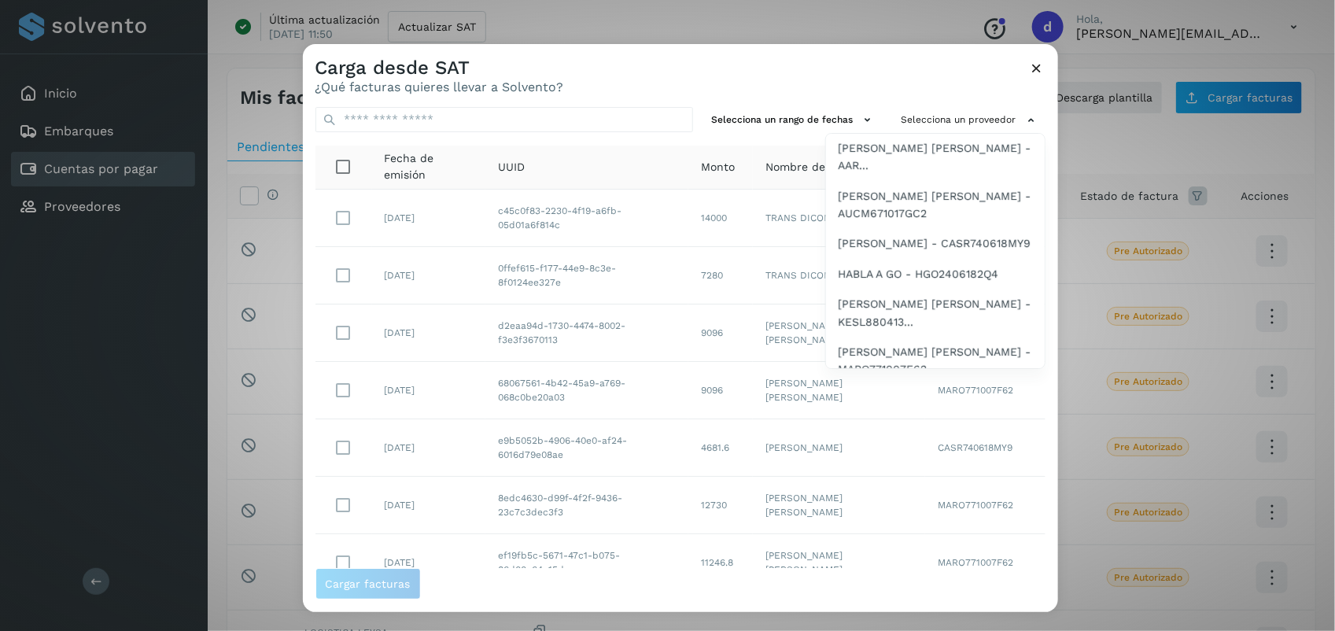
scroll to position [1048, 0]
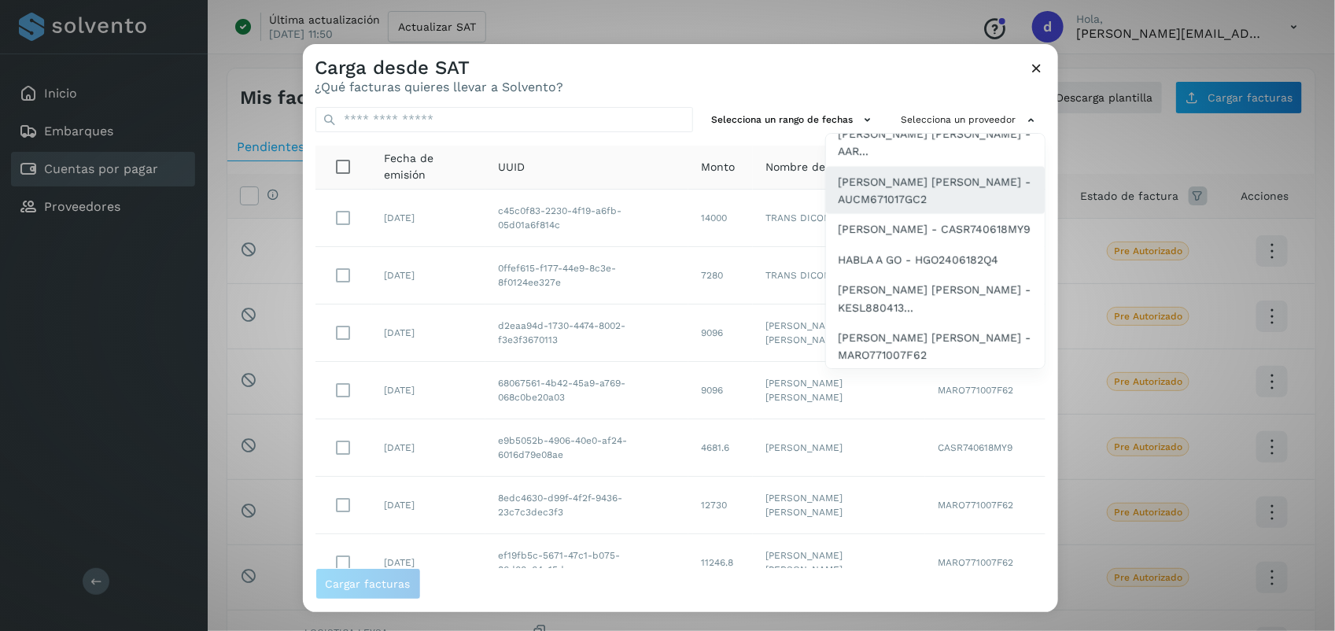
click at [889, 195] on span "[PERSON_NAME] [PERSON_NAME] - AUCM671017GC2" at bounding box center [934, 190] width 193 height 35
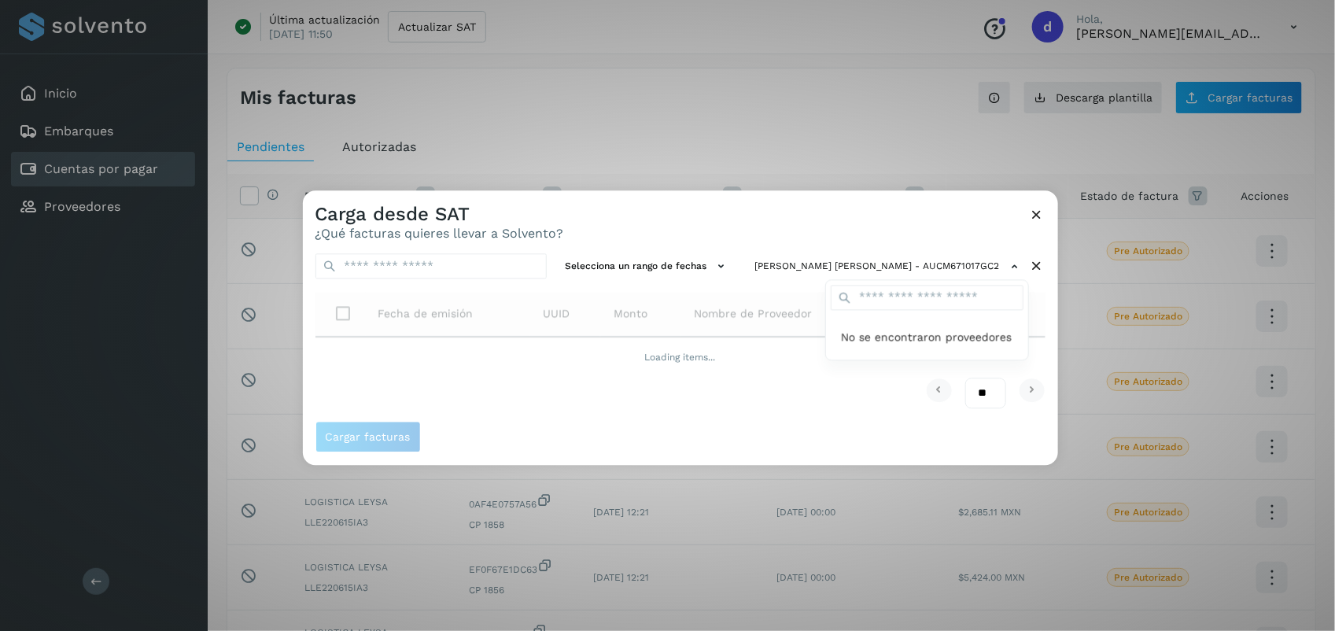
click at [985, 403] on div at bounding box center [970, 505] width 1335 height 631
click at [985, 396] on select "** ** **" at bounding box center [985, 392] width 41 height 31
select select "**"
click at [965, 377] on select "** ** **" at bounding box center [985, 392] width 41 height 31
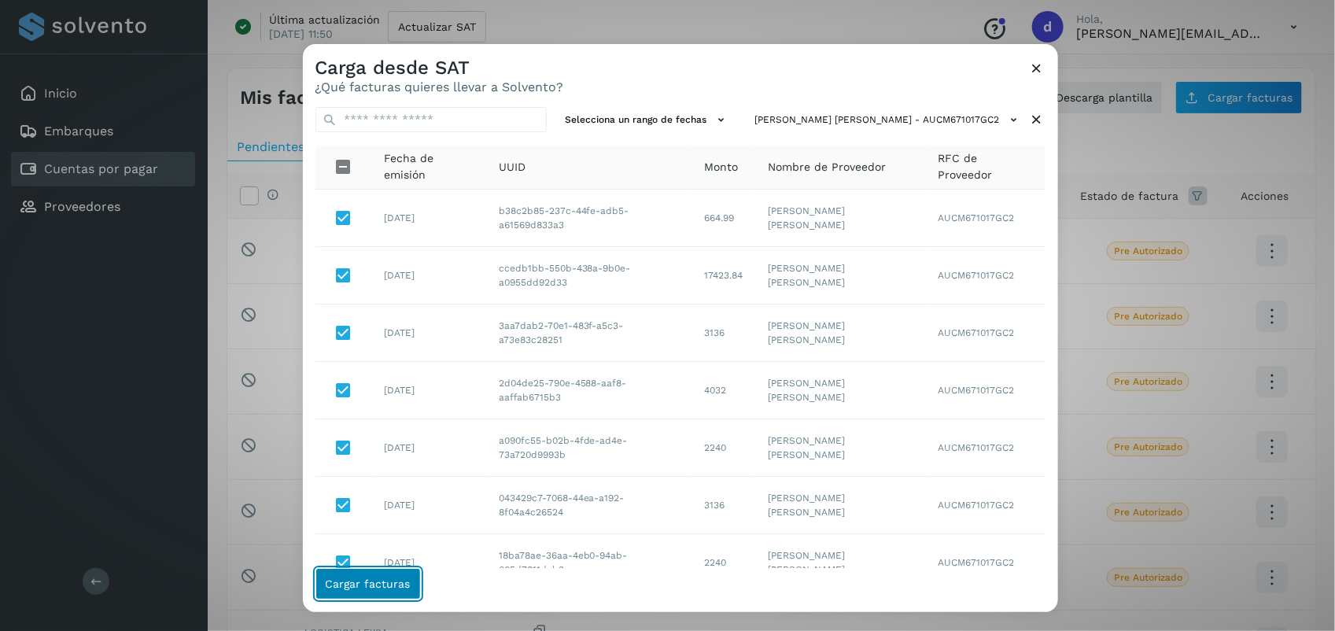
click at [352, 584] on span "Cargar facturas" at bounding box center [368, 583] width 85 height 11
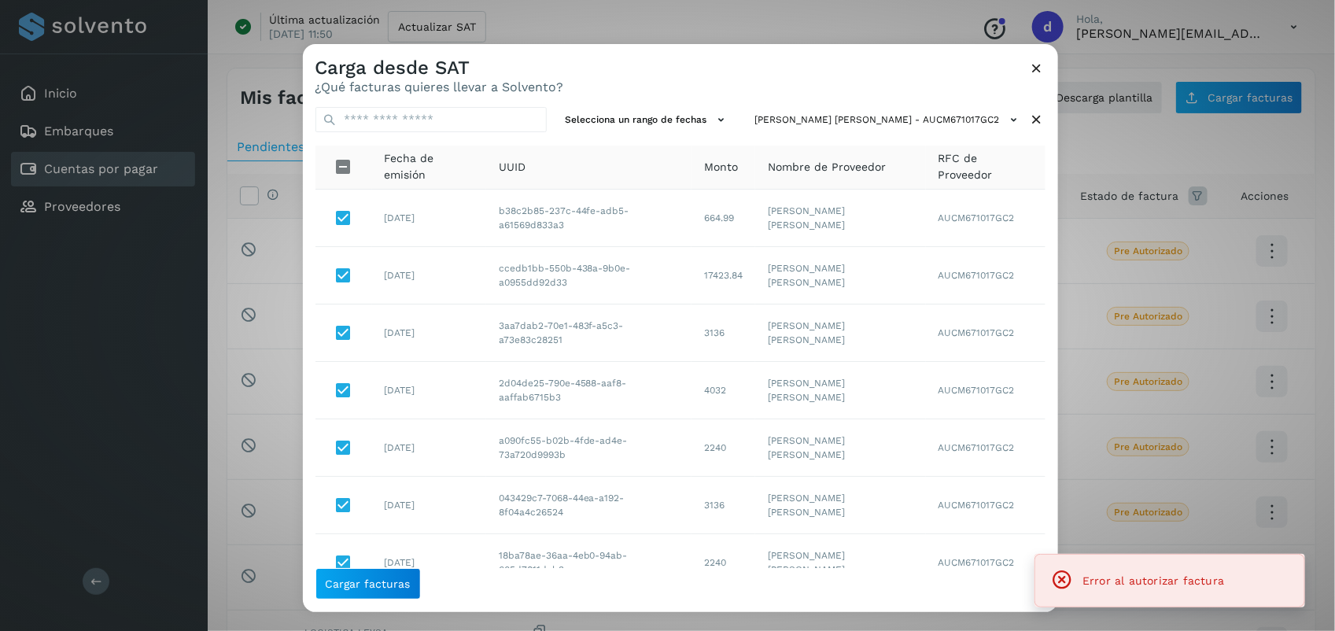
click at [1029, 68] on icon at bounding box center [1037, 68] width 17 height 17
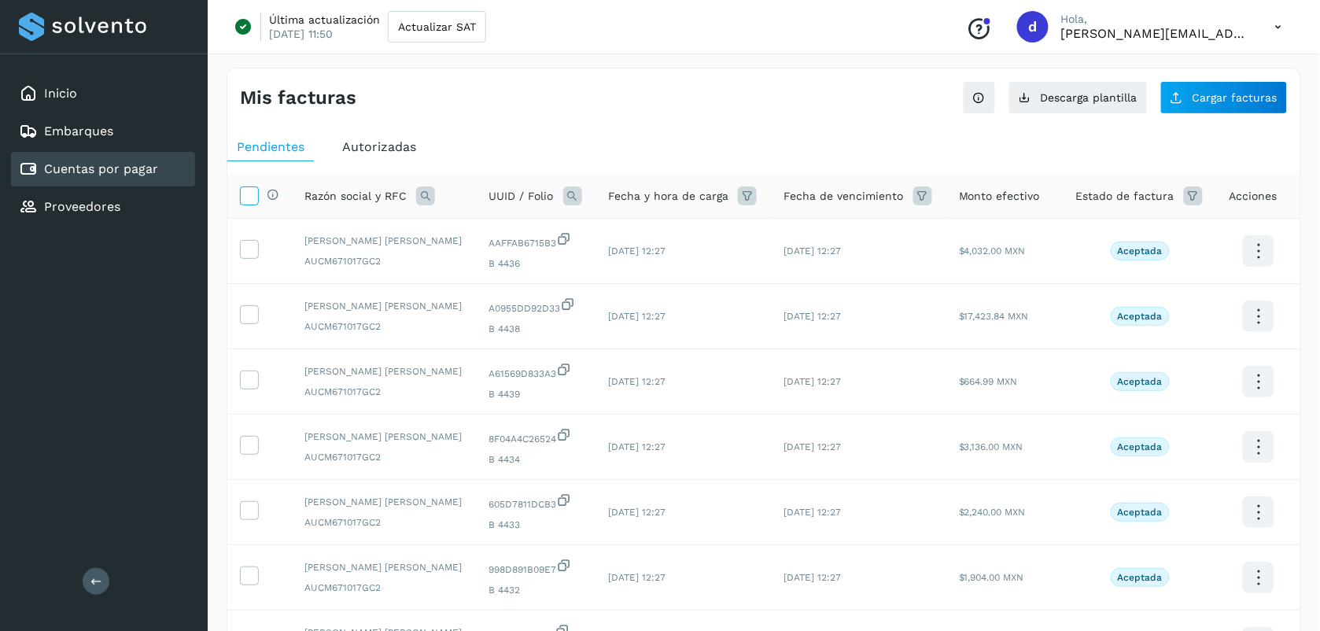
click at [249, 203] on icon at bounding box center [249, 194] width 17 height 17
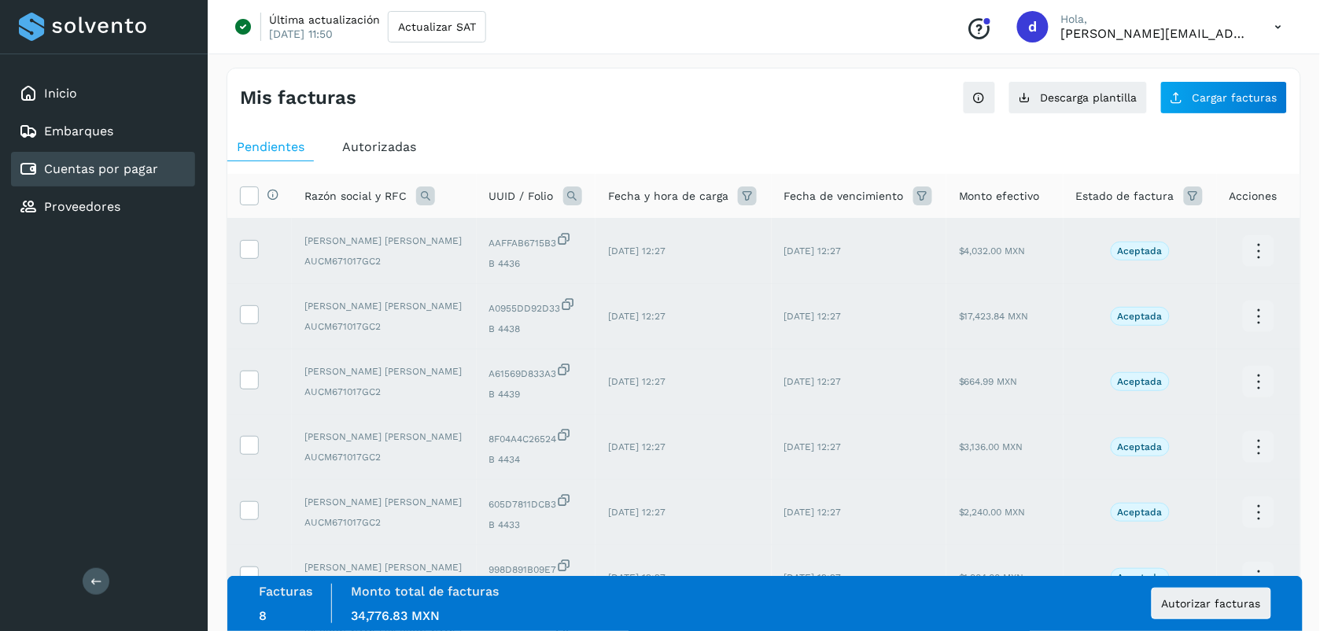
click at [569, 146] on ul "Pendientes Autorizadas" at bounding box center [763, 147] width 1073 height 28
click at [1256, 604] on span "Autorizar facturas" at bounding box center [1211, 603] width 99 height 11
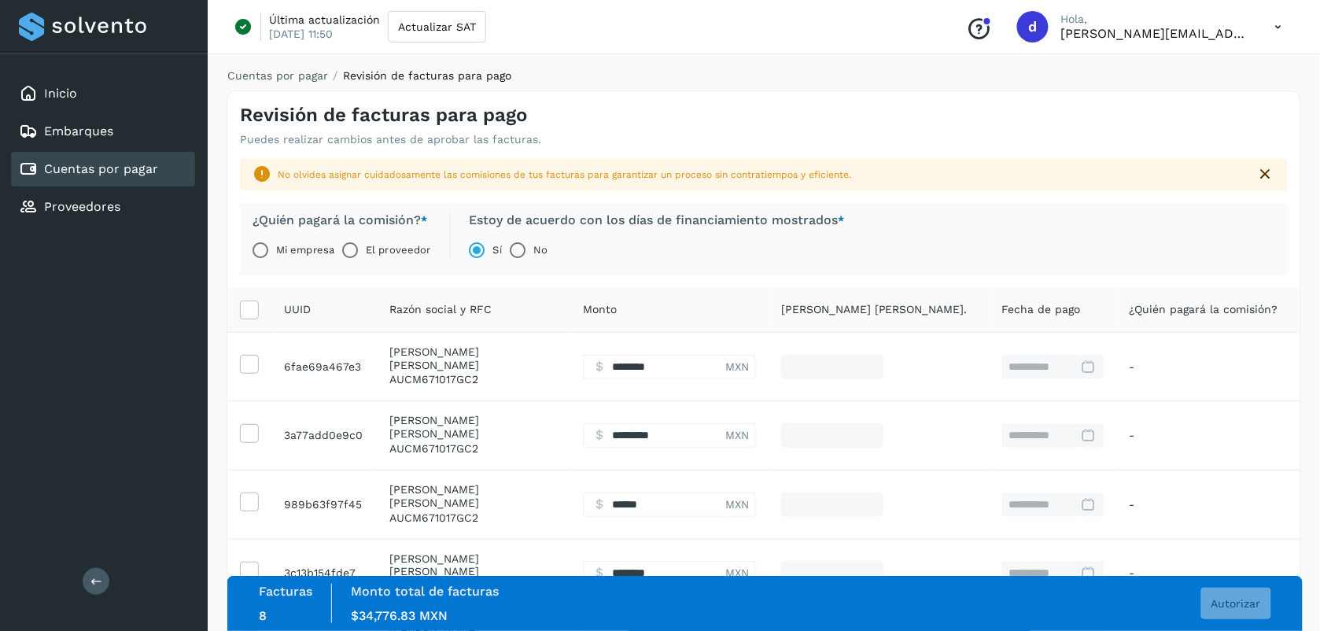
click at [376, 246] on label "El proveedor" at bounding box center [398, 249] width 64 height 31
click at [587, 115] on div "Revisión de facturas para pago Puedes realizar cambios antes de aprobar las fac…" at bounding box center [502, 125] width 524 height 42
click at [1253, 609] on button "Autorizar" at bounding box center [1236, 602] width 70 height 31
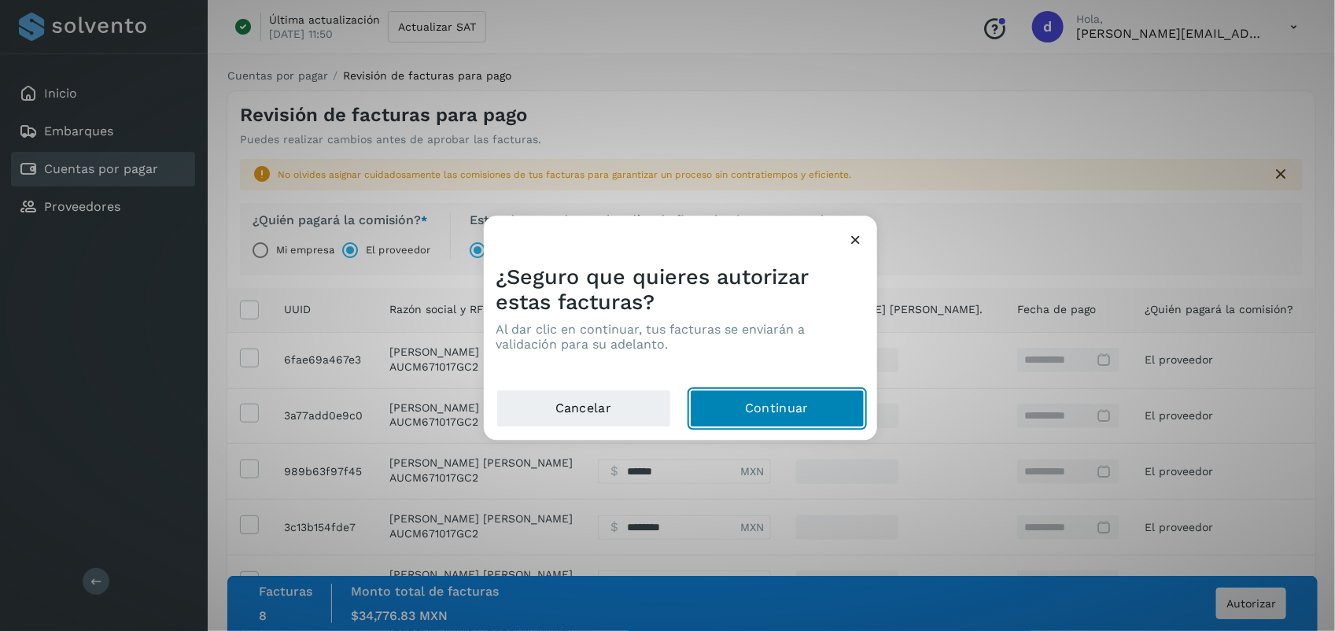
click at [822, 409] on button "Continuar" at bounding box center [777, 409] width 175 height 38
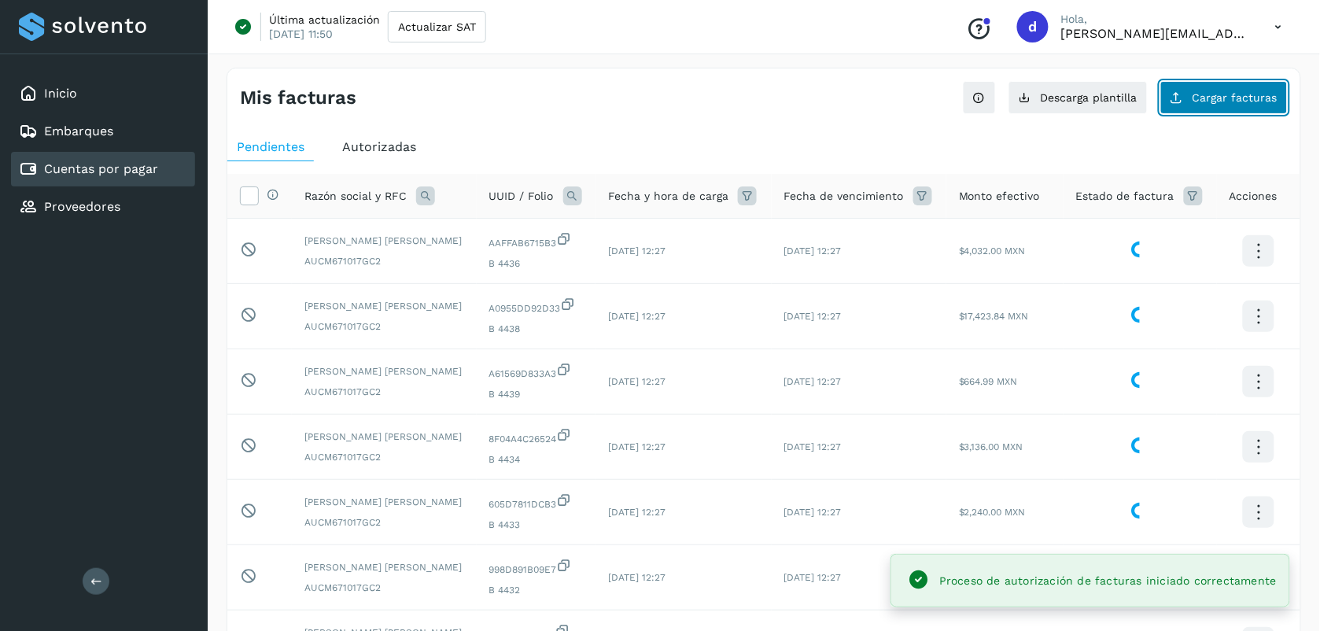
click at [1236, 103] on span "Cargar facturas" at bounding box center [1234, 97] width 85 height 11
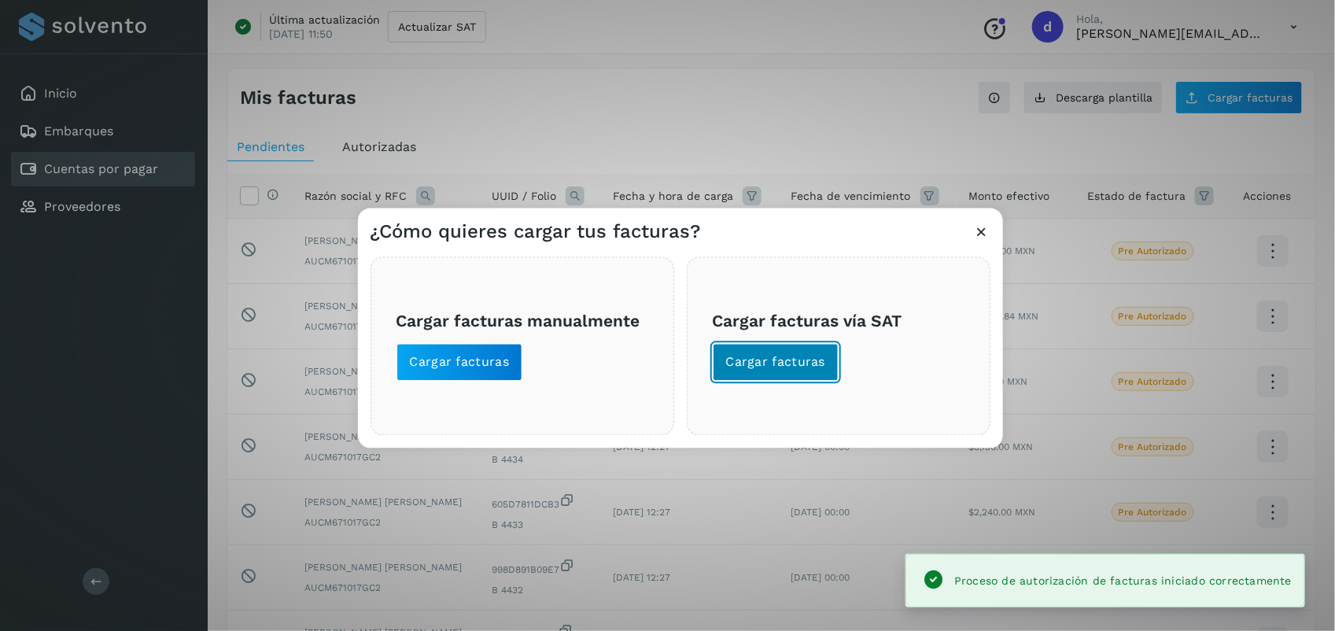
click at [779, 374] on button "Cargar facturas" at bounding box center [776, 363] width 127 height 38
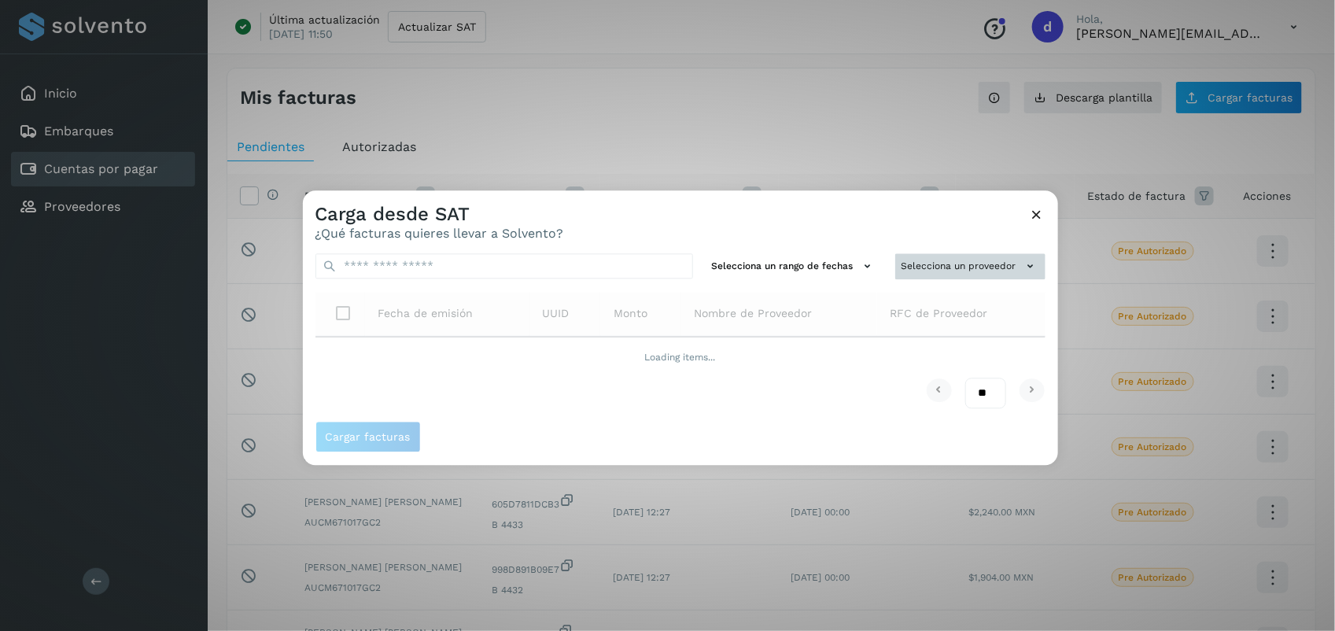
click at [979, 263] on button "Selecciona un proveedor" at bounding box center [970, 266] width 150 height 26
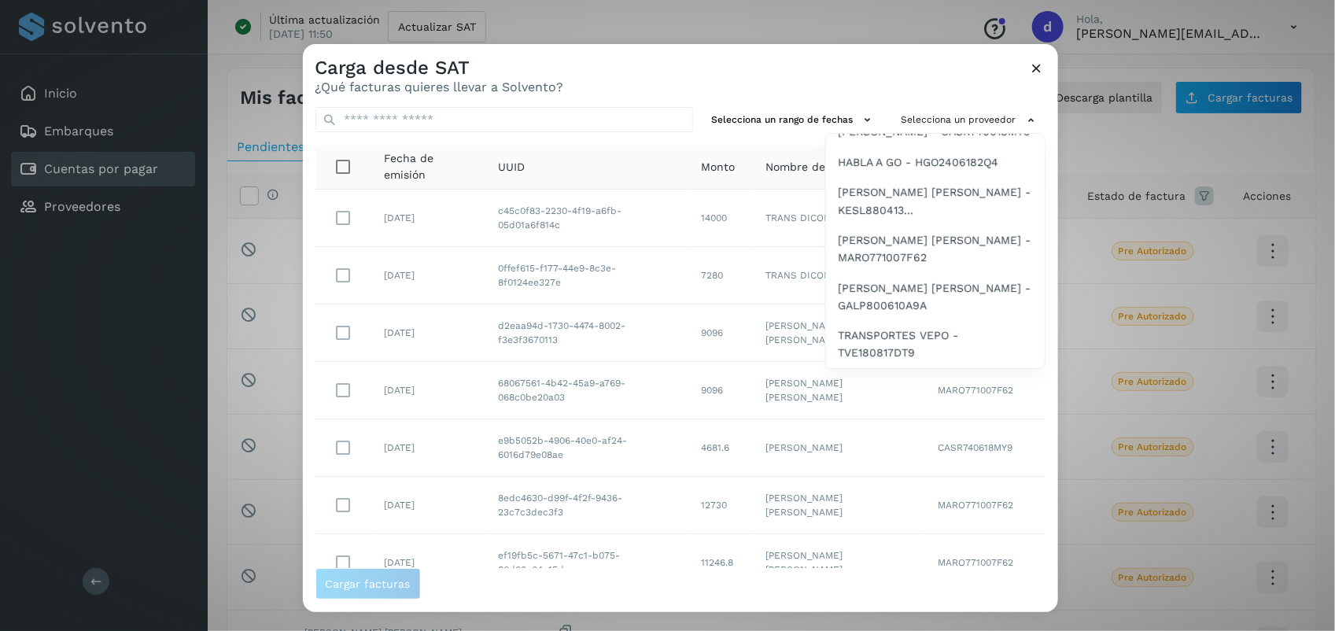
scroll to position [1181, 0]
click at [875, 238] on span "[PERSON_NAME] [PERSON_NAME] - MARO771007F62" at bounding box center [934, 248] width 193 height 35
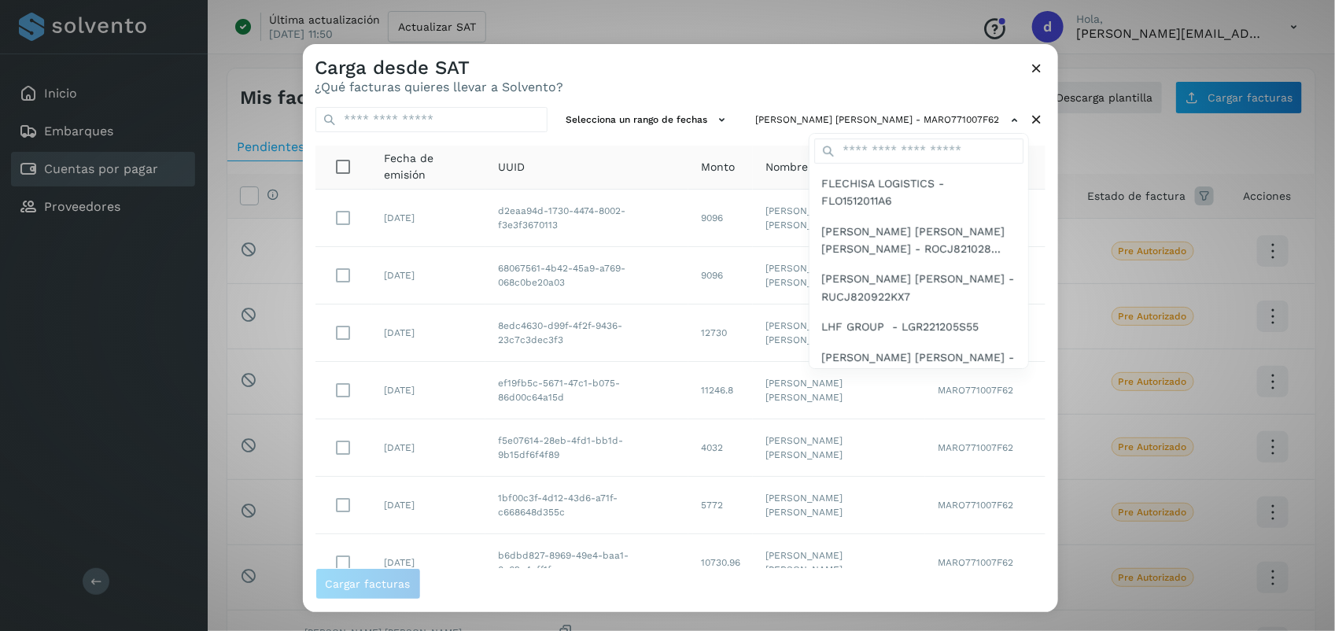
click at [910, 95] on div at bounding box center [970, 359] width 1335 height 631
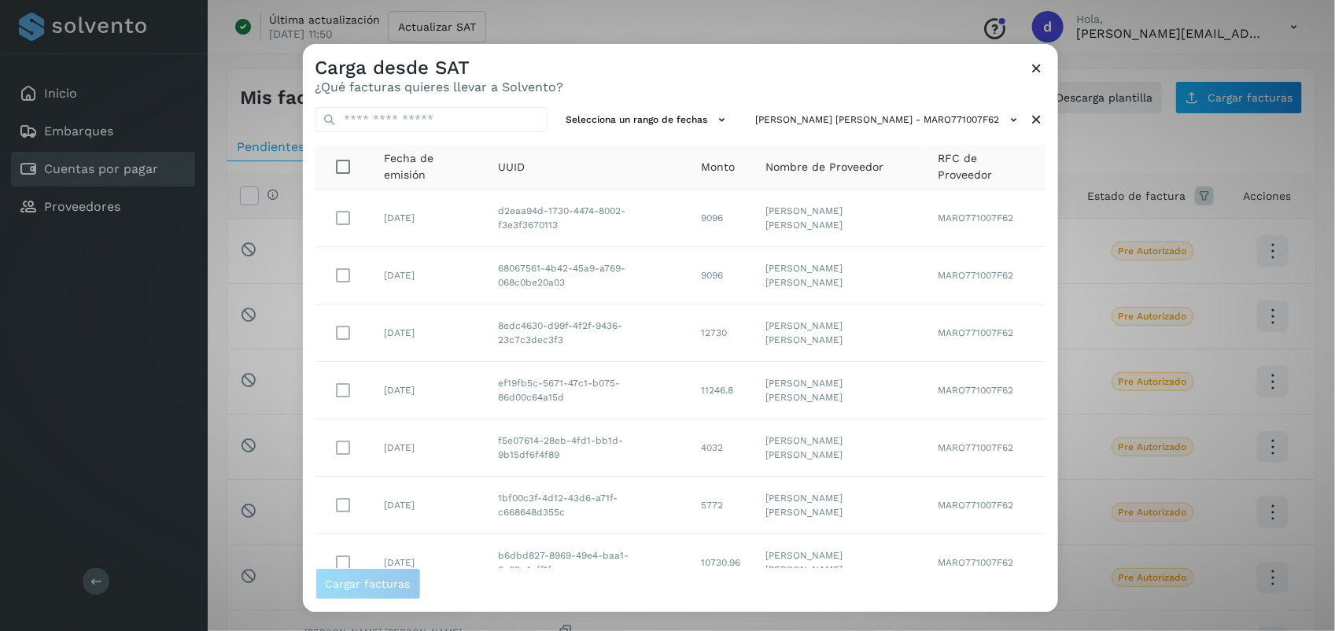
click at [657, 89] on div "Carga desde SAT ¿Qué facturas quieres llevar a Solvento?" at bounding box center [680, 69] width 755 height 50
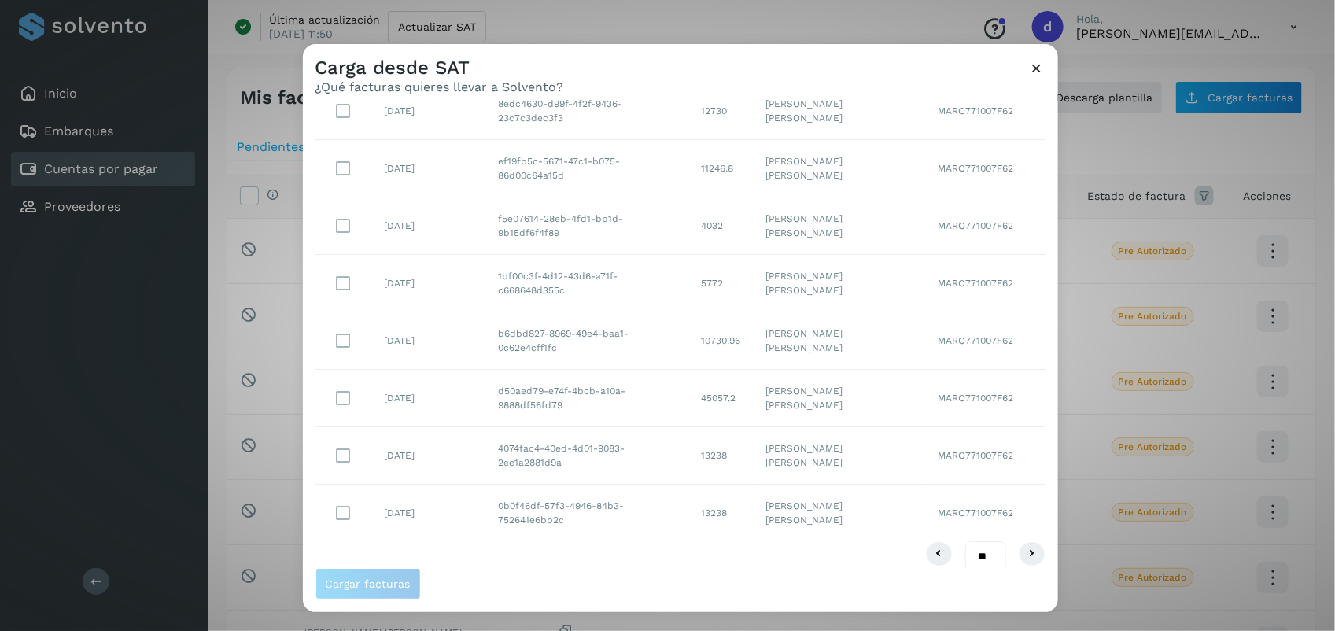
scroll to position [241, 0]
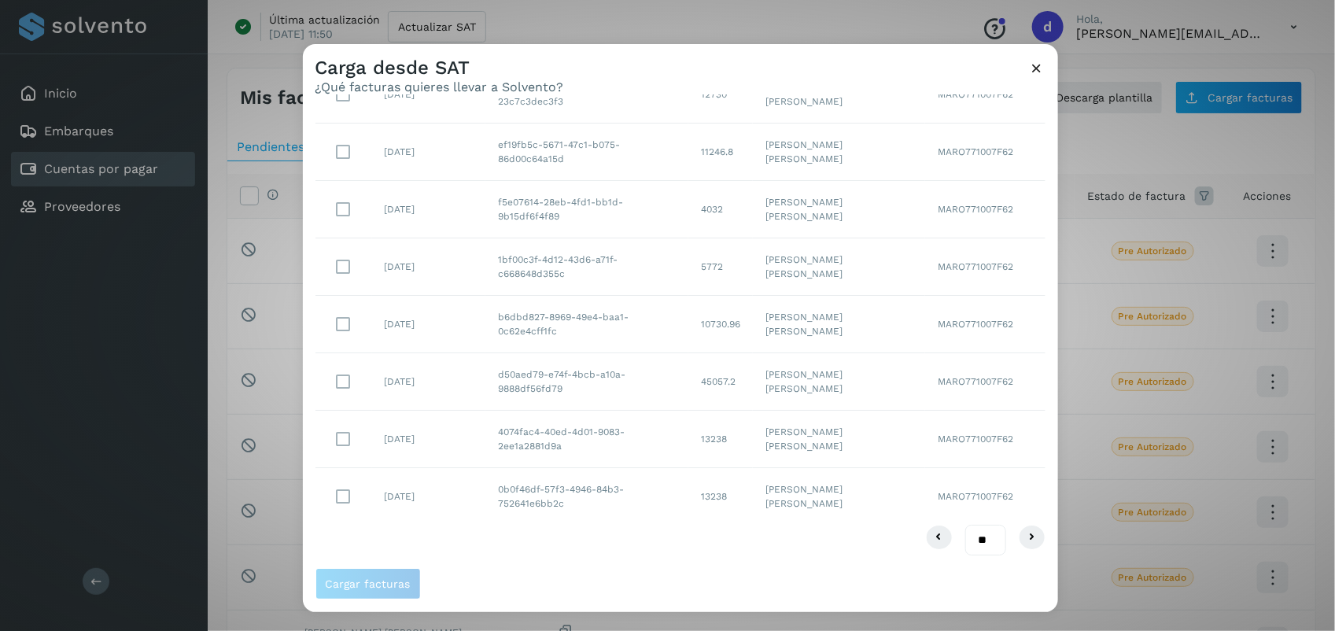
click at [965, 547] on select "** ** **" at bounding box center [985, 540] width 41 height 31
select select "**"
click at [965, 525] on select "** ** **" at bounding box center [985, 540] width 41 height 31
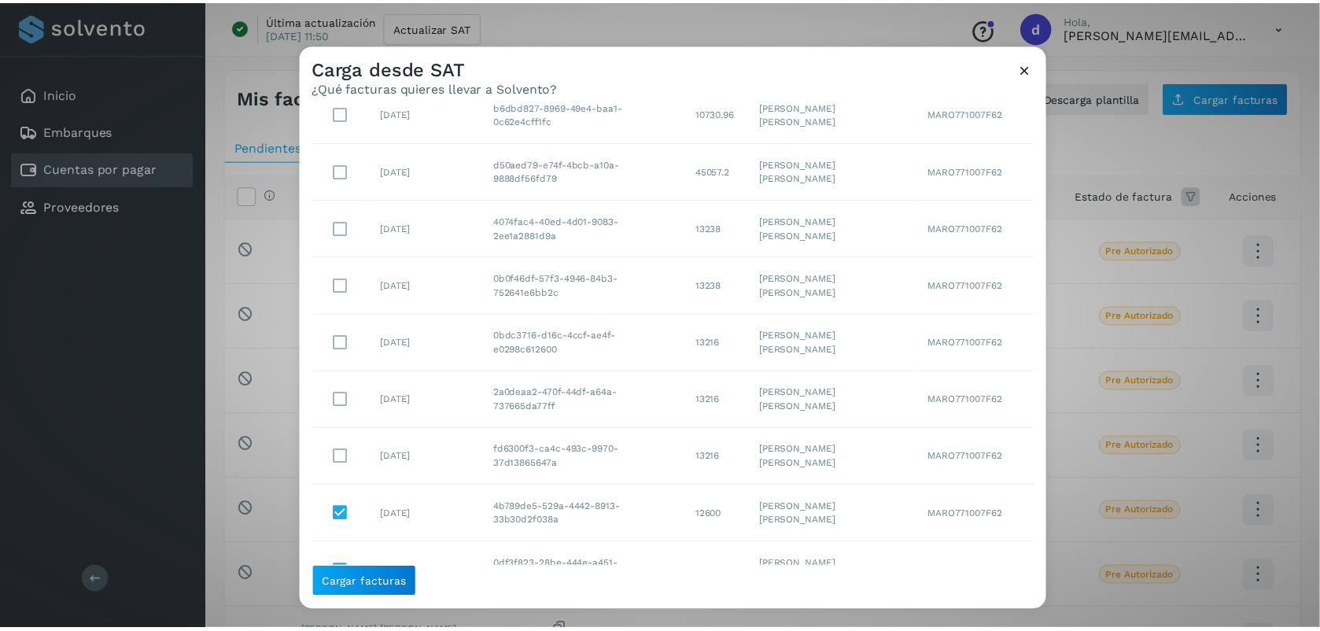
scroll to position [443, 0]
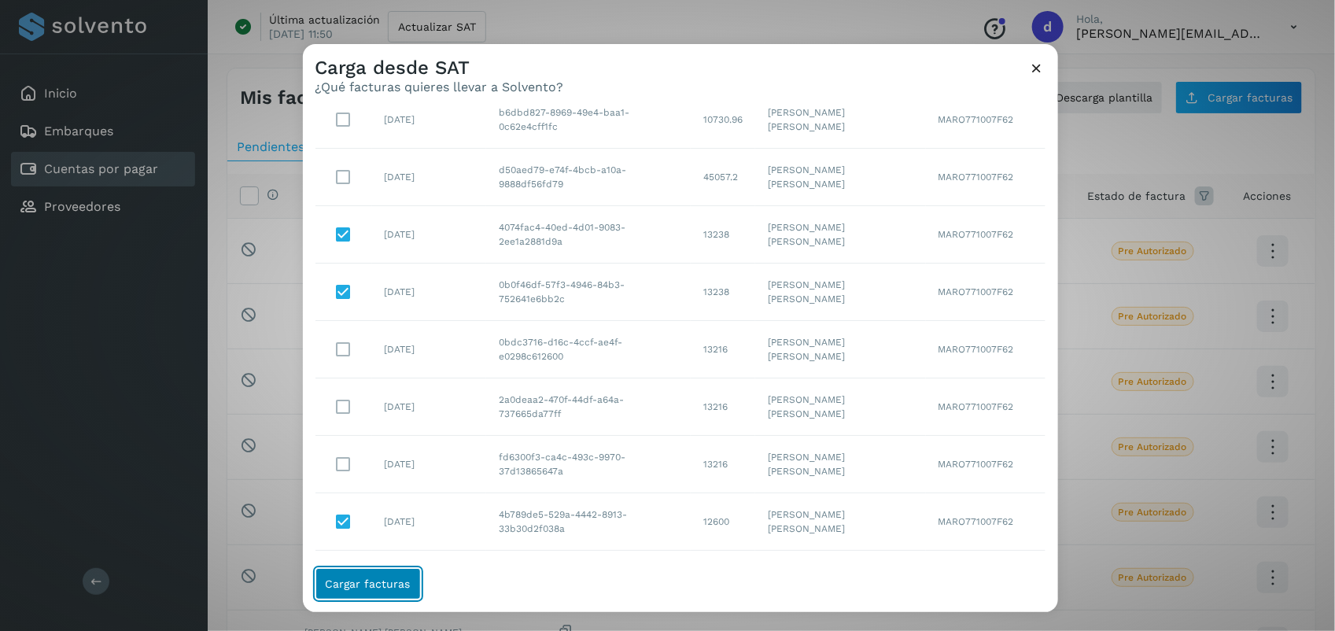
click at [385, 579] on span "Cargar facturas" at bounding box center [368, 583] width 85 height 11
click at [1037, 67] on icon at bounding box center [1037, 68] width 17 height 17
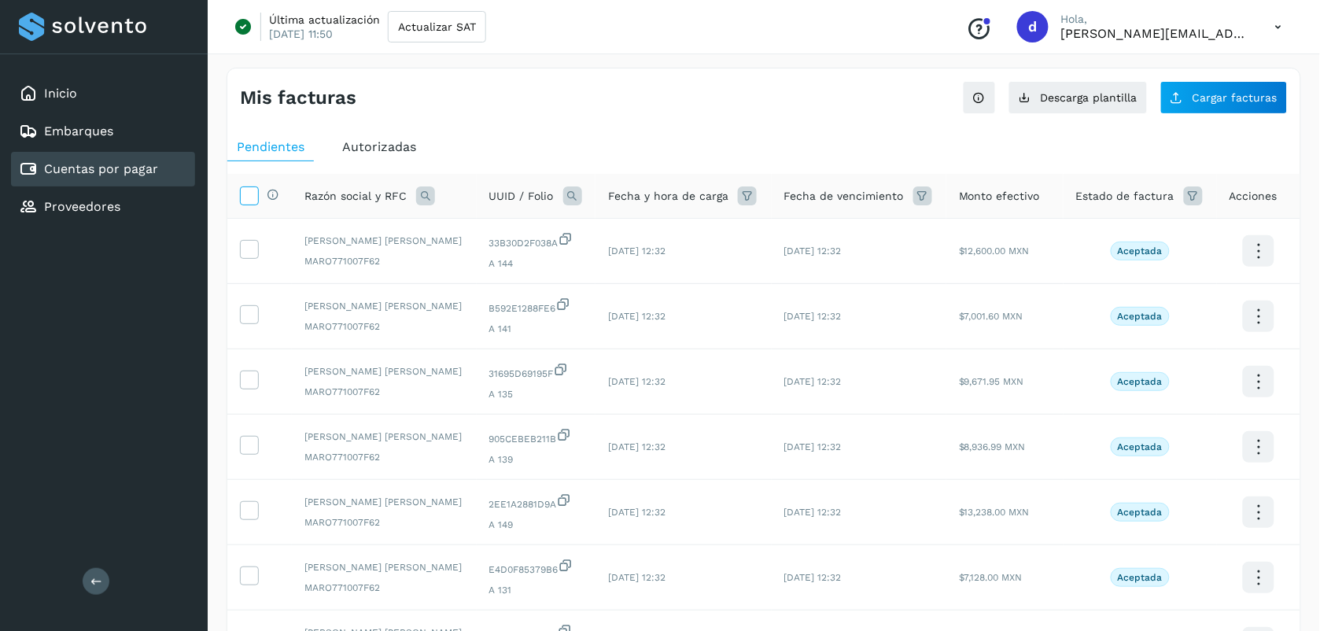
click at [254, 205] on label at bounding box center [249, 195] width 19 height 19
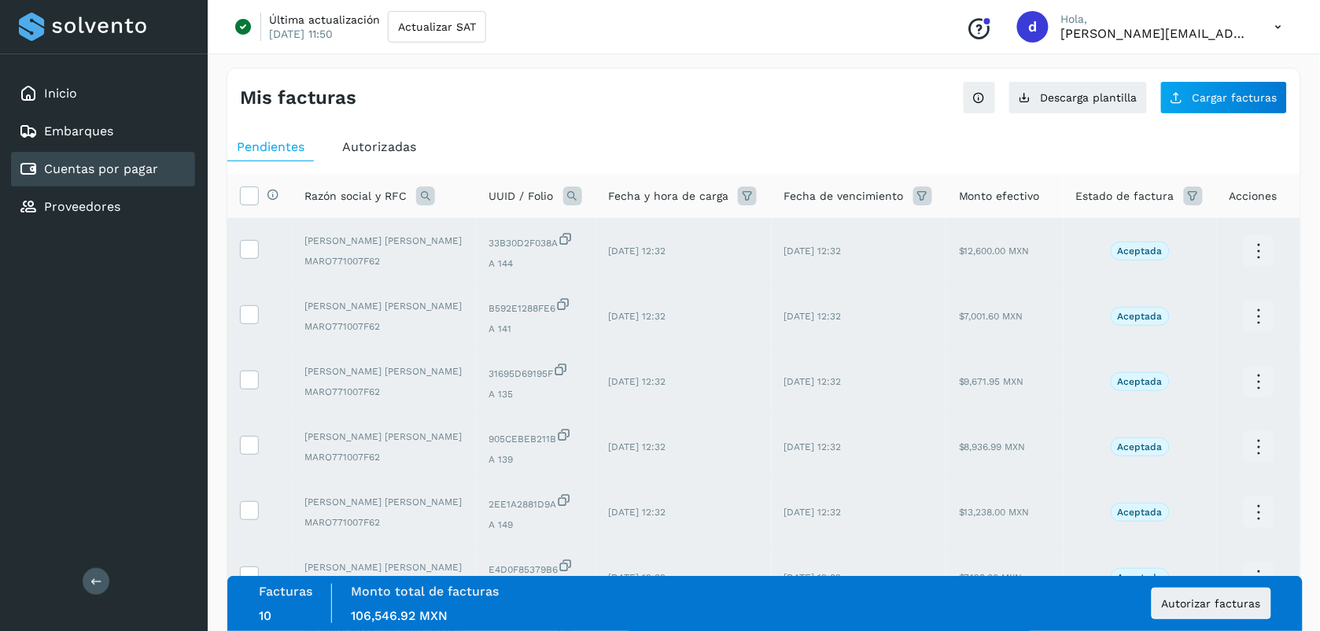
scroll to position [378, 0]
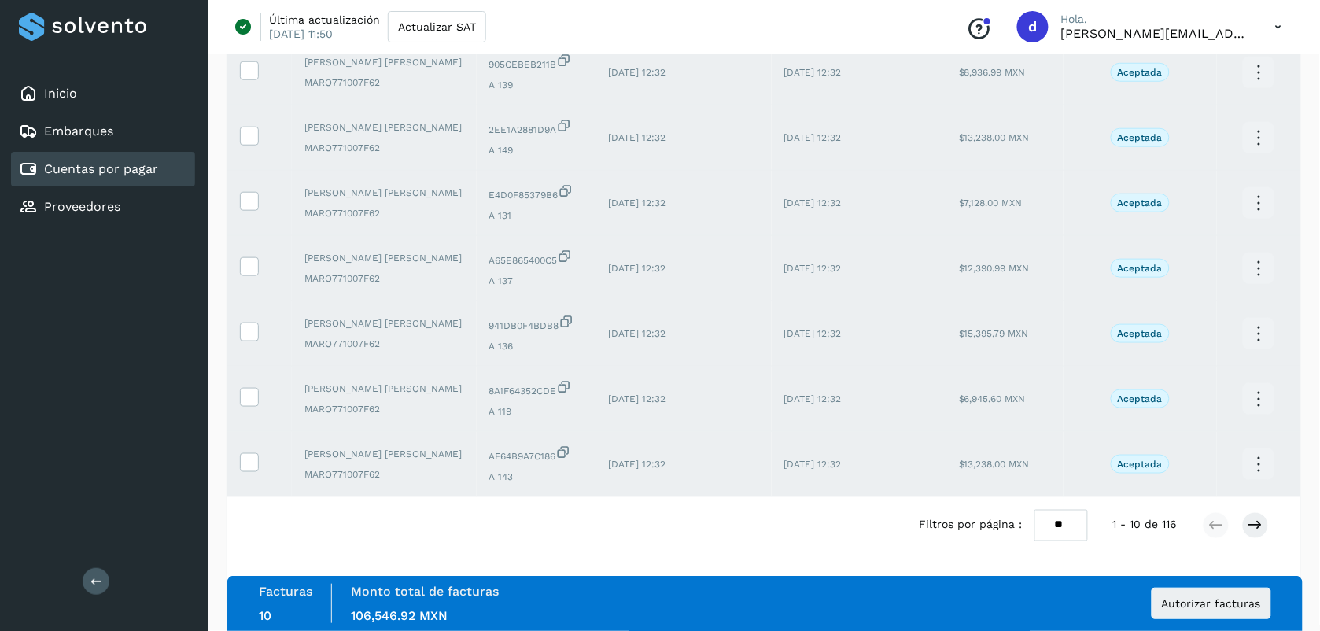
click at [1066, 519] on select "** ** **" at bounding box center [1060, 525] width 53 height 31
select select "**"
click at [1034, 510] on select "** ** **" at bounding box center [1060, 525] width 53 height 31
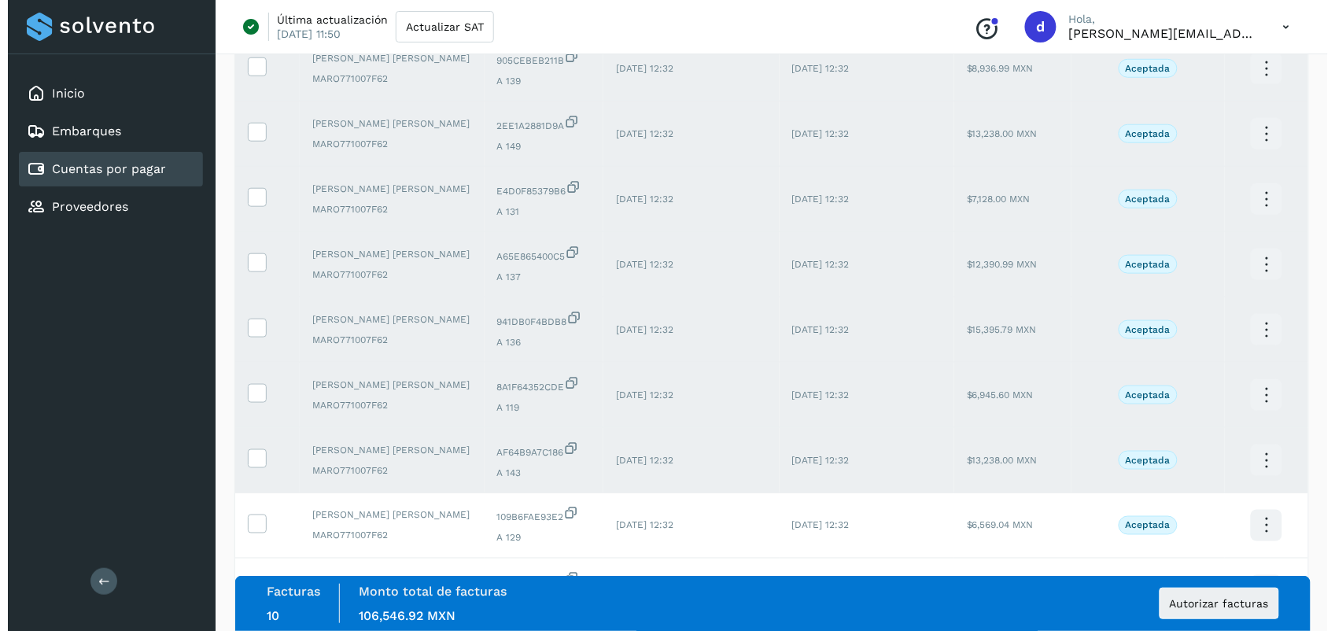
scroll to position [0, 0]
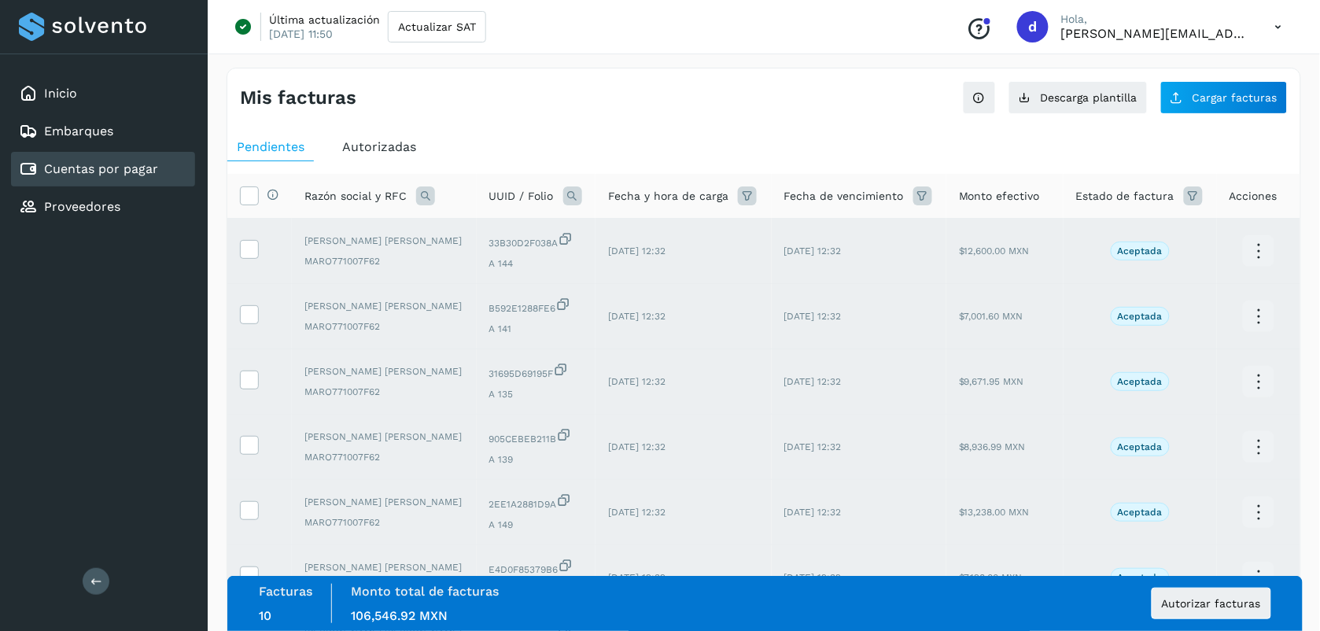
click at [244, 208] on th "Selecciona todas las facturas disponibles para autorización" at bounding box center [259, 196] width 64 height 45
click at [245, 203] on icon at bounding box center [249, 194] width 17 height 17
click at [545, 107] on div "Mis facturas" at bounding box center [502, 98] width 524 height 23
click at [1162, 611] on button "Autorizar facturas" at bounding box center [1211, 602] width 120 height 31
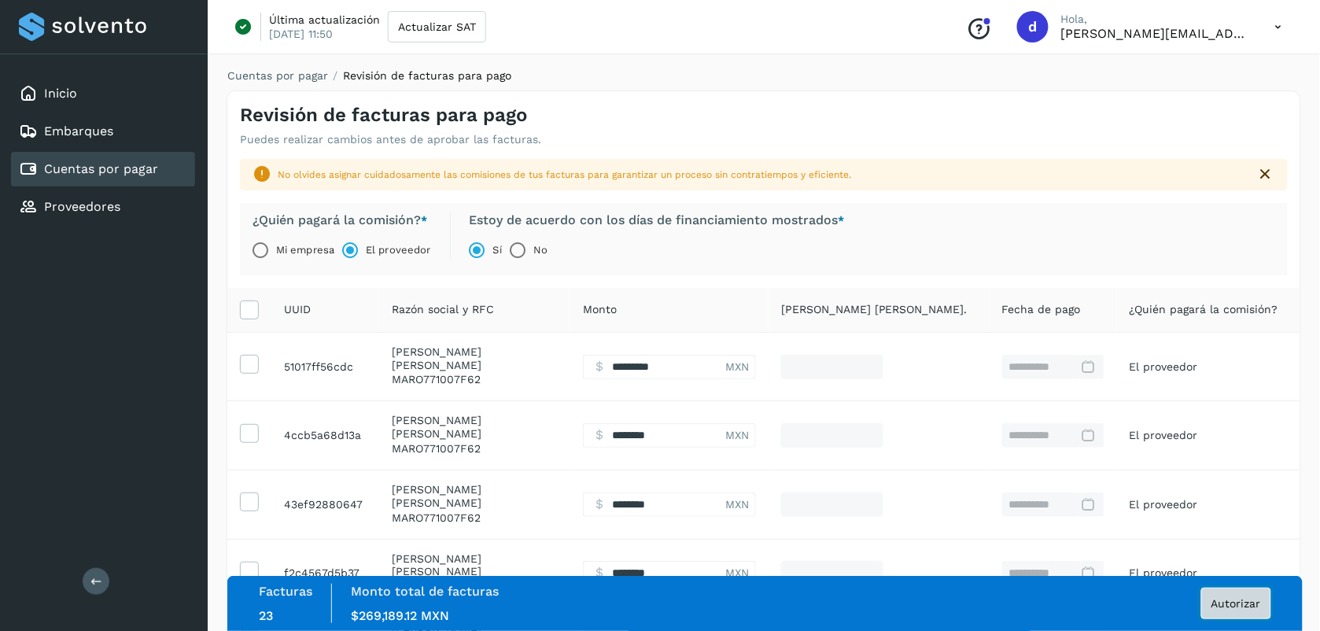
click at [1247, 603] on span "Autorizar" at bounding box center [1236, 603] width 50 height 11
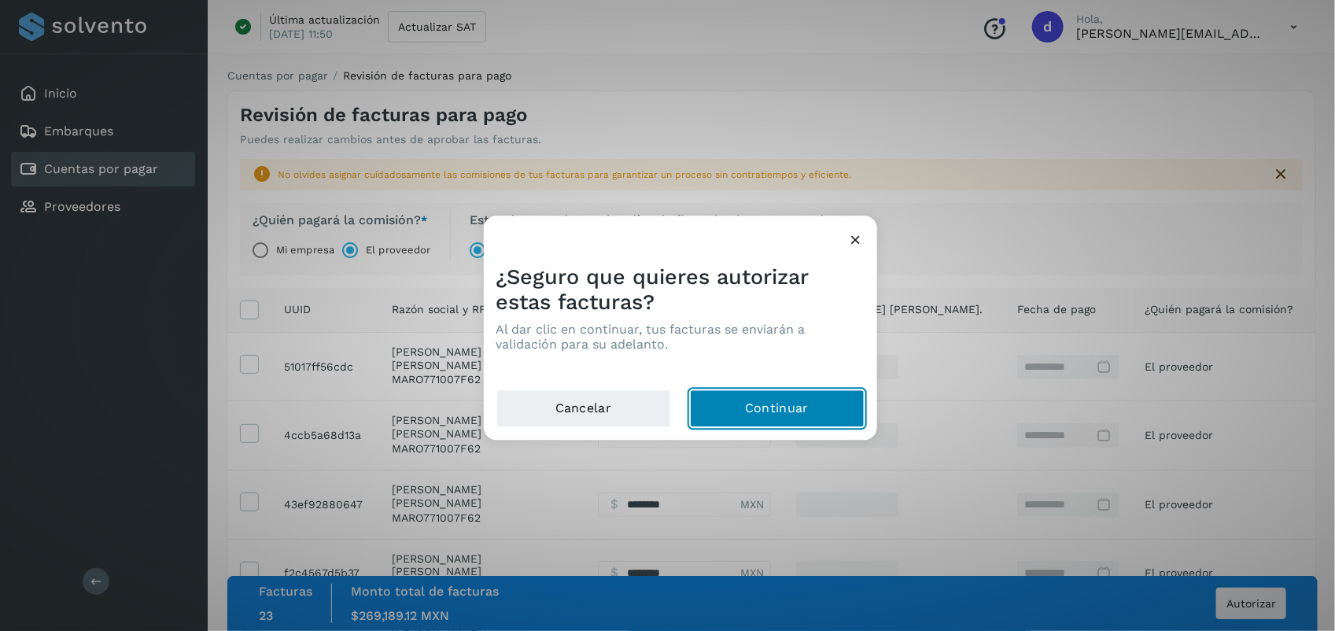
click at [811, 407] on button "Continuar" at bounding box center [777, 409] width 175 height 38
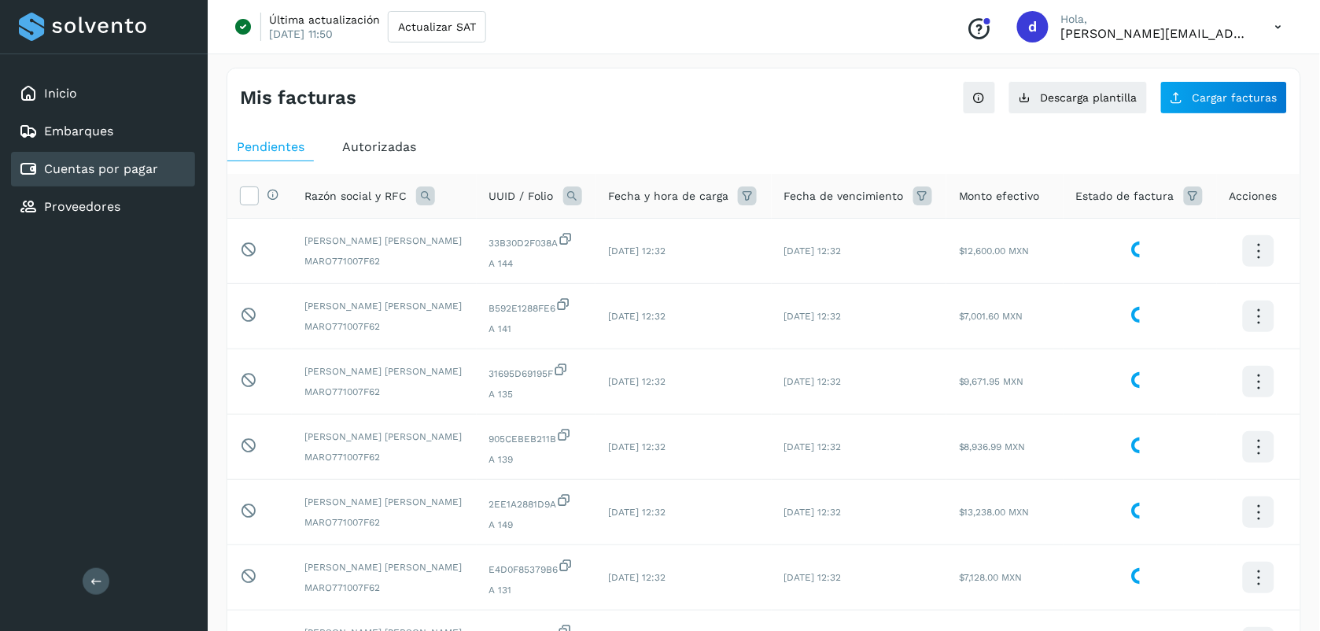
click at [89, 570] on button at bounding box center [96, 581] width 27 height 27
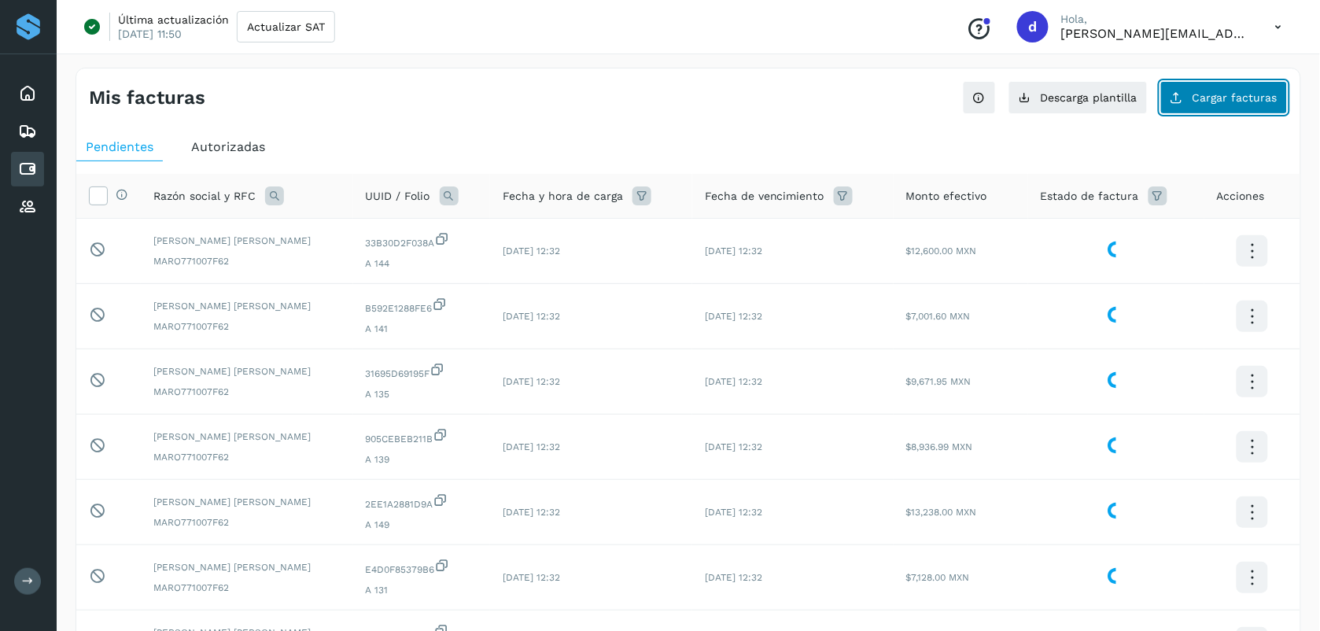
click at [1250, 101] on span "Cargar facturas" at bounding box center [1234, 97] width 85 height 11
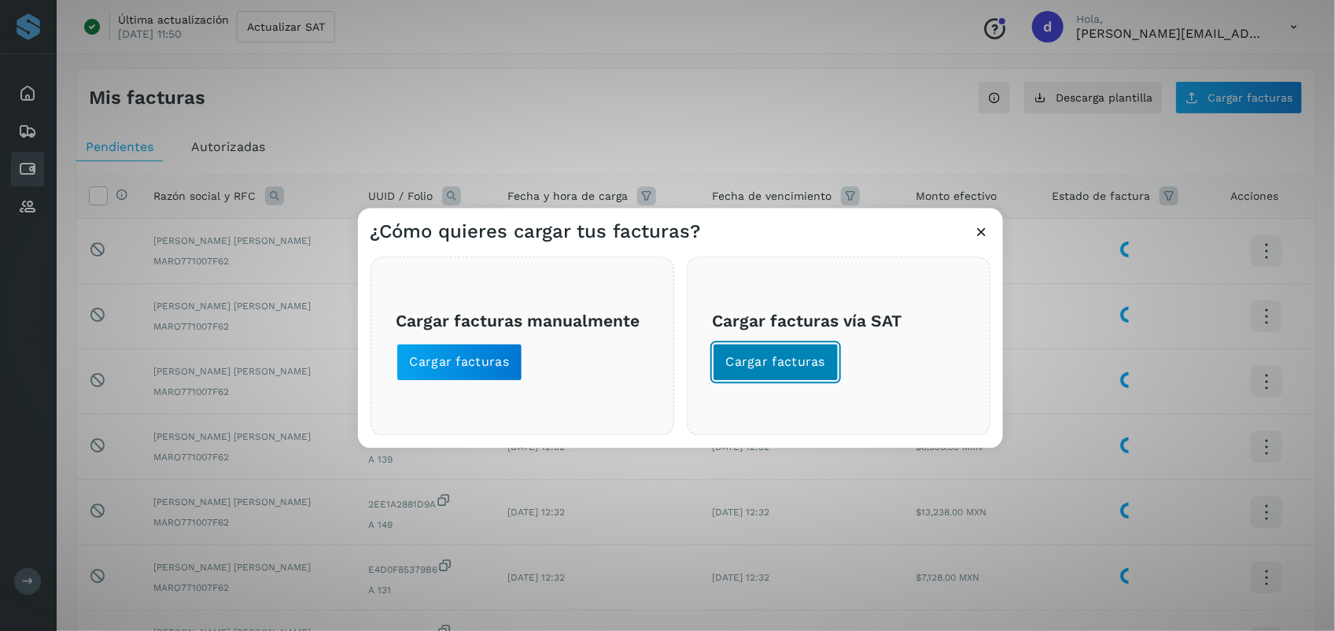
click at [790, 355] on span "Cargar facturas" at bounding box center [776, 362] width 100 height 17
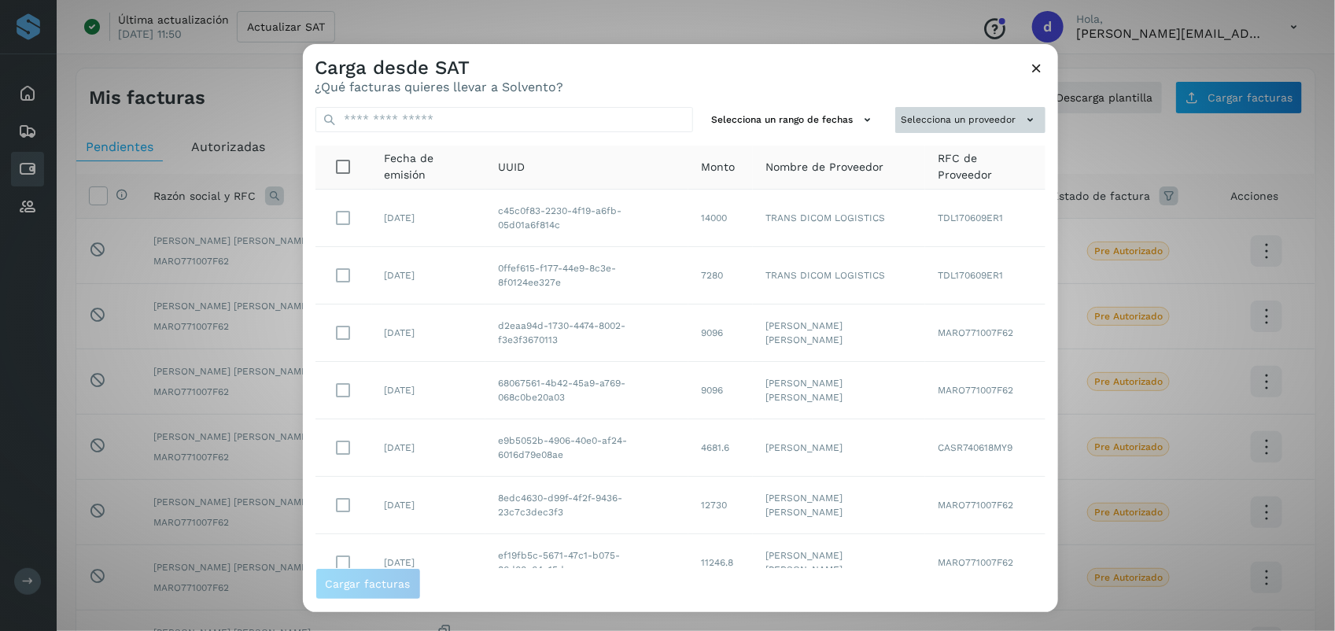
click at [936, 127] on button "Selecciona un proveedor" at bounding box center [970, 120] width 150 height 26
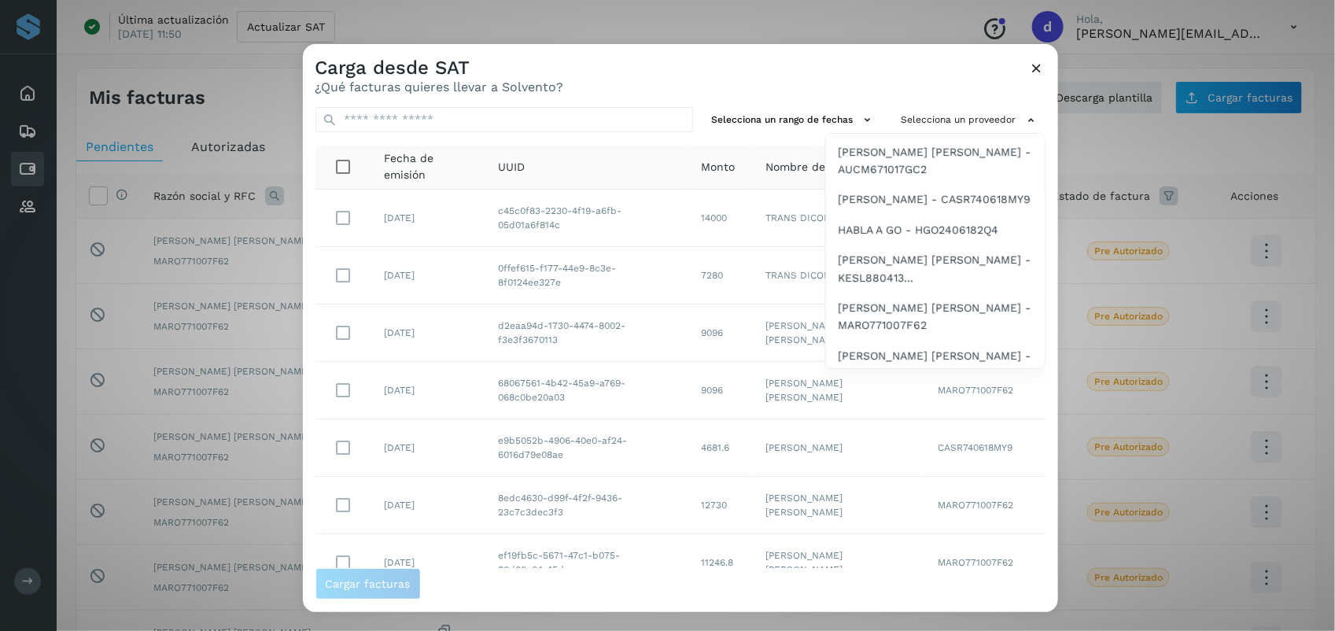
scroll to position [1085, 0]
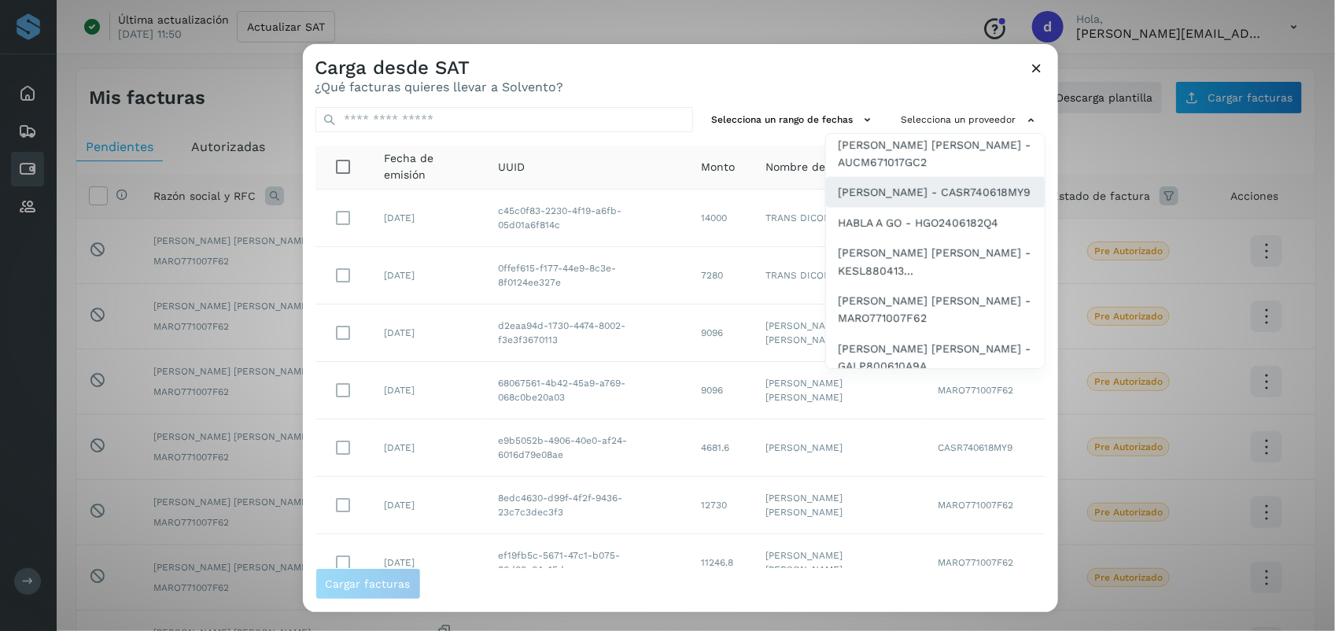
click at [885, 201] on span "[PERSON_NAME] - CASR740618MY9" at bounding box center [934, 191] width 193 height 17
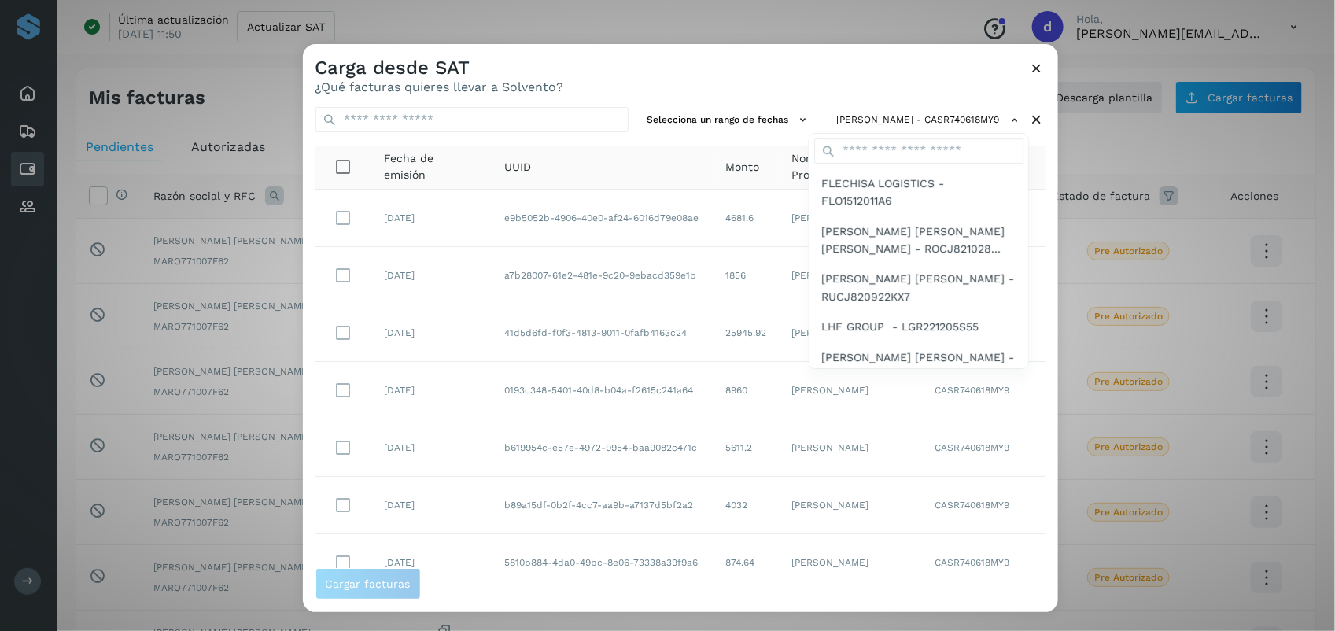
click at [575, 89] on div at bounding box center [970, 359] width 1335 height 631
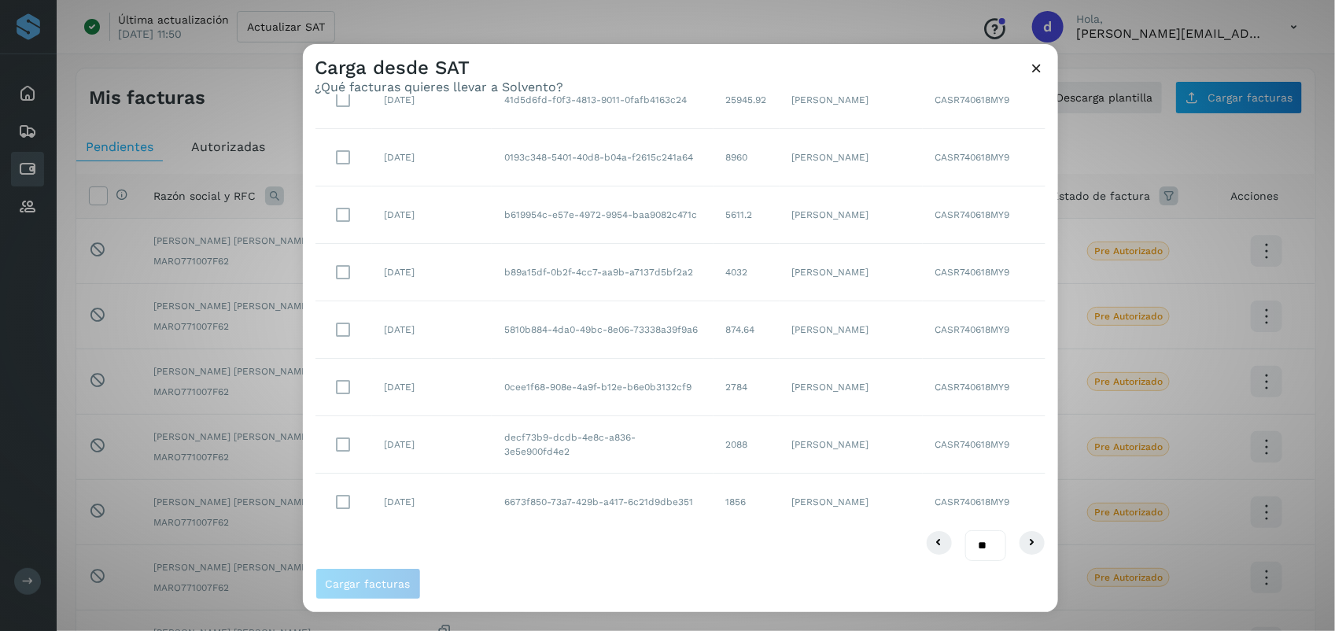
scroll to position [241, 0]
click at [971, 553] on select "** ** **" at bounding box center [985, 540] width 41 height 31
select select "**"
click at [965, 525] on select "** ** **" at bounding box center [985, 540] width 41 height 31
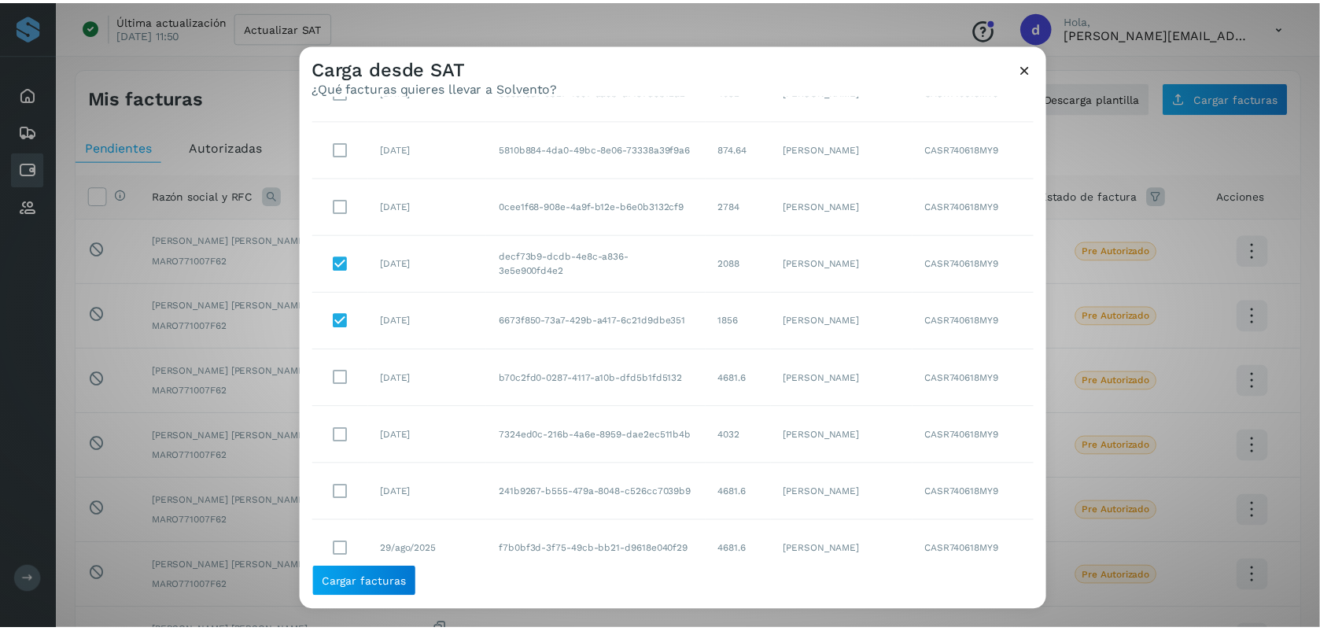
scroll to position [276, 0]
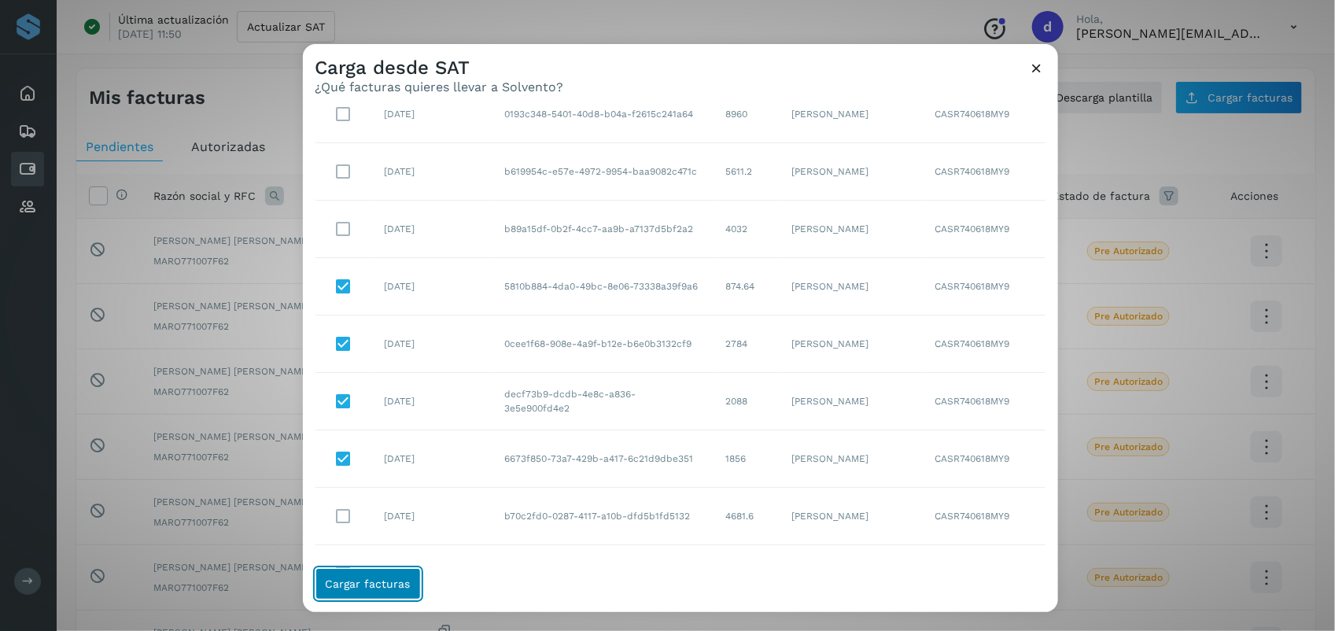
click at [401, 575] on button "Cargar facturas" at bounding box center [367, 583] width 105 height 31
click at [339, 583] on span "Cargar facturas" at bounding box center [368, 583] width 85 height 11
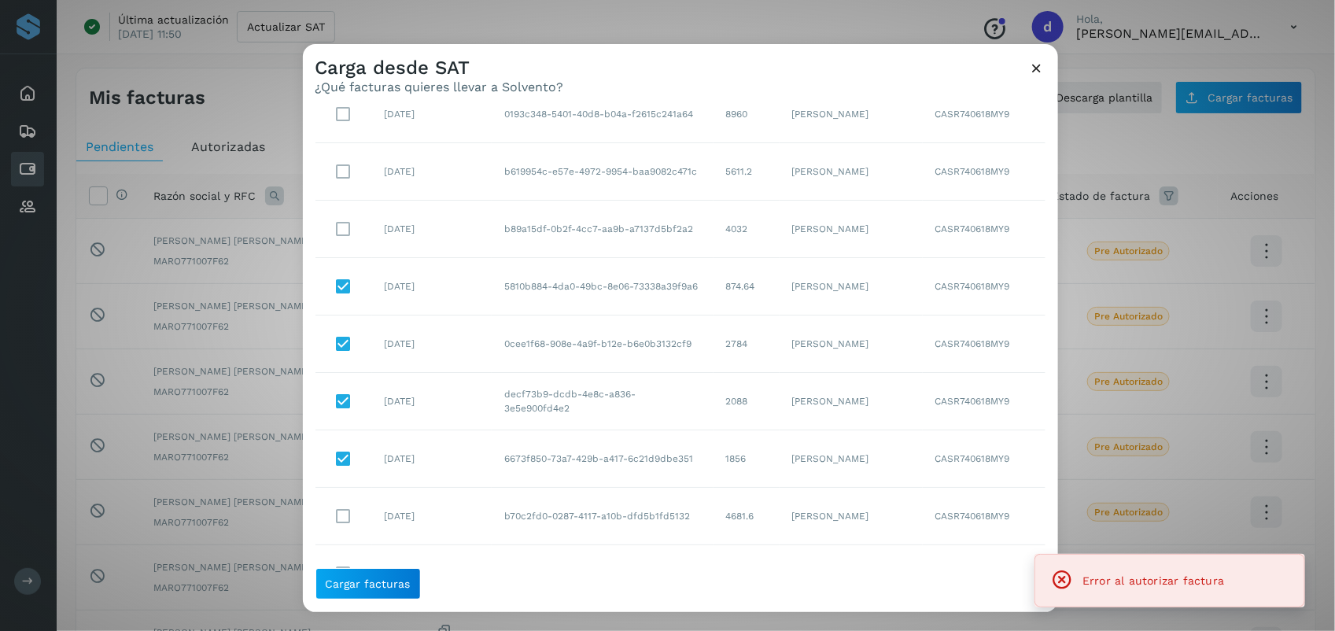
click at [1039, 65] on icon at bounding box center [1037, 68] width 17 height 17
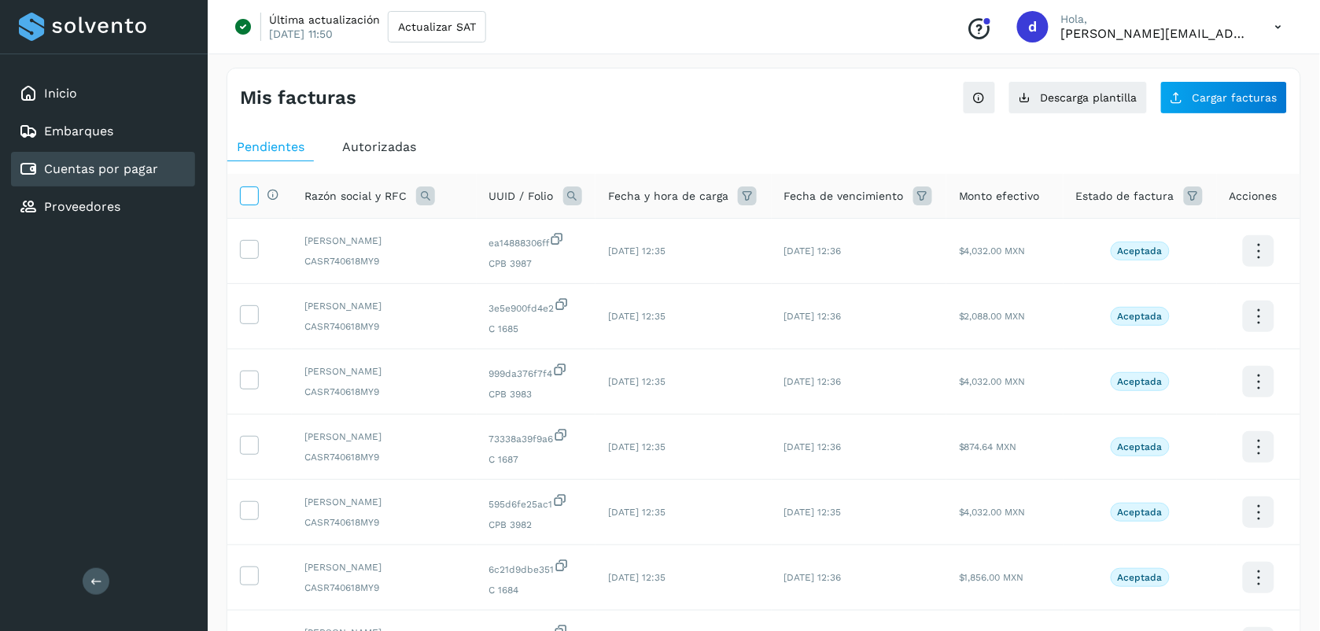
click at [241, 197] on icon at bounding box center [249, 194] width 17 height 17
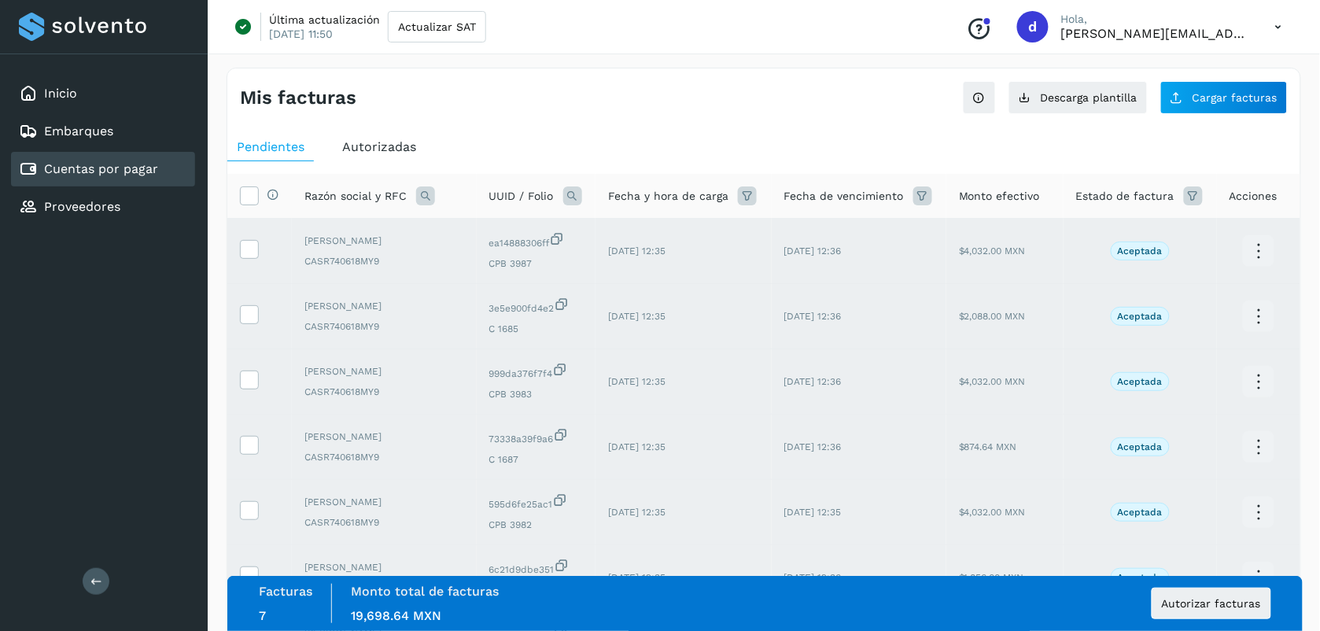
click at [533, 146] on ul "Pendientes Autorizadas" at bounding box center [763, 147] width 1073 height 28
click at [1186, 591] on button "Autorizar facturas" at bounding box center [1211, 602] width 120 height 31
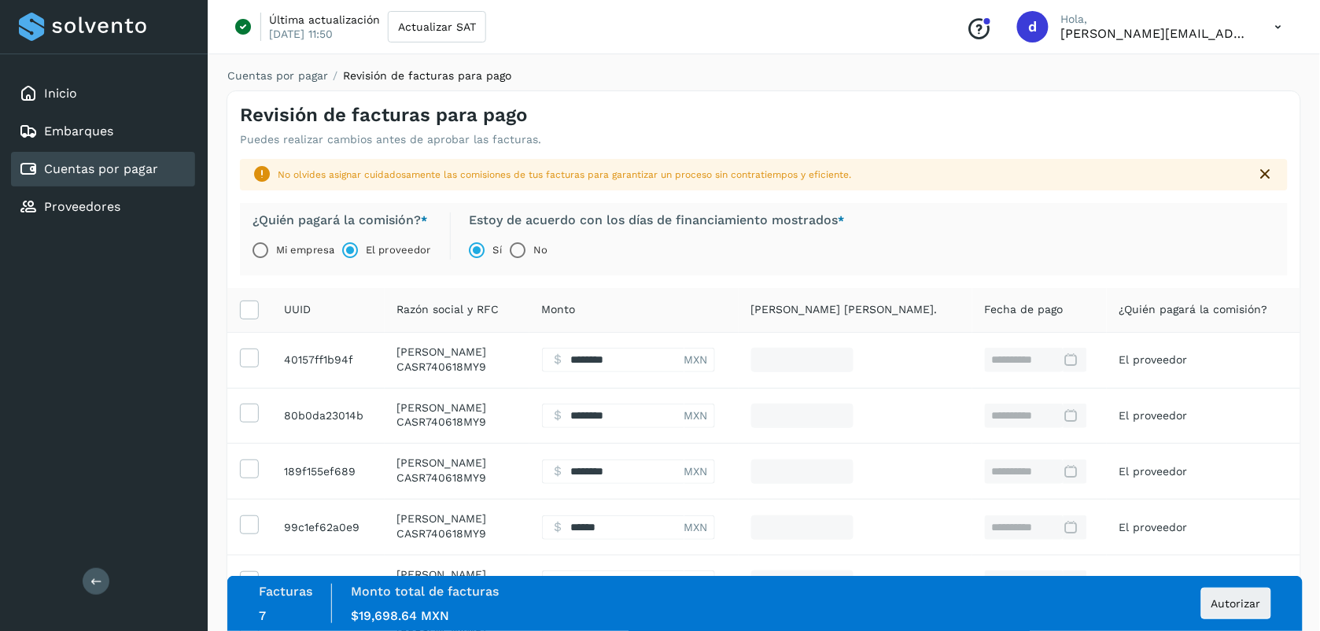
drag, startPoint x: 1319, startPoint y: 315, endPoint x: 1337, endPoint y: 604, distance: 289.2
click at [1320, 604] on html "**********" at bounding box center [660, 452] width 1320 height 904
click at [1245, 602] on span "Autorizar" at bounding box center [1236, 603] width 50 height 11
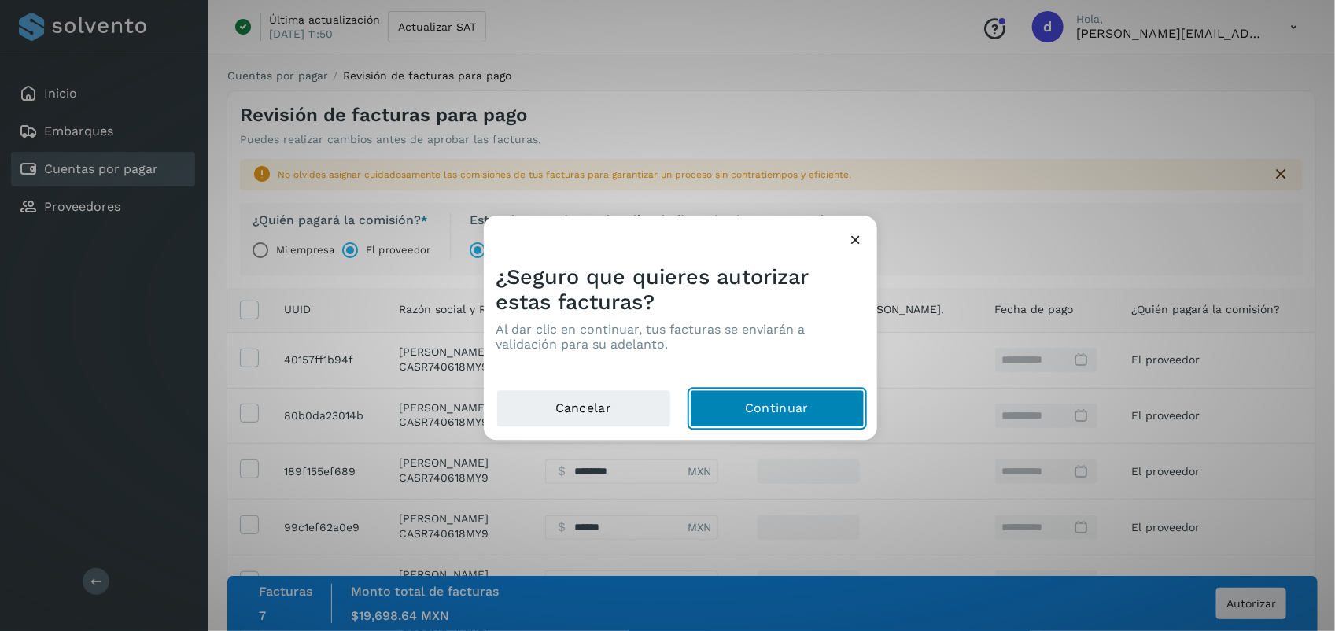
click at [746, 405] on button "Continuar" at bounding box center [777, 409] width 175 height 38
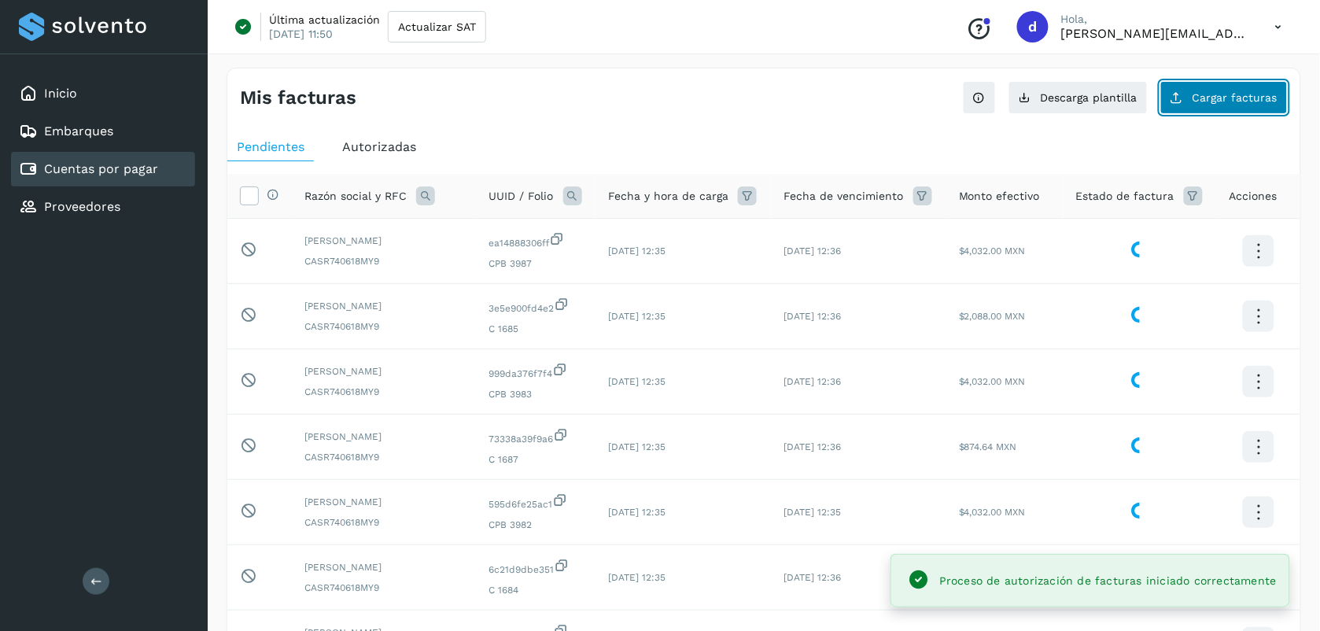
click at [1270, 101] on span "Cargar facturas" at bounding box center [1234, 97] width 85 height 11
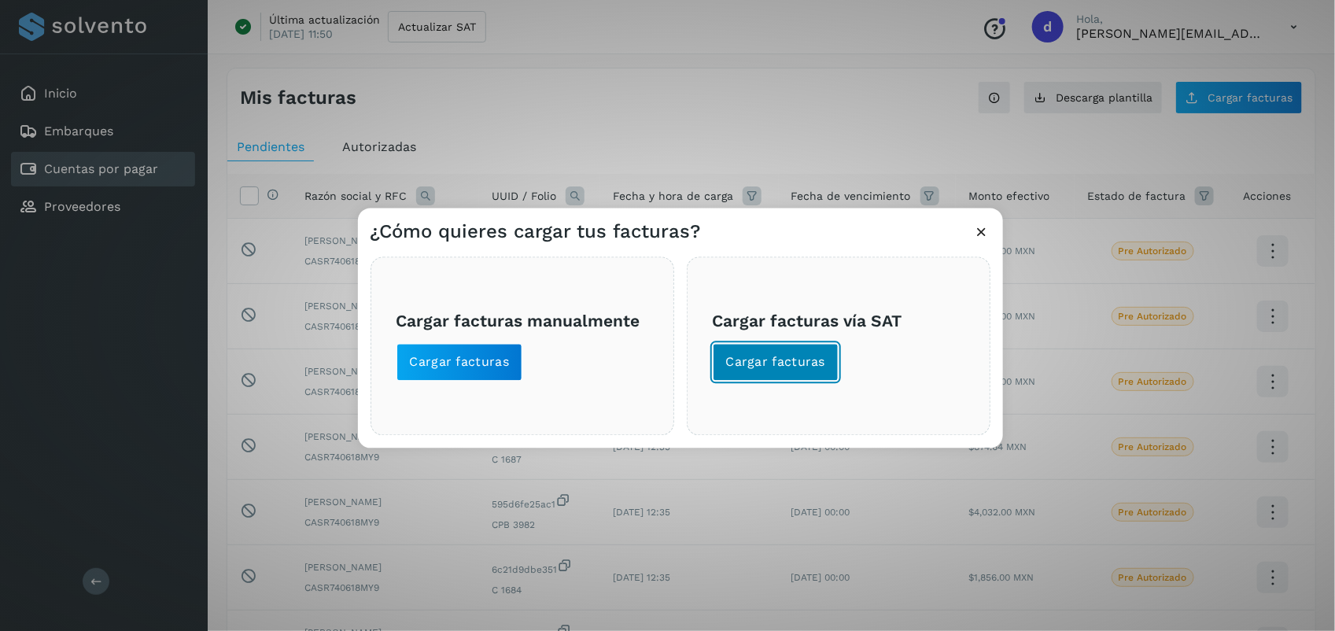
click at [788, 350] on button "Cargar facturas" at bounding box center [776, 363] width 127 height 38
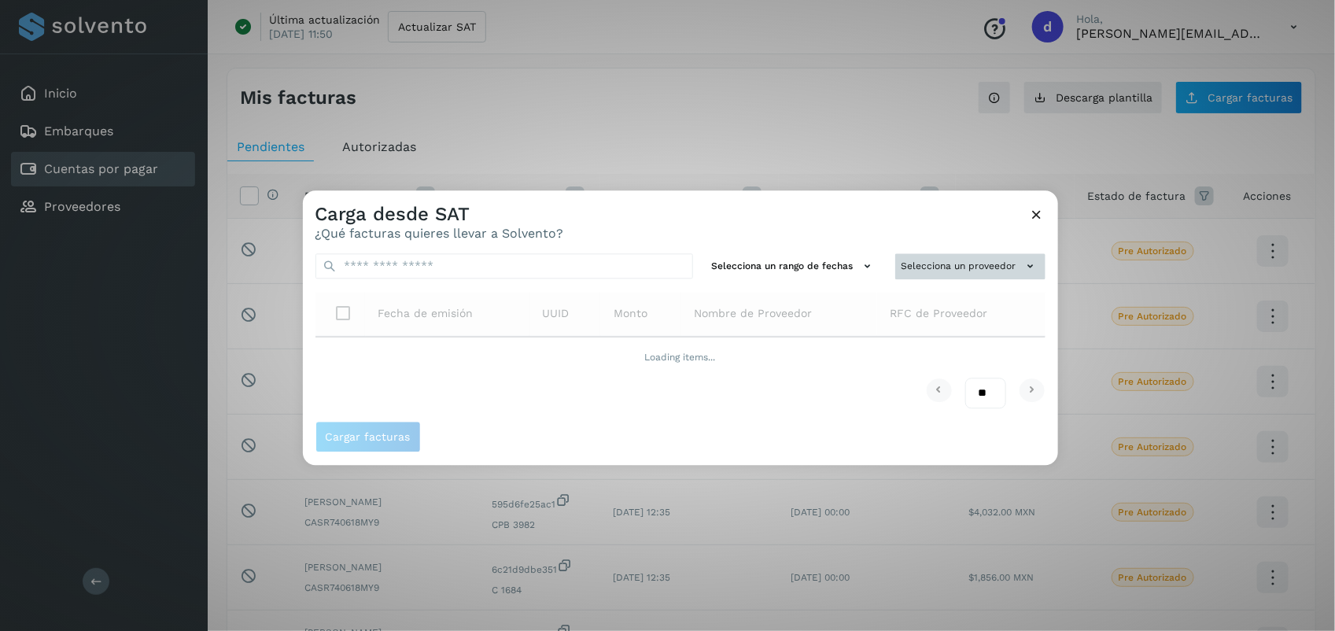
click at [941, 273] on button "Selecciona un proveedor" at bounding box center [970, 266] width 150 height 26
click at [908, 304] on div "No se encontraron proveedores" at bounding box center [943, 319] width 204 height 81
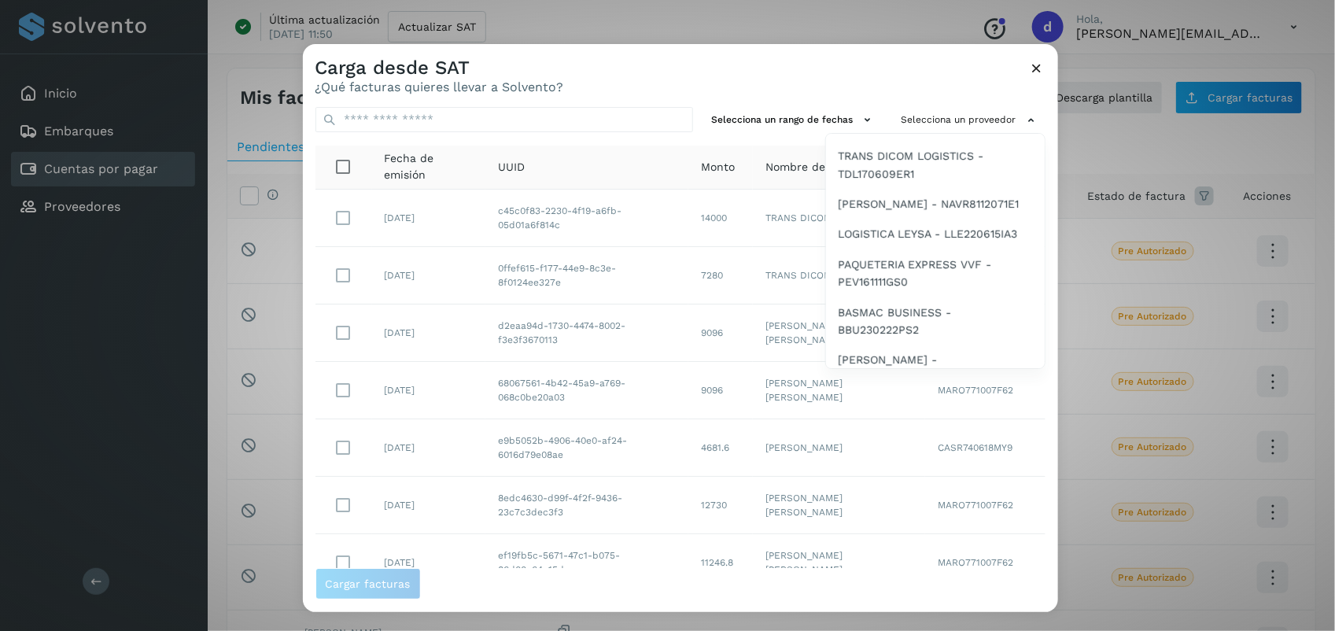
scroll to position [494, 0]
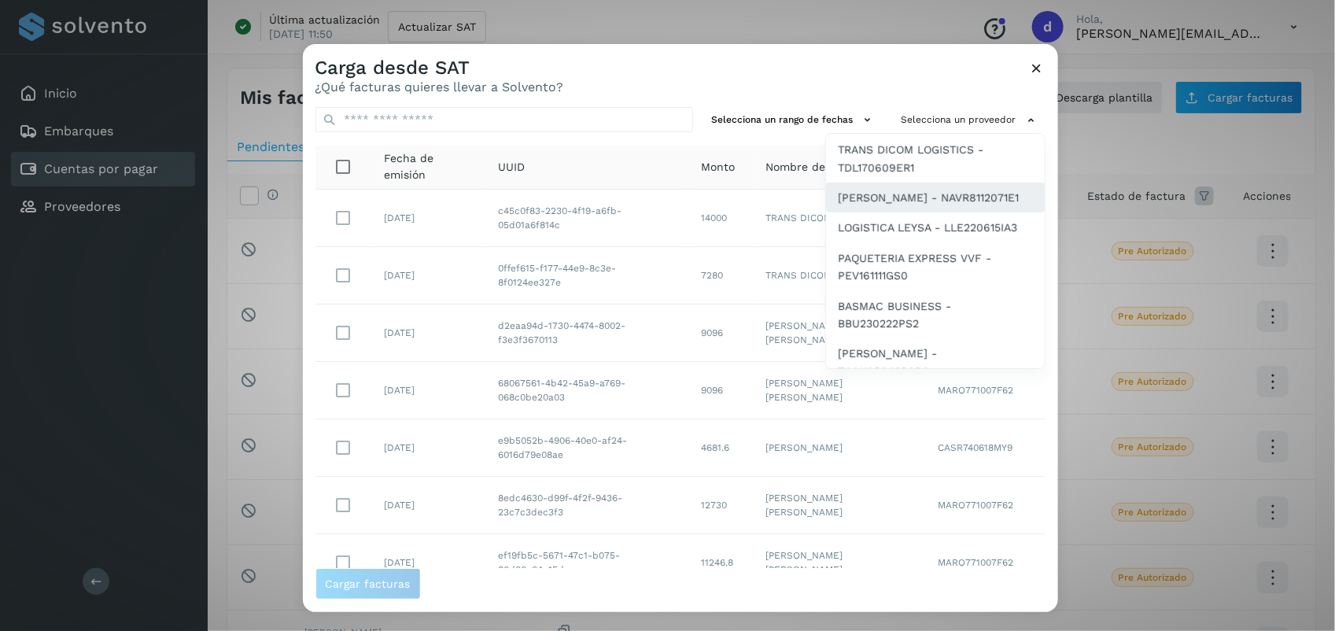
click at [907, 190] on span "RUBEN NAVA VALLECILLO - NAVR8112071E1" at bounding box center [928, 197] width 181 height 17
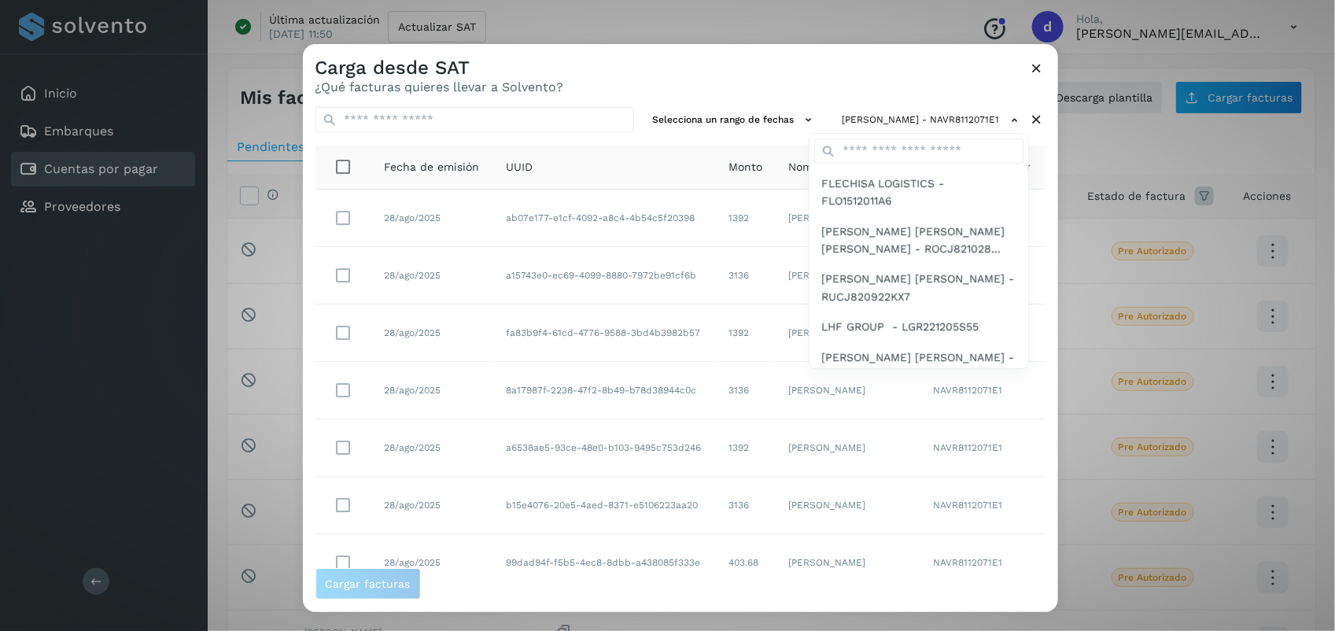
click at [753, 79] on div at bounding box center [970, 359] width 1335 height 631
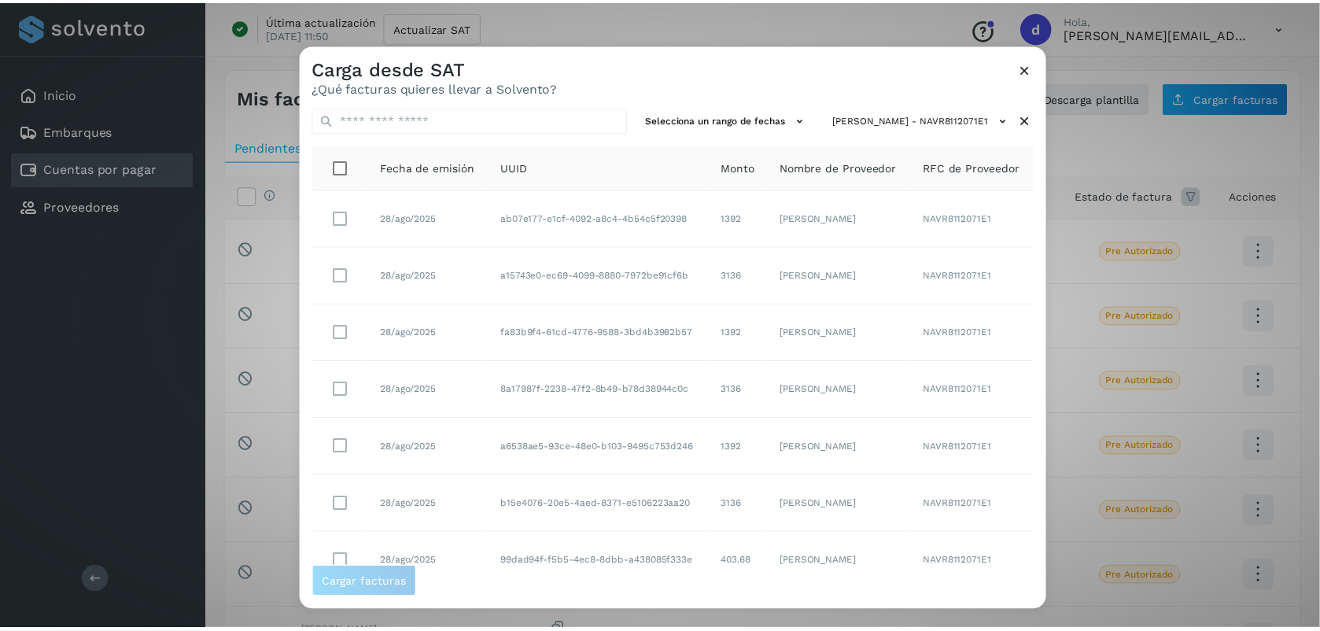
scroll to position [241, 0]
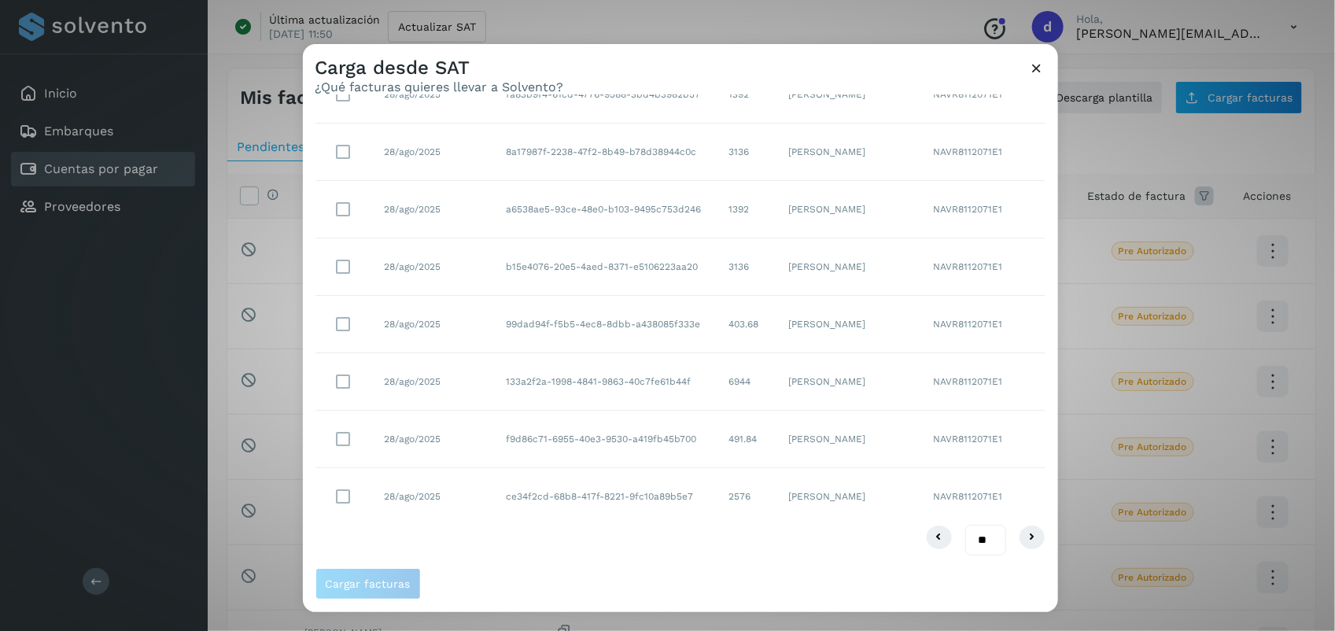
drag, startPoint x: 966, startPoint y: 545, endPoint x: 966, endPoint y: 621, distance: 76.3
click at [966, 621] on div "Carga desde SAT ¿Qué facturas quieres llevar a Solvento? Selecciona un rango de…" at bounding box center [667, 315] width 1335 height 631
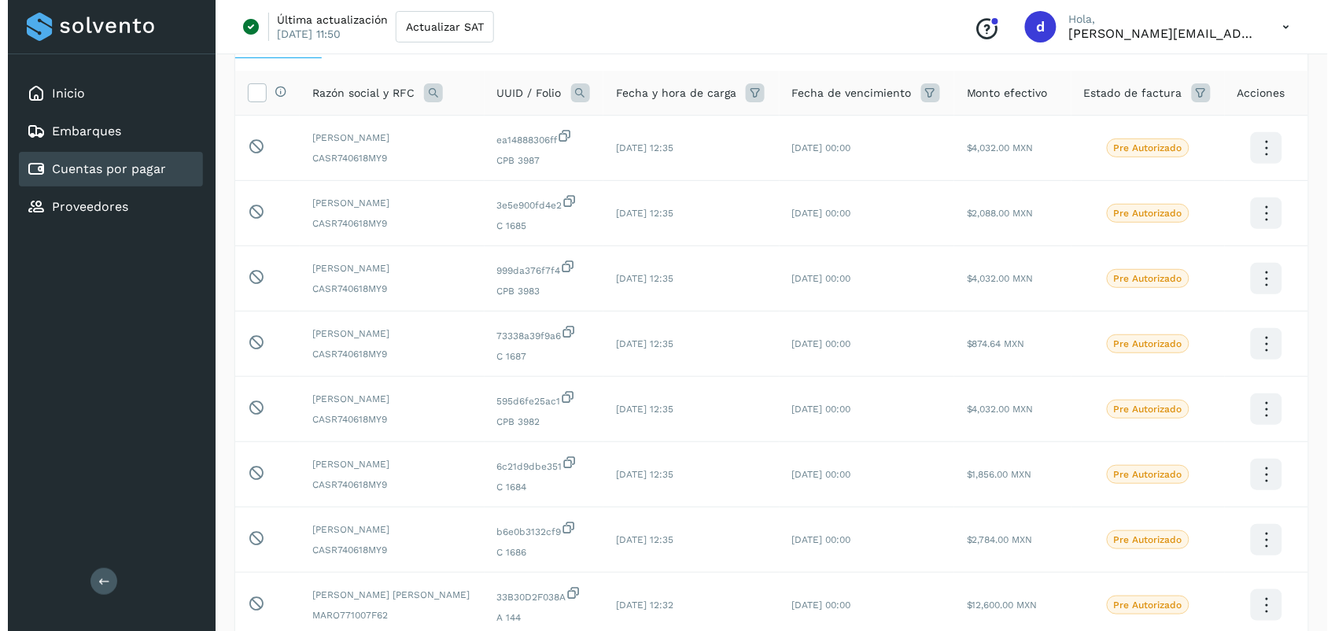
scroll to position [0, 0]
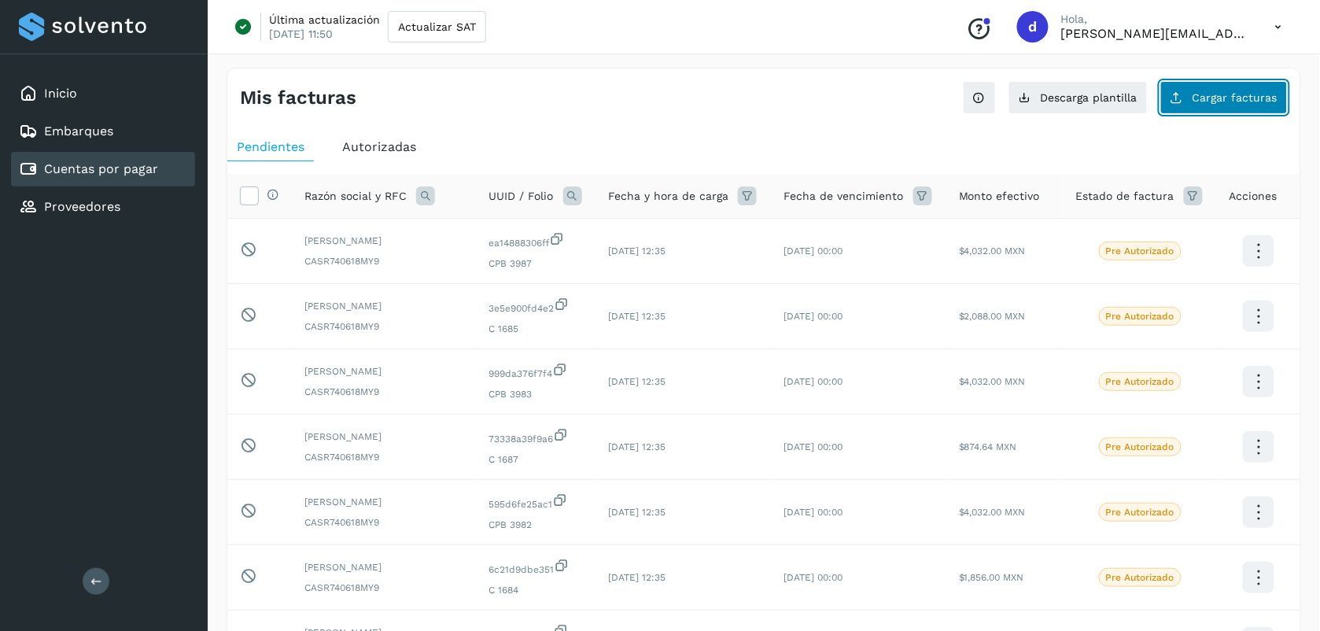
click at [1229, 104] on button "Cargar facturas" at bounding box center [1223, 97] width 127 height 33
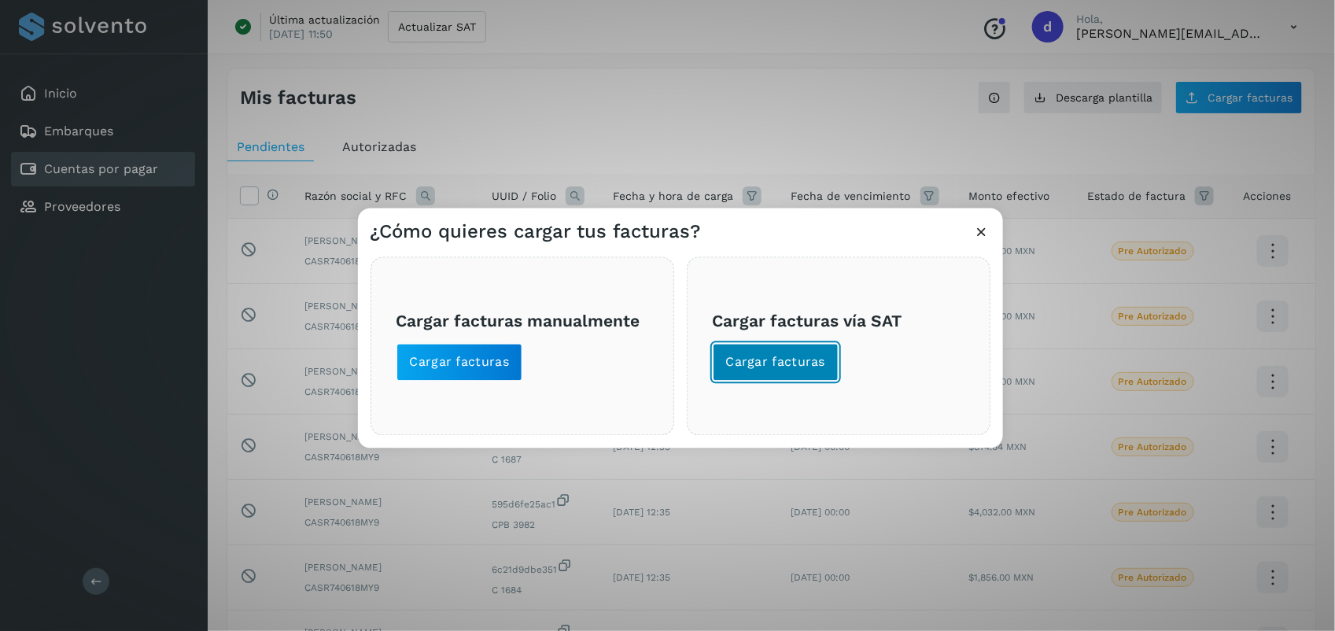
click at [779, 359] on span "Cargar facturas" at bounding box center [776, 362] width 100 height 17
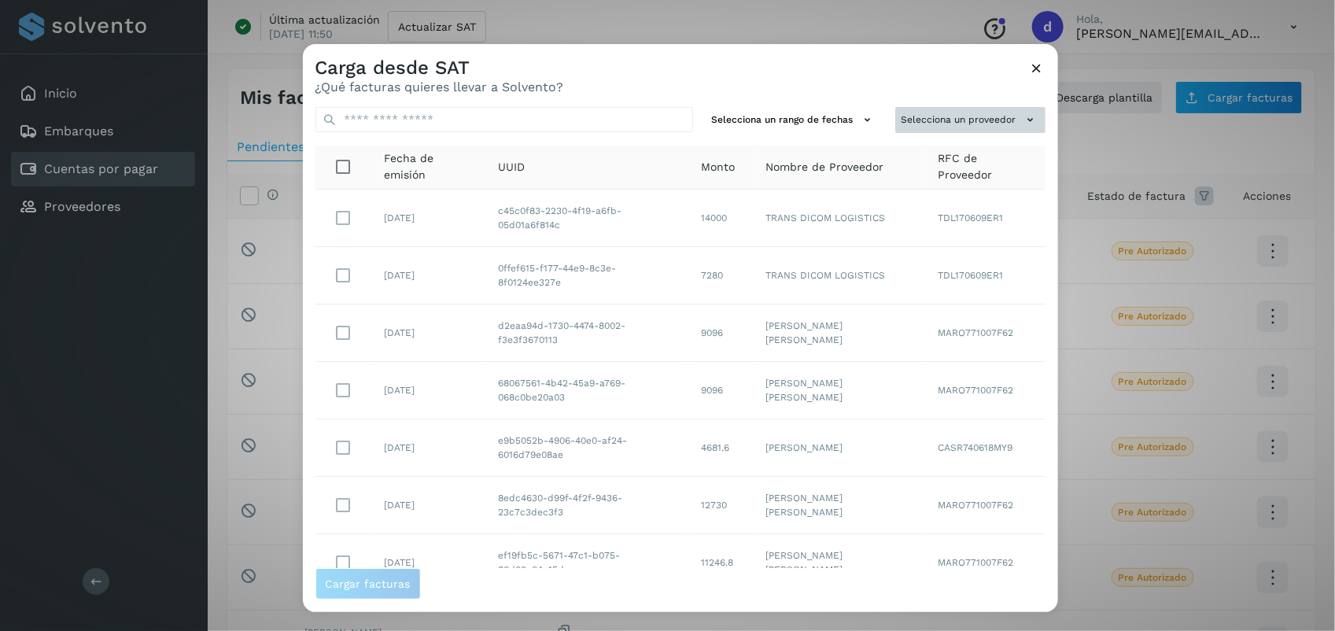
click at [970, 123] on button "Selecciona un proveedor" at bounding box center [970, 120] width 150 height 26
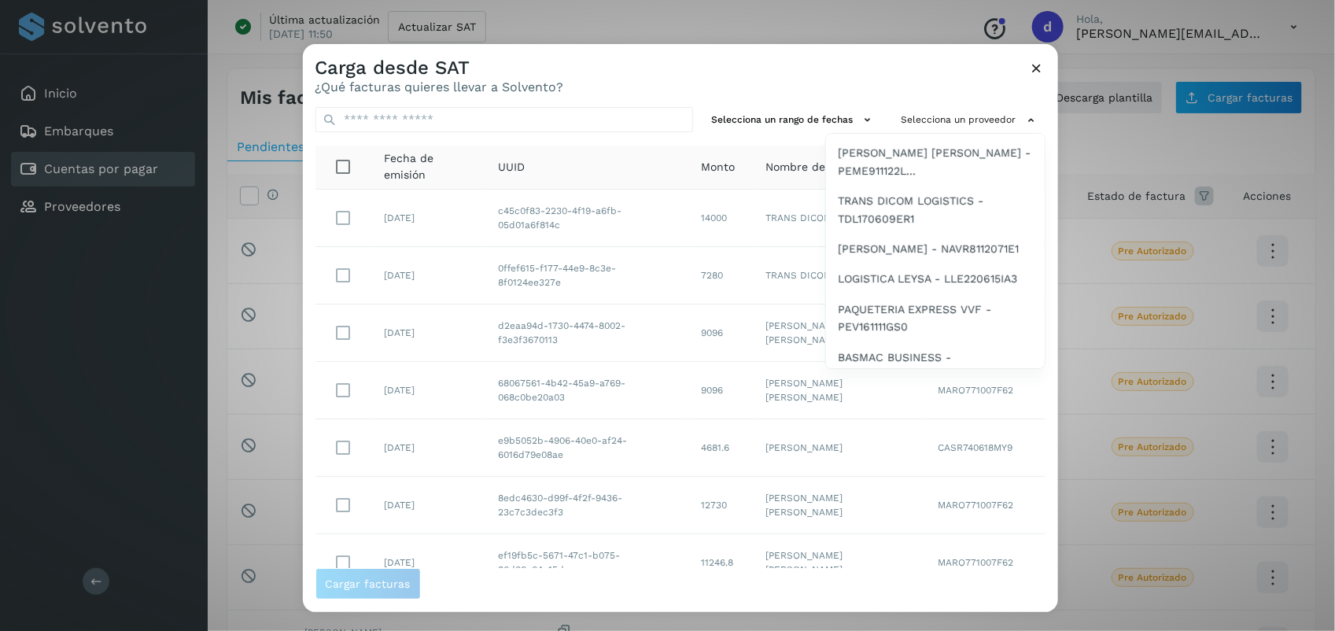
scroll to position [458, 0]
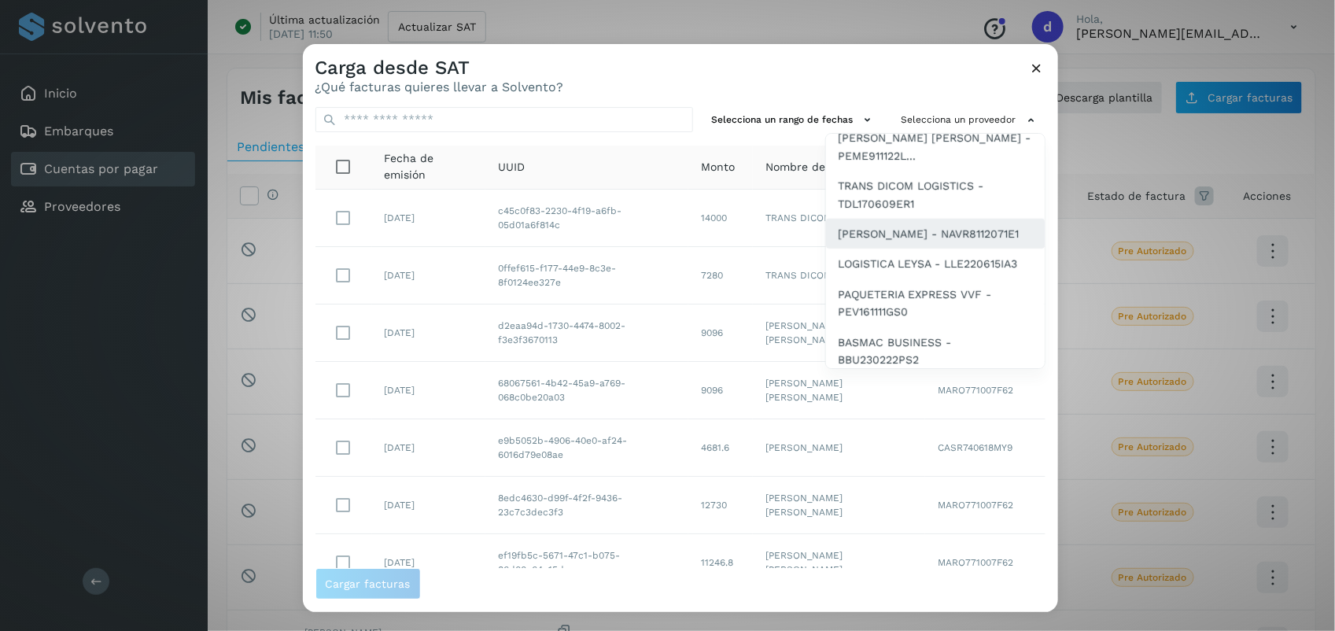
click at [920, 225] on span "RUBEN NAVA VALLECILLO - NAVR8112071E1" at bounding box center [928, 233] width 181 height 17
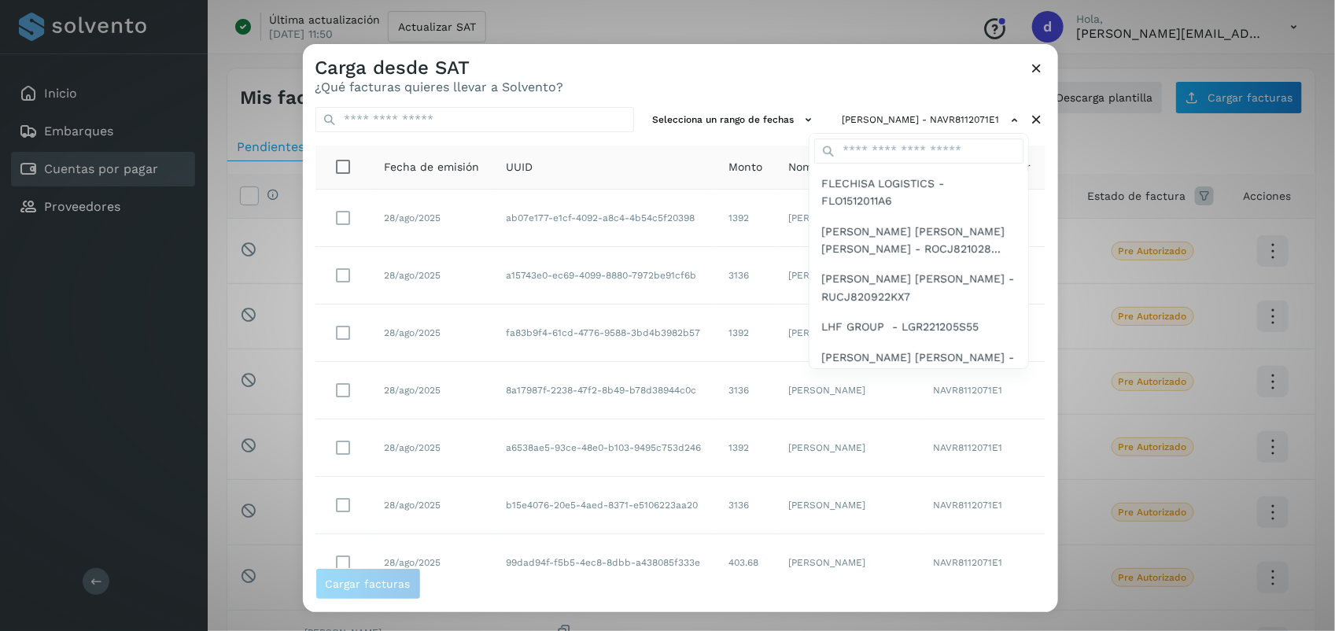
click at [1048, 262] on div at bounding box center [970, 359] width 1335 height 631
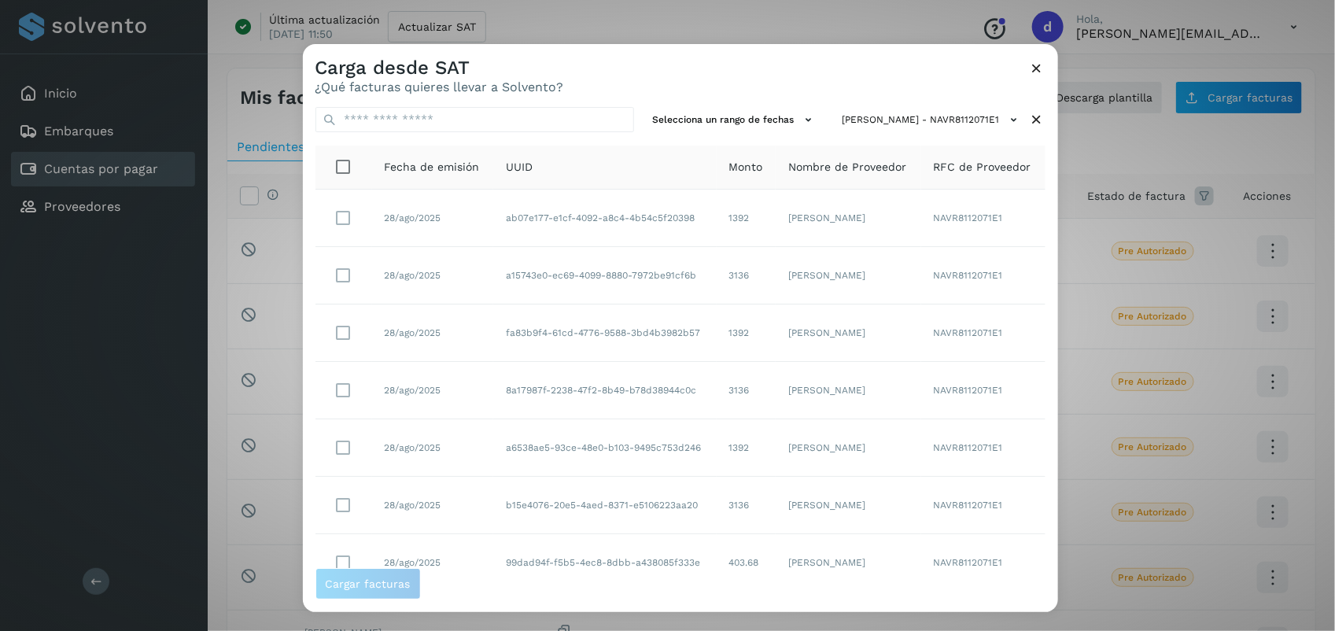
click at [1048, 262] on div at bounding box center [970, 359] width 1335 height 631
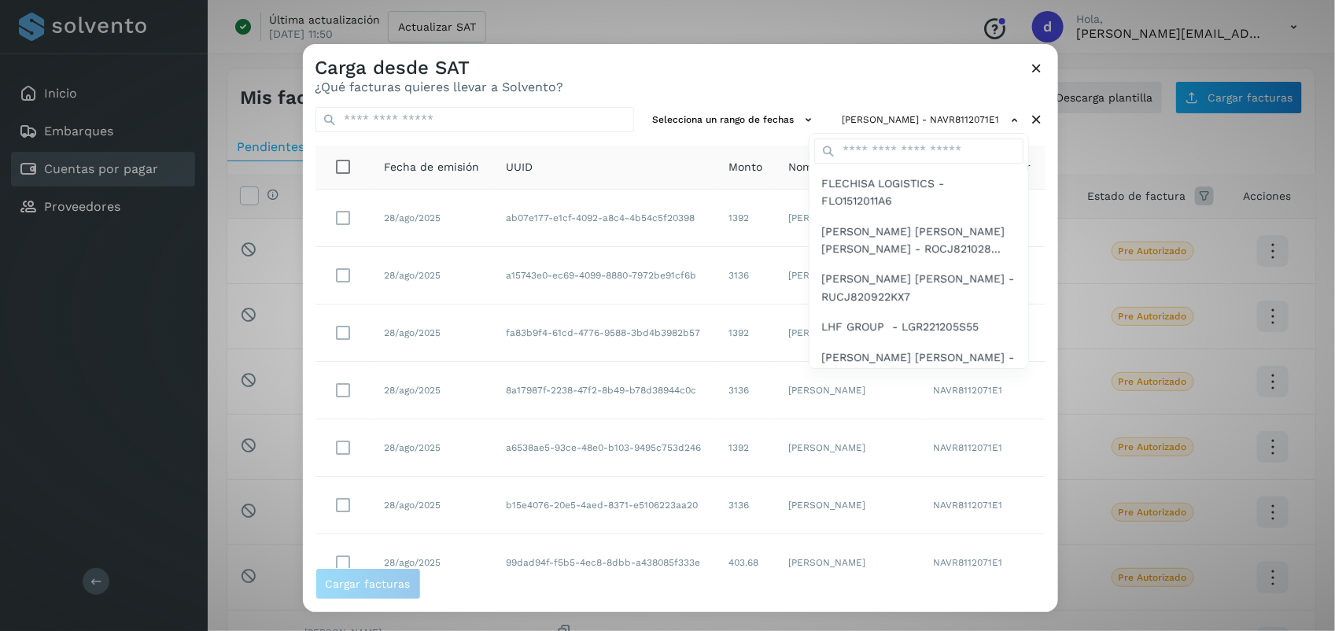
drag, startPoint x: 1048, startPoint y: 262, endPoint x: 1048, endPoint y: 489, distance: 227.3
click at [1048, 489] on div at bounding box center [970, 359] width 1335 height 631
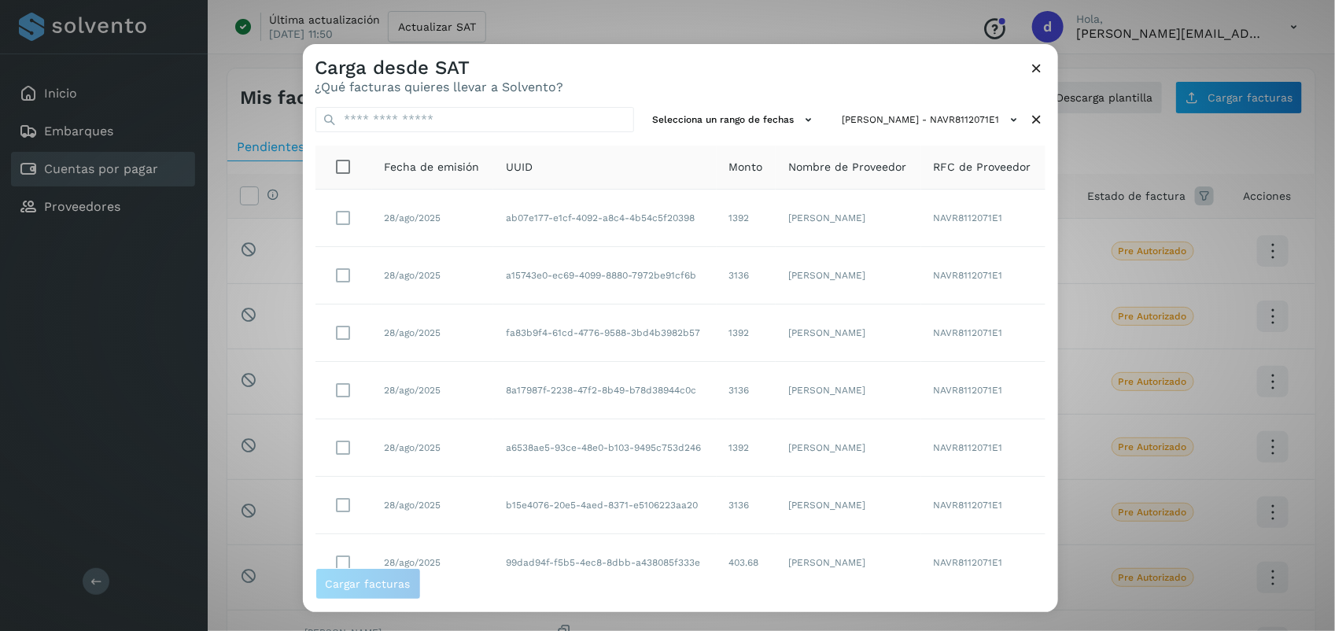
scroll to position [241, 0]
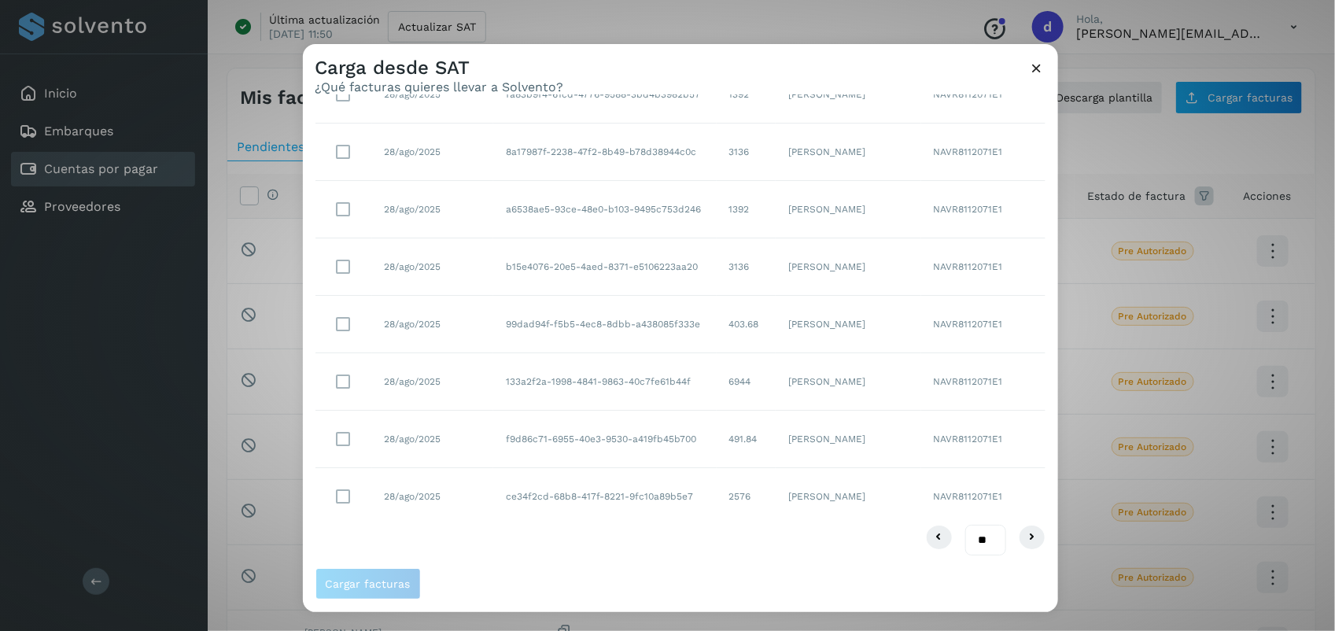
drag, startPoint x: 969, startPoint y: 537, endPoint x: 966, endPoint y: 625, distance: 88.1
click at [966, 625] on div "Carga desde SAT ¿Qué facturas quieres llevar a Solvento? Selecciona un rango de…" at bounding box center [667, 315] width 1335 height 631
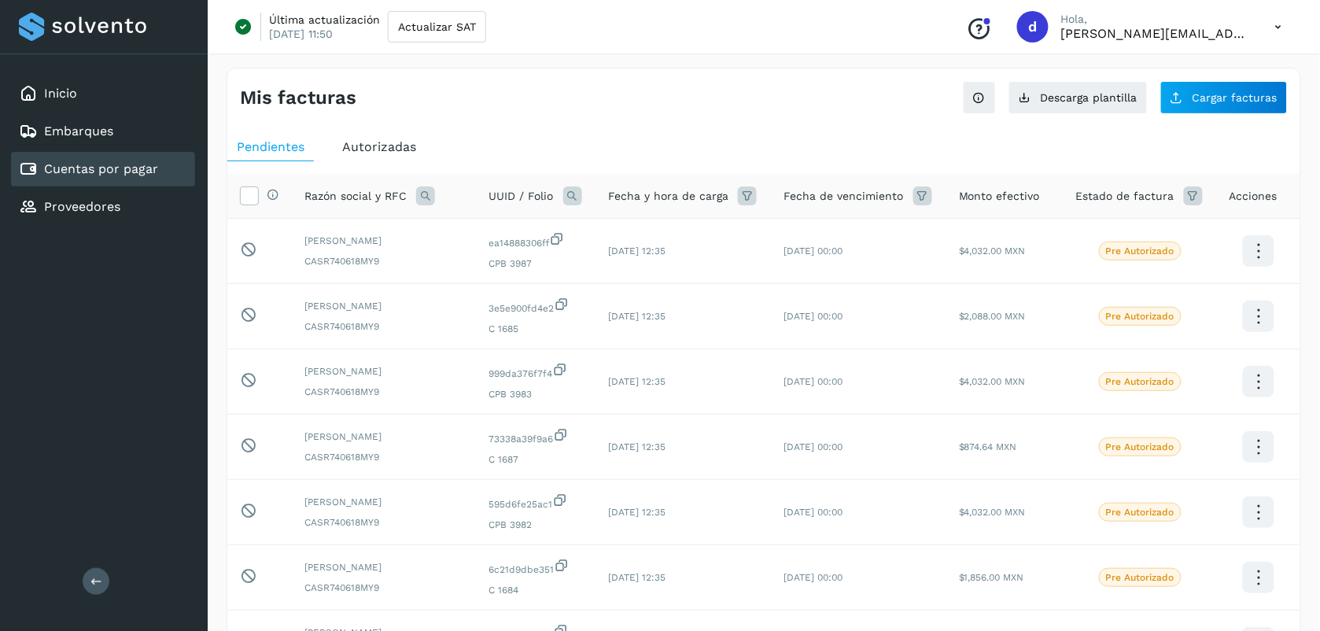
click at [1213, 123] on div "Mis facturas Ver instrucciones para cargar Facturas Descarga plantilla Cargar f…" at bounding box center [763, 527] width 1074 height 919
click at [1198, 104] on button "Cargar facturas" at bounding box center [1223, 97] width 127 height 33
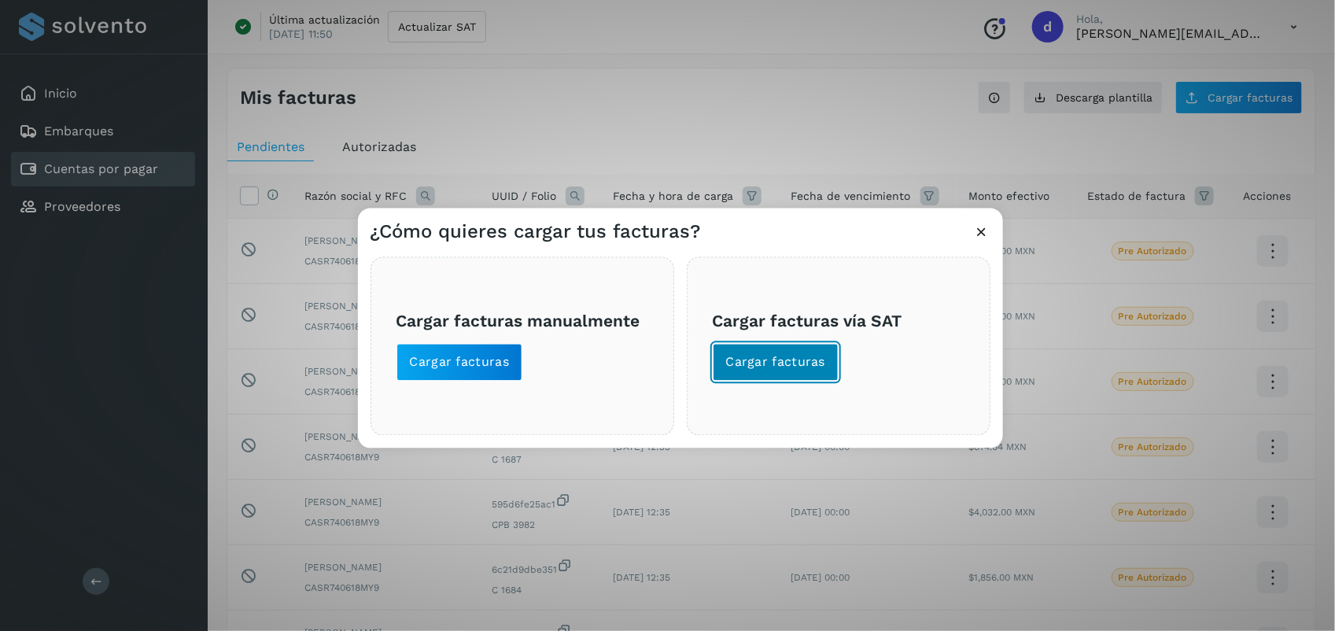
click at [819, 351] on button "Cargar facturas" at bounding box center [776, 363] width 127 height 38
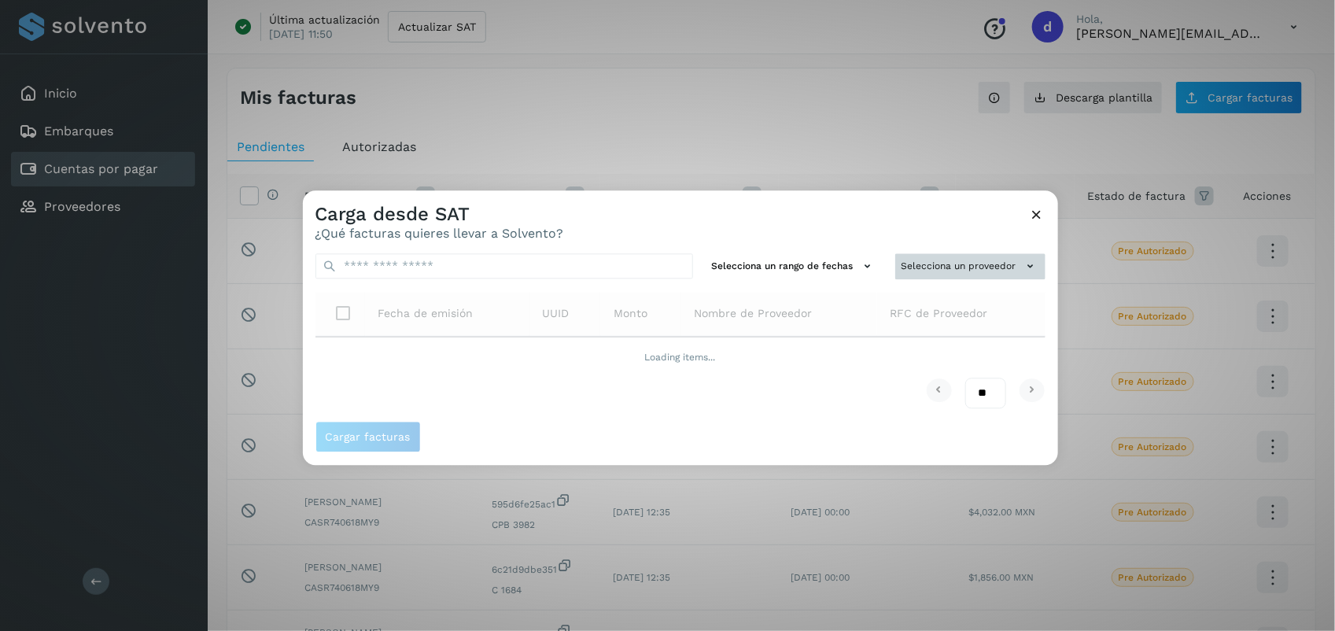
click at [991, 269] on button "Selecciona un proveedor" at bounding box center [970, 266] width 150 height 26
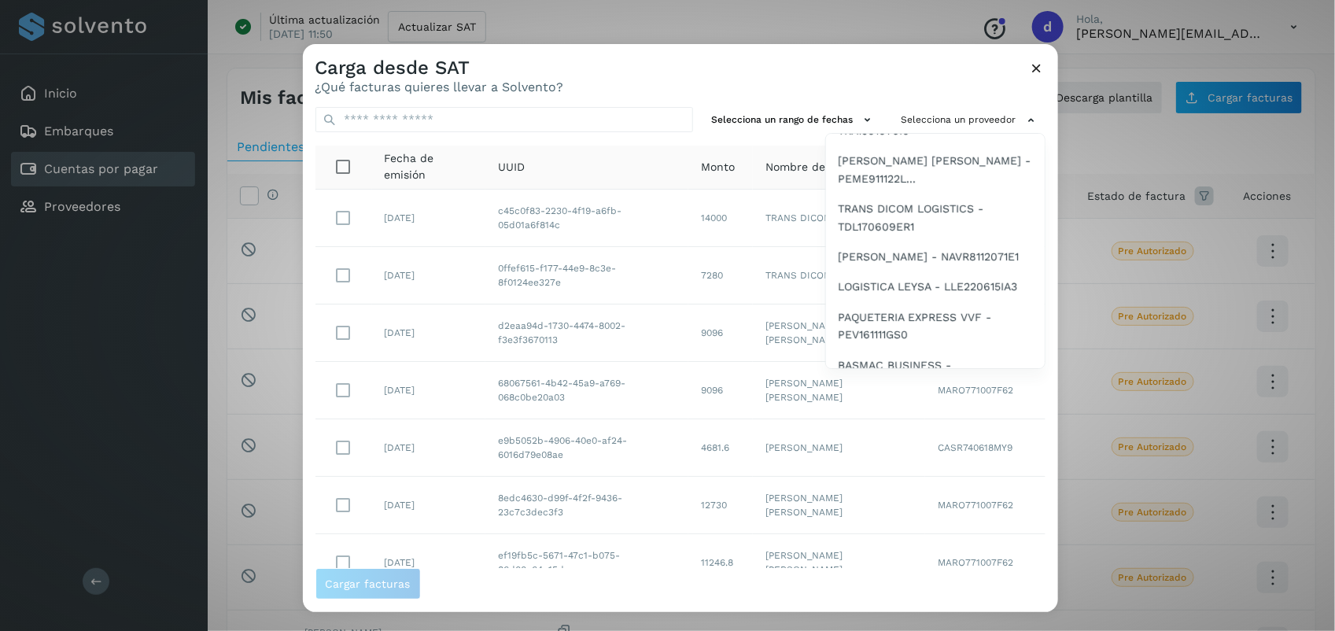
scroll to position [414, 0]
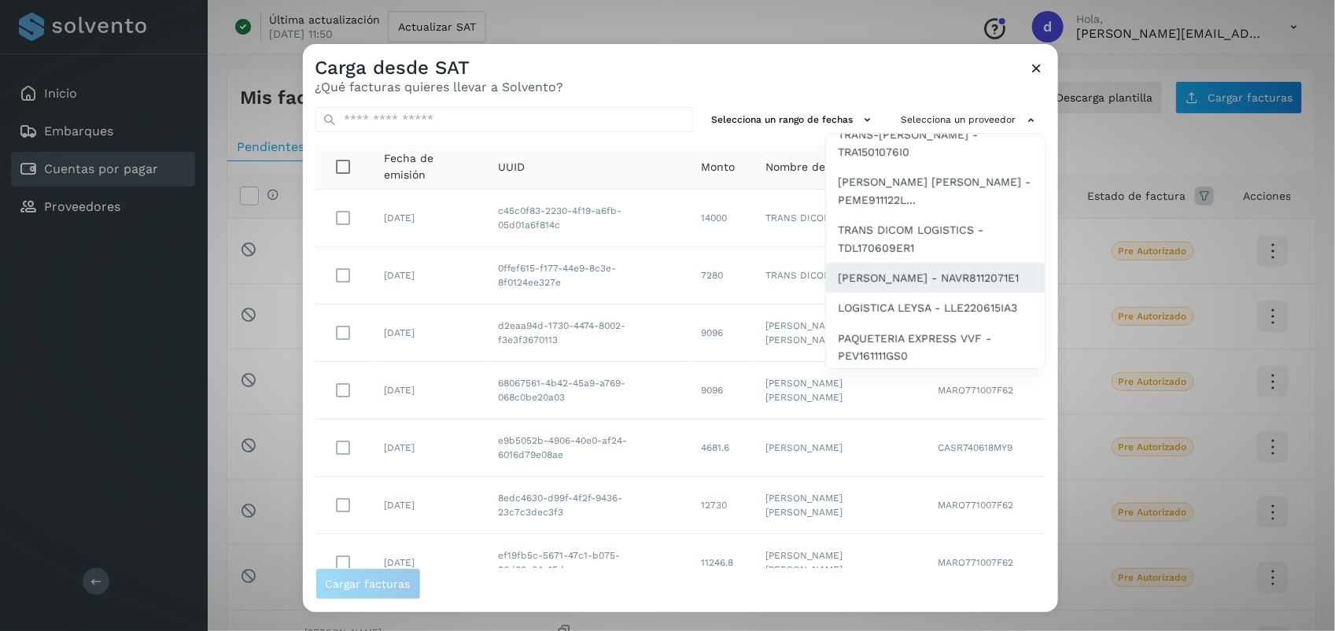
click at [907, 263] on div "RUBEN NAVA VALLECILLO - NAVR8112071E1" at bounding box center [935, 278] width 219 height 30
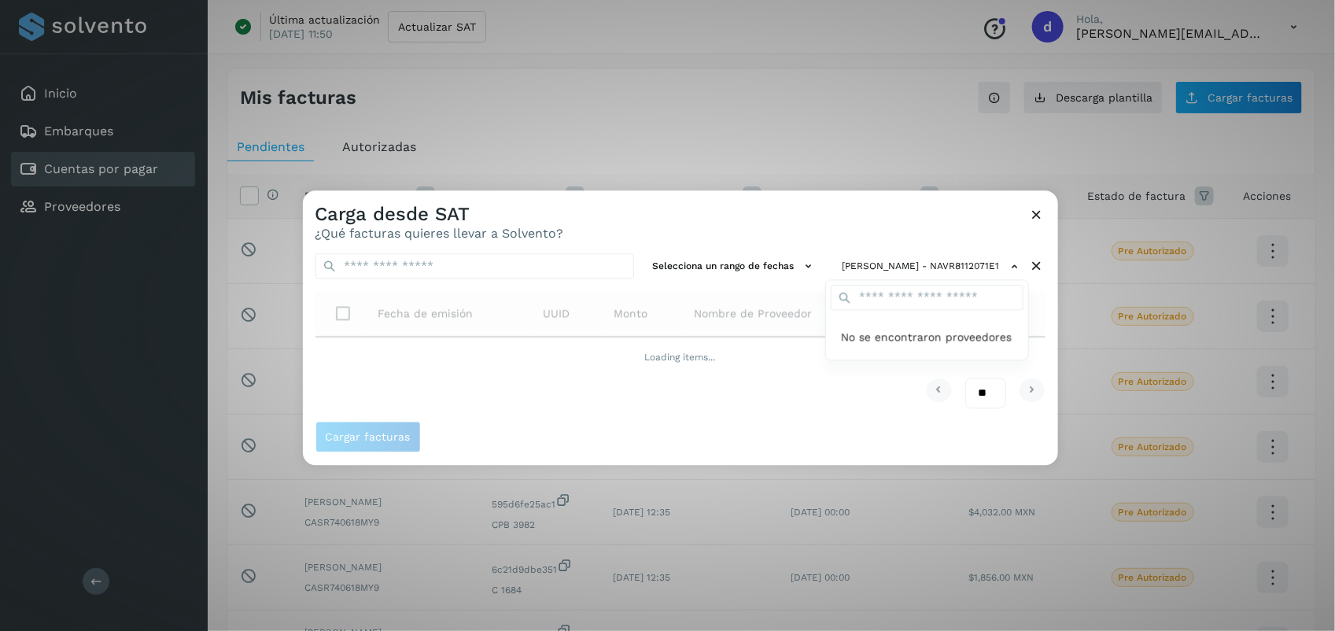
click at [976, 397] on div at bounding box center [970, 505] width 1335 height 631
click at [985, 394] on select "** ** **" at bounding box center [985, 392] width 41 height 31
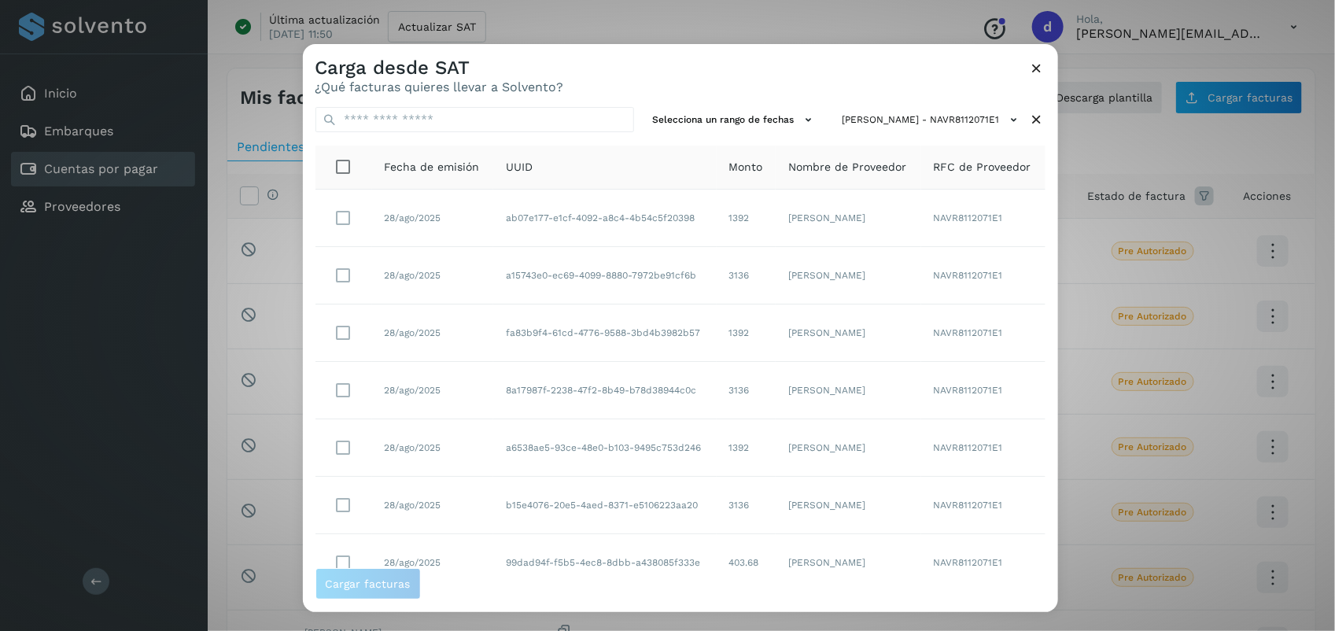
scroll to position [241, 0]
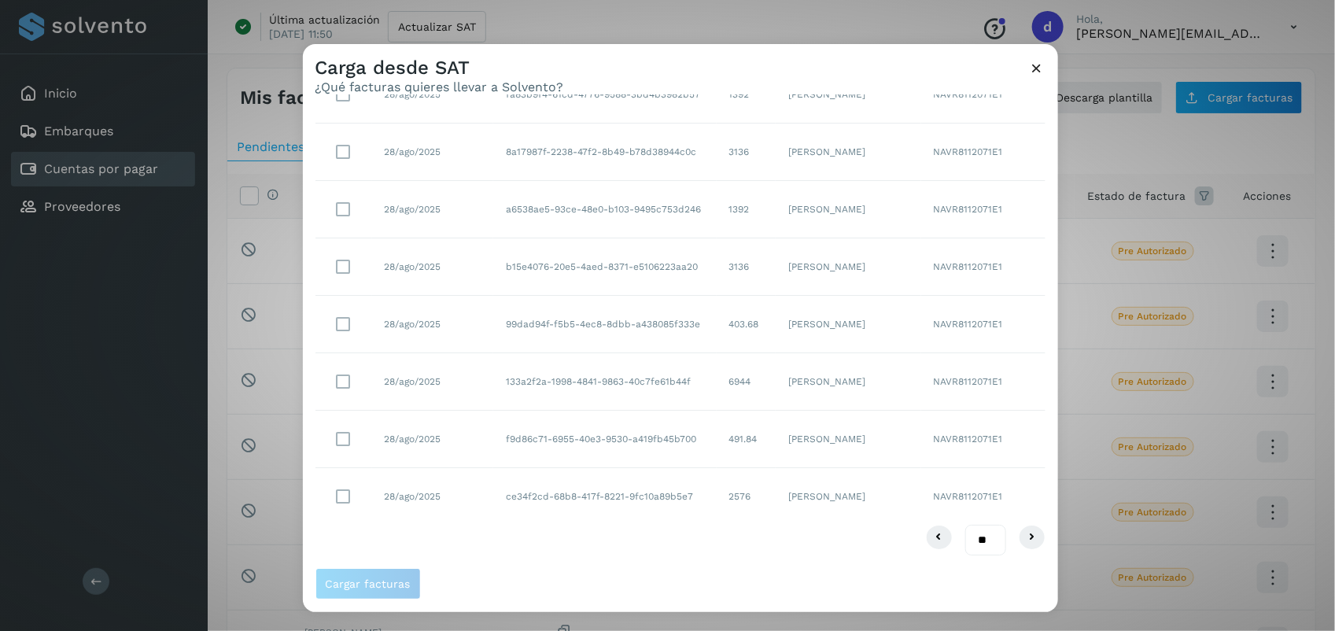
click at [971, 527] on select "** ** **" at bounding box center [985, 540] width 41 height 31
select select "**"
click at [965, 525] on select "** ** **" at bounding box center [985, 540] width 41 height 31
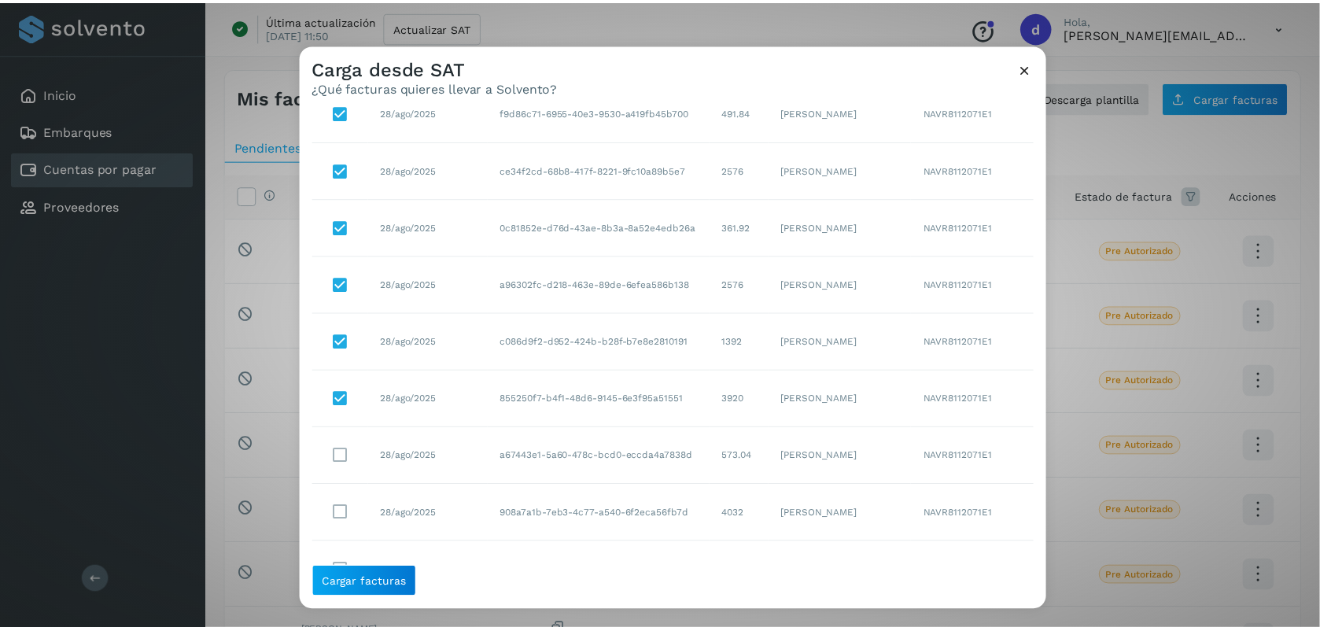
scroll to position [816, 0]
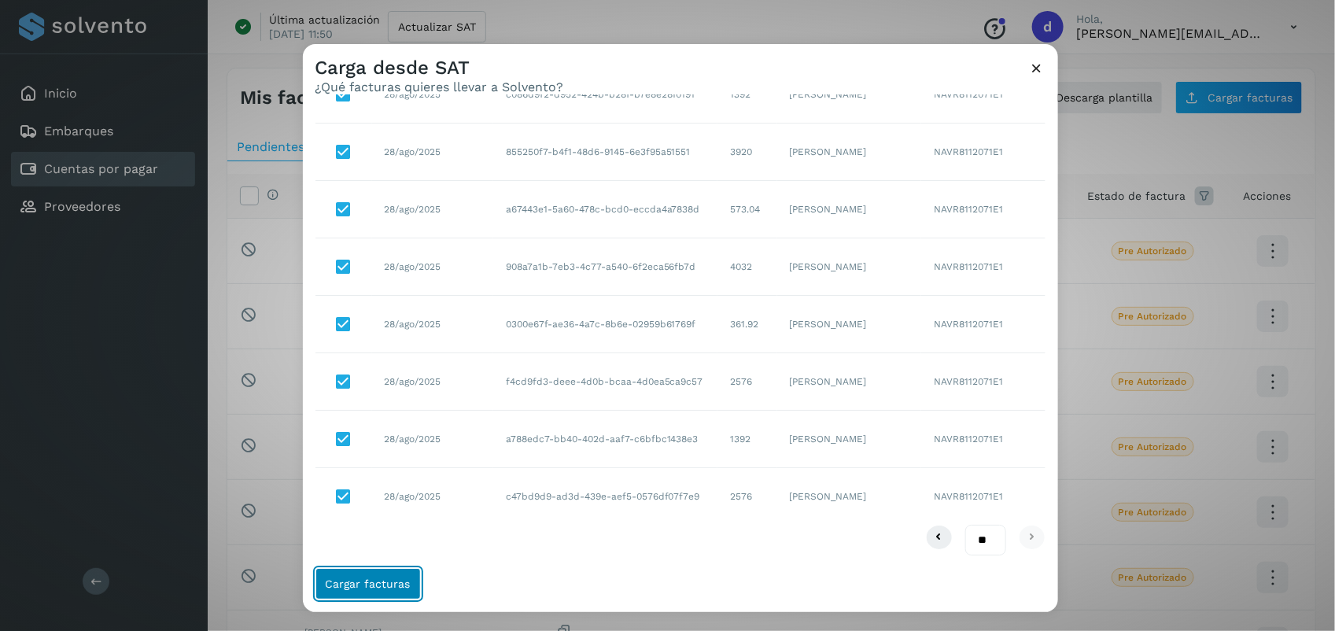
click at [377, 570] on button "Cargar facturas" at bounding box center [367, 583] width 105 height 31
click at [358, 595] on button "Cargar facturas" at bounding box center [367, 583] width 105 height 31
click at [381, 578] on span "Cargar facturas" at bounding box center [368, 583] width 85 height 11
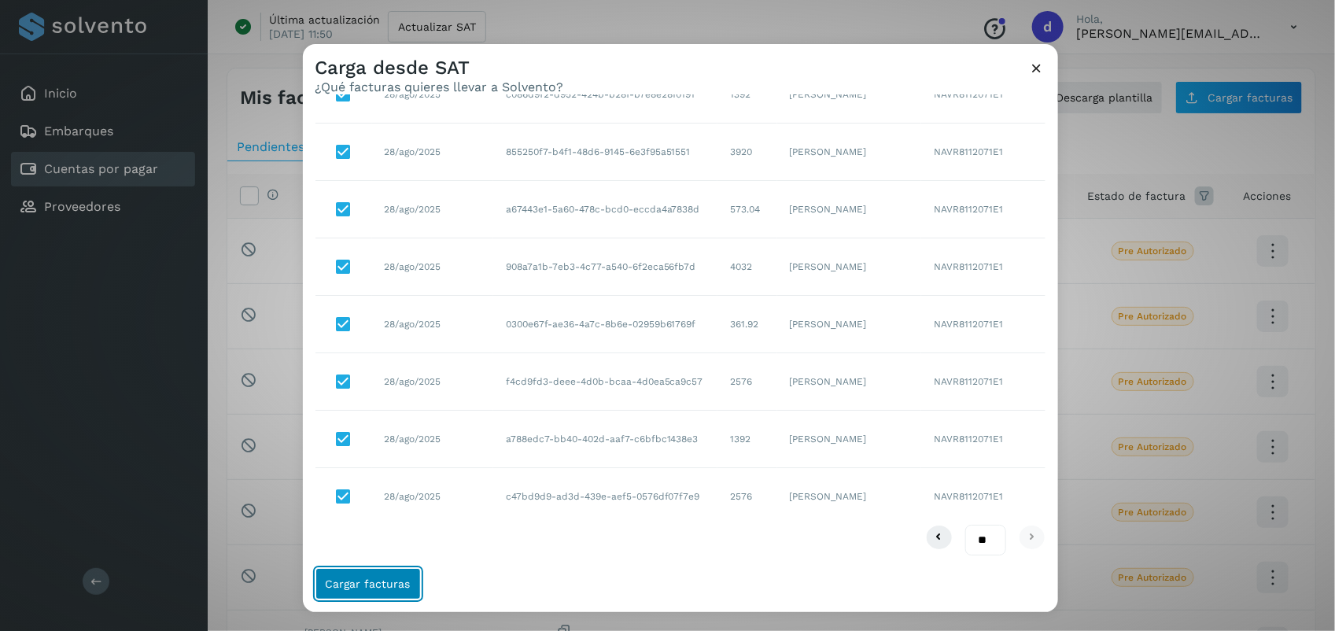
click at [381, 578] on span "Cargar facturas" at bounding box center [368, 583] width 85 height 11
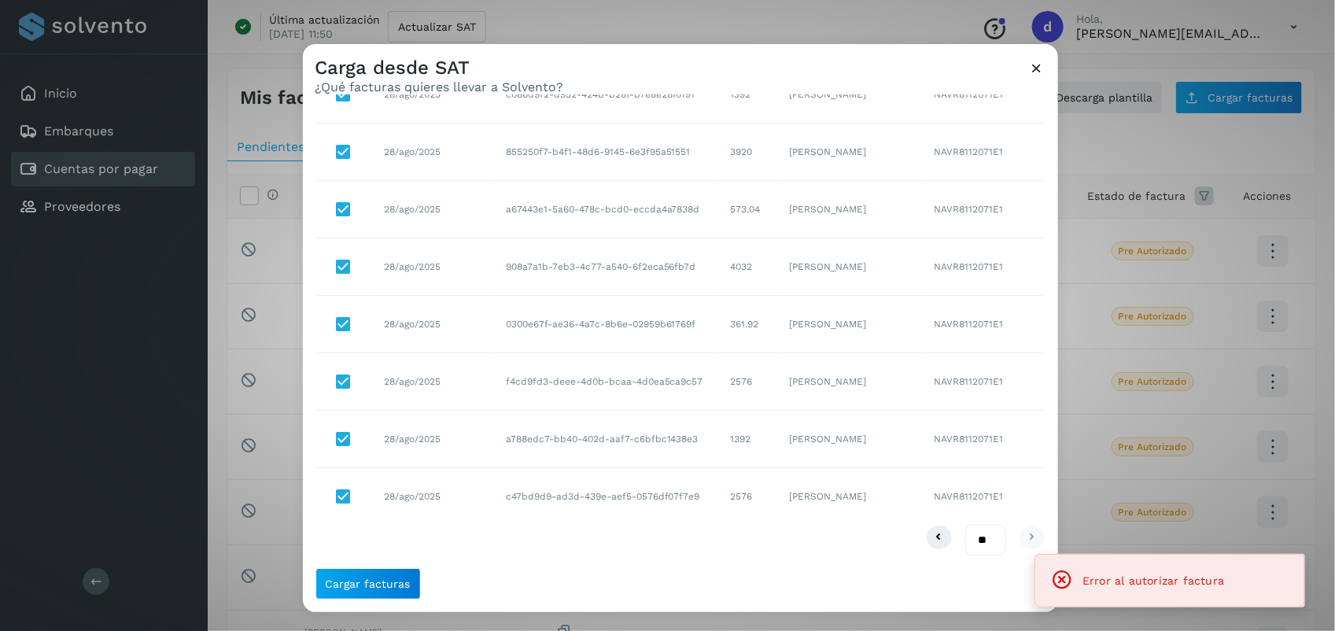
click at [1038, 64] on icon at bounding box center [1037, 68] width 17 height 17
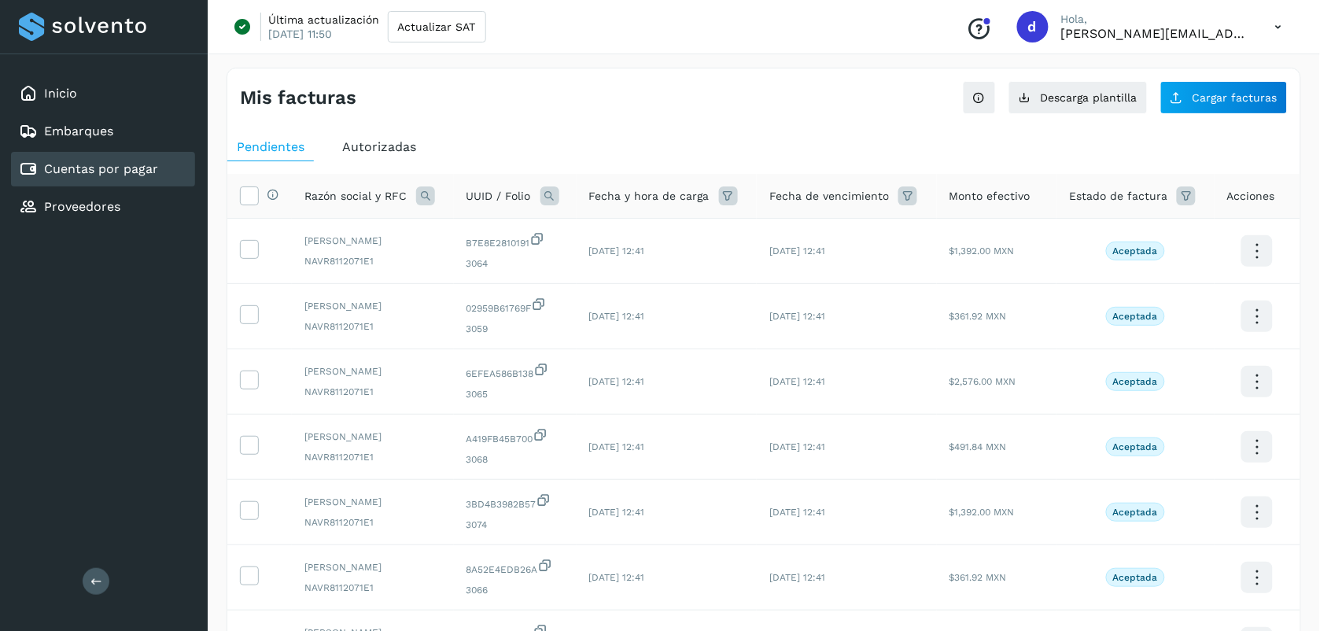
scroll to position [378, 0]
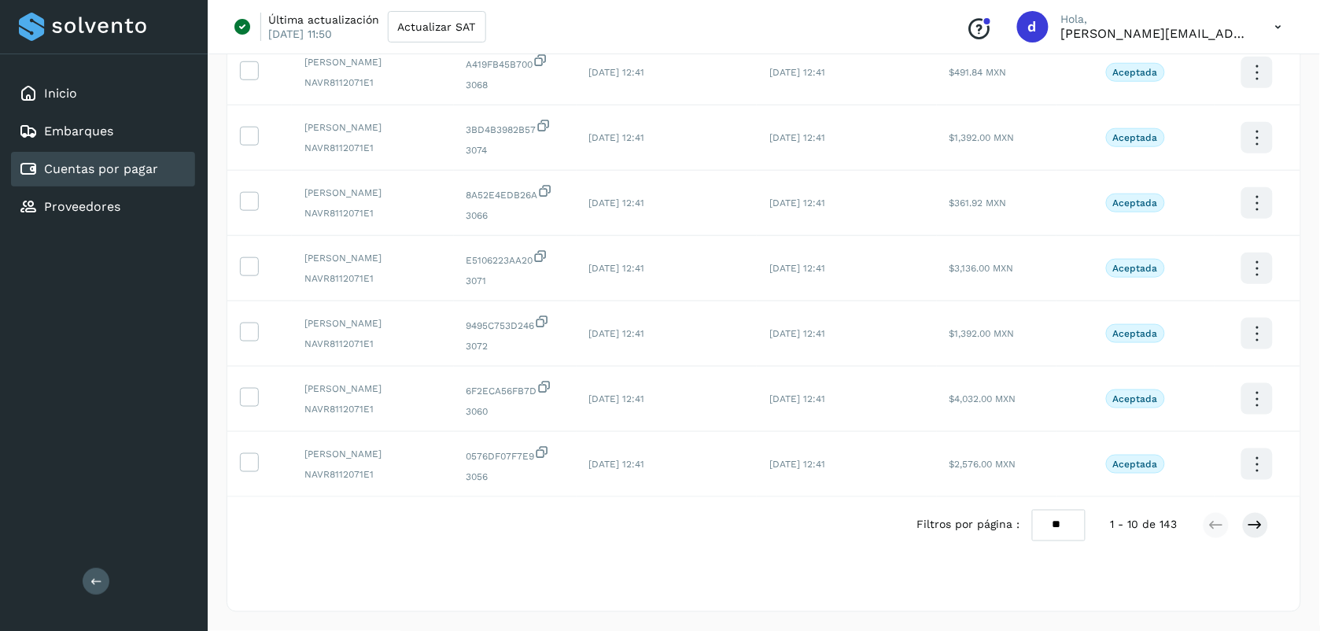
click at [1066, 525] on select "** ** **" at bounding box center [1058, 525] width 53 height 31
select select "**"
click at [1032, 510] on select "** ** **" at bounding box center [1058, 525] width 53 height 31
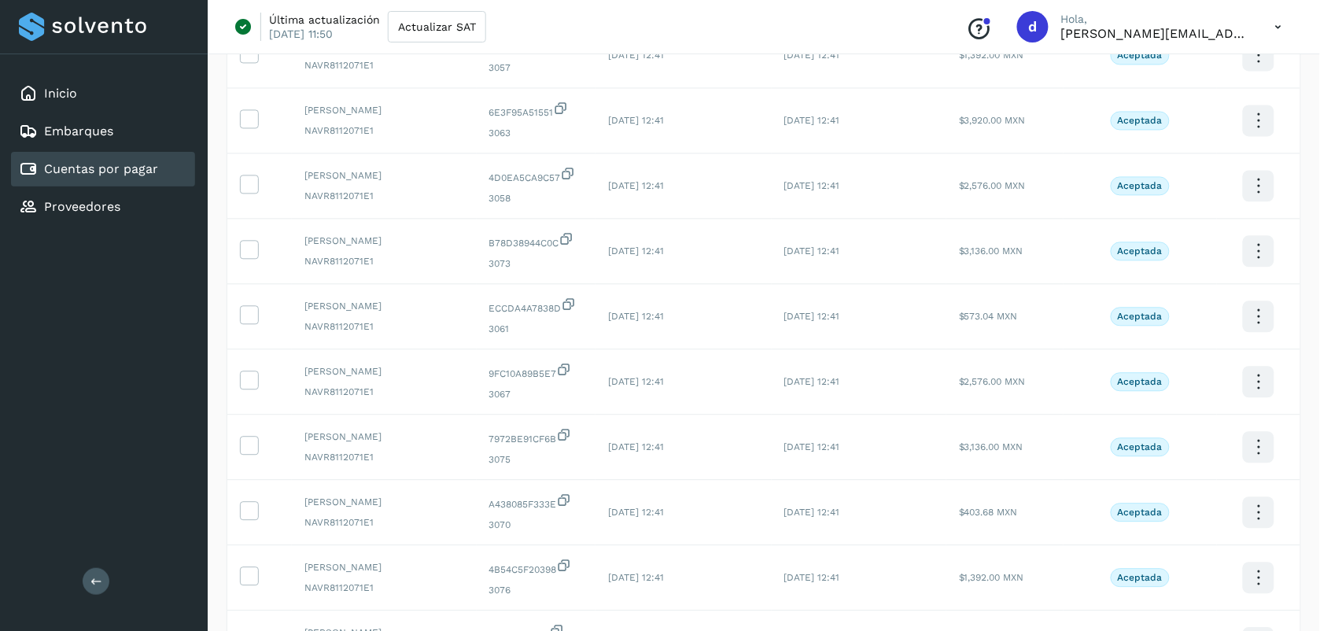
scroll to position [0, 0]
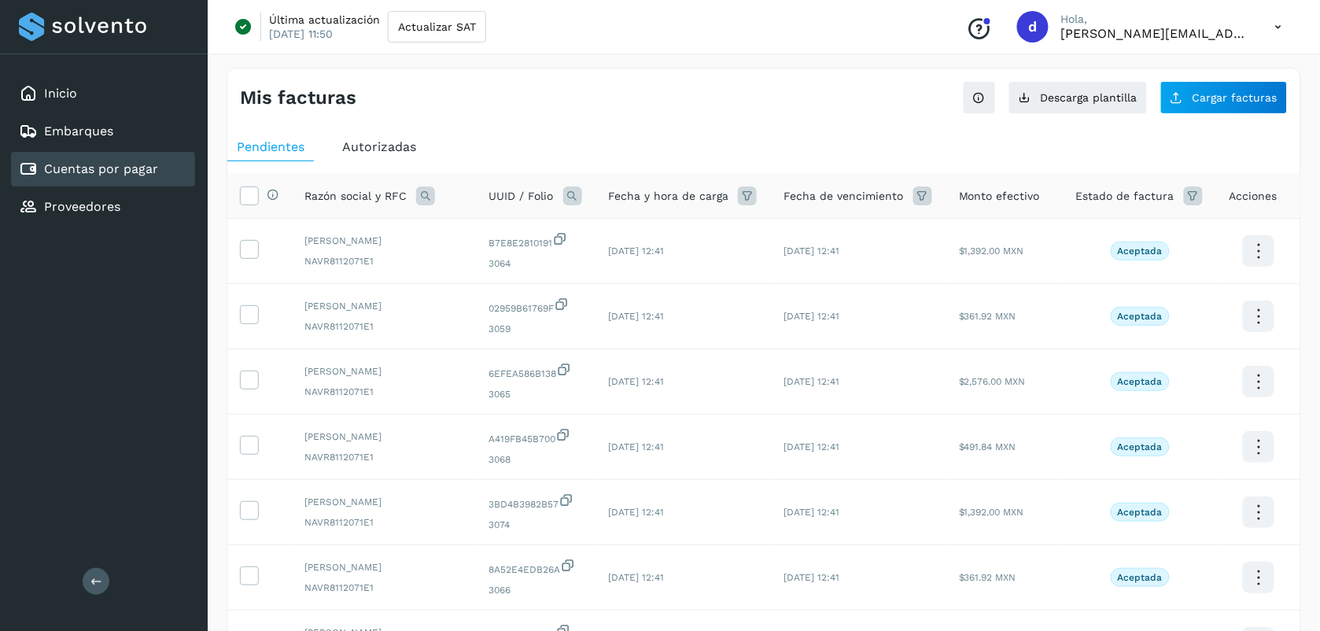
click at [238, 194] on th "Selecciona todas las facturas disponibles para autorización" at bounding box center [259, 196] width 64 height 45
click at [249, 197] on icon at bounding box center [249, 194] width 17 height 17
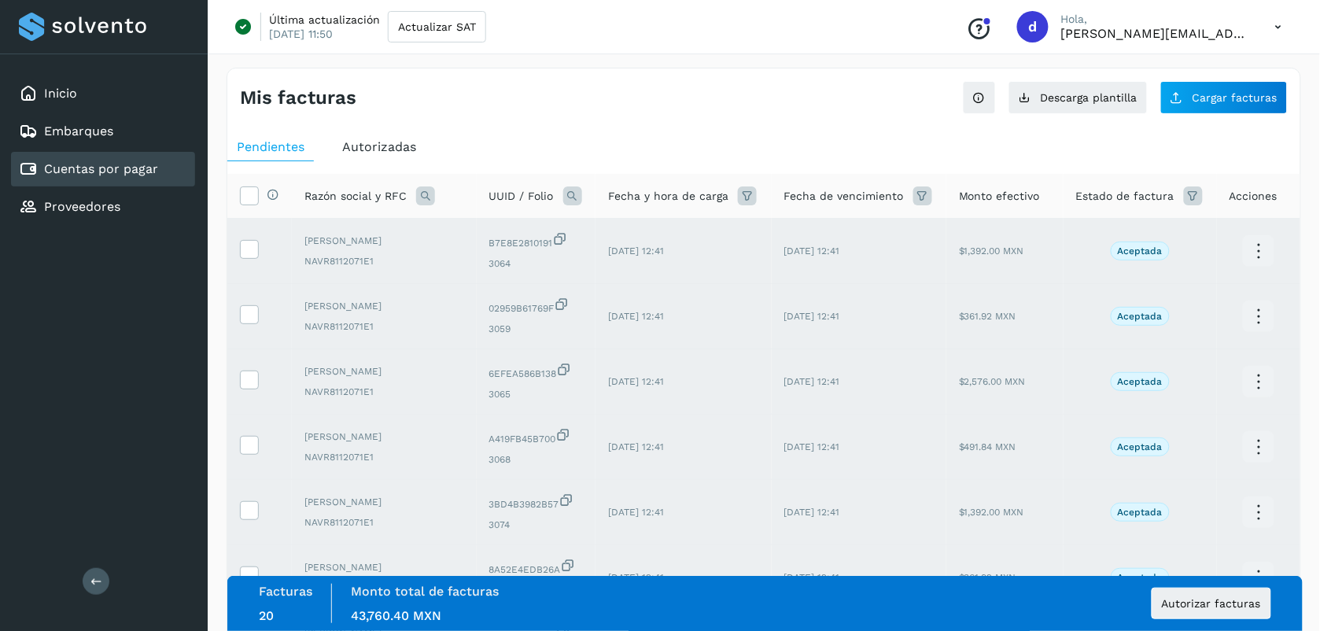
scroll to position [1707, 0]
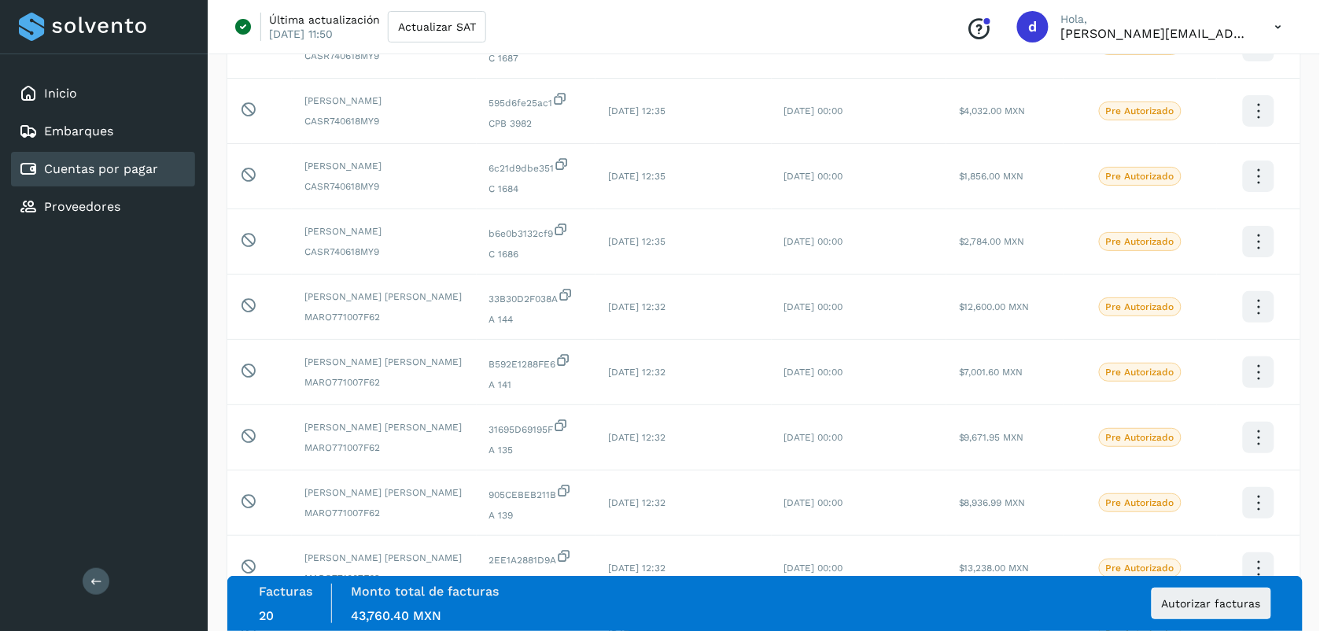
click at [474, 603] on div "Monto total de facturas Monto total 43,760.40 MXN" at bounding box center [425, 603] width 186 height 39
click at [1244, 606] on span "Autorizar facturas" at bounding box center [1211, 603] width 99 height 11
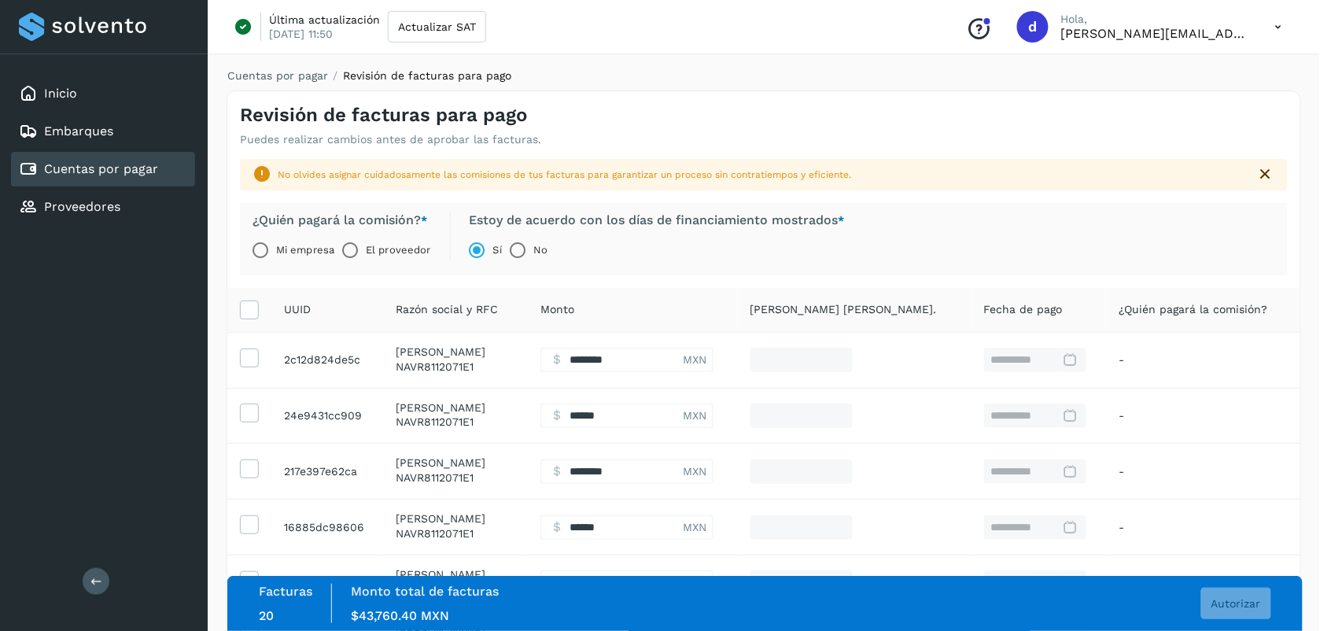
click at [375, 258] on label "El proveedor" at bounding box center [398, 249] width 64 height 31
click at [1241, 608] on span "Autorizar" at bounding box center [1236, 603] width 50 height 11
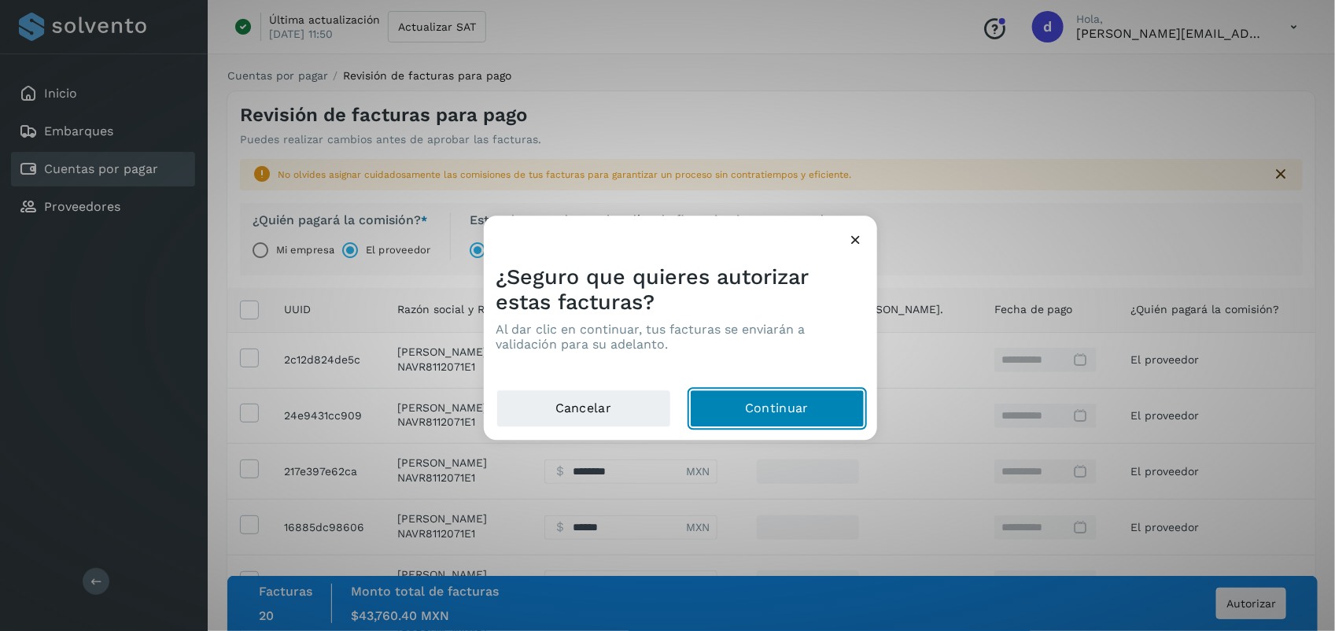
click at [794, 395] on button "Continuar" at bounding box center [777, 409] width 175 height 38
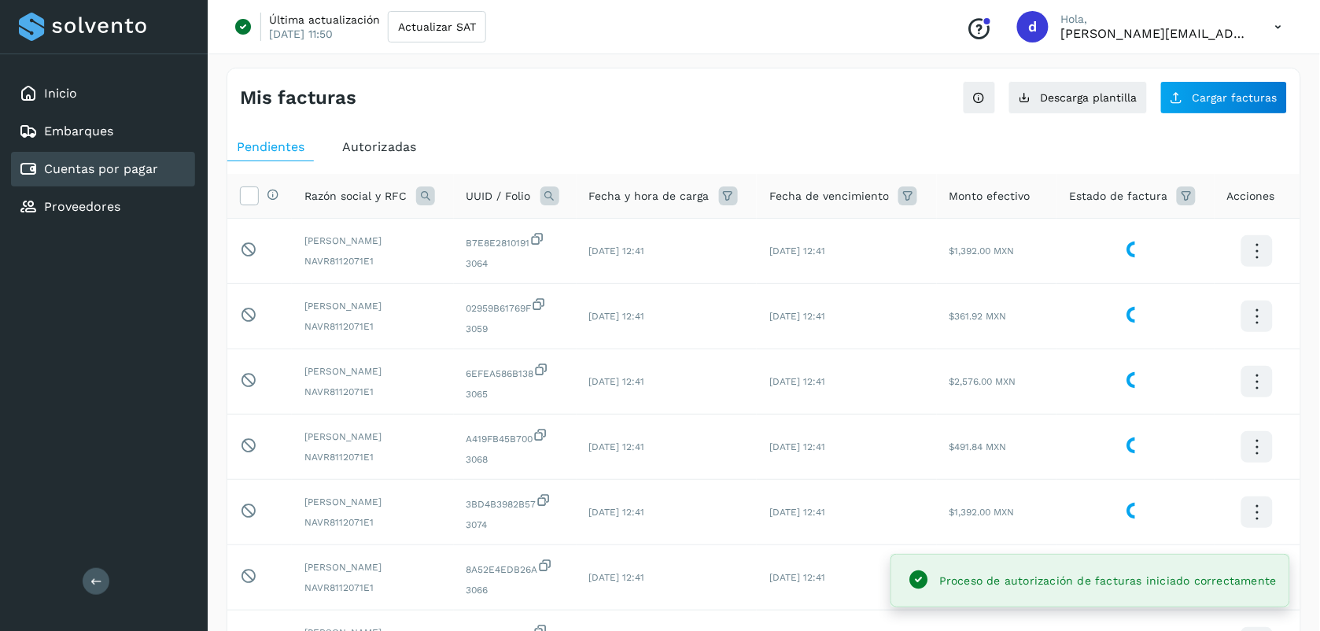
click at [520, 87] on div "Mis facturas" at bounding box center [502, 98] width 524 height 23
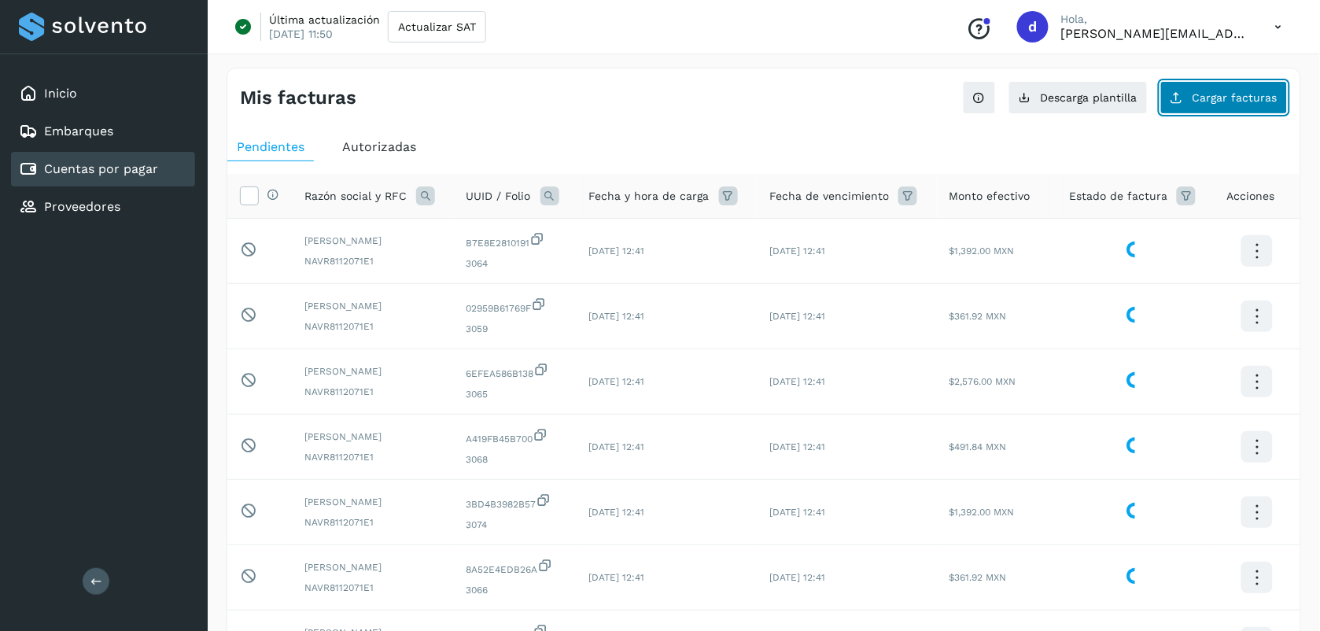
click at [1204, 95] on span "Cargar facturas" at bounding box center [1234, 97] width 85 height 11
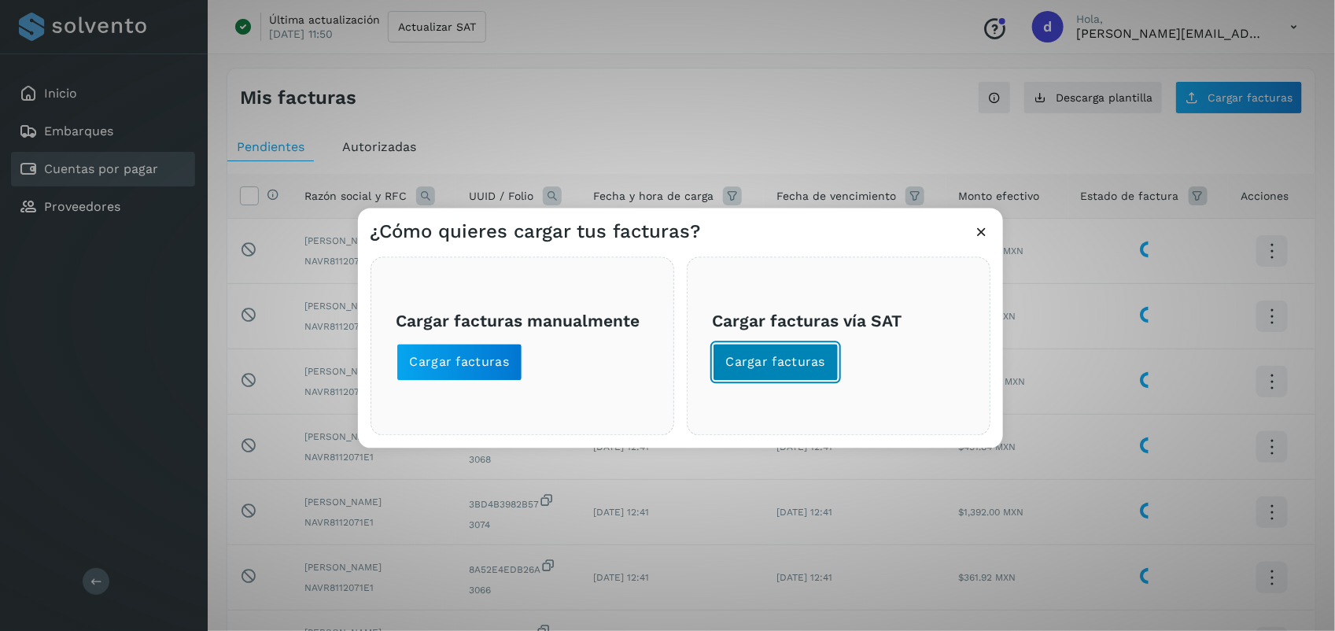
click at [776, 376] on button "Cargar facturas" at bounding box center [776, 363] width 127 height 38
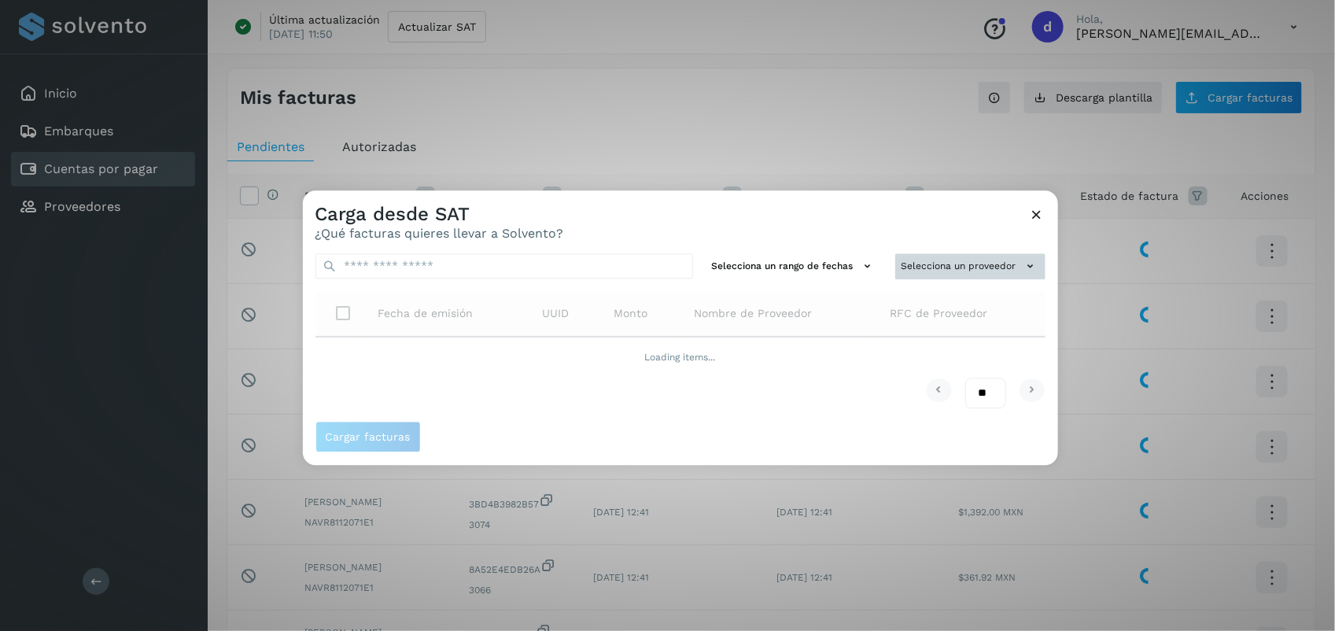
click at [976, 256] on button "Selecciona un proveedor" at bounding box center [970, 266] width 150 height 26
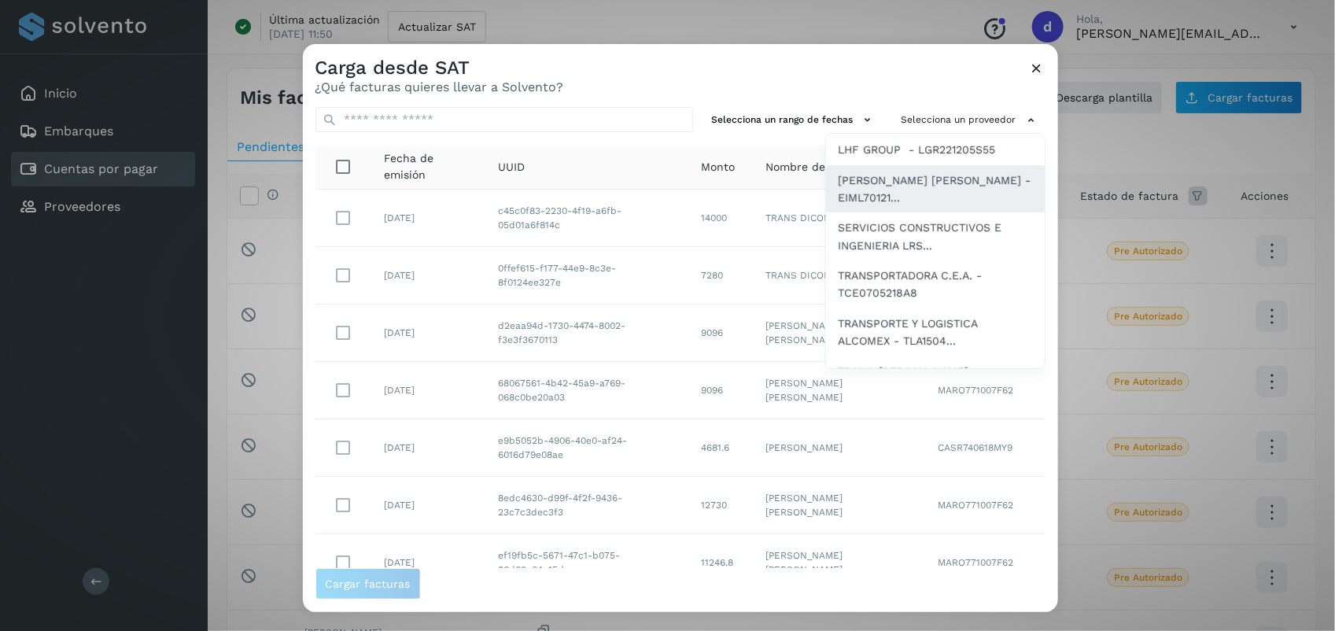
scroll to position [170, 0]
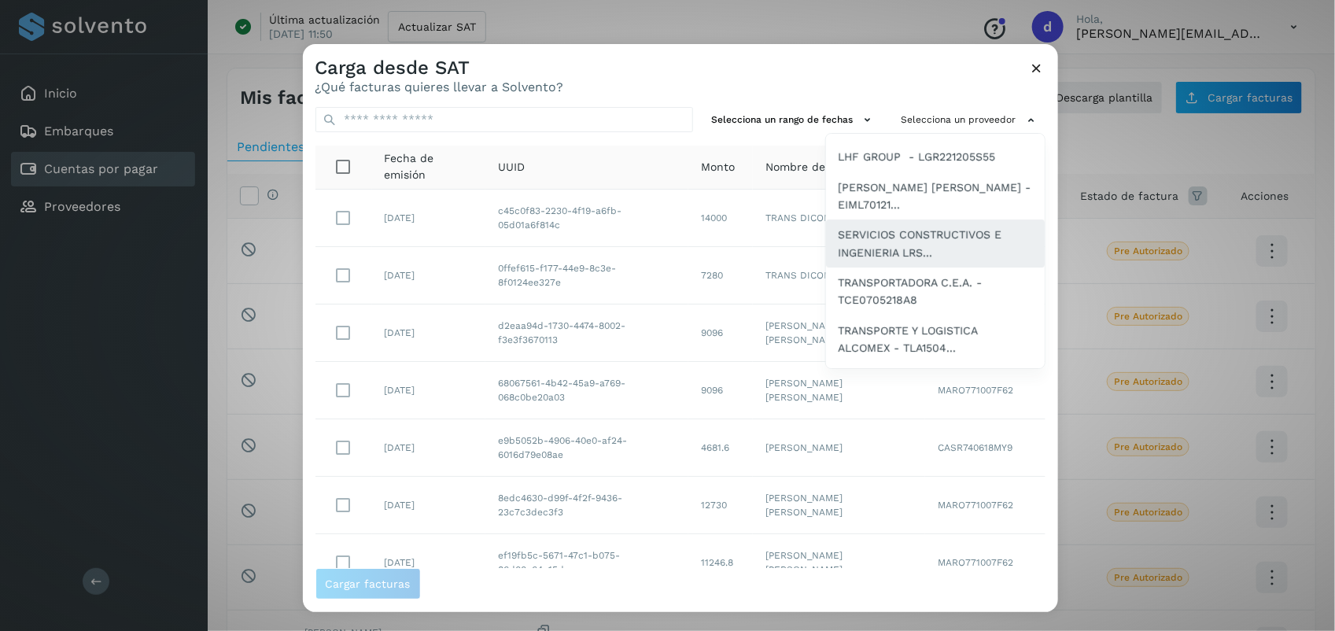
click at [899, 233] on span "SERVICIOS CONSTRUCTIVOS E INGENIERIA LRS..." at bounding box center [934, 243] width 193 height 35
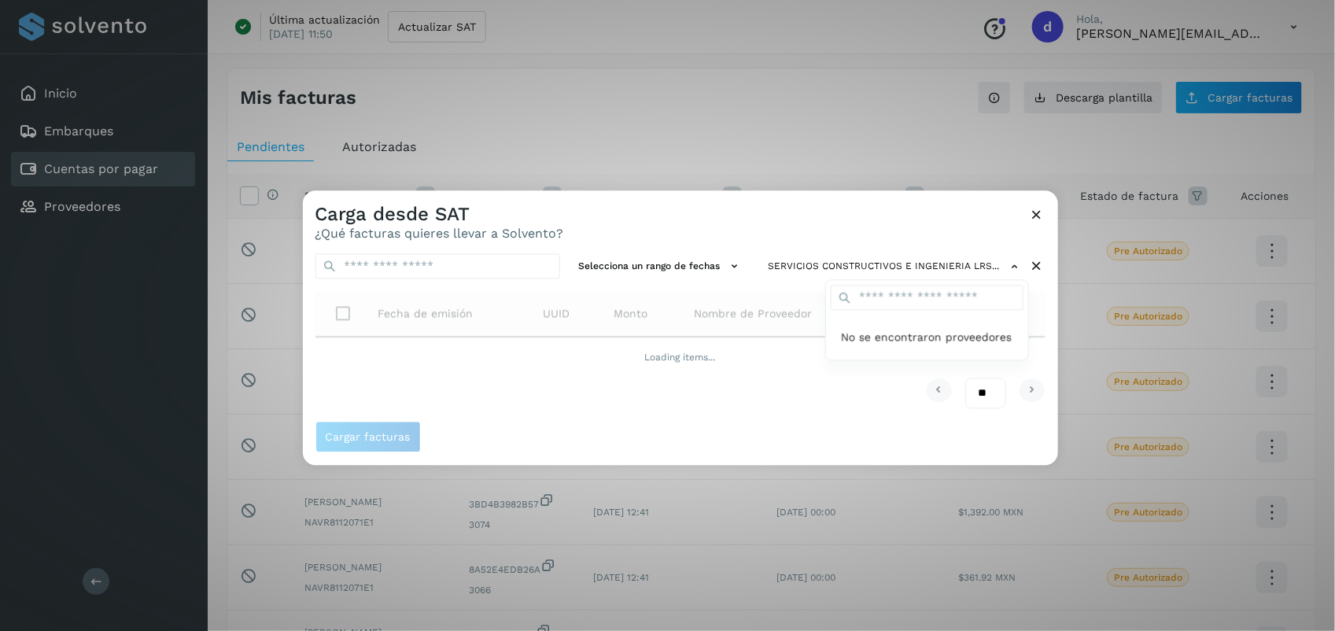
click at [978, 403] on div at bounding box center [970, 505] width 1335 height 631
click at [985, 396] on select "** ** **" at bounding box center [985, 392] width 41 height 31
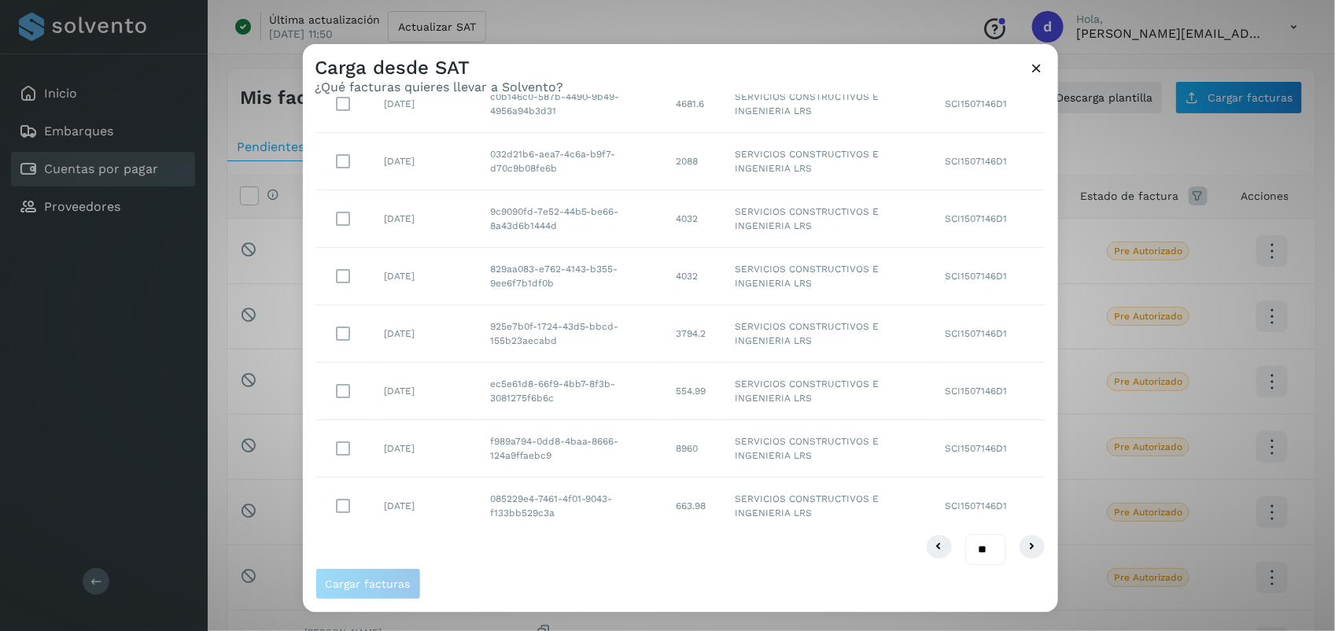
scroll to position [241, 0]
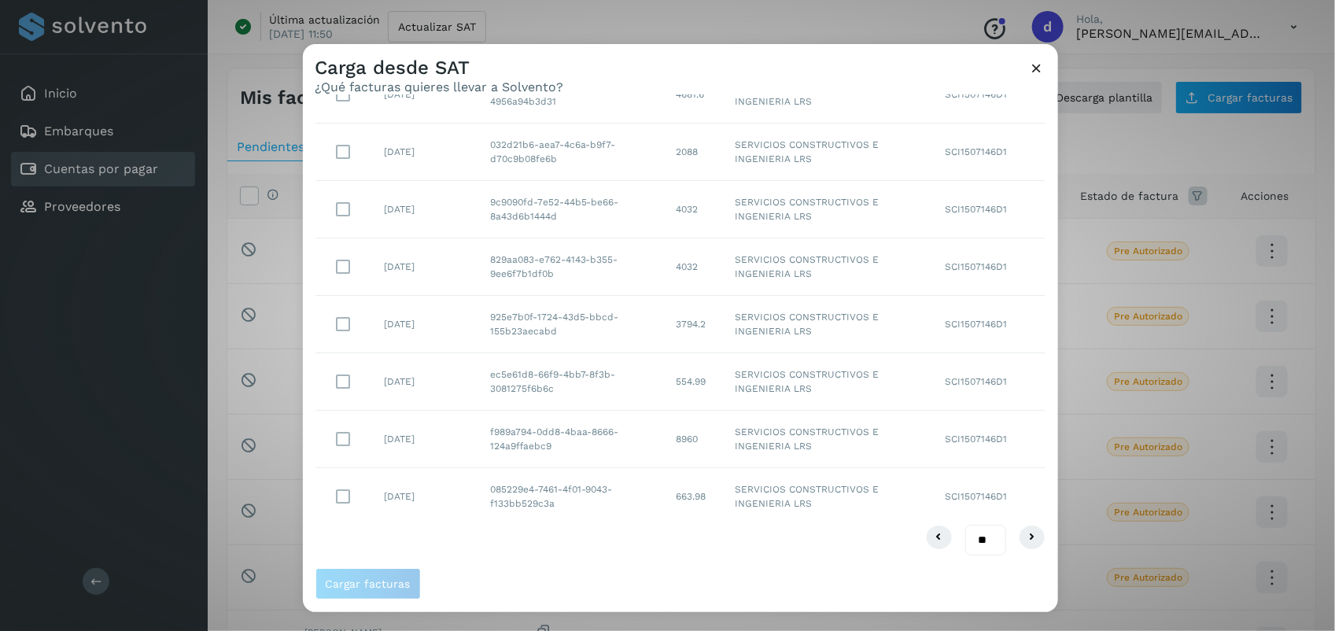
click at [967, 528] on select "** ** **" at bounding box center [985, 540] width 41 height 31
select select "**"
click at [965, 525] on select "** ** **" at bounding box center [985, 540] width 41 height 31
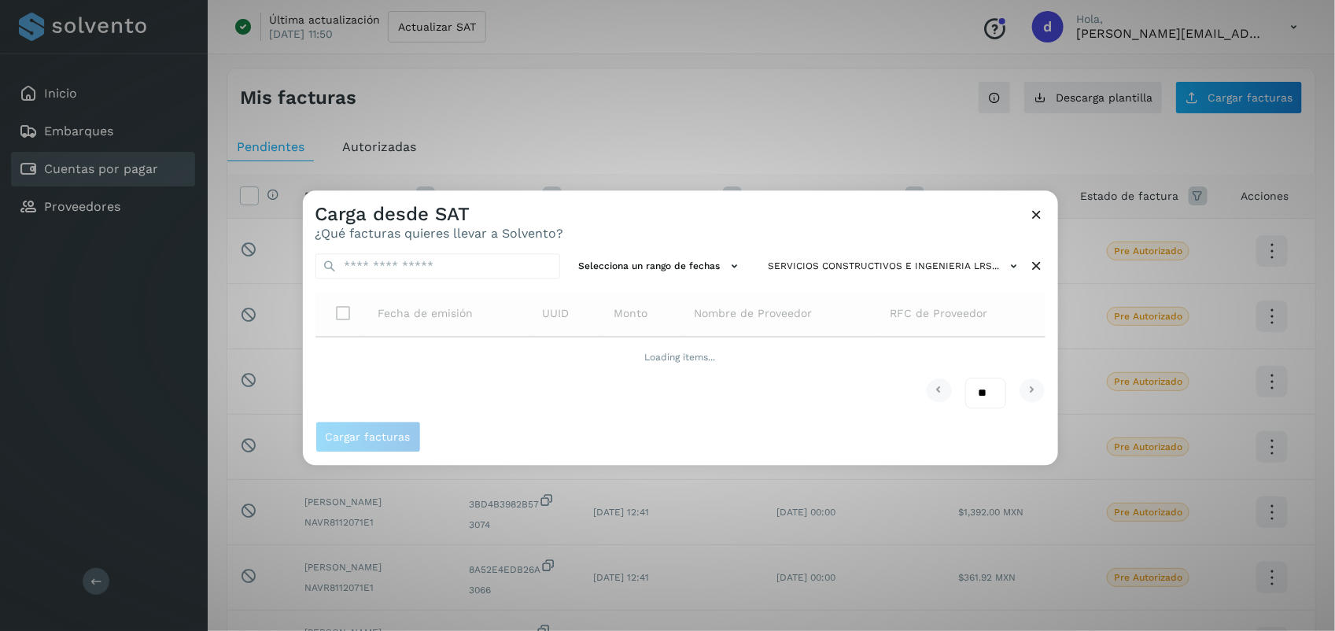
scroll to position [0, 0]
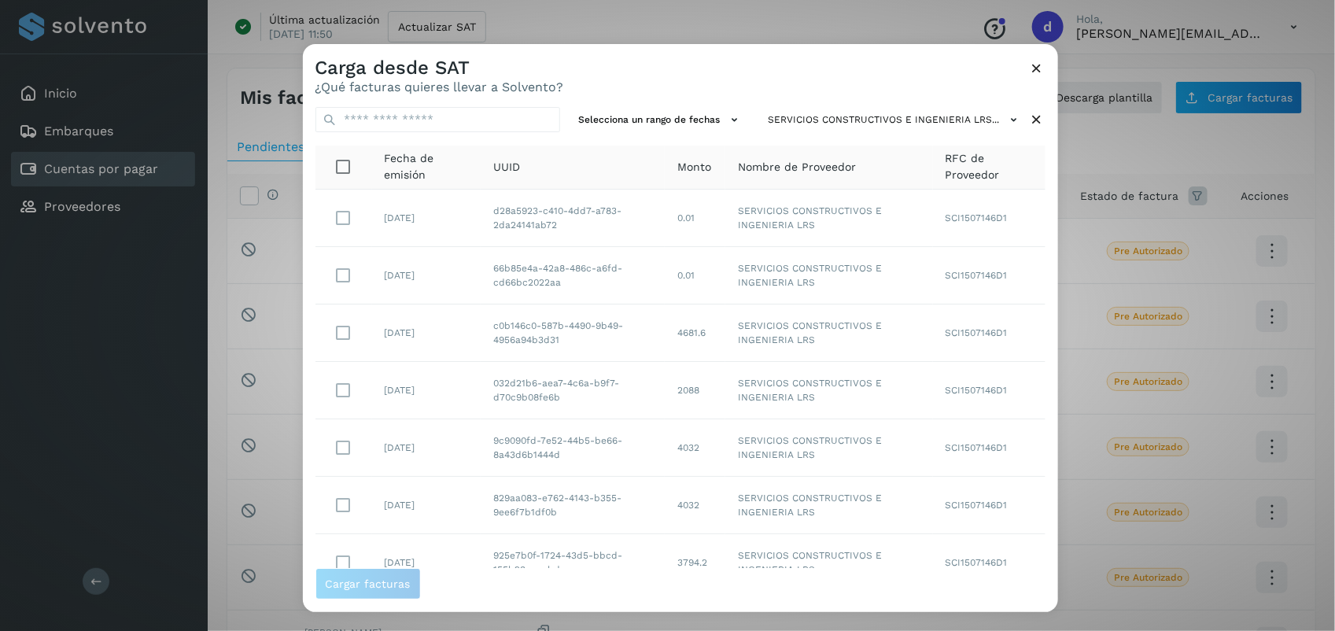
click at [885, 75] on div "Carga desde SAT ¿Qué facturas quieres llevar a Solvento?" at bounding box center [680, 69] width 755 height 50
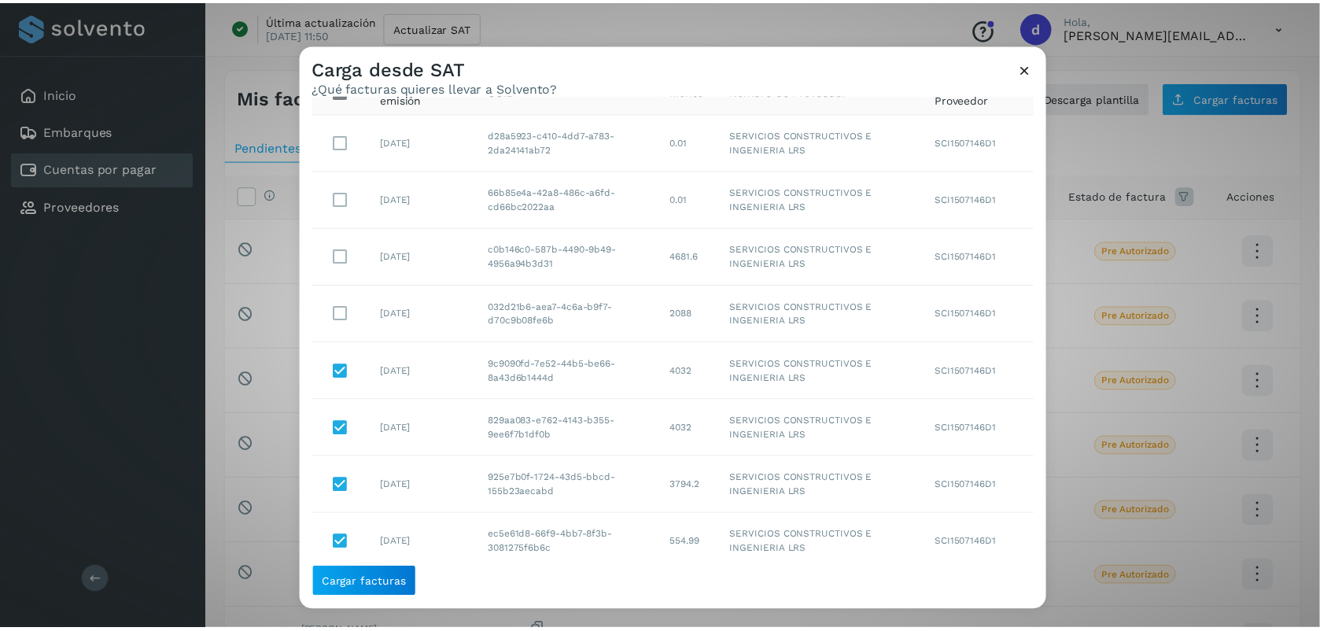
scroll to position [61, 0]
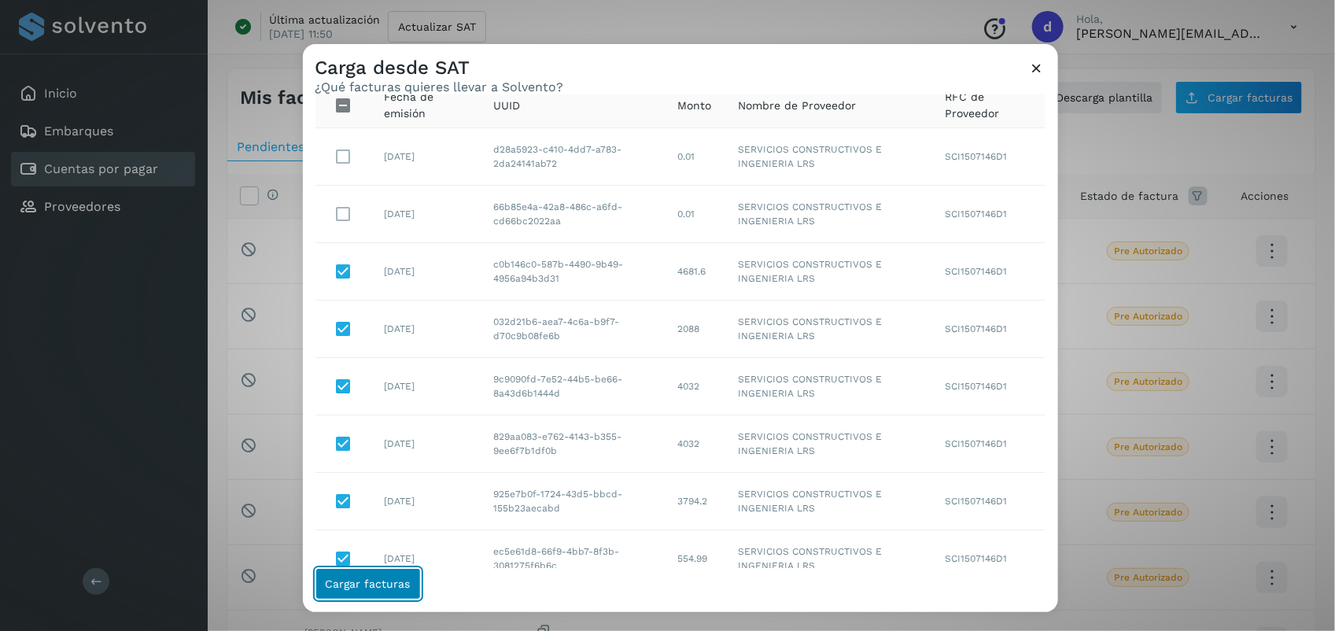
click at [374, 580] on span "Cargar facturas" at bounding box center [368, 583] width 85 height 11
click at [367, 587] on span "Cargar facturas" at bounding box center [368, 583] width 85 height 11
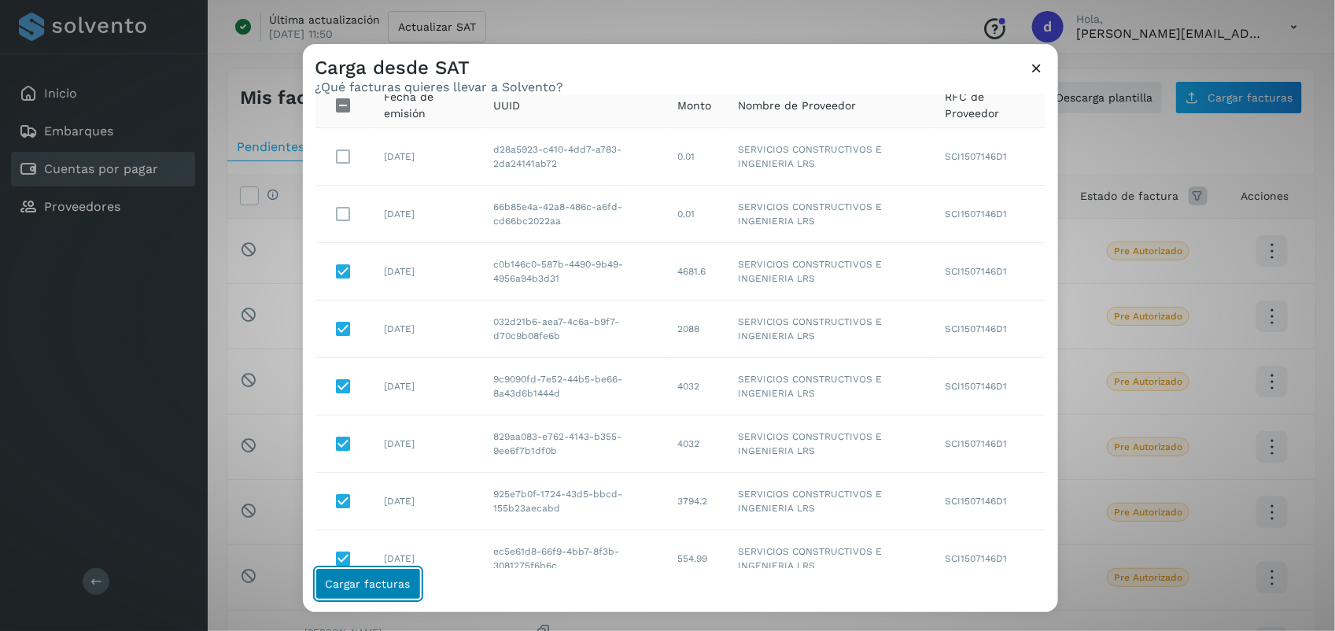
click at [367, 587] on span "Cargar facturas" at bounding box center [368, 583] width 85 height 11
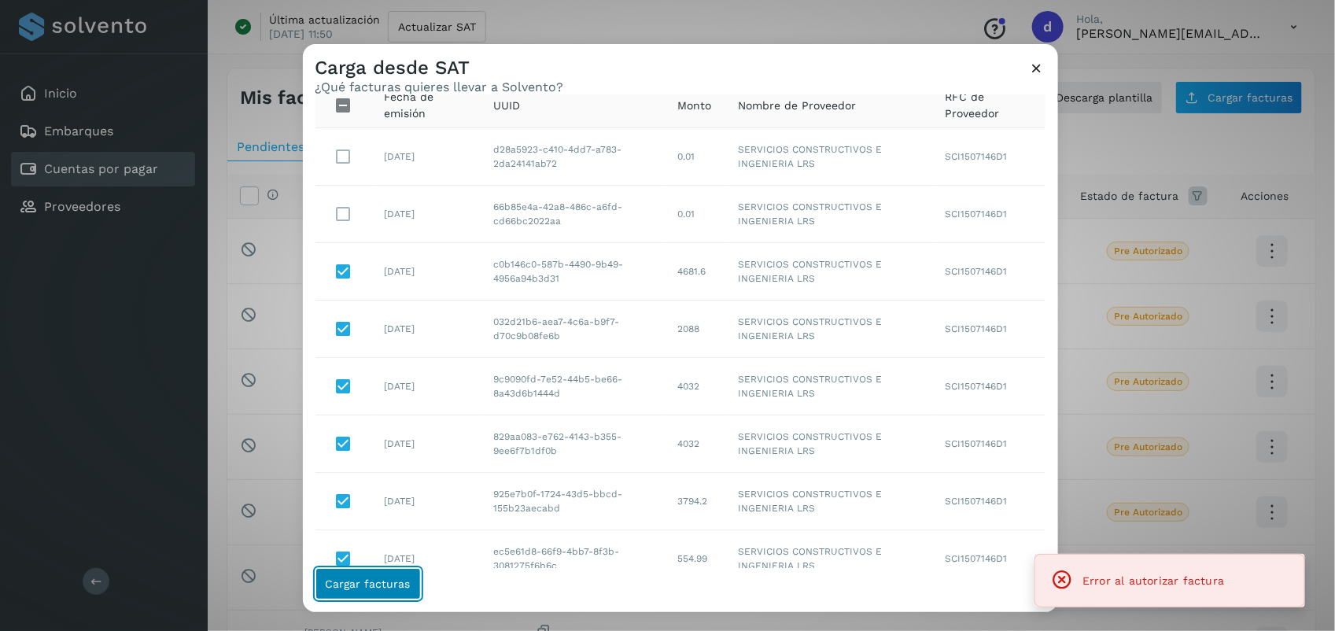
click at [356, 580] on span "Cargar facturas" at bounding box center [368, 583] width 85 height 11
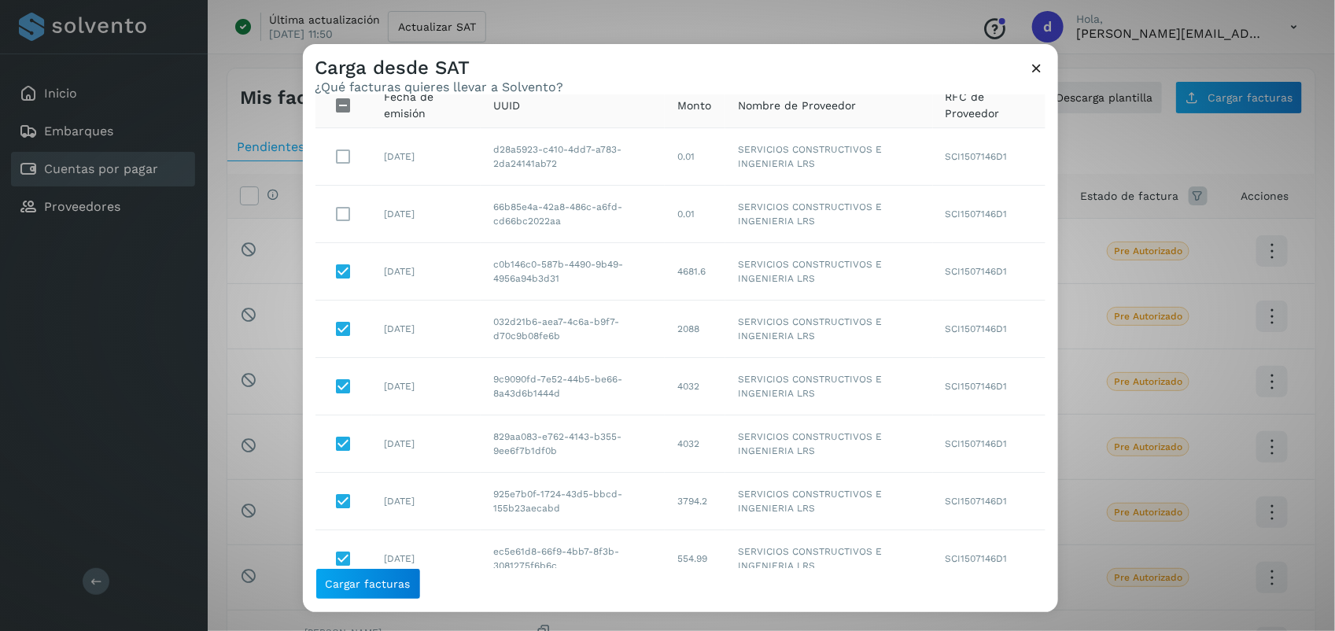
click at [1030, 72] on icon at bounding box center [1037, 68] width 17 height 17
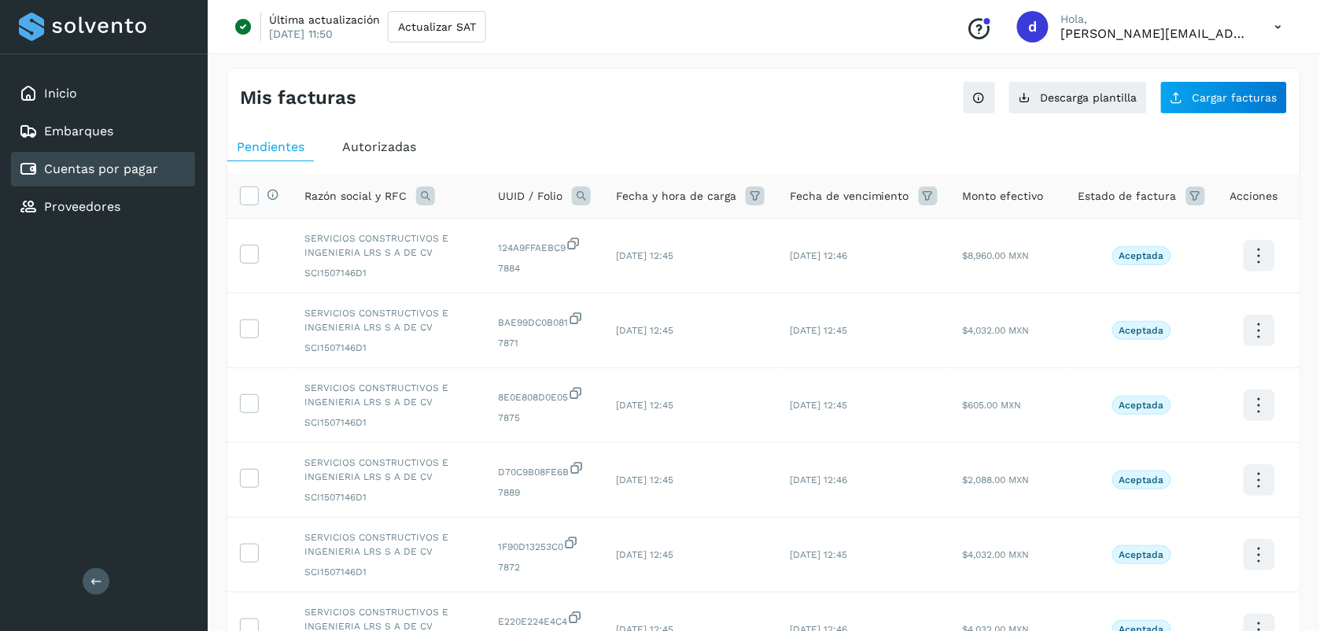
scroll to position [470, 0]
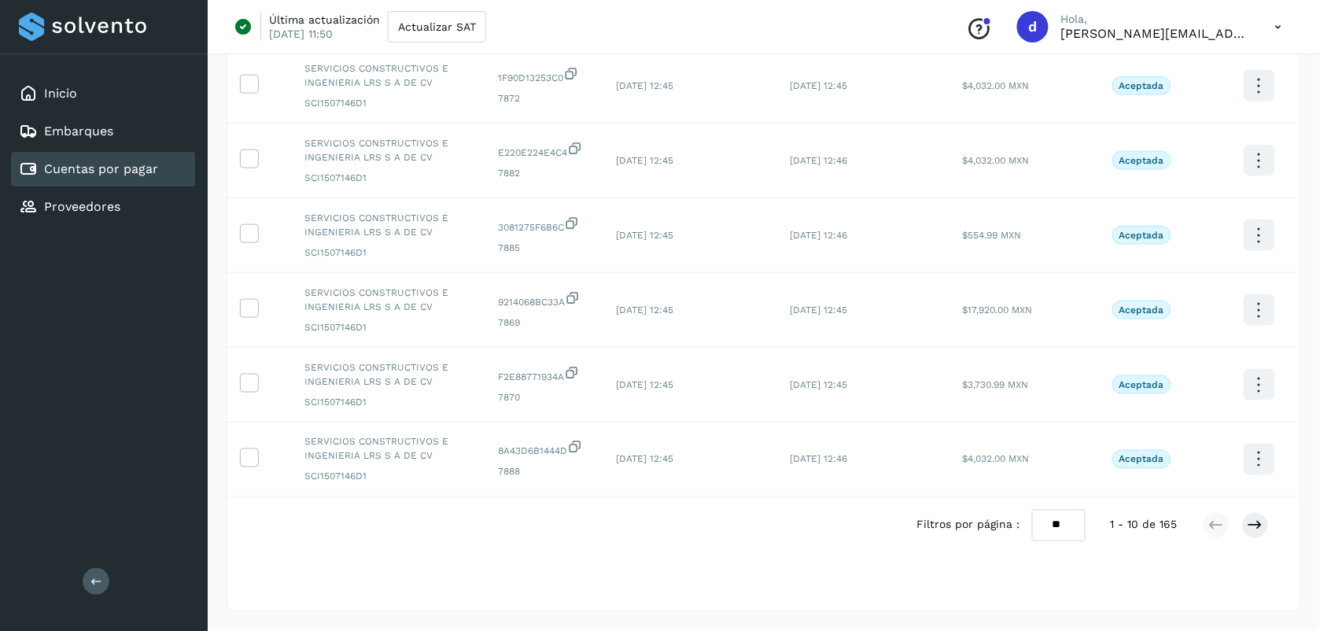
click at [1066, 535] on select "** ** **" at bounding box center [1058, 525] width 53 height 31
select select "**"
click at [1032, 510] on select "** ** **" at bounding box center [1058, 525] width 53 height 31
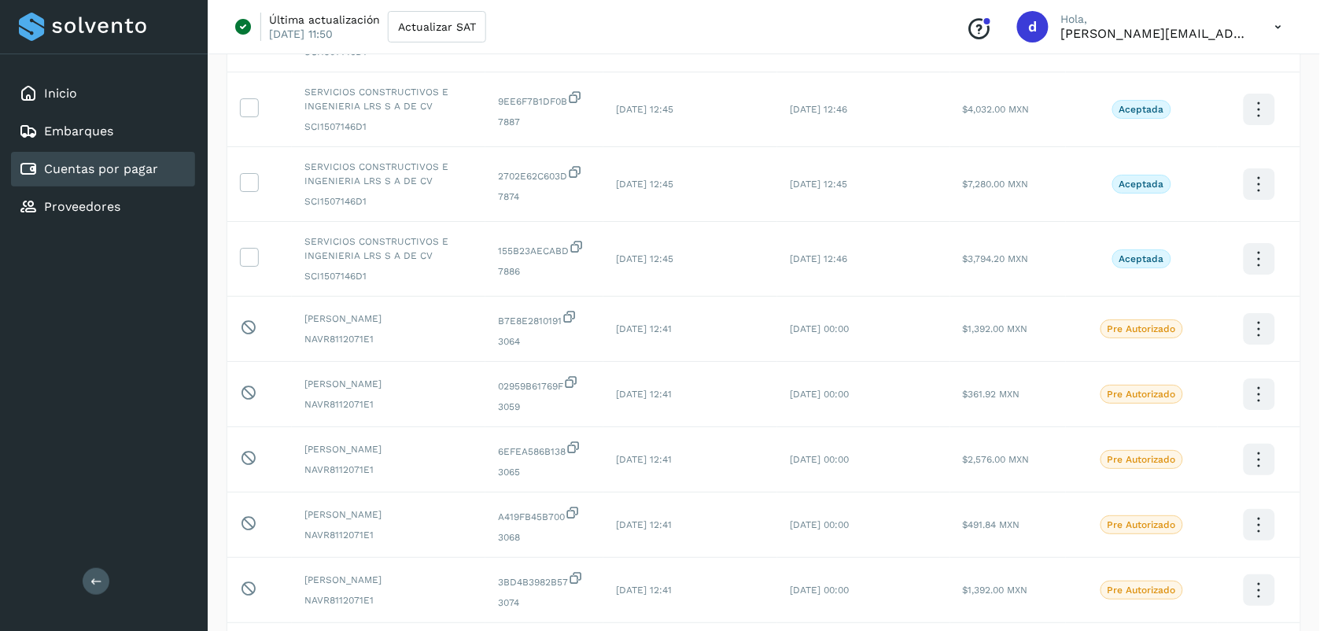
scroll to position [0, 0]
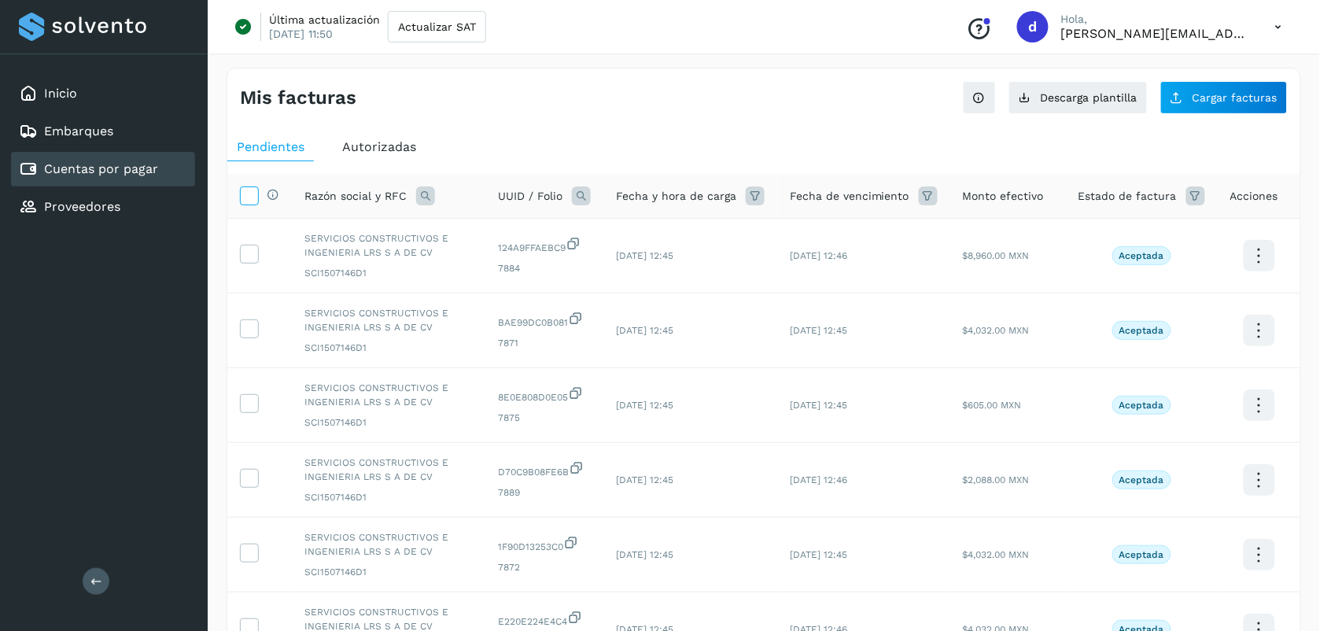
click at [246, 186] on icon at bounding box center [249, 194] width 17 height 17
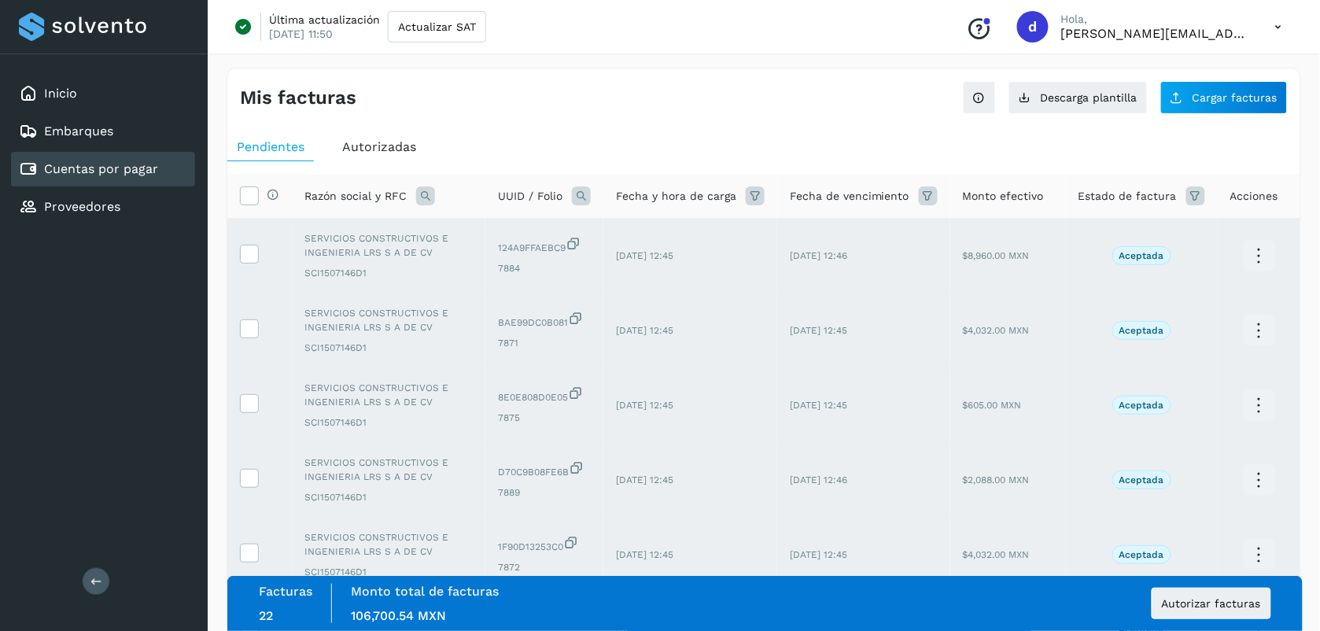
click at [1229, 598] on span "Autorizar facturas" at bounding box center [1211, 603] width 99 height 11
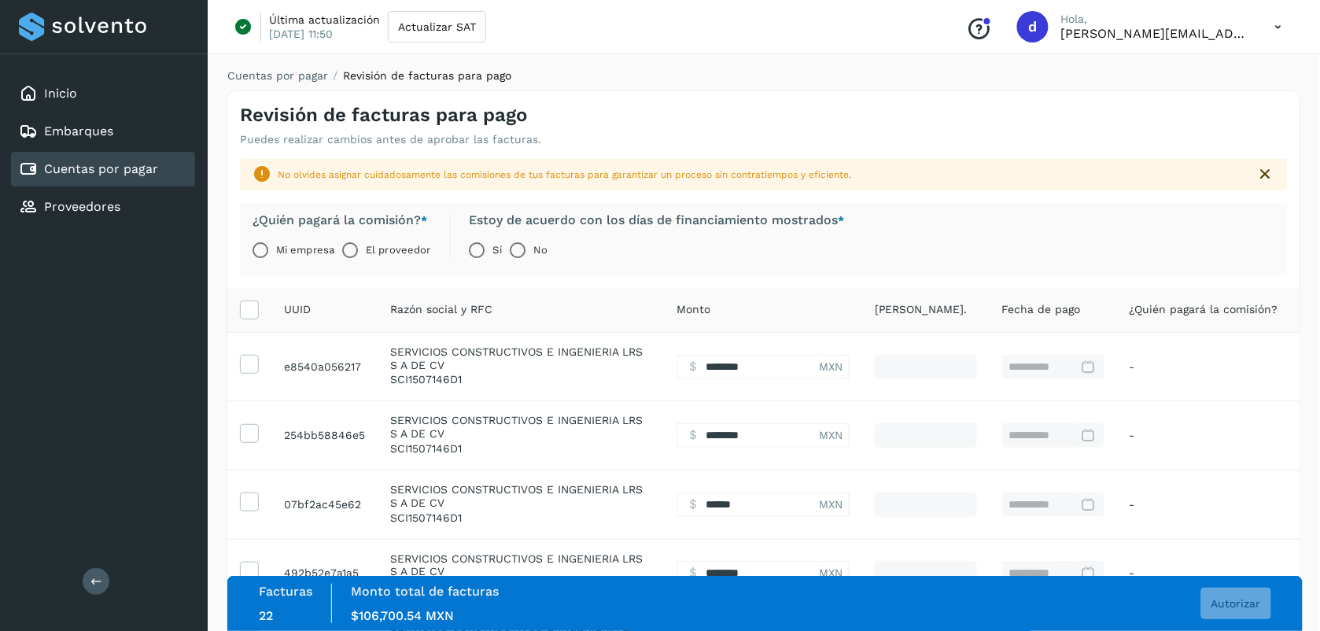
click at [496, 254] on label "Sí" at bounding box center [497, 249] width 9 height 31
click at [380, 248] on label "El proveedor" at bounding box center [398, 249] width 64 height 31
click at [1263, 602] on button "Autorizar" at bounding box center [1236, 602] width 70 height 31
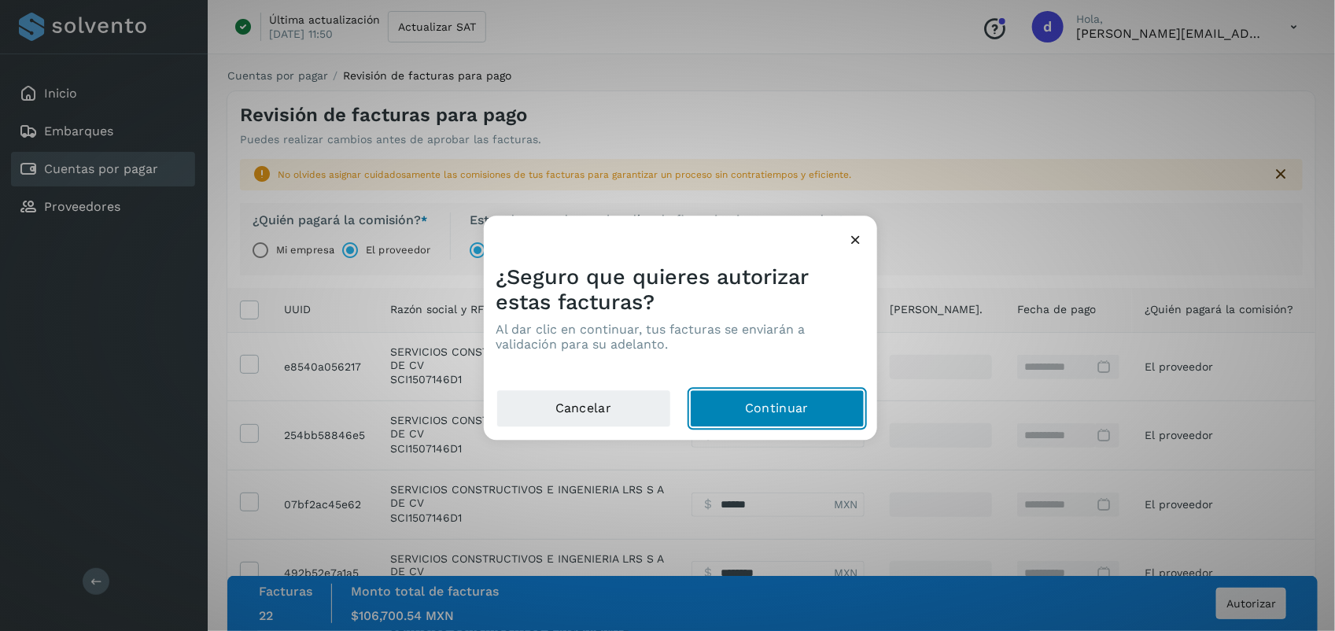
click at [795, 401] on button "Continuar" at bounding box center [777, 409] width 175 height 38
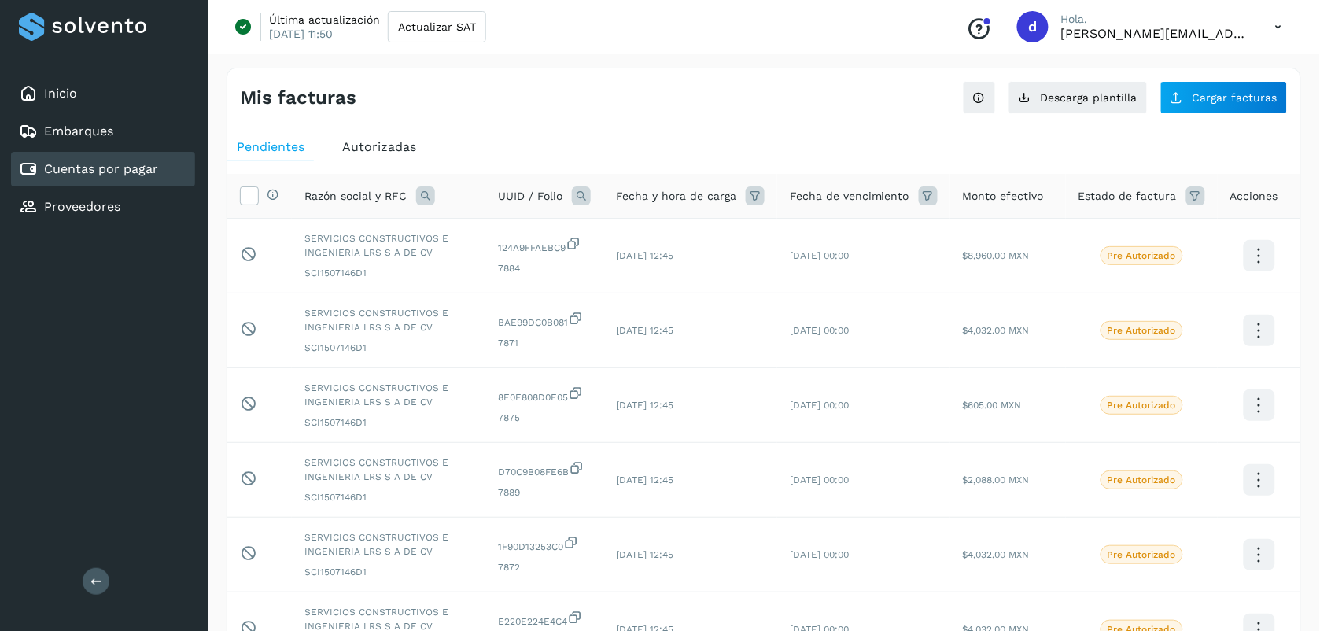
click at [418, 134] on div "Autorizadas" at bounding box center [379, 147] width 93 height 28
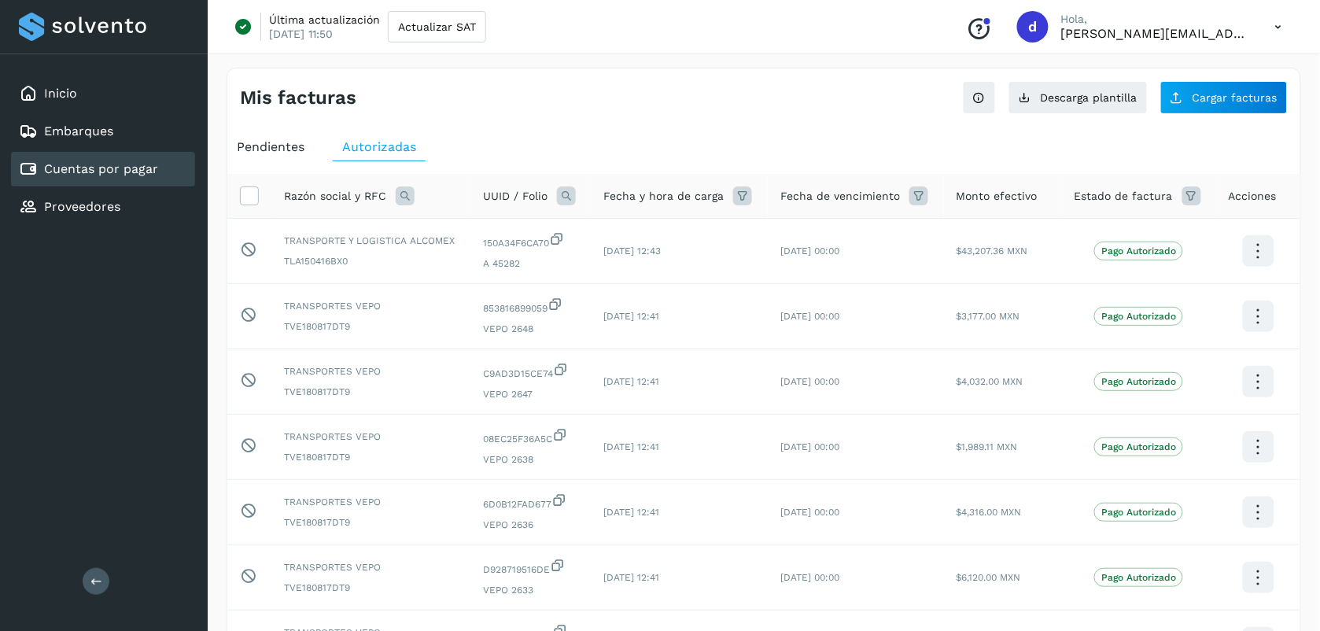
click at [410, 195] on icon at bounding box center [405, 195] width 19 height 19
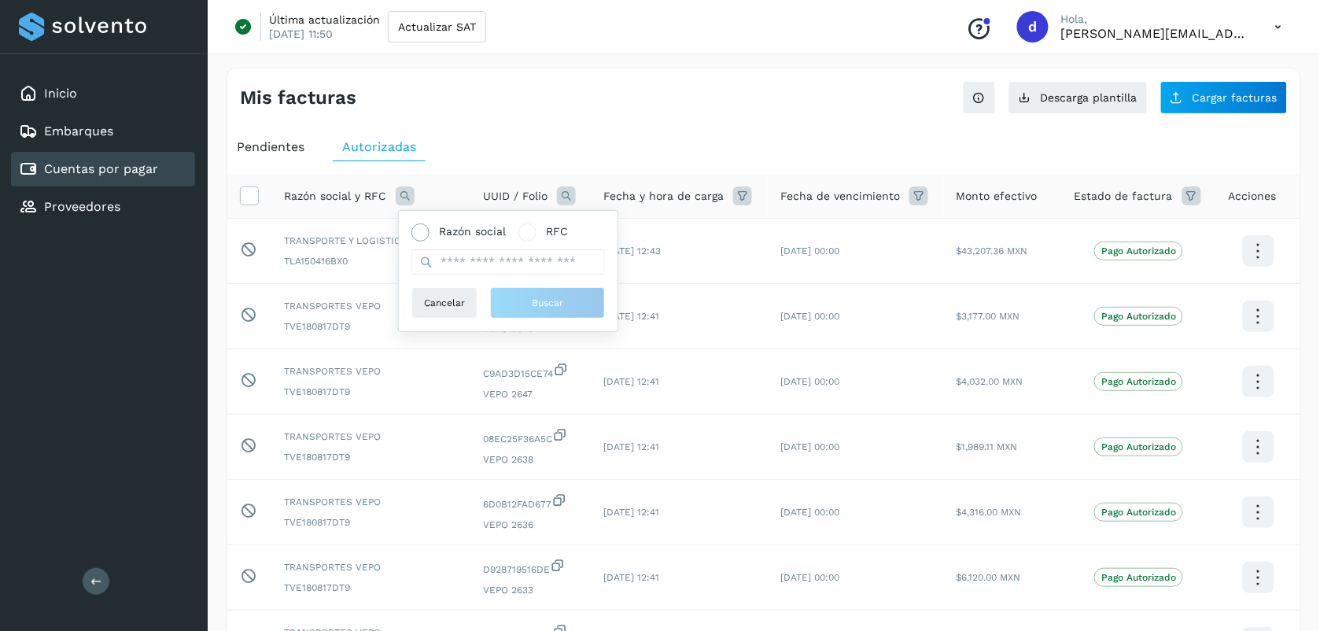
click at [447, 229] on span "Razón social" at bounding box center [472, 231] width 67 height 17
click at [451, 260] on input "text" at bounding box center [507, 261] width 193 height 25
type input "****"
click at [515, 307] on button "Buscar" at bounding box center [547, 302] width 115 height 31
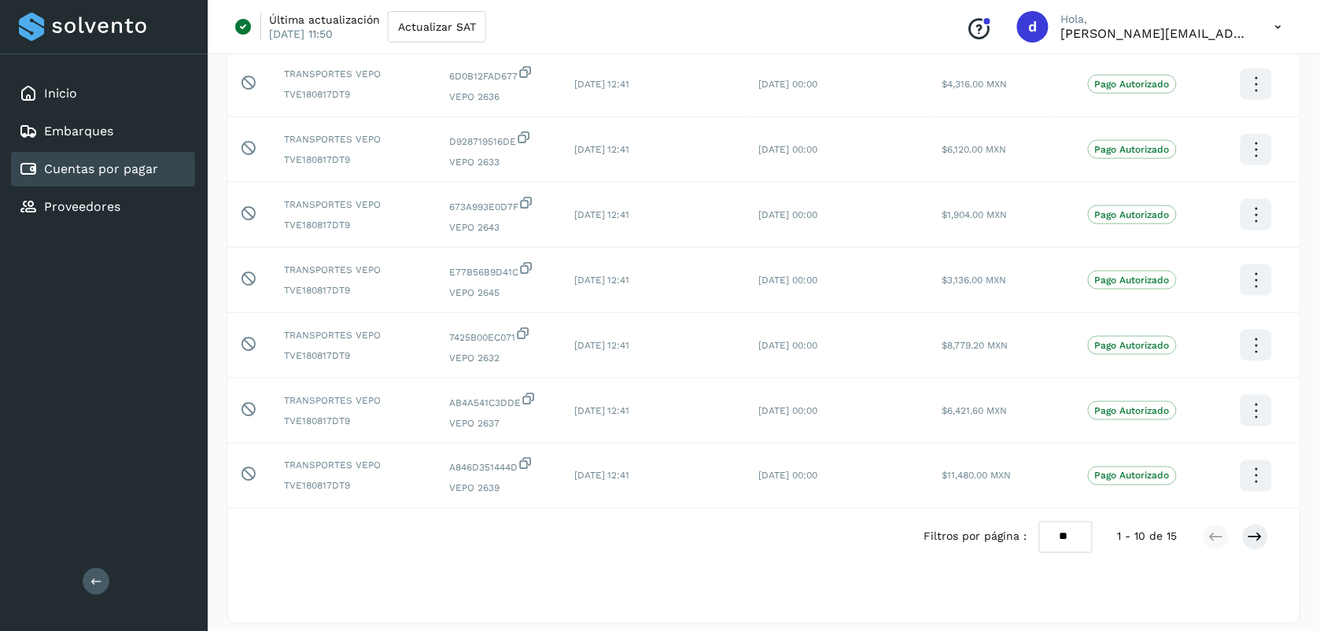
scroll to position [439, 0]
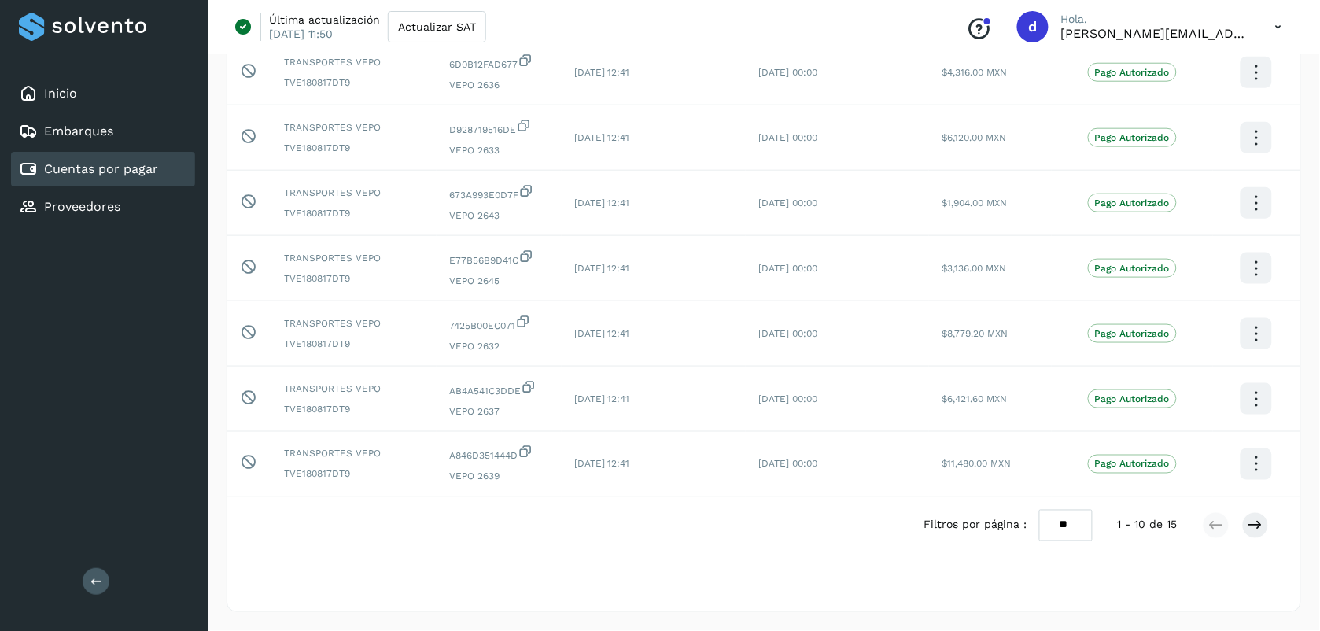
drag, startPoint x: 1067, startPoint y: 524, endPoint x: 1062, endPoint y: 612, distance: 88.2
click at [1062, 612] on div "Mis facturas Ver instrucciones para cargar Facturas Descarga plantilla Cargar f…" at bounding box center [763, 122] width 1074 height 979
click at [1040, 510] on select "** ** **" at bounding box center [1065, 525] width 53 height 31
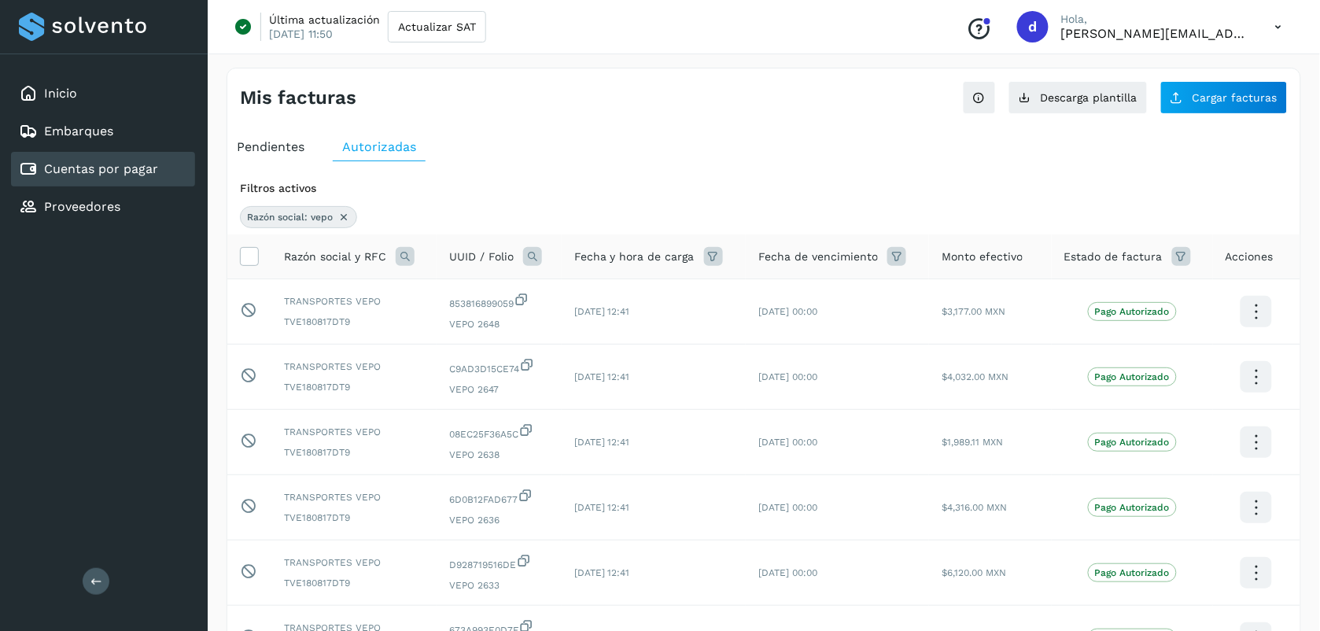
click at [344, 218] on icon at bounding box center [343, 217] width 13 height 13
select select "**"
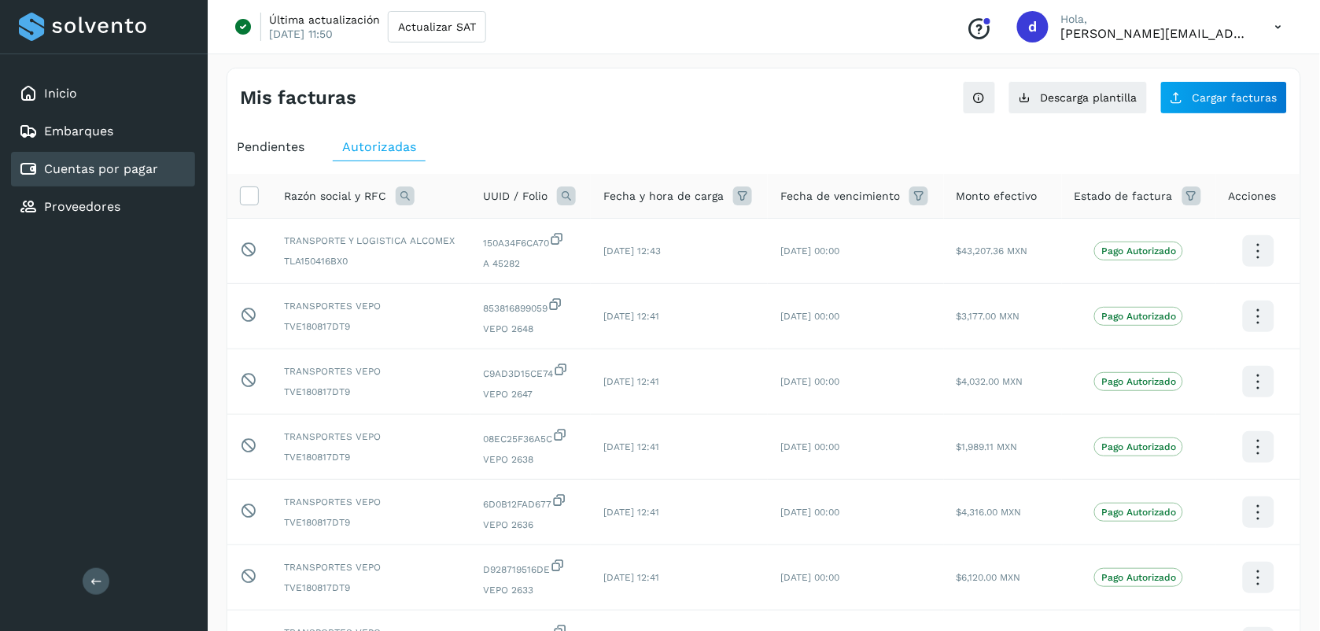
click at [403, 195] on icon at bounding box center [405, 195] width 19 height 19
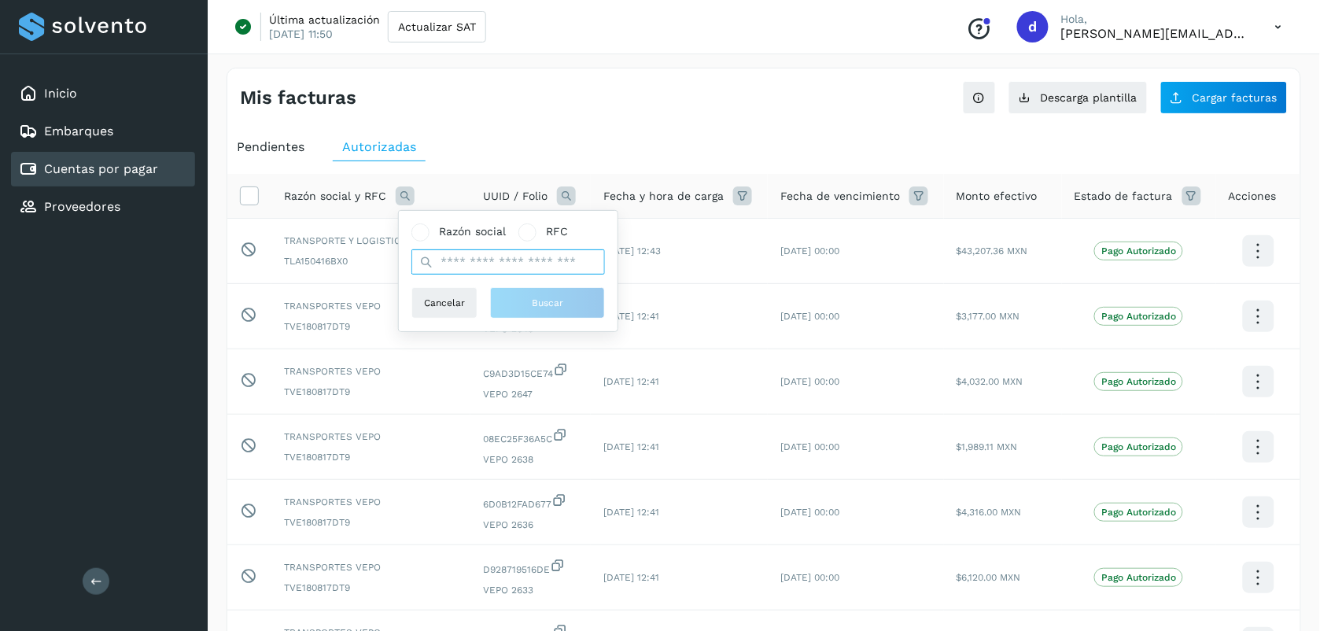
click at [477, 263] on input "text" at bounding box center [507, 261] width 193 height 25
click at [456, 225] on span "Razón social" at bounding box center [472, 231] width 67 height 17
click at [464, 260] on input "text" at bounding box center [507, 261] width 193 height 25
type input "*****"
click at [556, 316] on button "Buscar" at bounding box center [547, 302] width 115 height 31
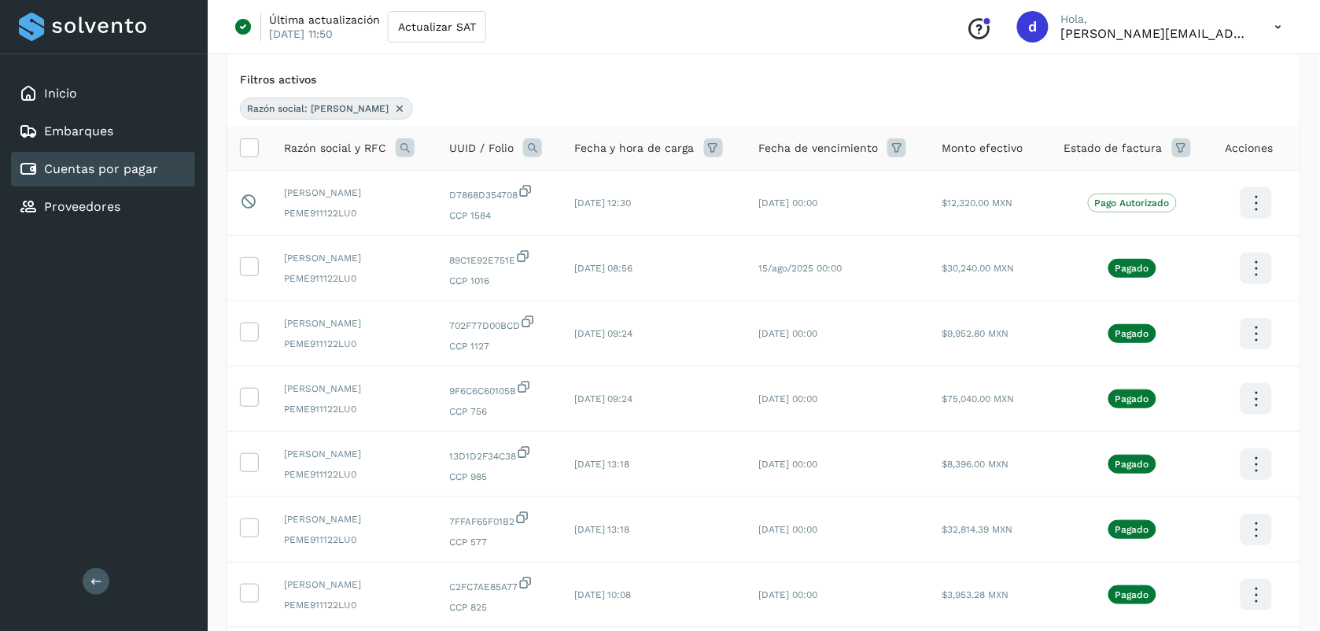
scroll to position [111, 0]
click at [1251, 270] on icon at bounding box center [1256, 266] width 37 height 37
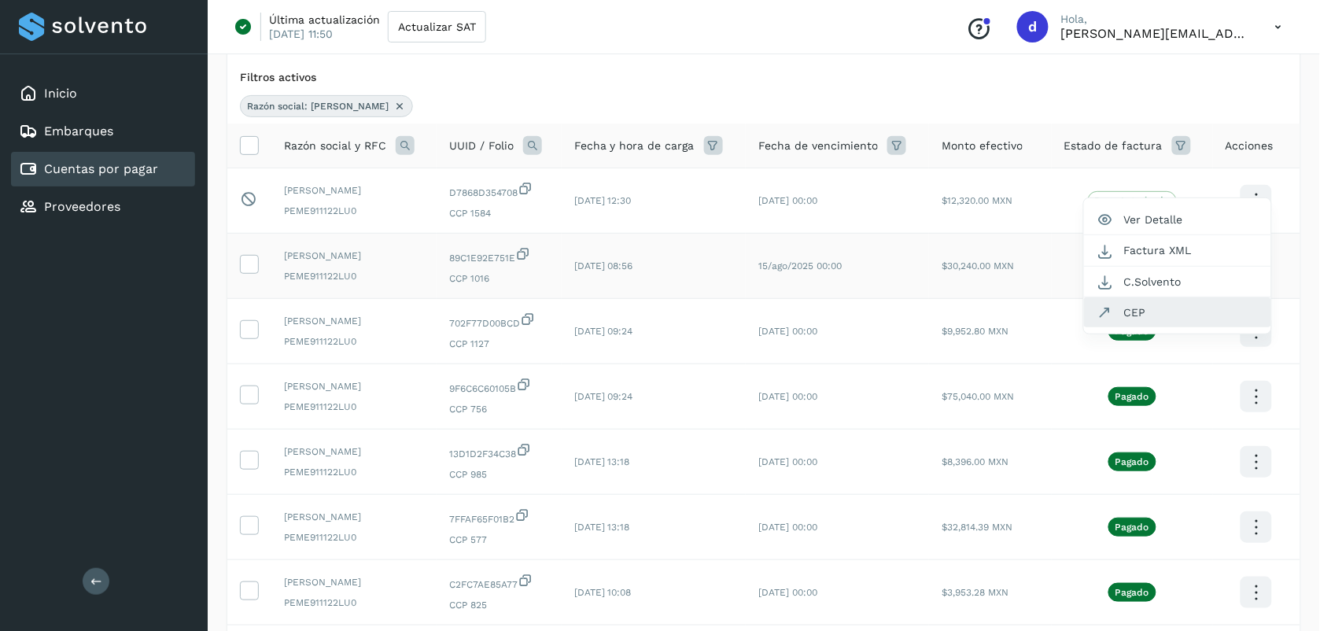
click at [1192, 313] on button "CEP" at bounding box center [1177, 312] width 187 height 30
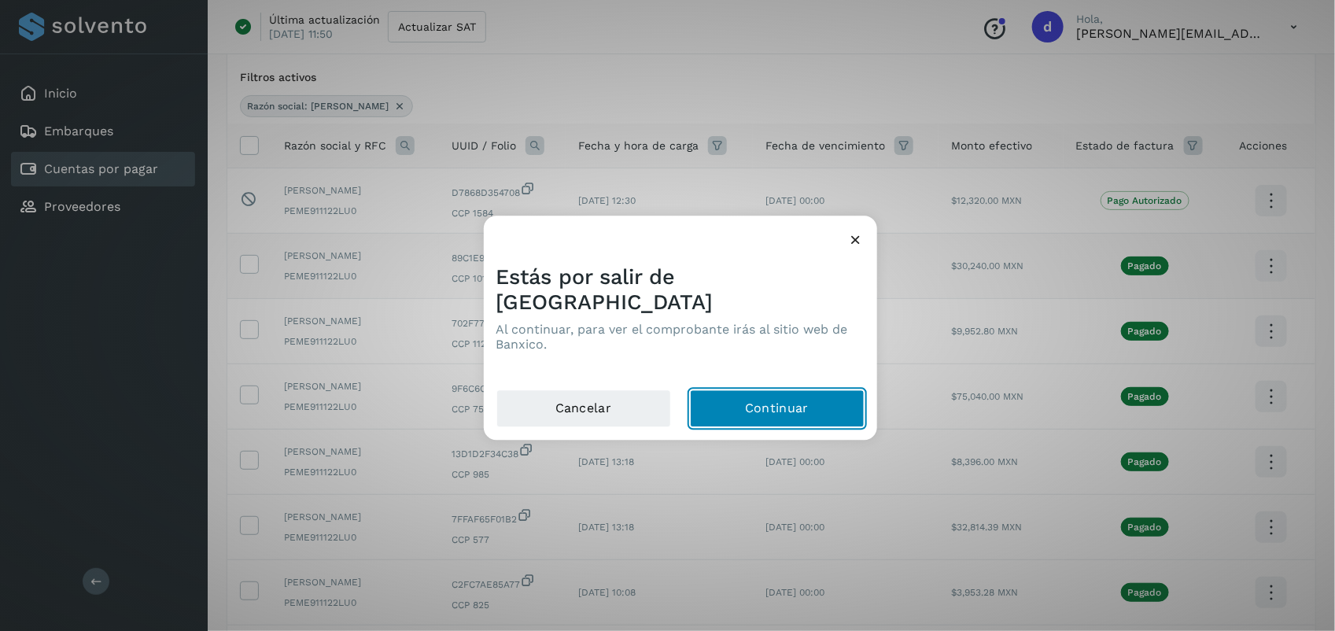
click at [744, 403] on button "Continuar" at bounding box center [777, 409] width 175 height 38
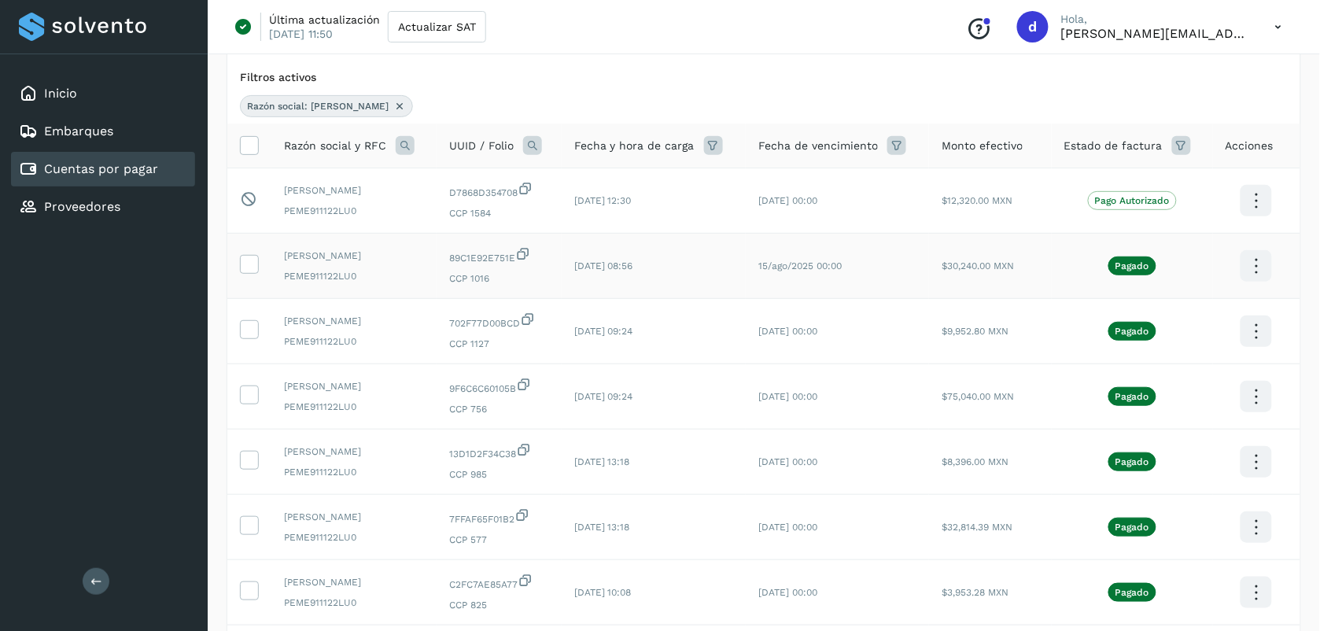
click at [363, 265] on div "EDGAR ELIAS PEREZ MARTINEZ PEME911122LU0" at bounding box center [354, 266] width 140 height 35
click at [842, 35] on div "Última actualización 10/sep/2025 11:50 Actualizar SAT Conoce nuestros beneficio…" at bounding box center [764, 27] width 1112 height 54
click at [393, 103] on icon at bounding box center [399, 106] width 13 height 13
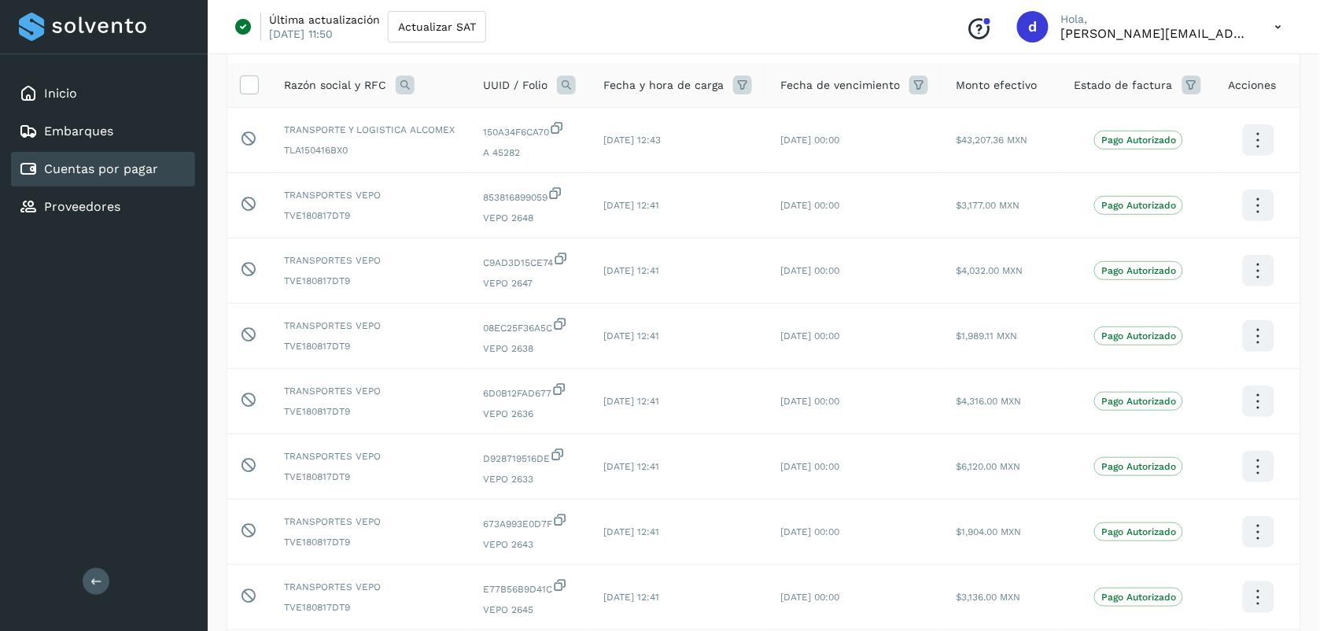
click at [268, 91] on th at bounding box center [249, 85] width 44 height 45
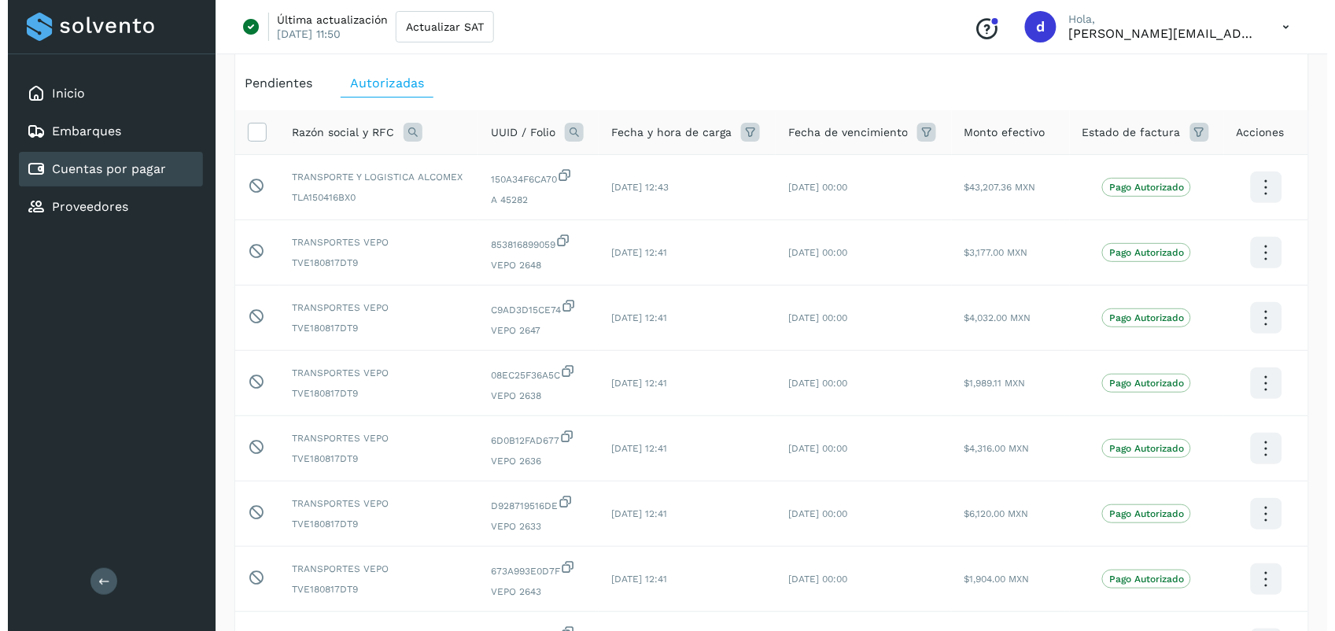
scroll to position [0, 0]
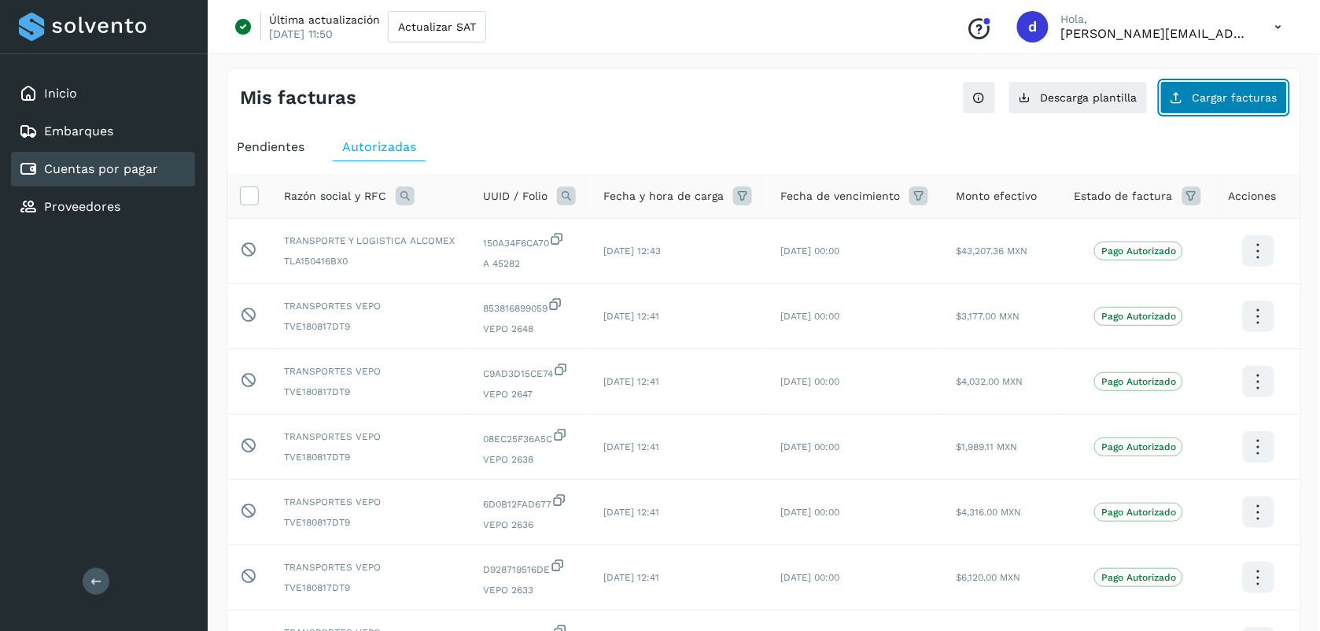
click at [1247, 103] on span "Cargar facturas" at bounding box center [1234, 97] width 85 height 11
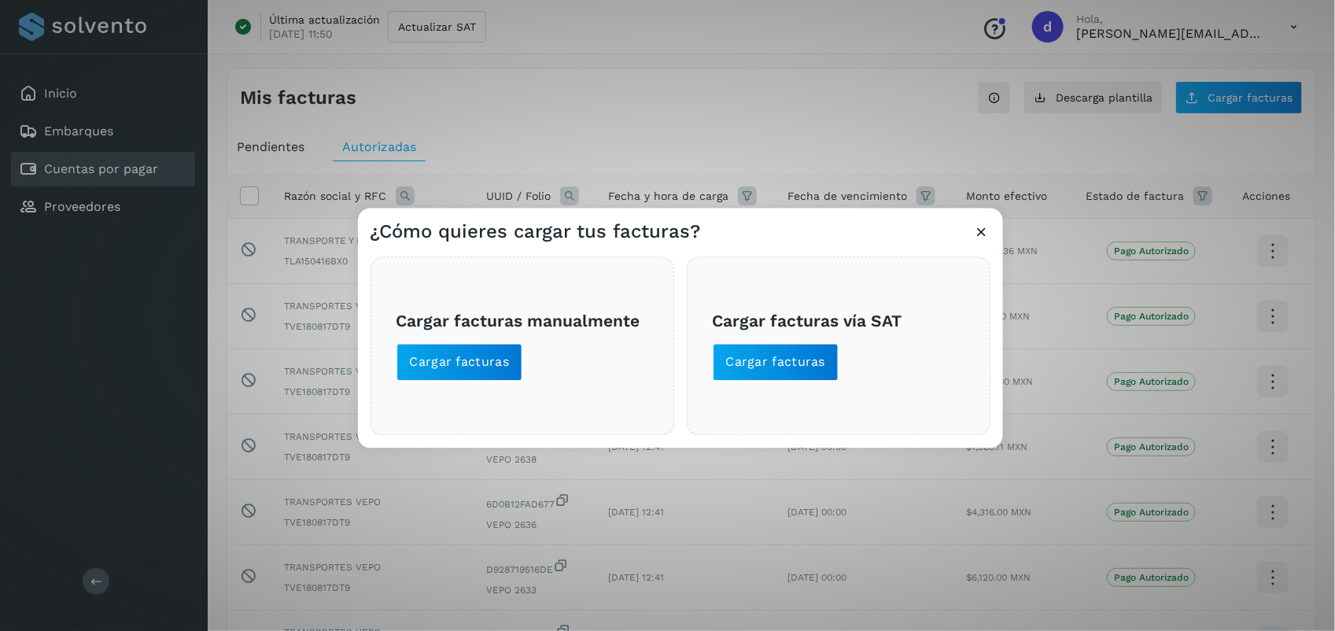
click at [987, 226] on icon at bounding box center [982, 232] width 17 height 17
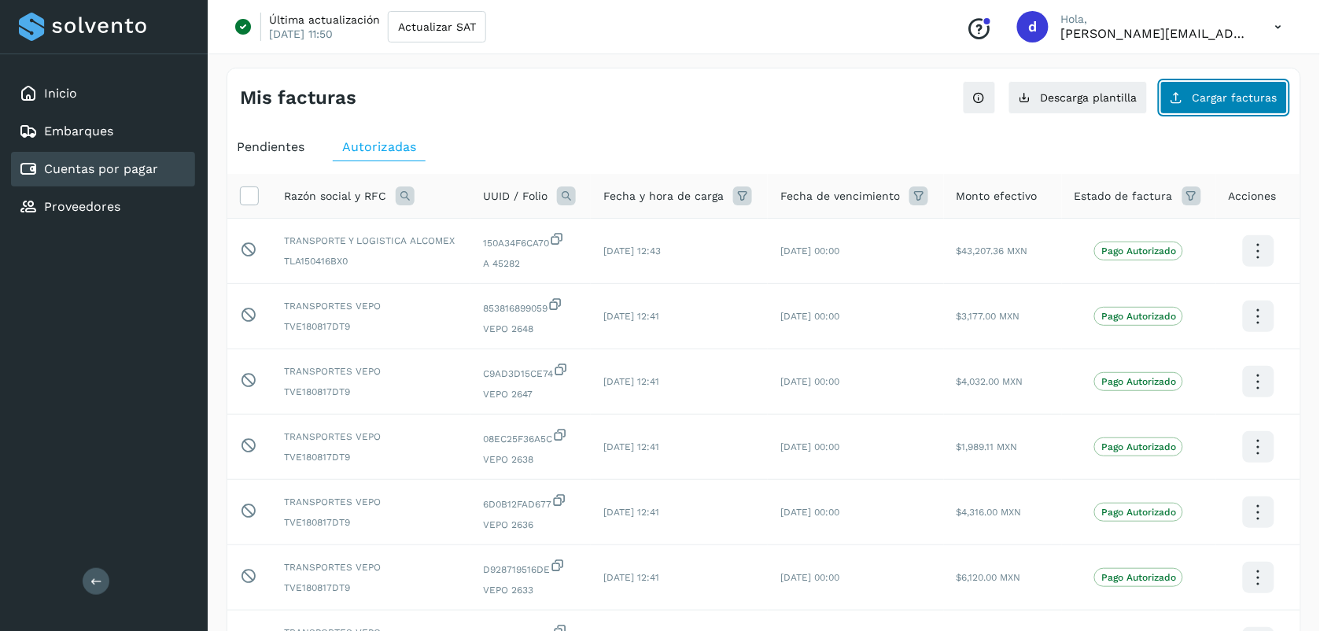
click at [1177, 94] on icon at bounding box center [1176, 97] width 13 height 13
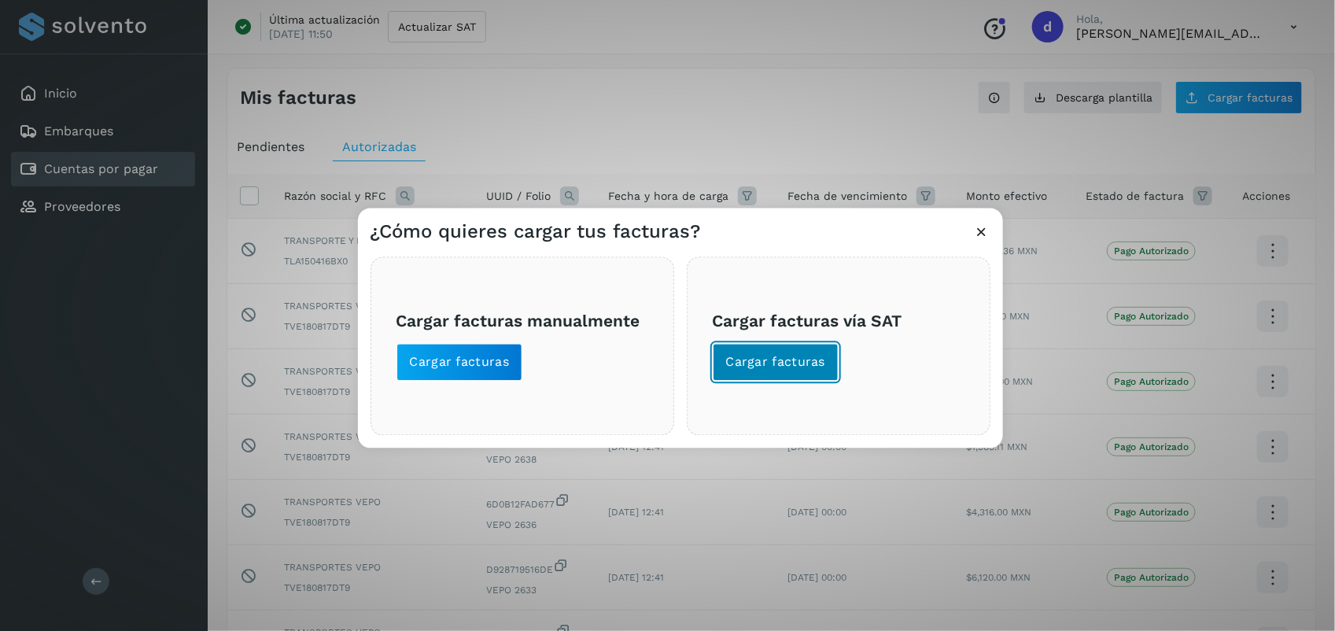
click at [789, 348] on button "Cargar facturas" at bounding box center [776, 363] width 127 height 38
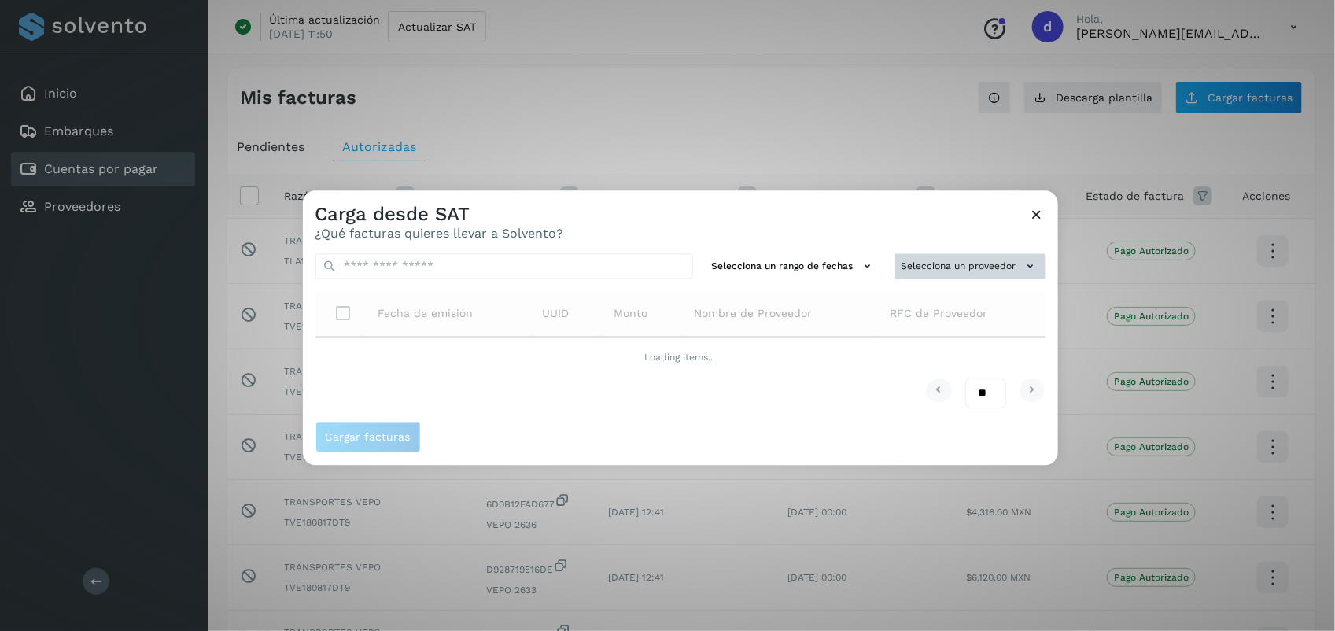
click at [972, 269] on button "Selecciona un proveedor" at bounding box center [970, 266] width 150 height 26
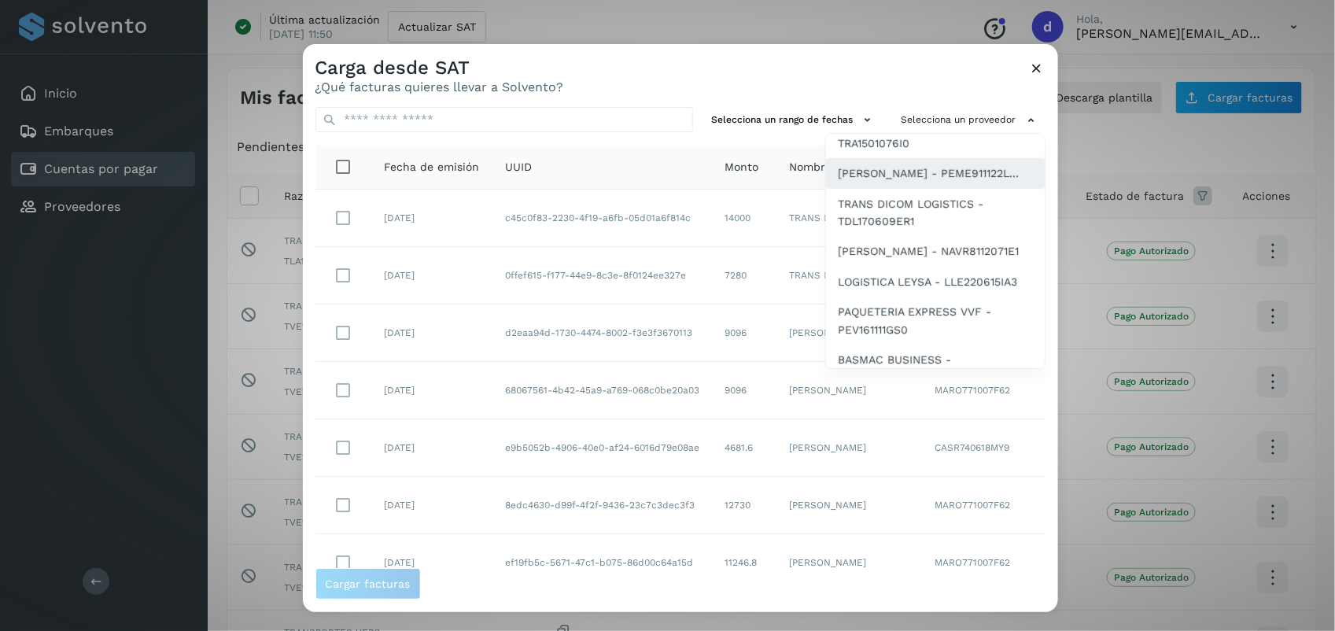
scroll to position [362, 0]
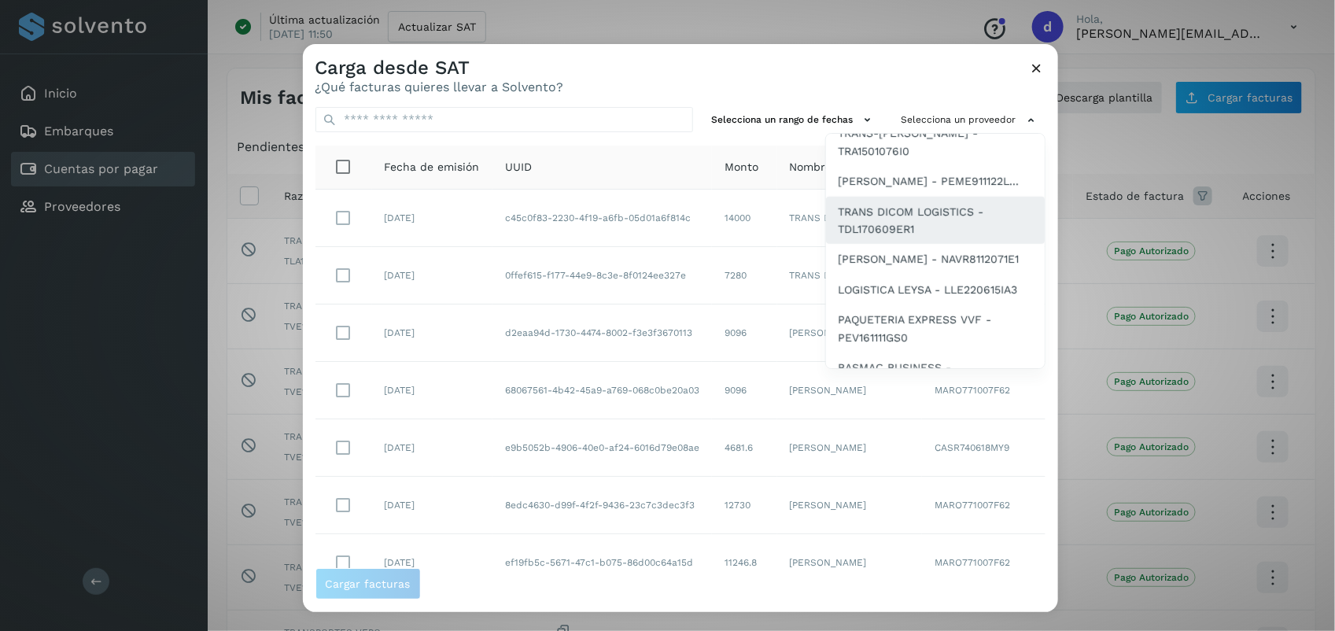
click at [926, 238] on span "TRANS DICOM LOGISTICS - TDL170609ER1" at bounding box center [934, 220] width 193 height 35
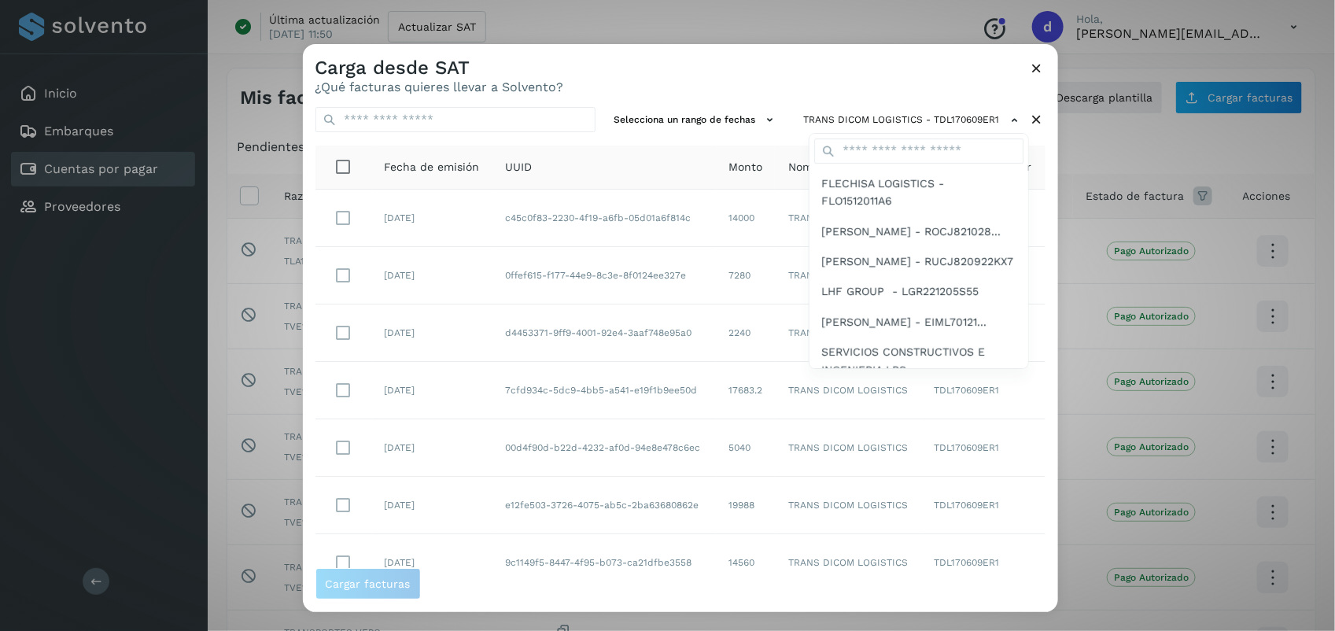
click at [848, 84] on div at bounding box center [970, 359] width 1335 height 631
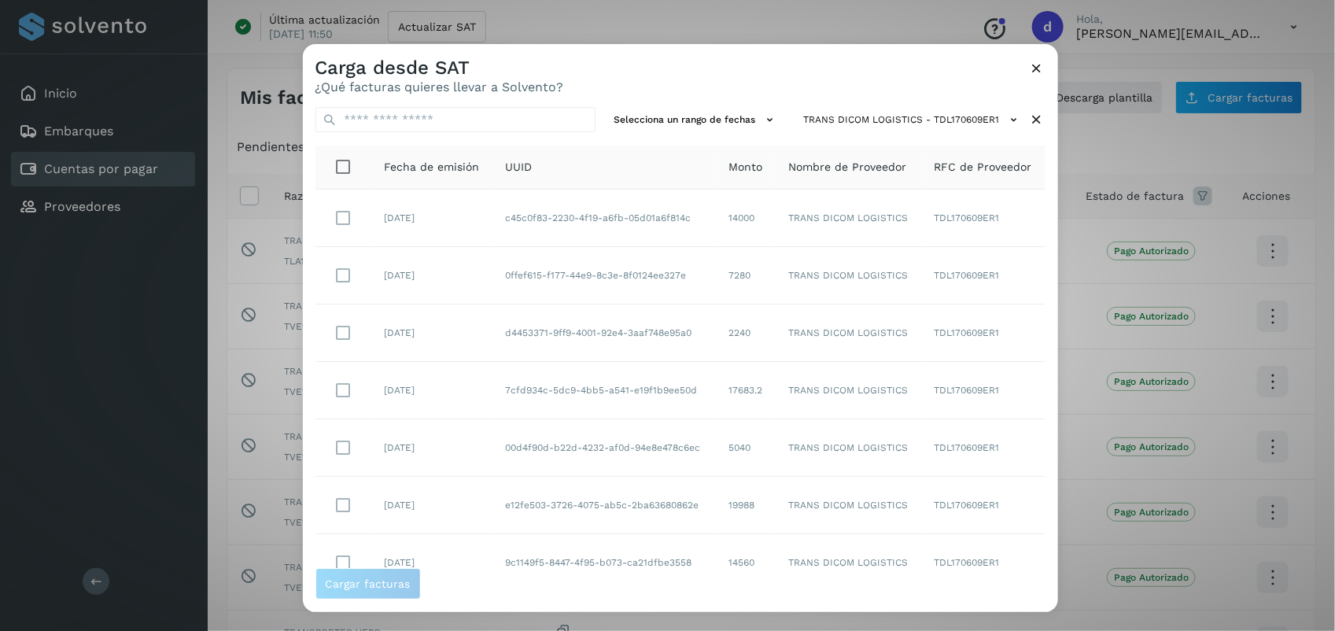
scroll to position [241, 0]
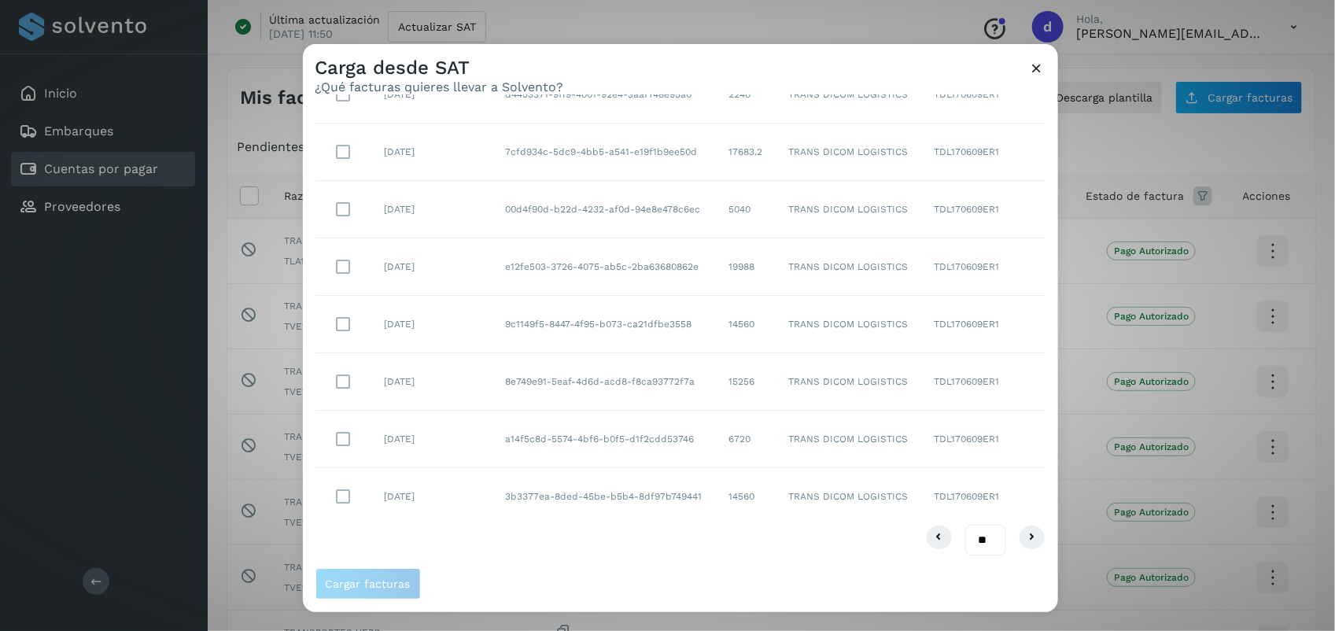
drag, startPoint x: 973, startPoint y: 529, endPoint x: 970, endPoint y: 614, distance: 85.0
click at [970, 614] on div "Carga desde SAT ¿Qué facturas quieres llevar a Solvento? Selecciona un rango de…" at bounding box center [667, 315] width 1335 height 631
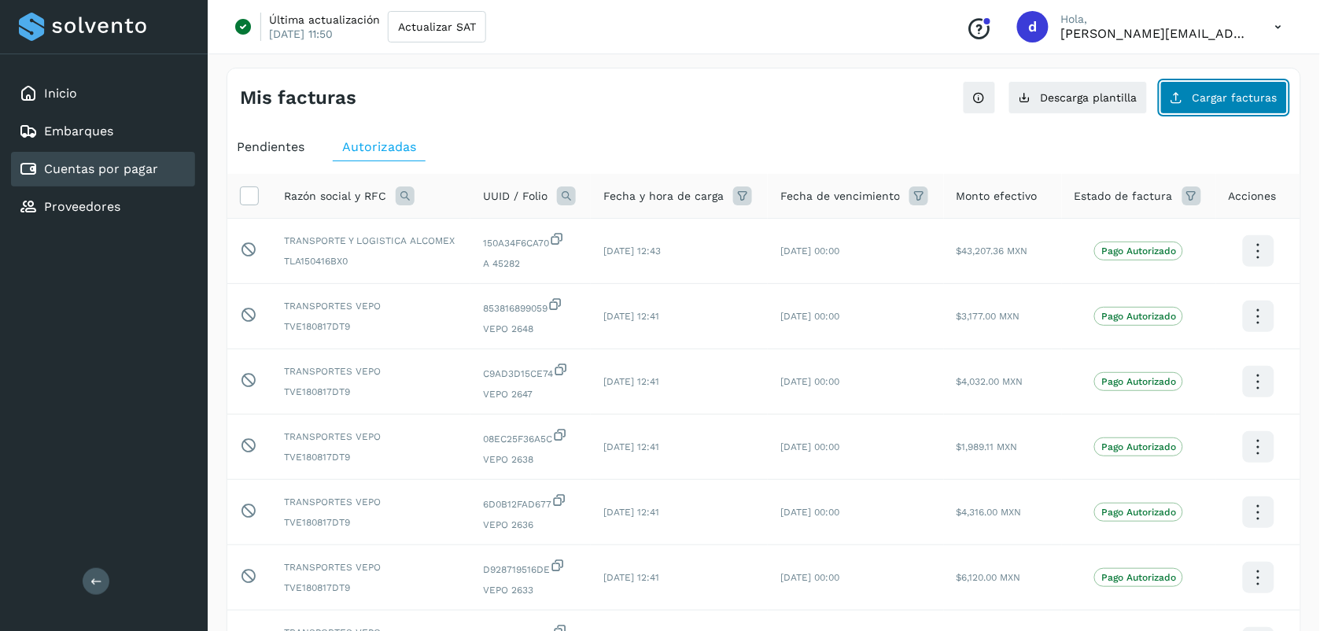
click at [1243, 93] on span "Cargar facturas" at bounding box center [1234, 97] width 85 height 11
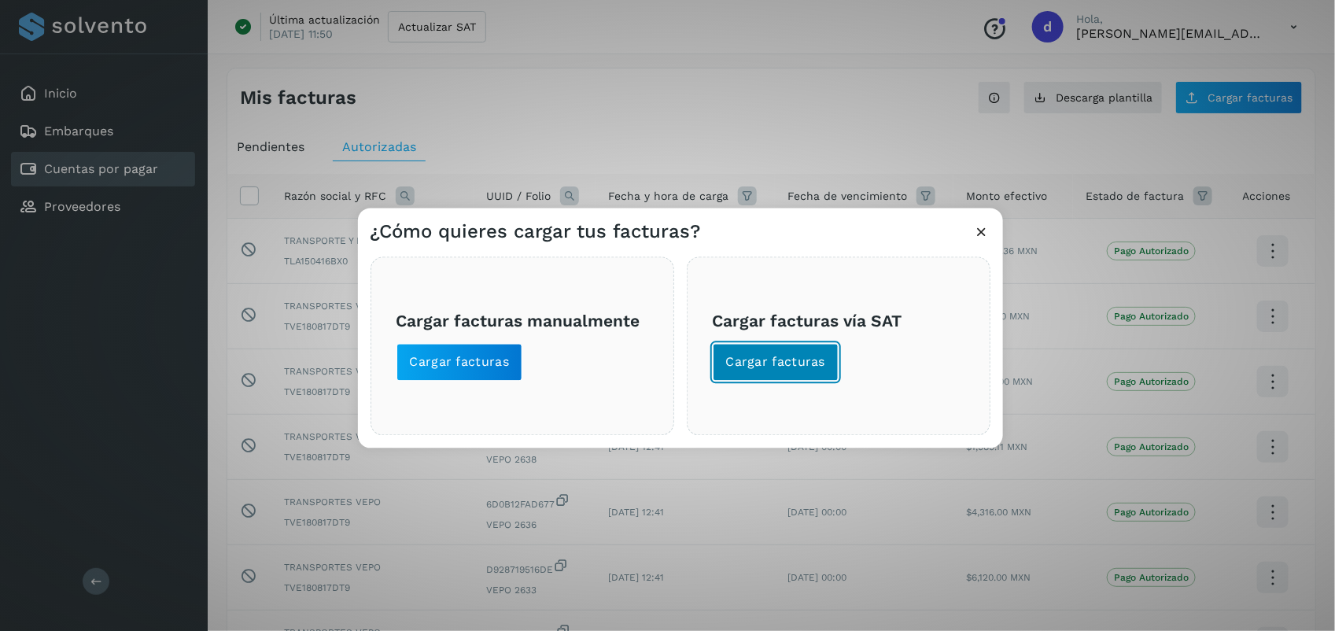
click at [805, 359] on span "Cargar facturas" at bounding box center [776, 362] width 100 height 17
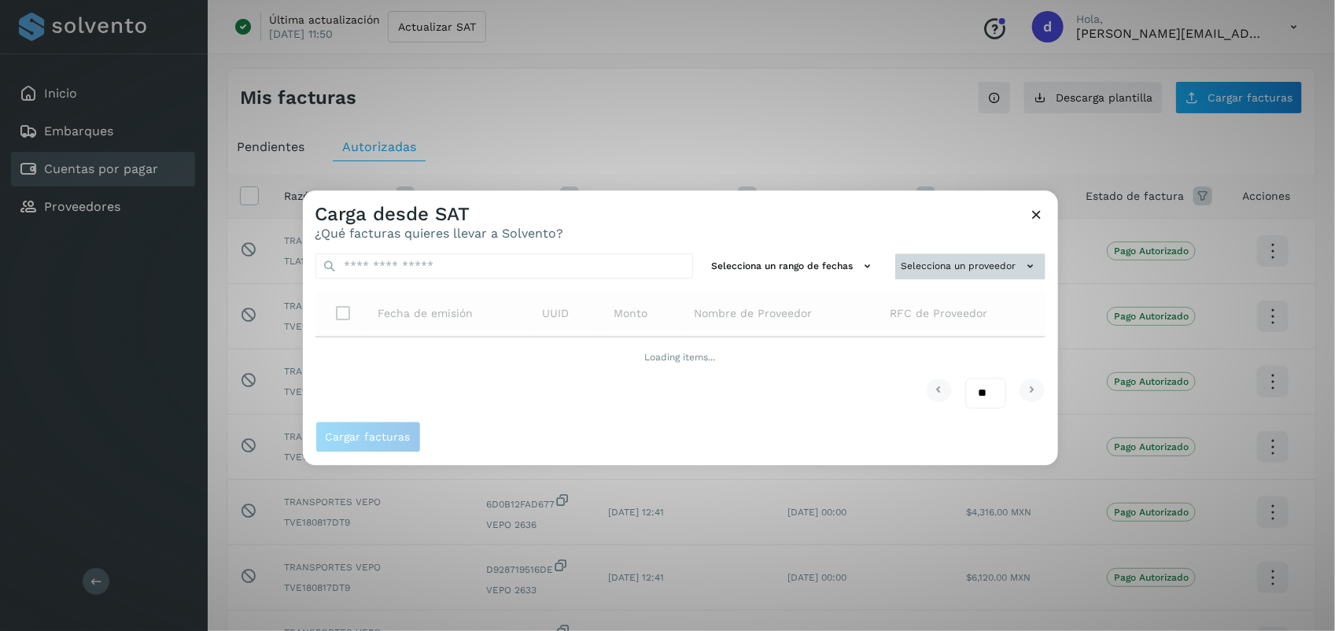
click at [989, 260] on button "Selecciona un proveedor" at bounding box center [970, 266] width 150 height 26
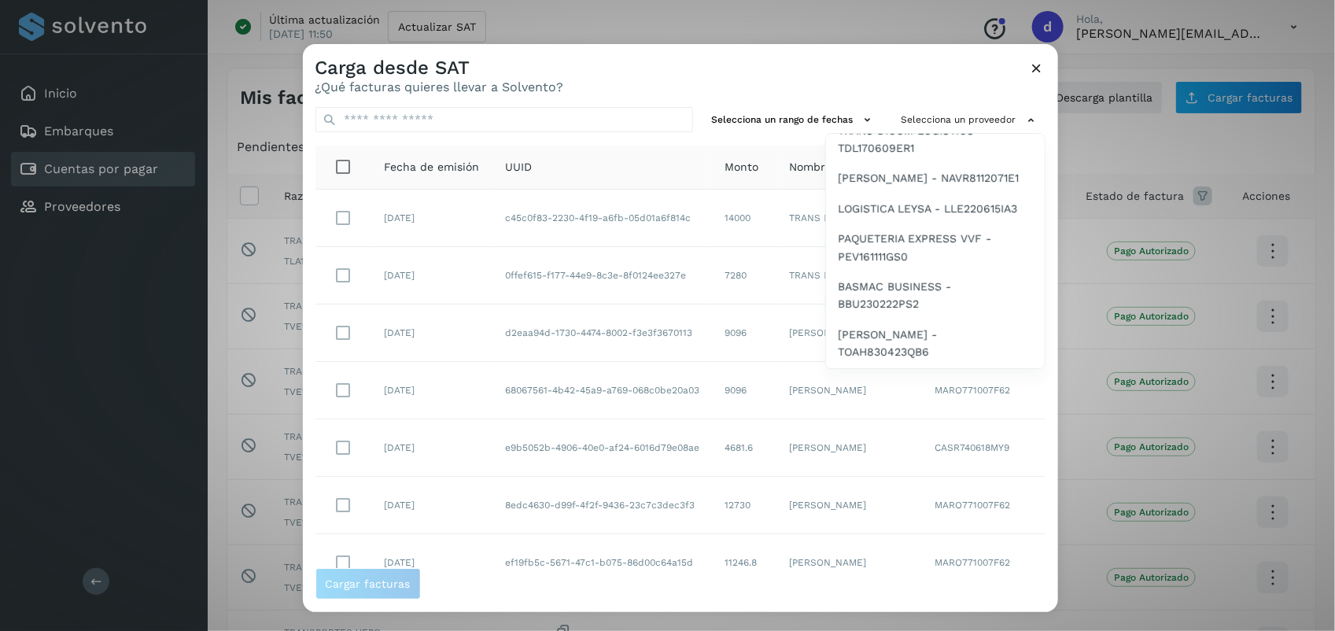
scroll to position [399, 0]
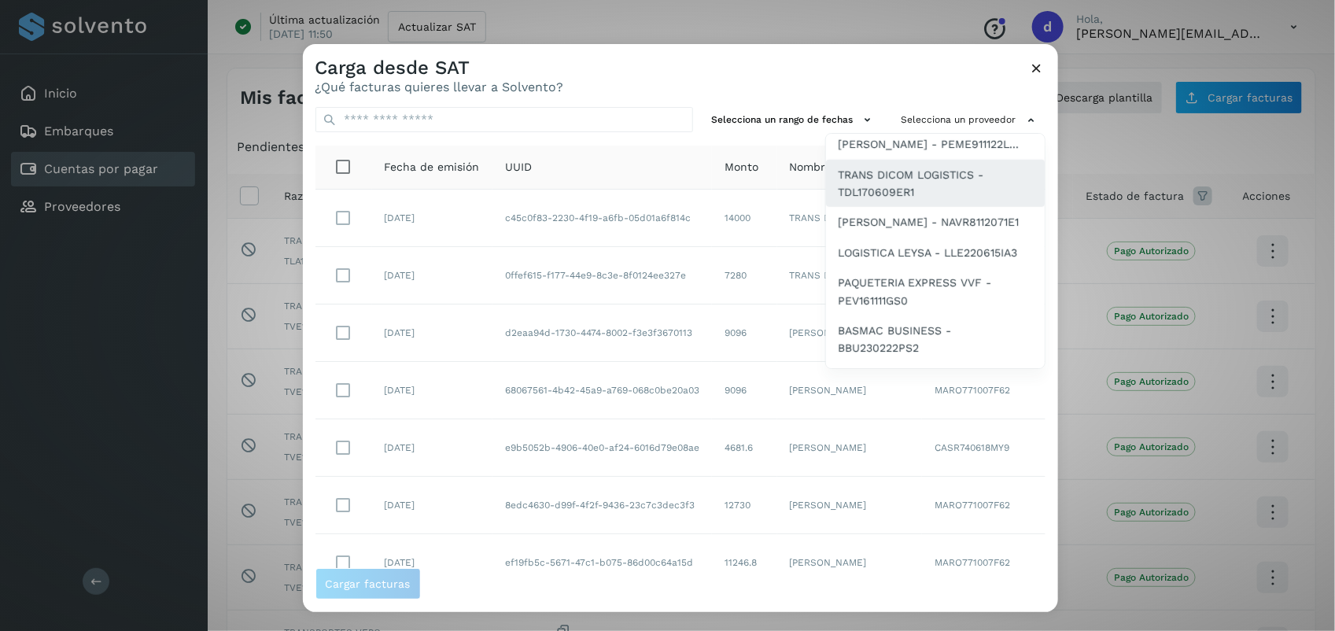
click at [904, 201] on span "TRANS DICOM LOGISTICS - TDL170609ER1" at bounding box center [934, 183] width 193 height 35
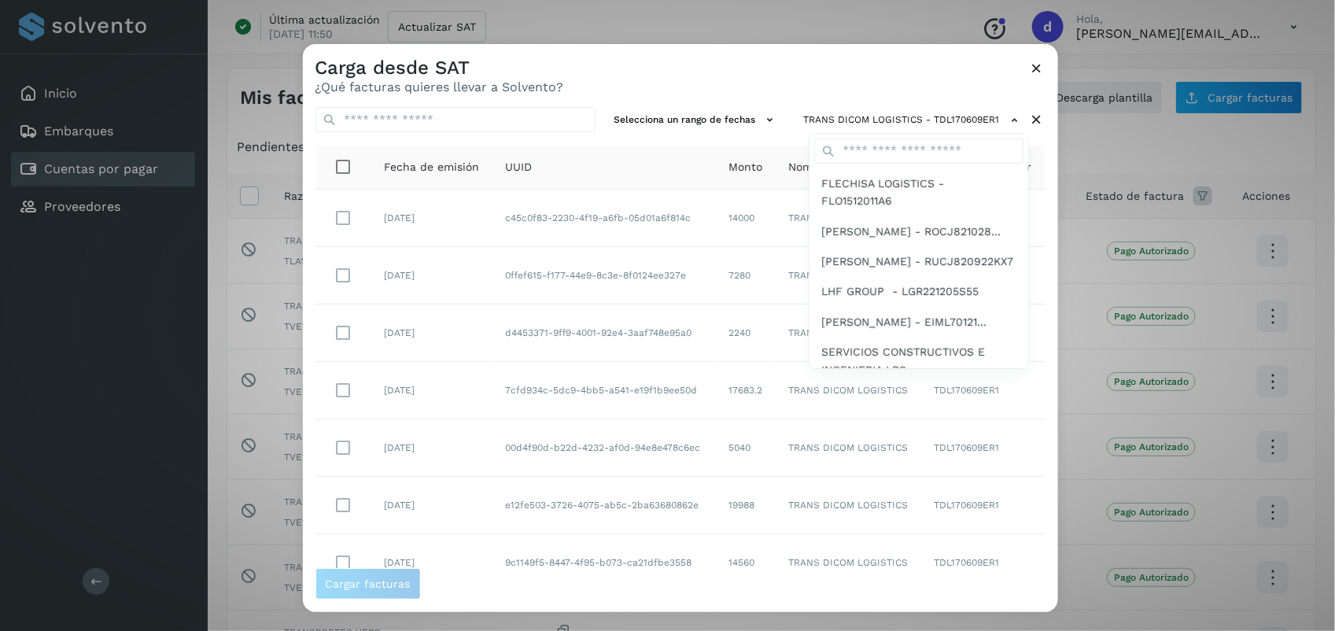
click at [1051, 319] on div at bounding box center [970, 359] width 1335 height 631
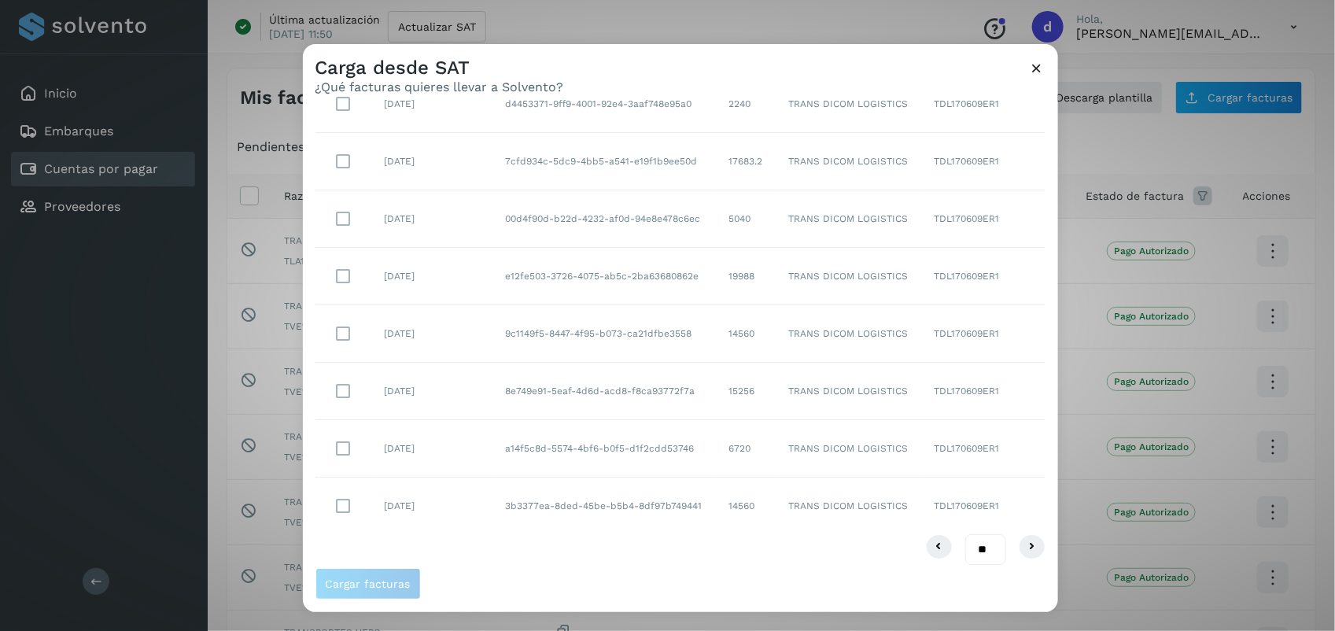
scroll to position [241, 0]
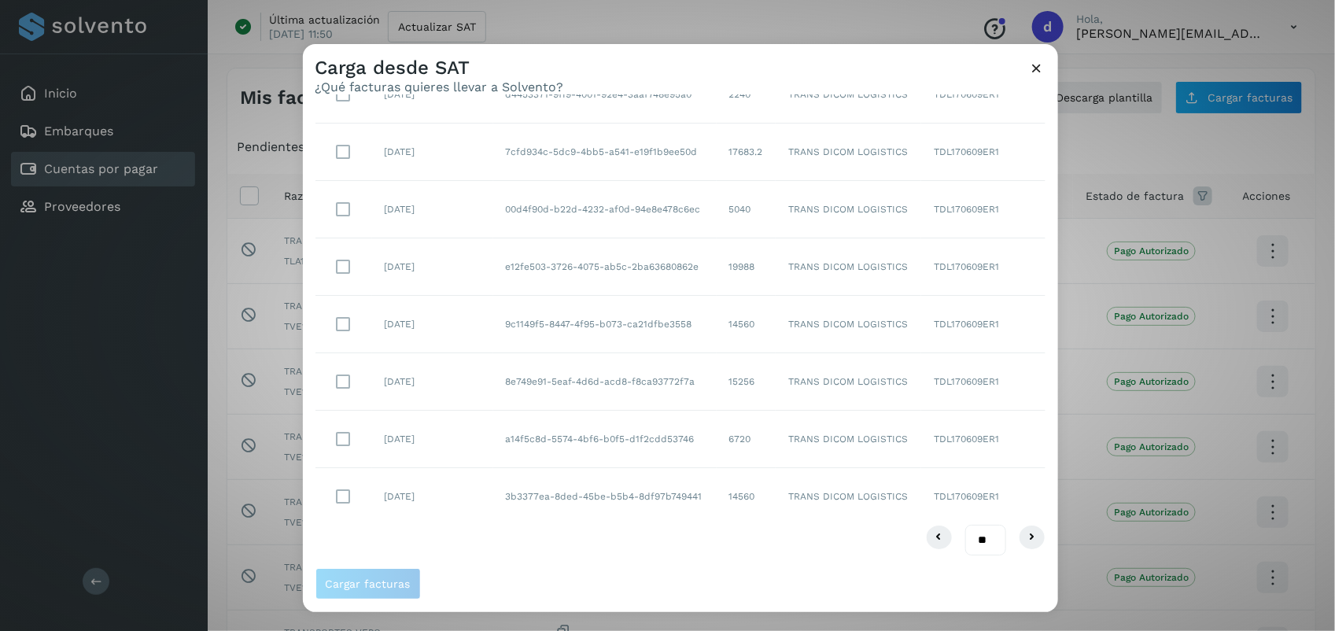
click at [977, 539] on select "** ** **" at bounding box center [985, 540] width 41 height 31
select select "**"
click at [965, 525] on select "** ** **" at bounding box center [985, 540] width 41 height 31
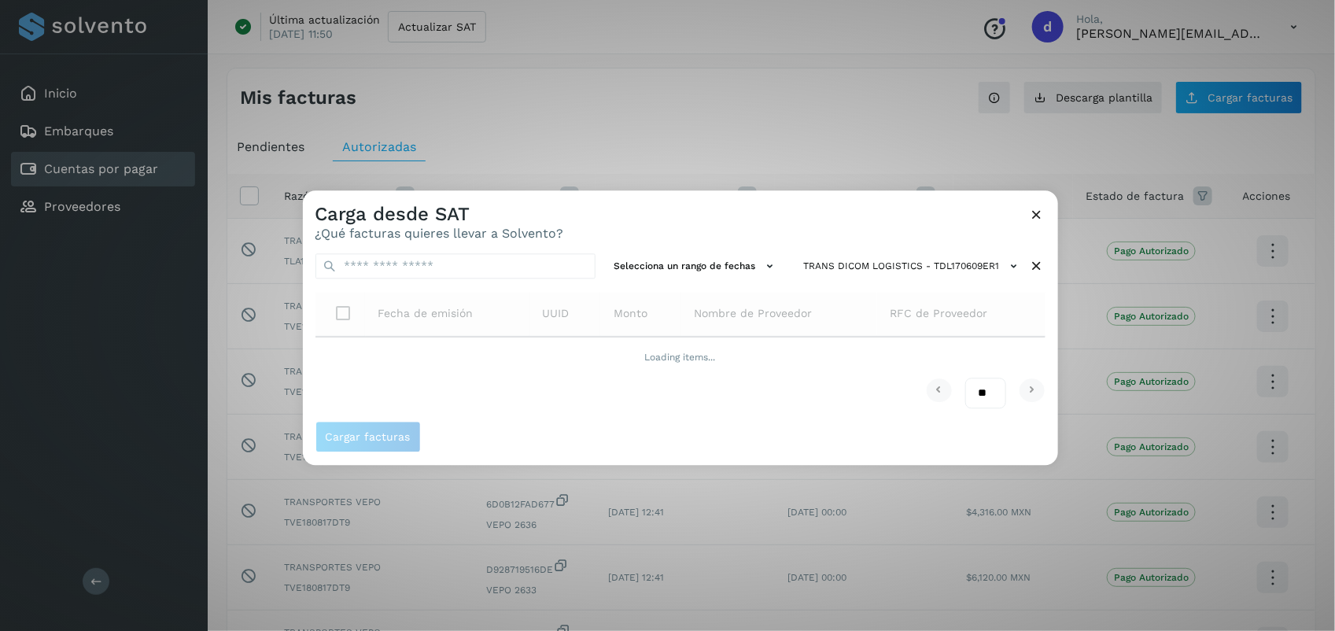
click at [804, 198] on div "Carga desde SAT ¿Qué facturas quieres llevar a Solvento?" at bounding box center [680, 215] width 755 height 50
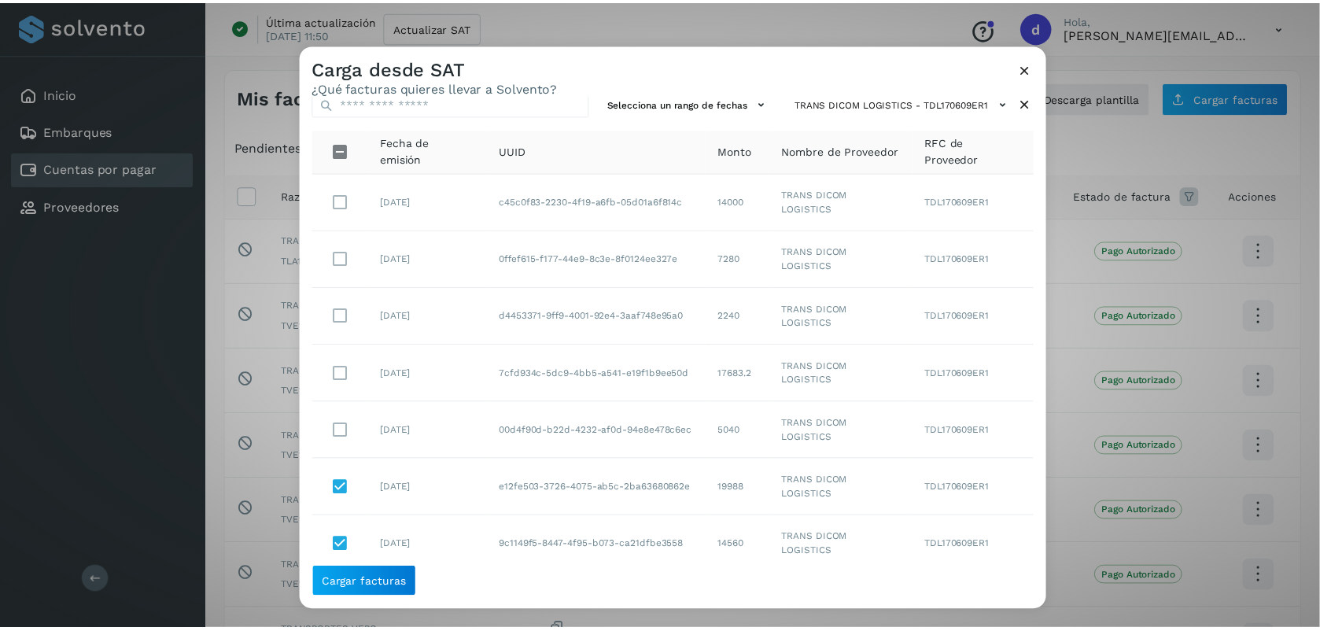
scroll to position [12, 0]
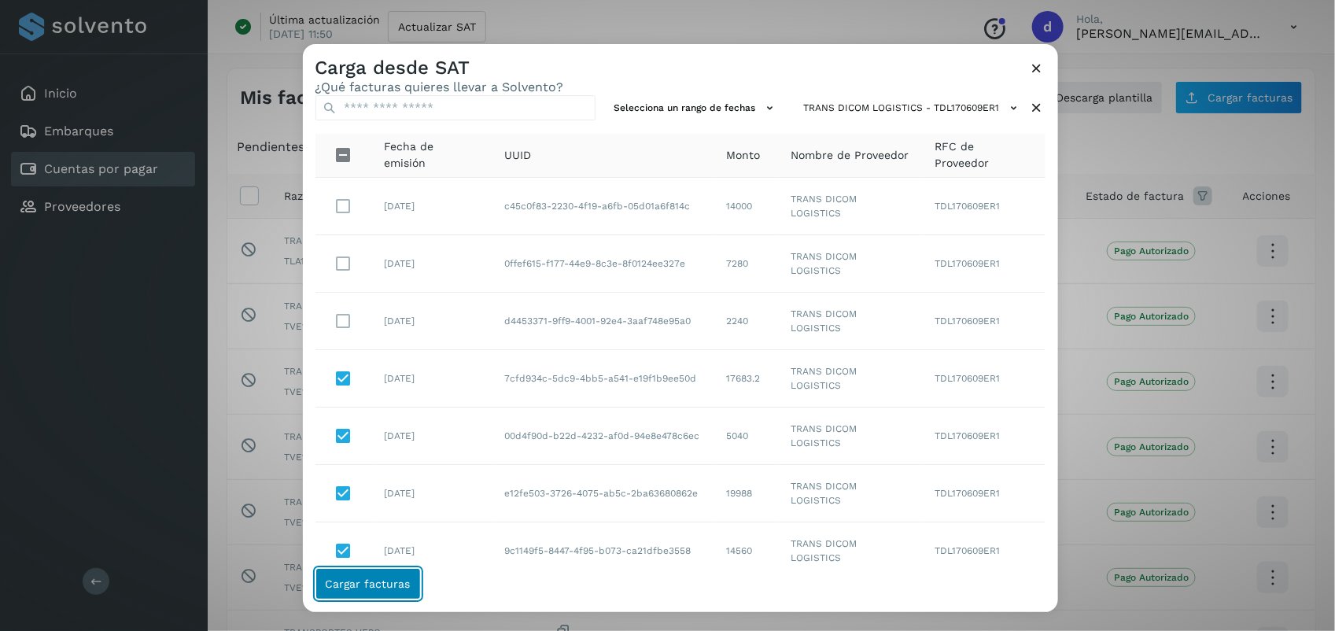
click at [379, 579] on span "Cargar facturas" at bounding box center [368, 583] width 85 height 11
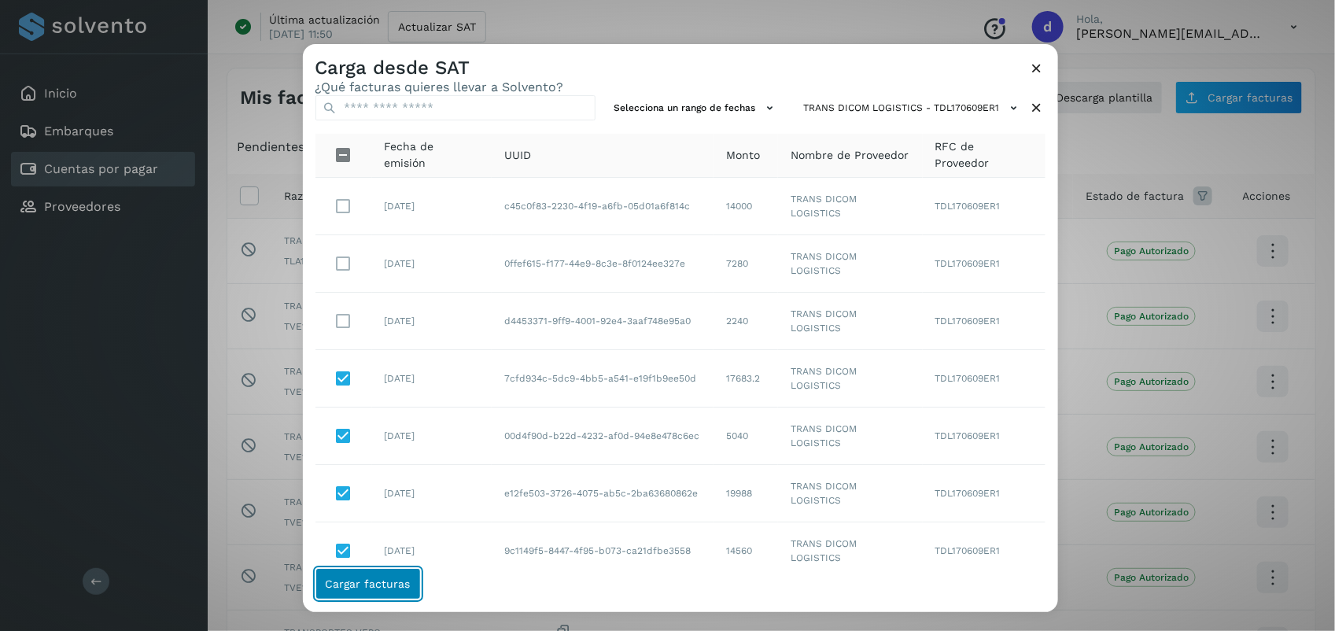
click at [379, 579] on span "Cargar facturas" at bounding box center [368, 583] width 85 height 11
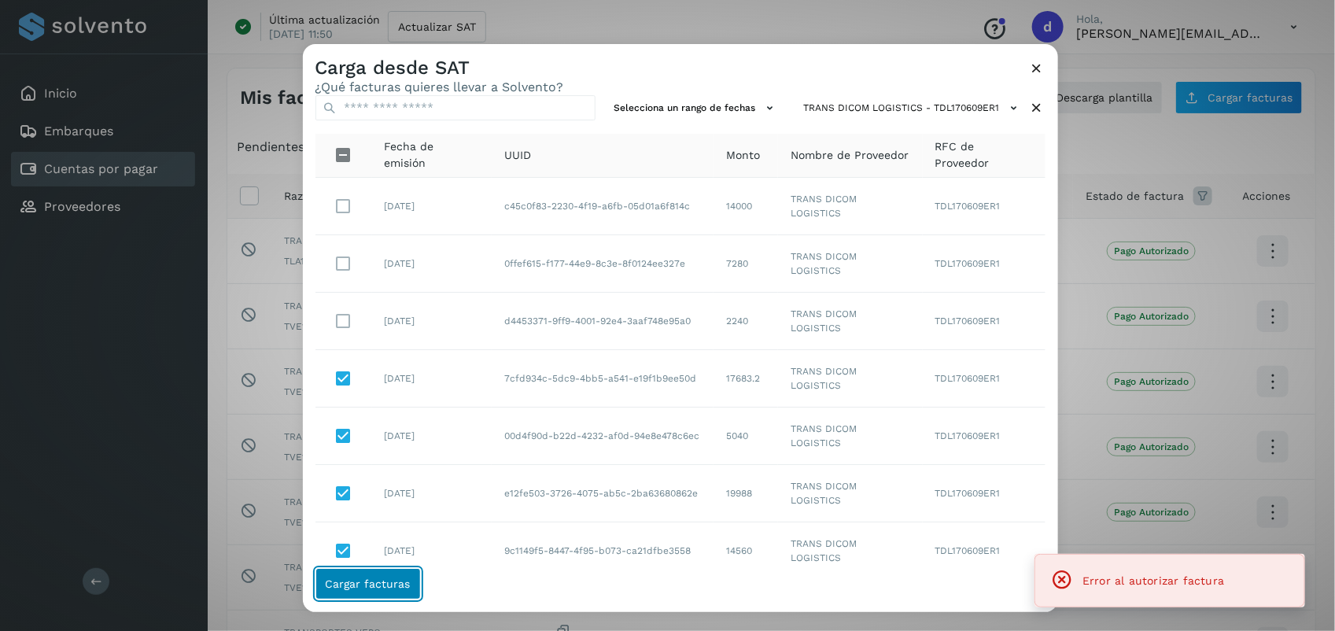
click at [379, 579] on span "Cargar facturas" at bounding box center [368, 583] width 85 height 11
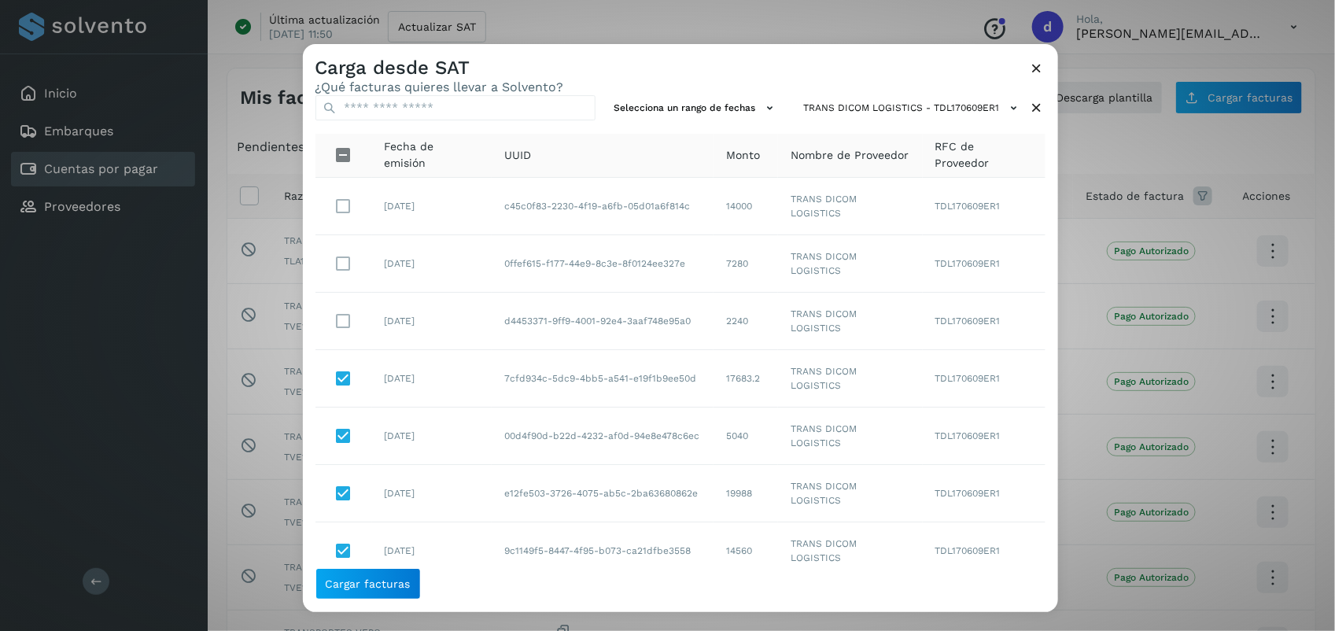
click at [1040, 71] on icon at bounding box center [1037, 68] width 17 height 17
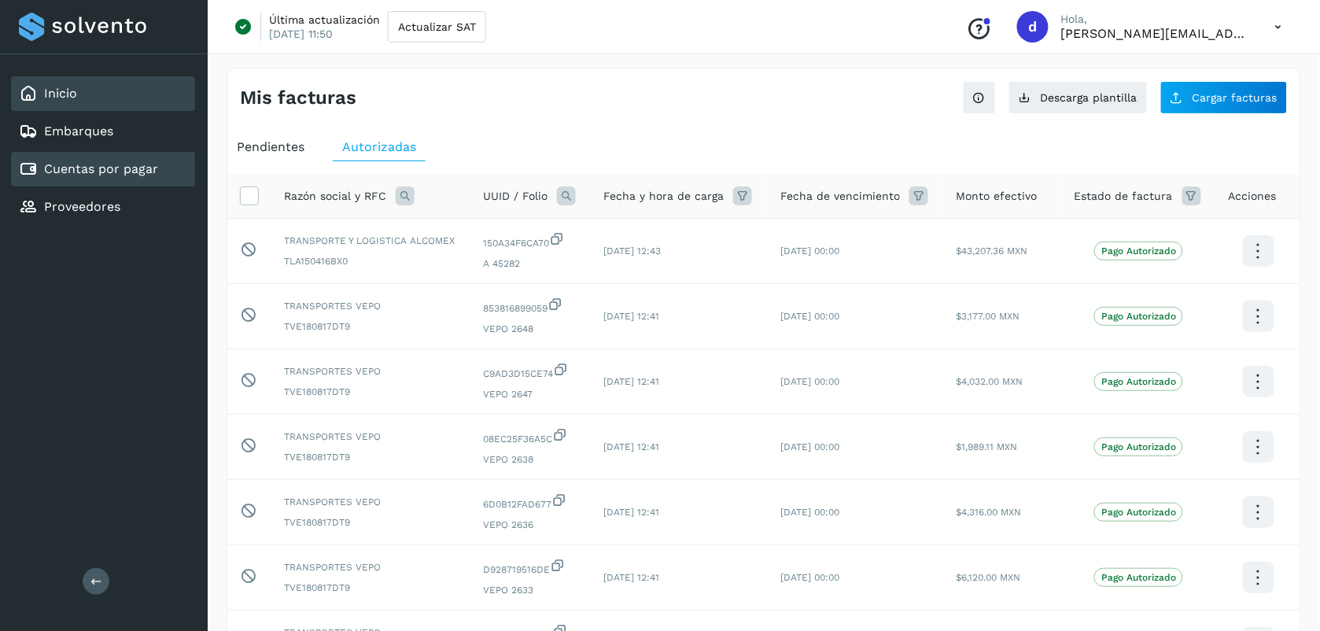
click at [72, 96] on link "Inicio" at bounding box center [60, 93] width 33 height 15
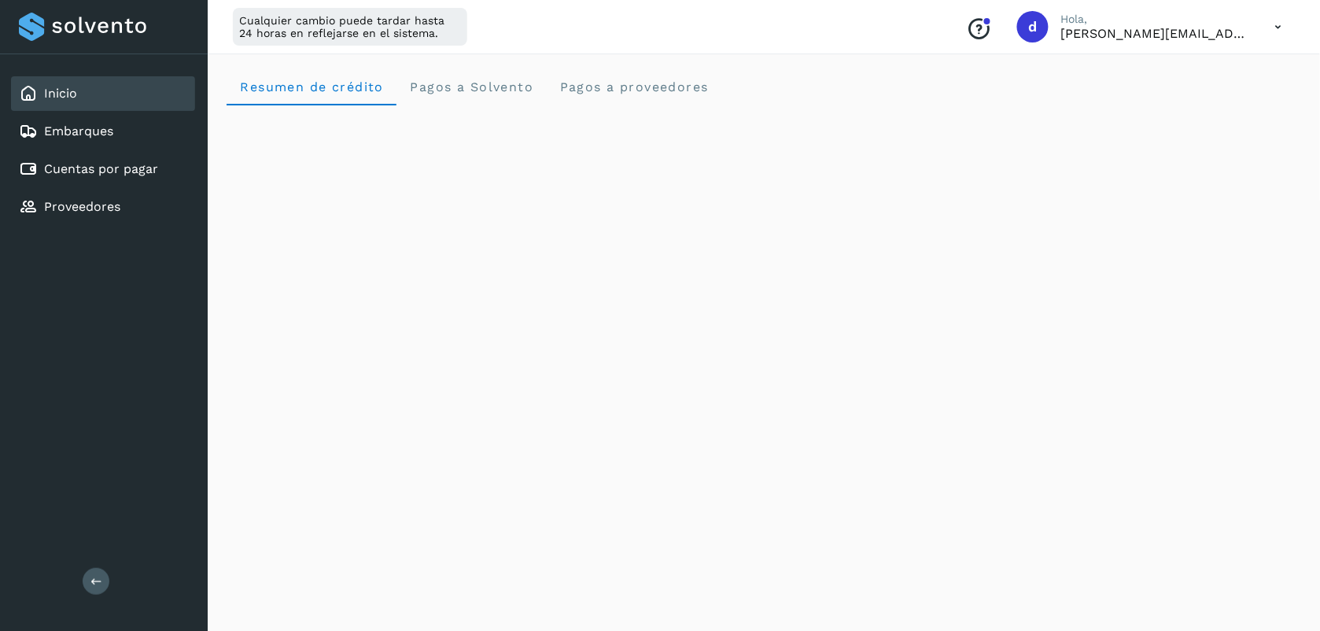
click at [85, 588] on button at bounding box center [96, 581] width 27 height 27
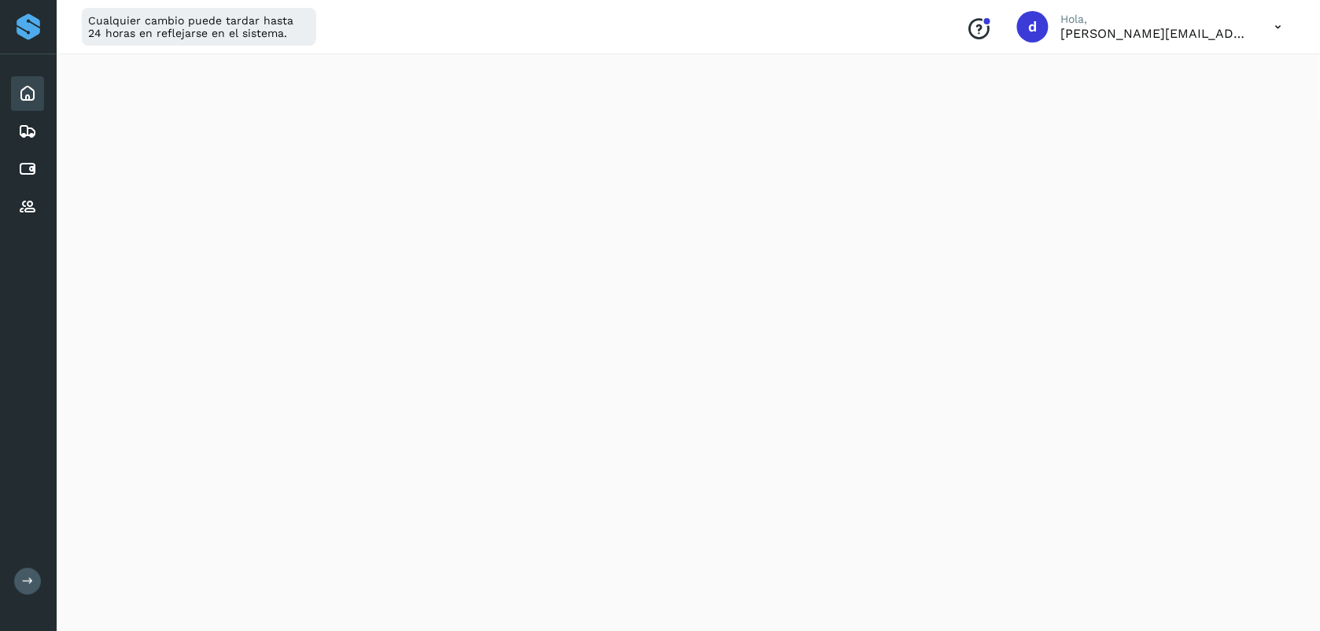
scroll to position [79, 0]
click at [1280, 21] on icon at bounding box center [1278, 27] width 32 height 32
click at [1172, 97] on div "Cerrar sesión" at bounding box center [1200, 102] width 187 height 30
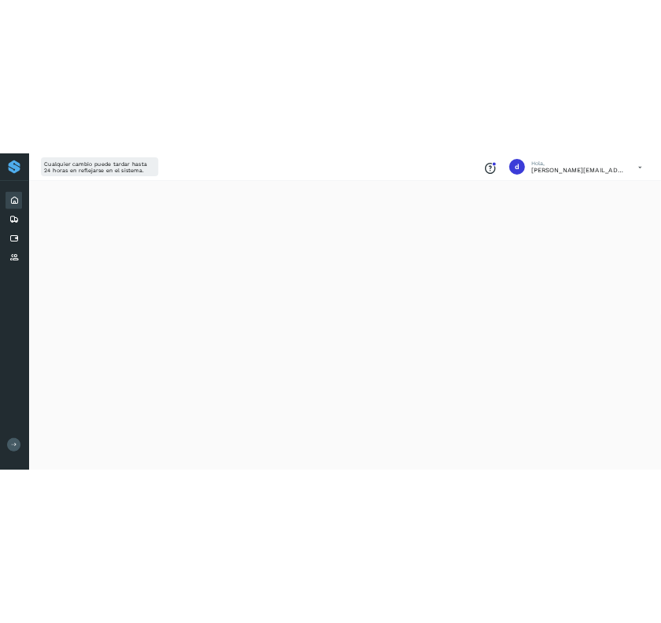
scroll to position [0, 0]
